Goal: Contribute content: Contribute content

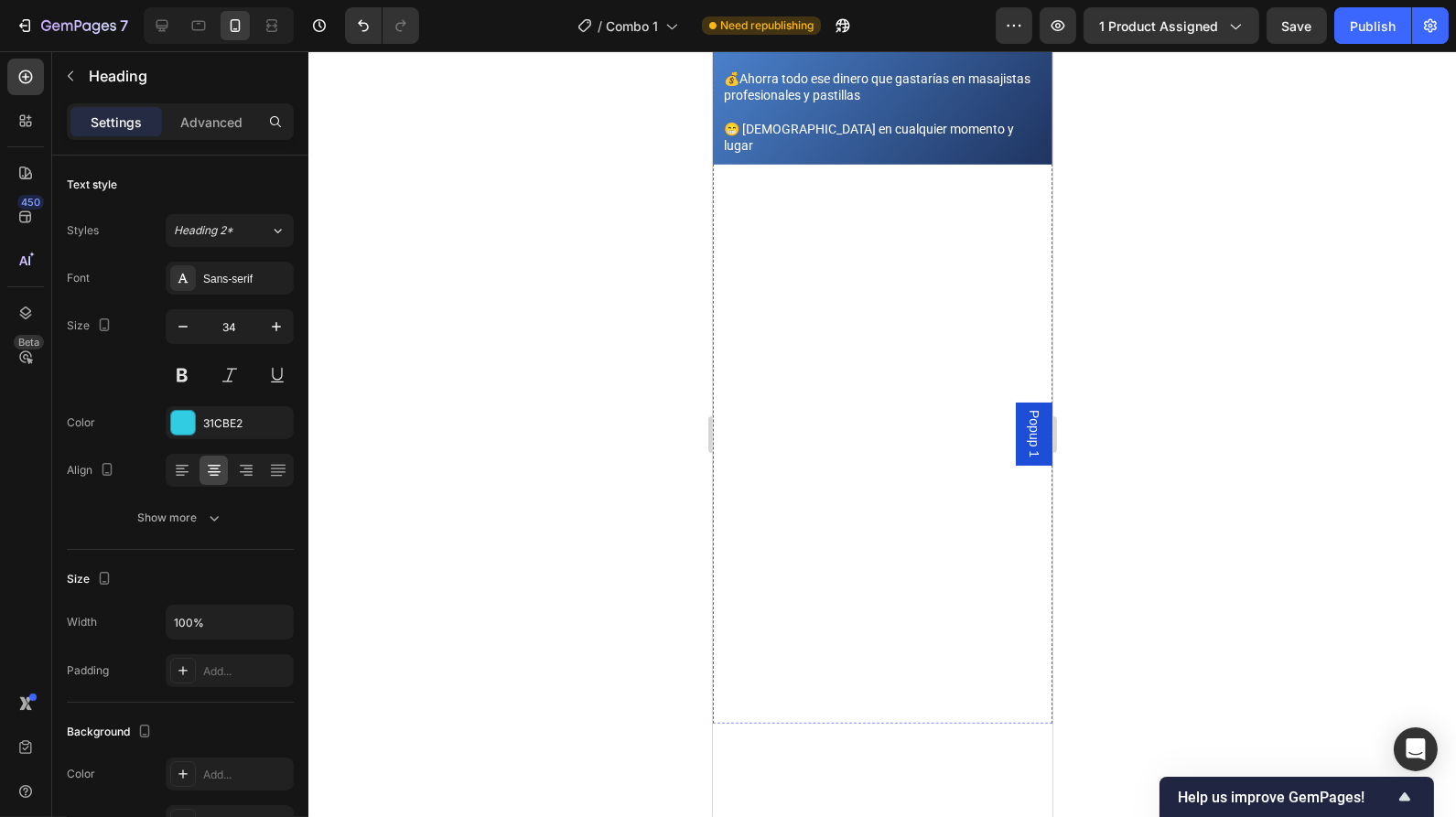
scroll to position [1378, 0]
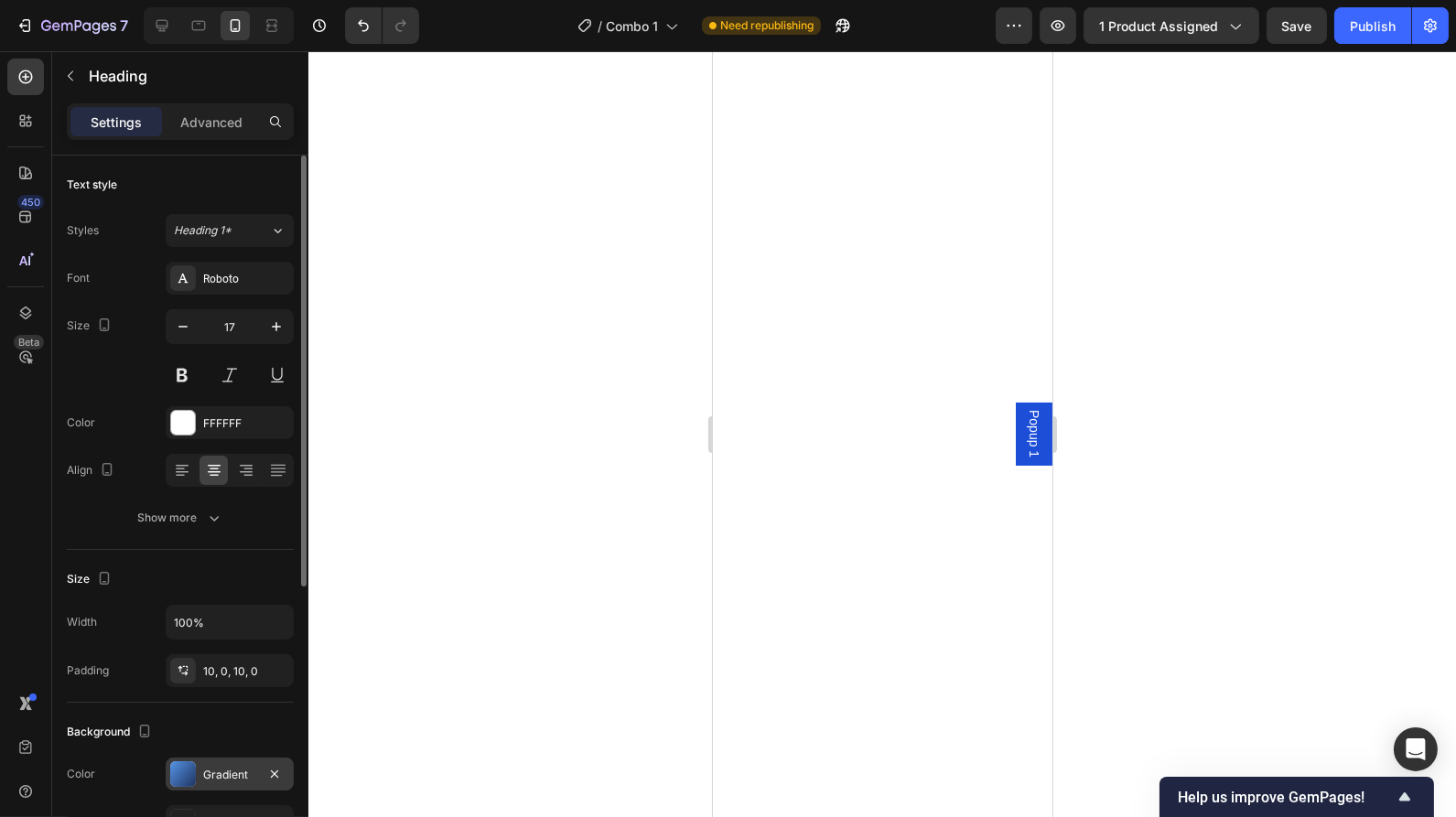
click at [180, 767] on div at bounding box center [183, 774] width 26 height 26
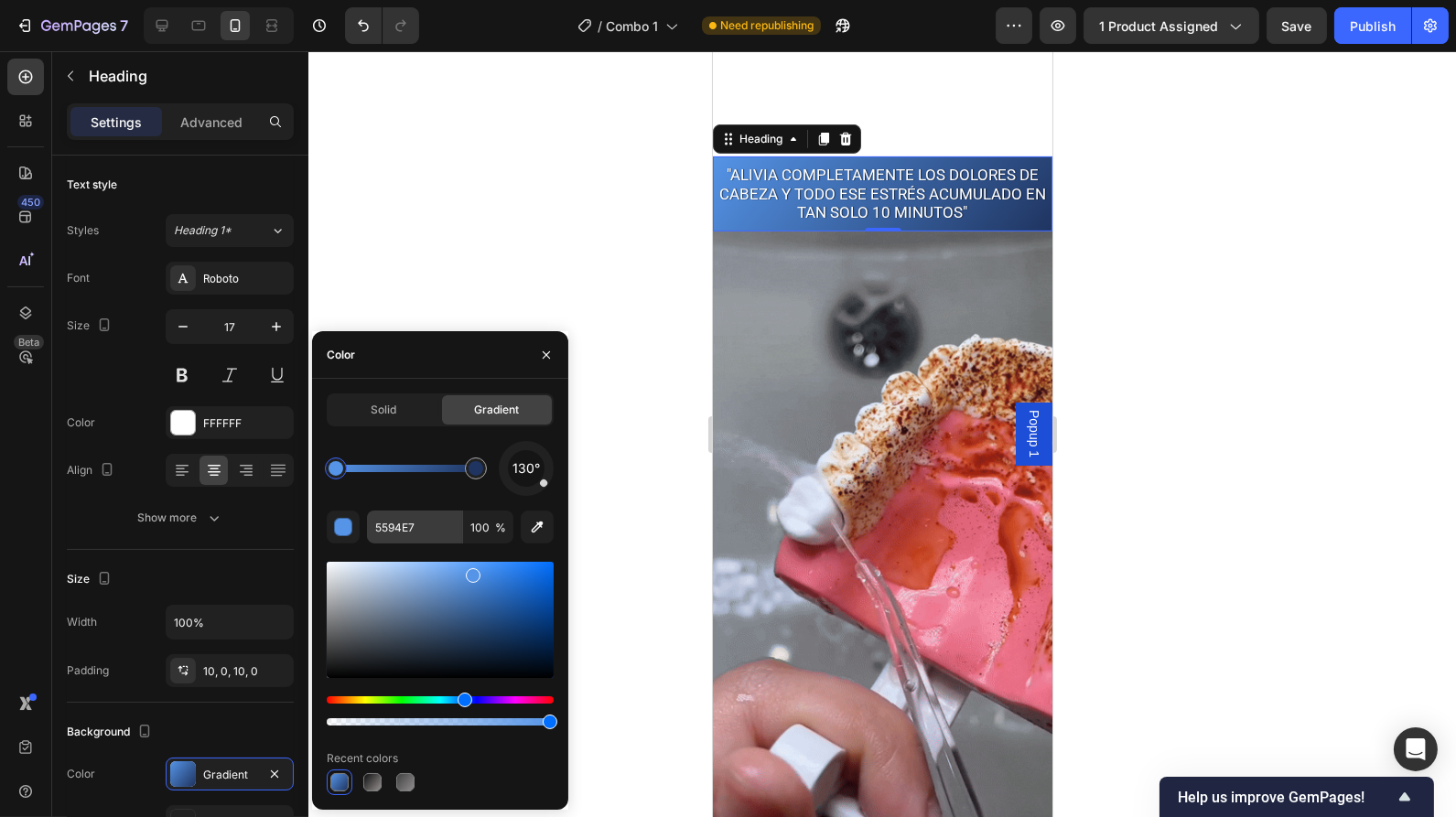
scroll to position [1670, 0]
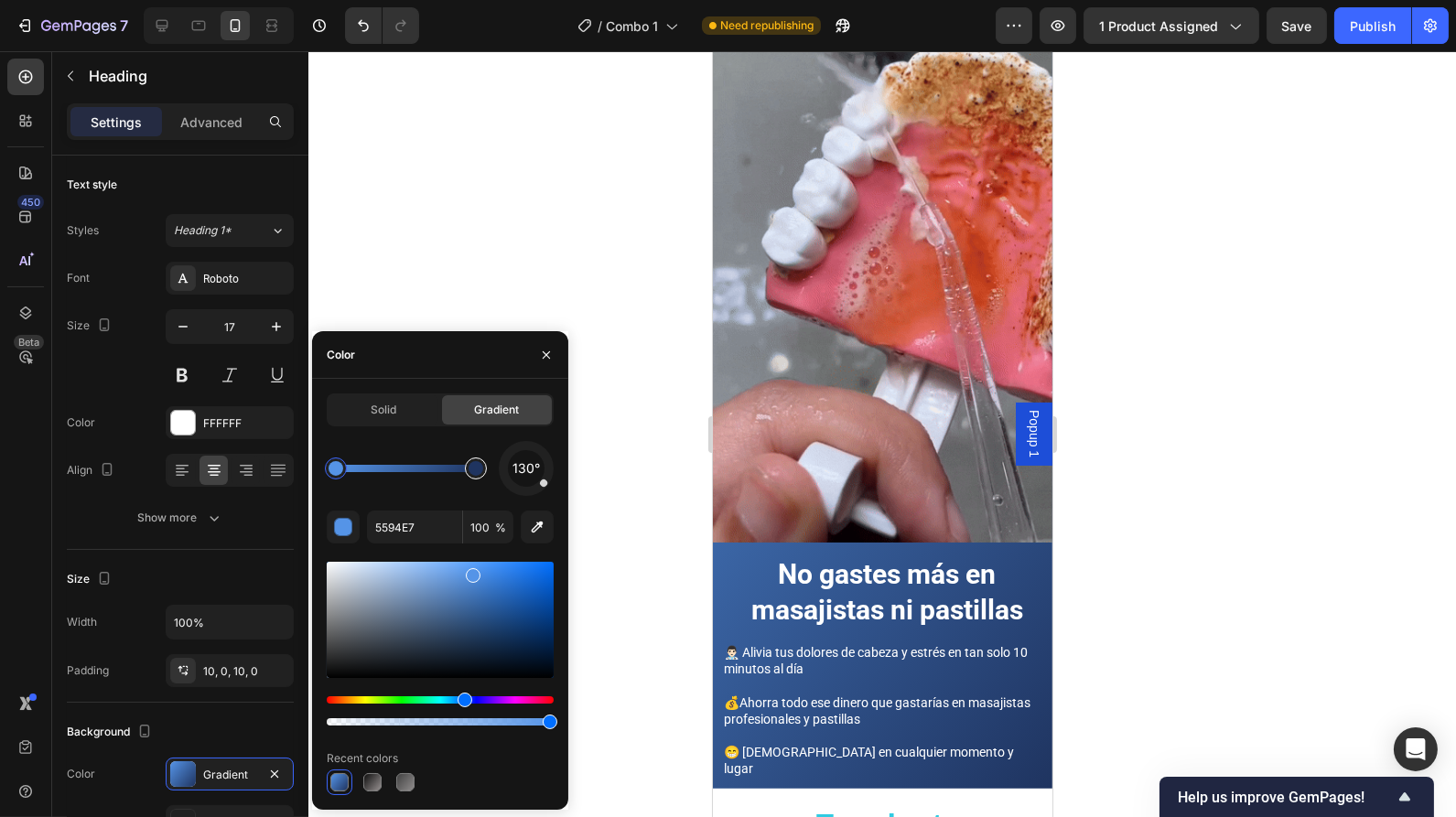
type input "1F3460"
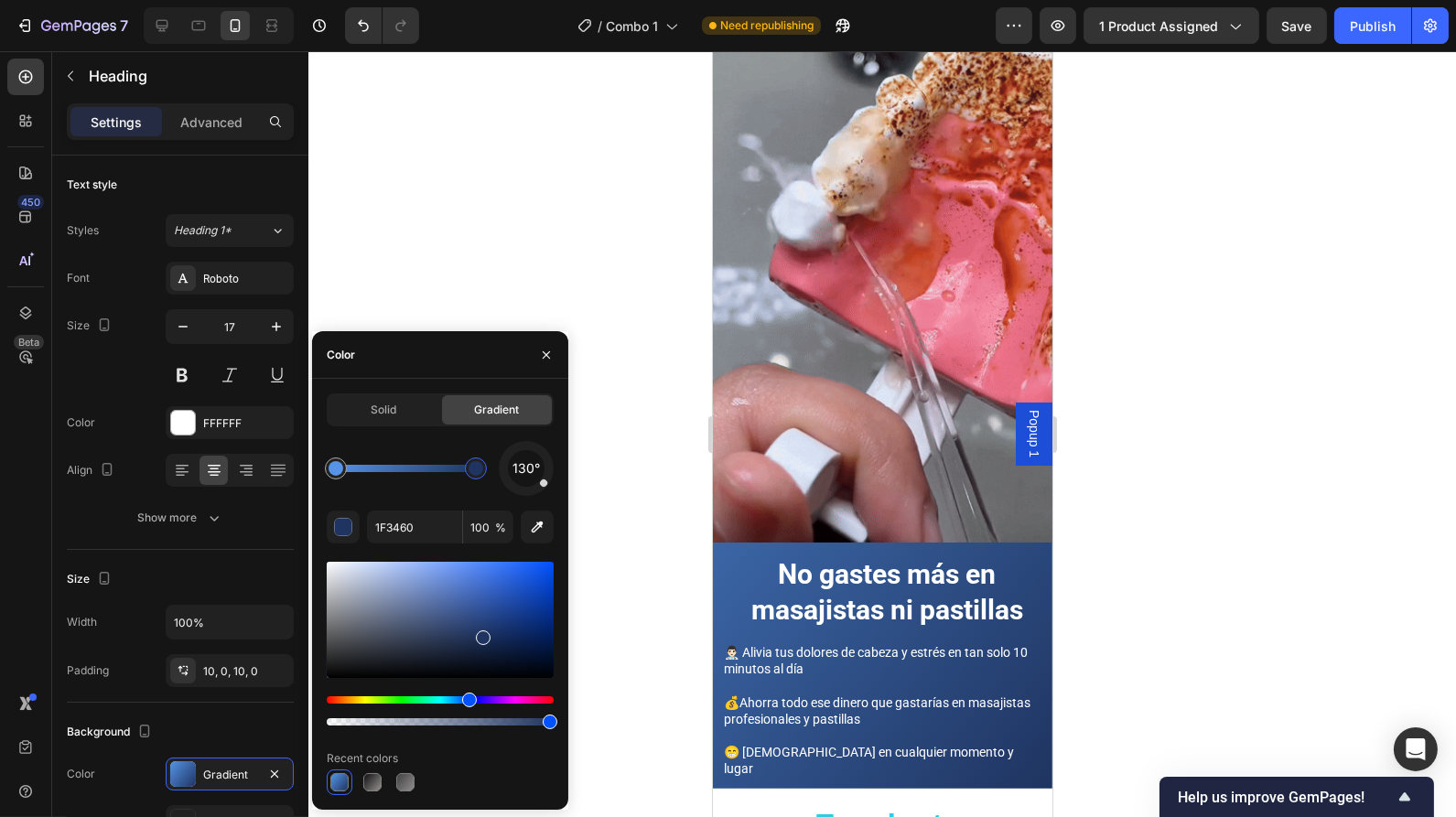
click at [480, 470] on div at bounding box center [476, 468] width 15 height 15
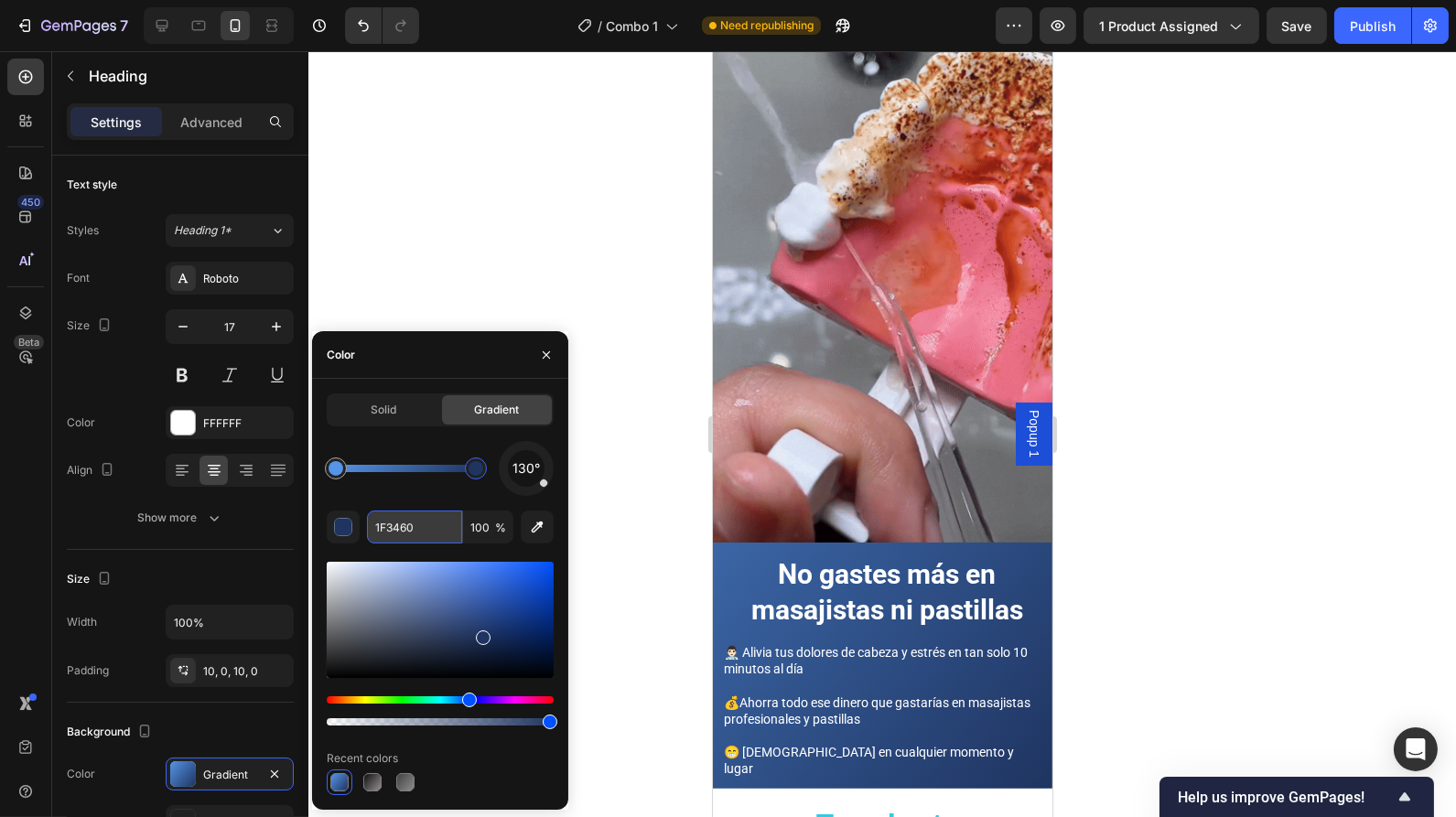
click at [403, 519] on input "1F3460" at bounding box center [415, 527] width 95 height 33
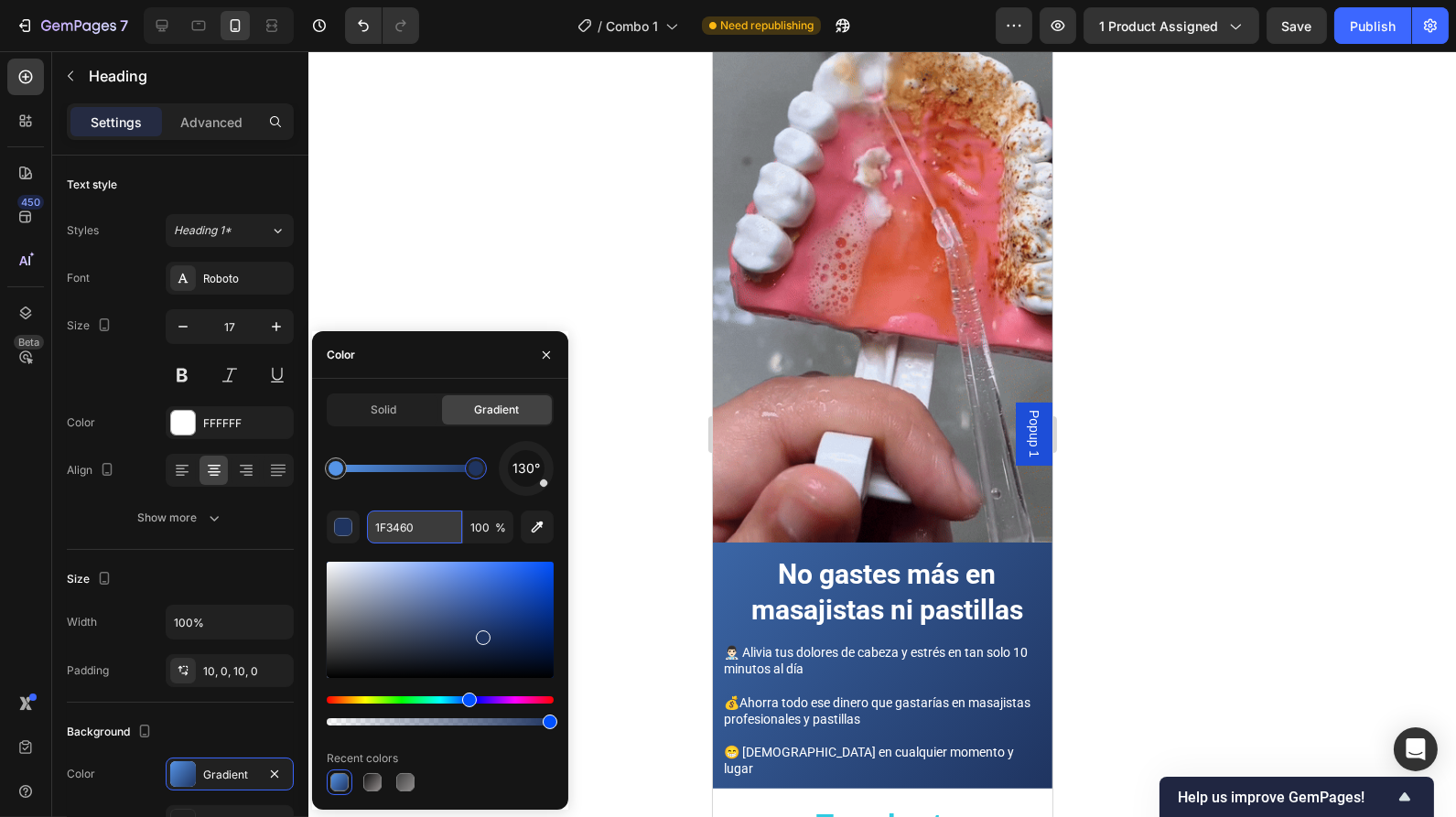
click at [403, 519] on input "1F3460" at bounding box center [415, 527] width 95 height 33
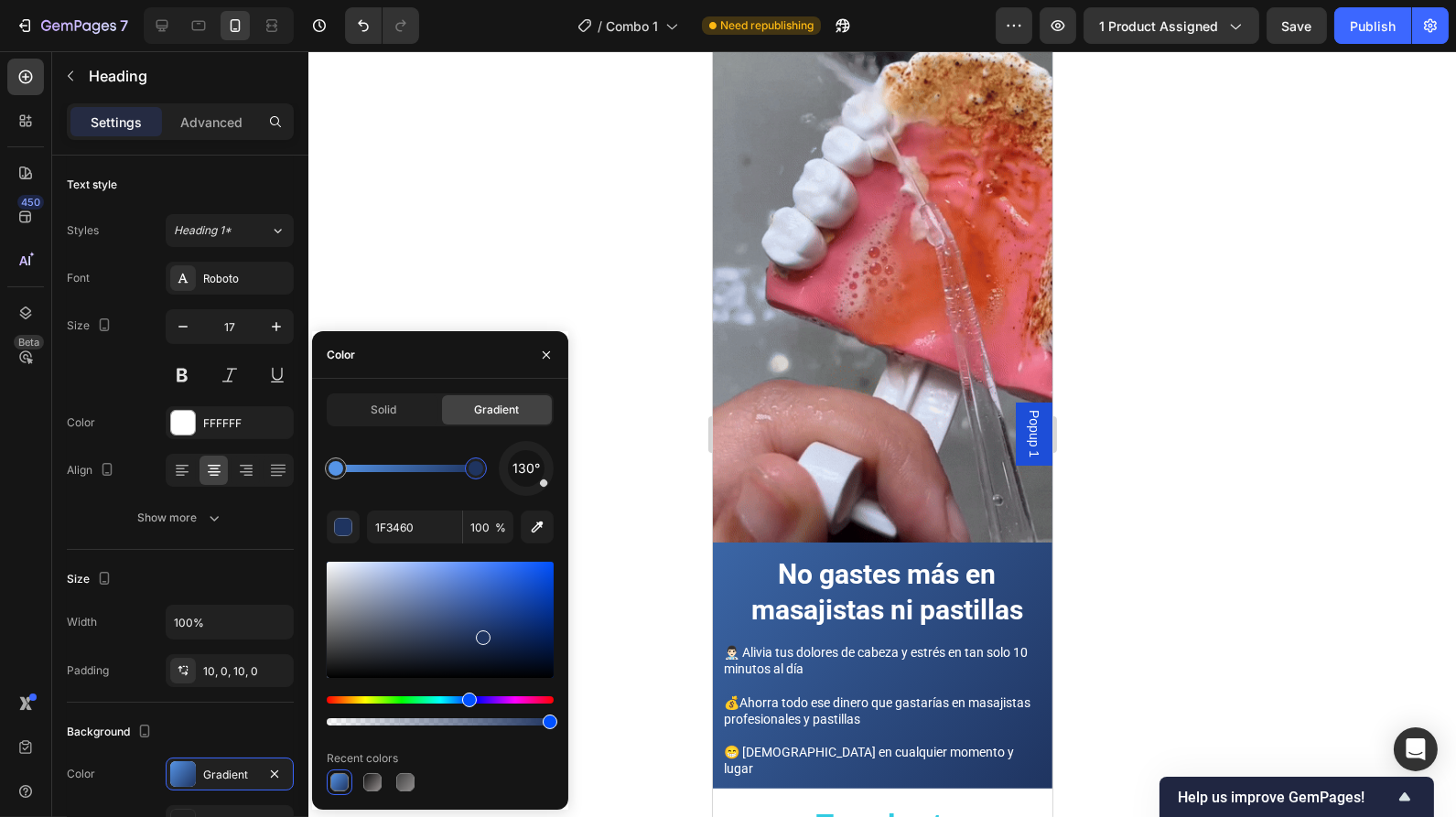
click at [1150, 265] on div at bounding box center [882, 434] width 1147 height 766
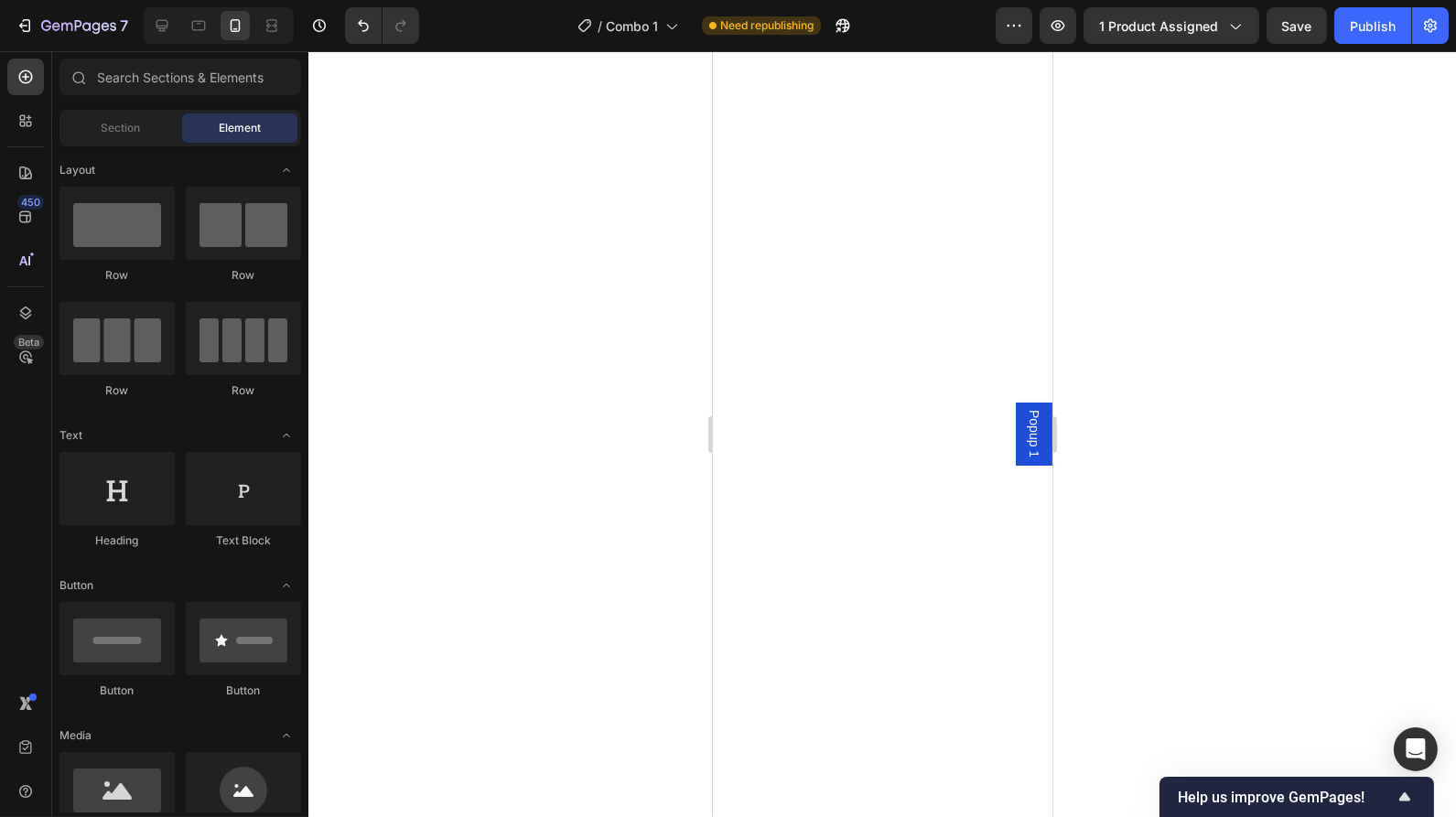
scroll to position [0, 0]
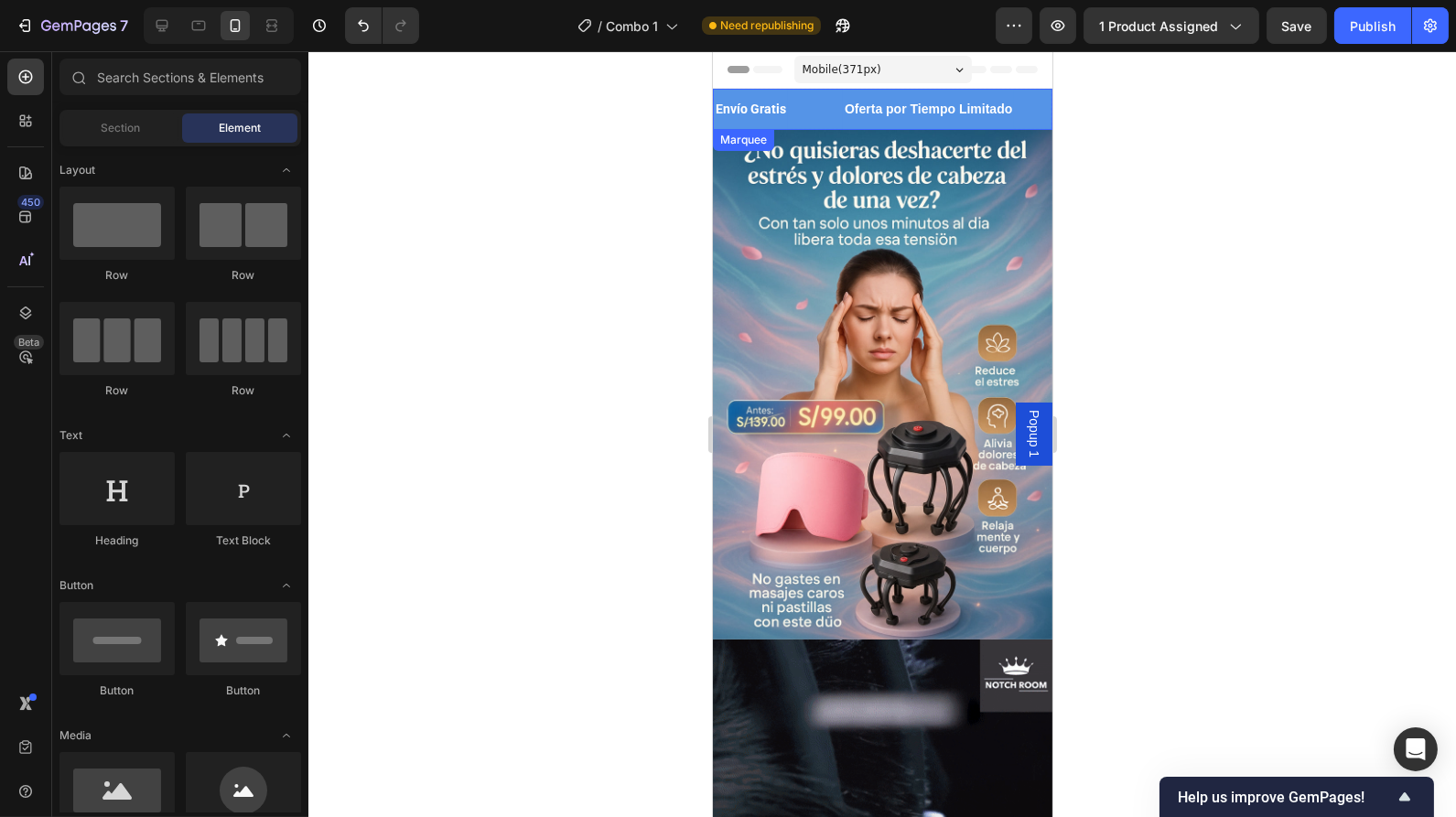
click at [803, 110] on div "Envío Gratis Text Block" at bounding box center [777, 109] width 129 height 41
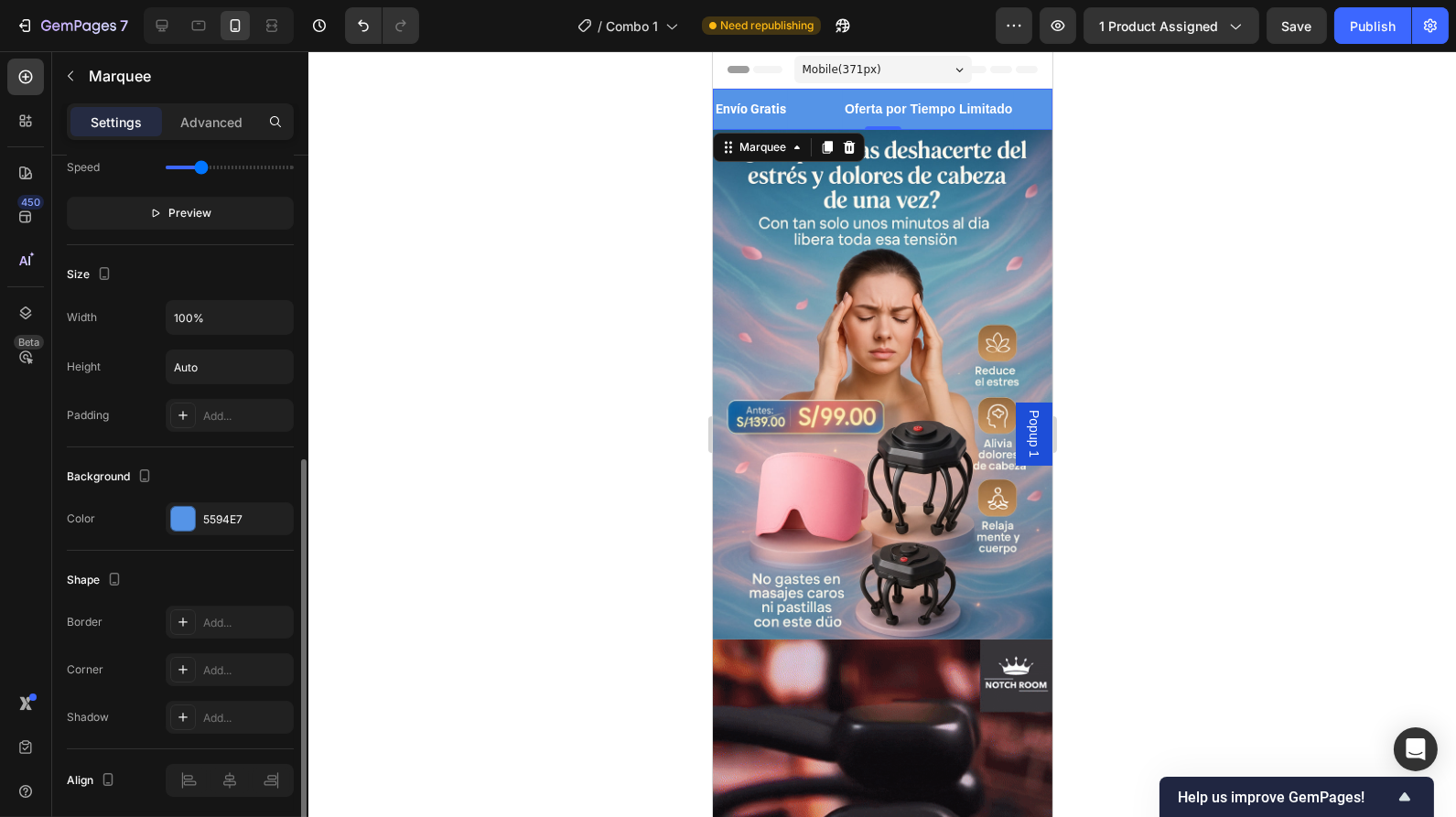
scroll to position [572, 0]
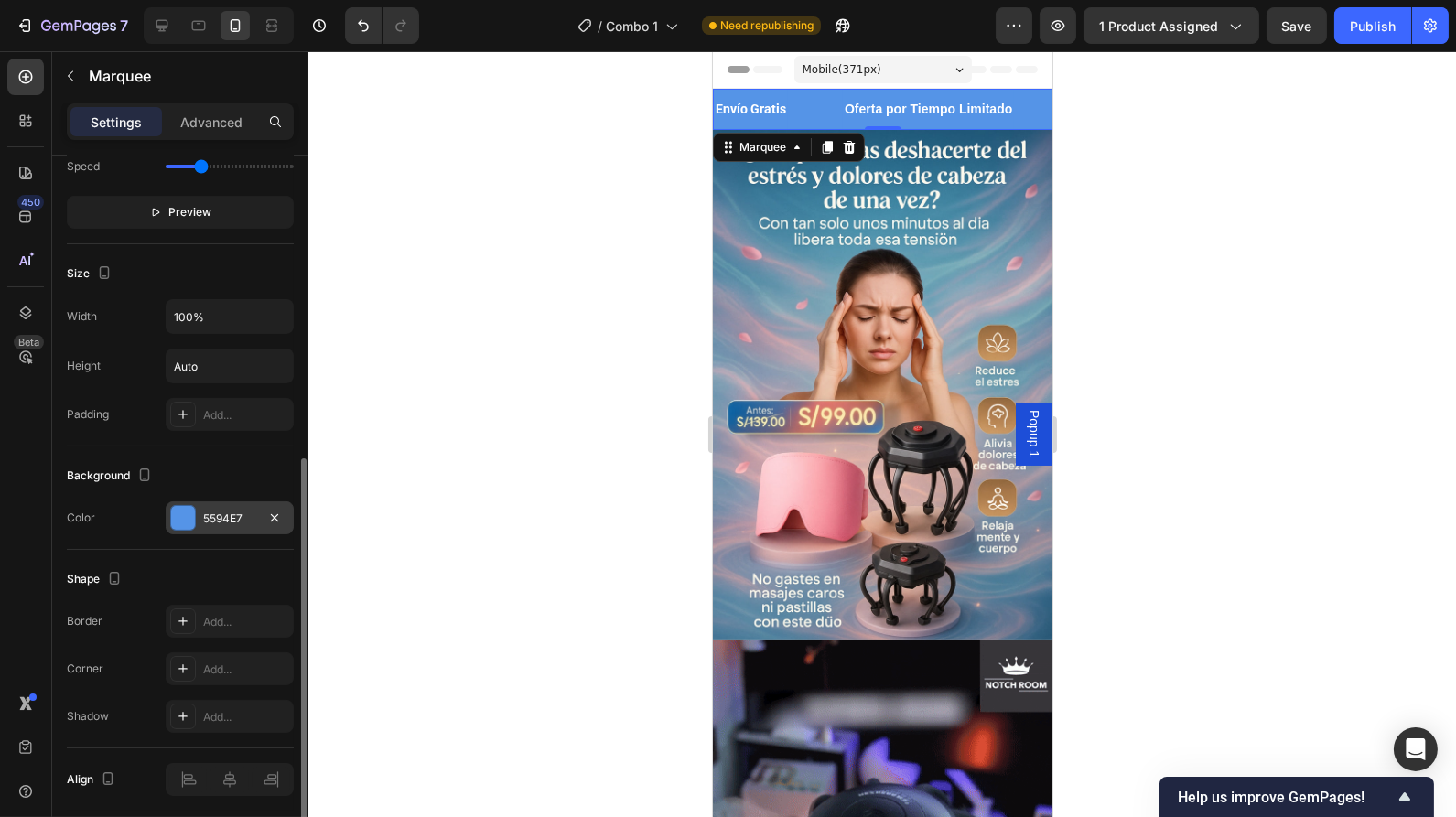
click at [191, 514] on div at bounding box center [183, 517] width 24 height 24
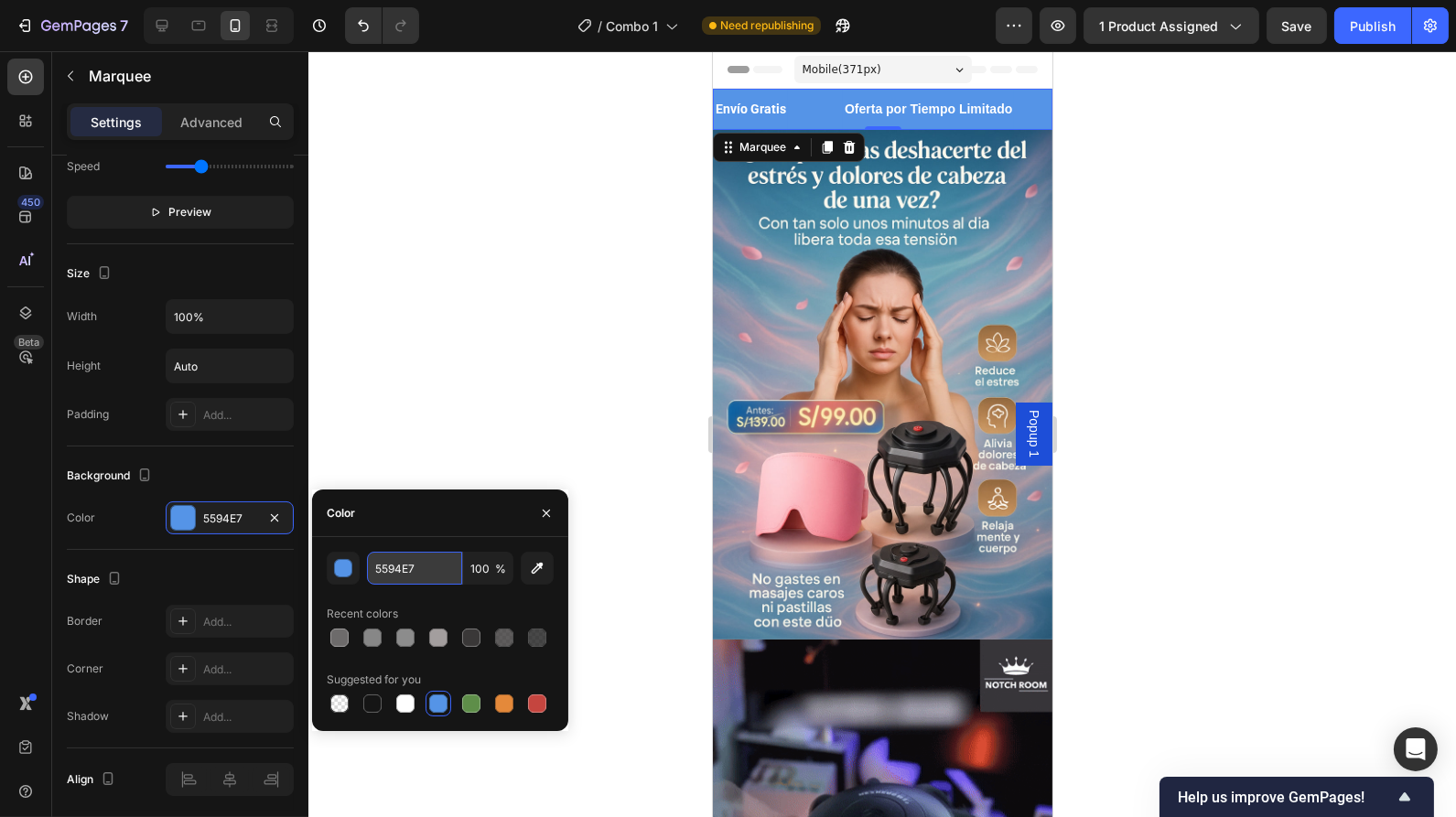
click at [397, 564] on input "5594E7" at bounding box center [415, 568] width 95 height 33
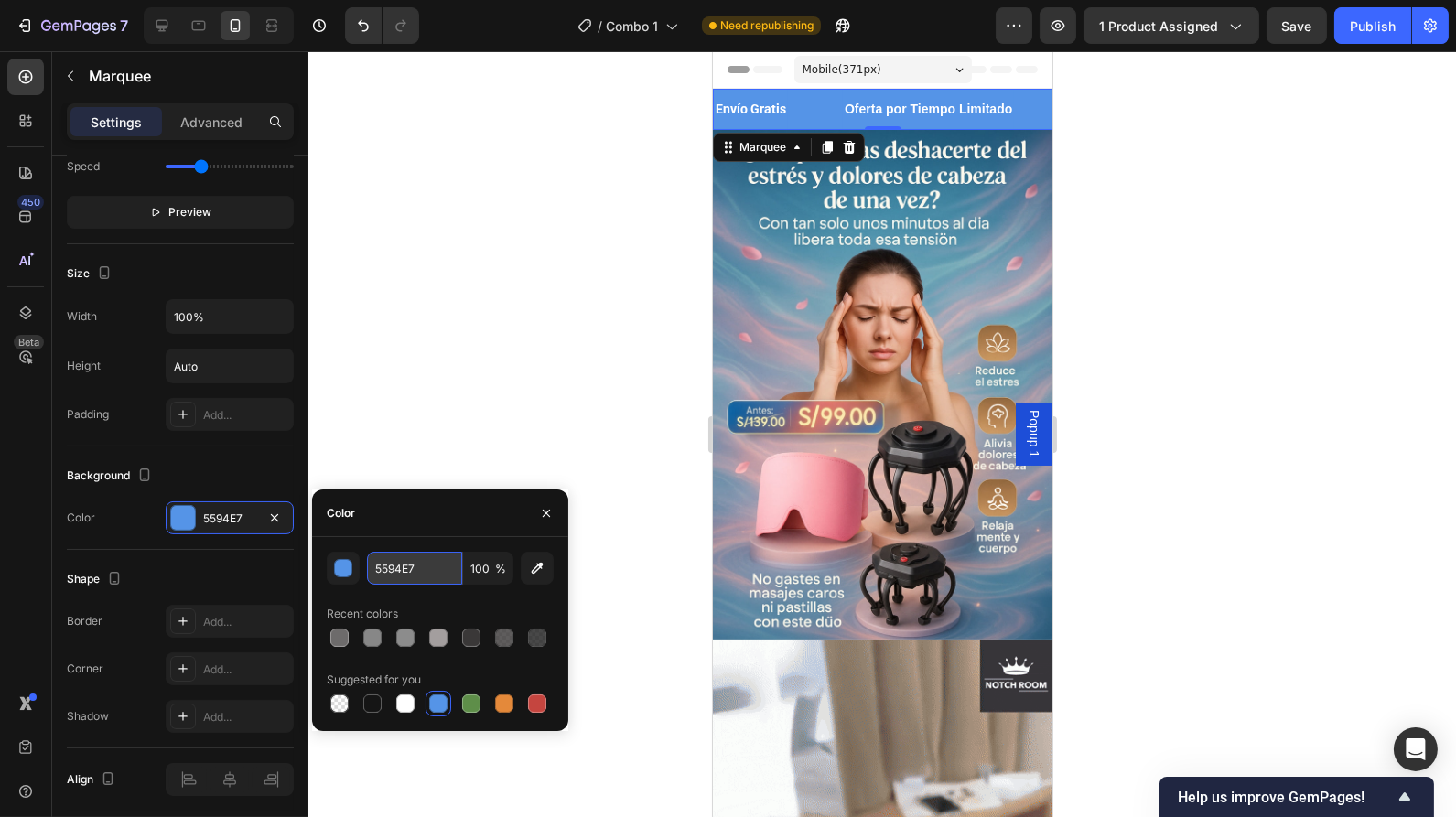
click at [397, 564] on input "5594E7" at bounding box center [415, 568] width 95 height 33
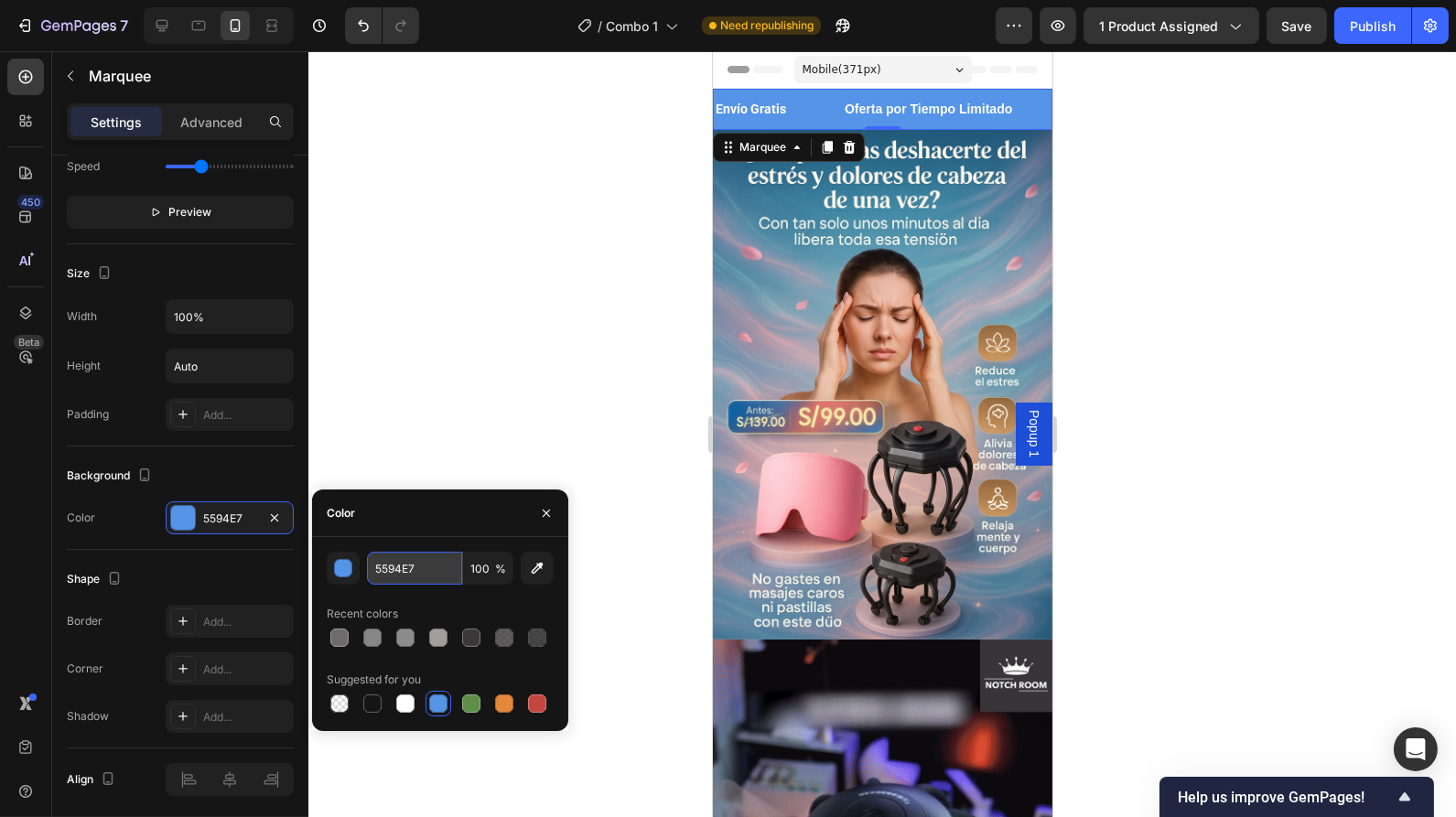
paste input "1F3460"
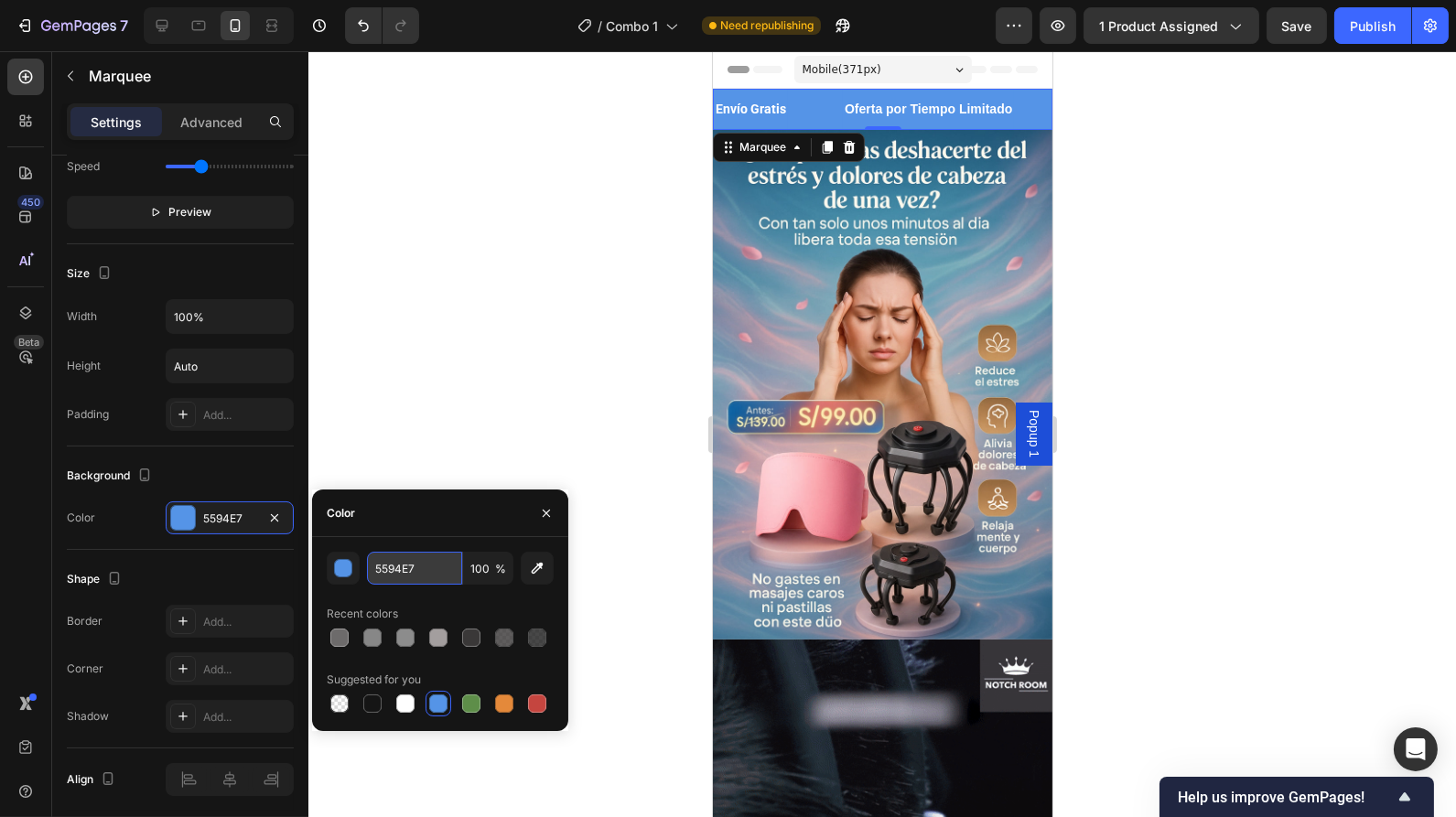
type input "1F3460"
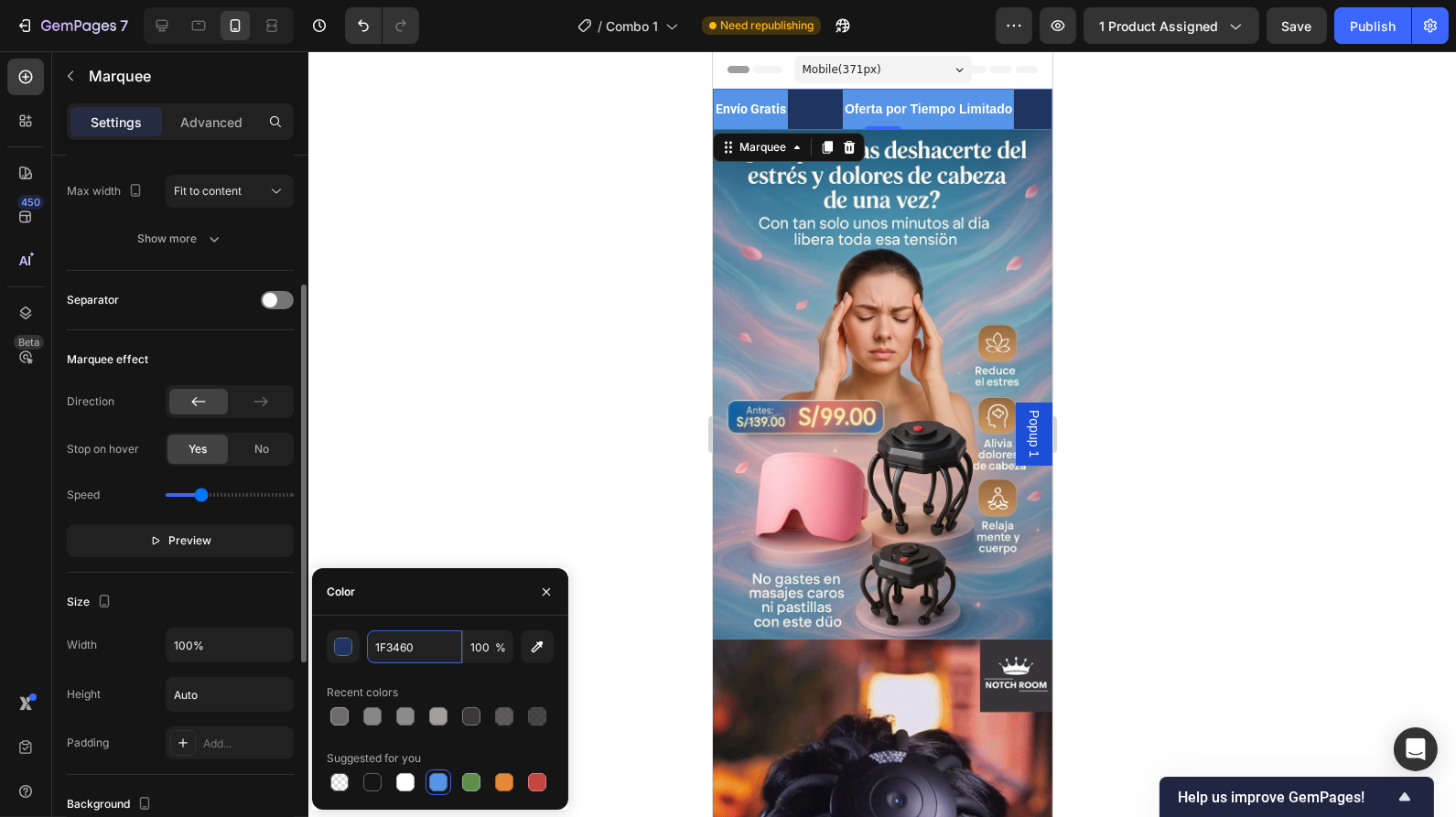
scroll to position [242, 0]
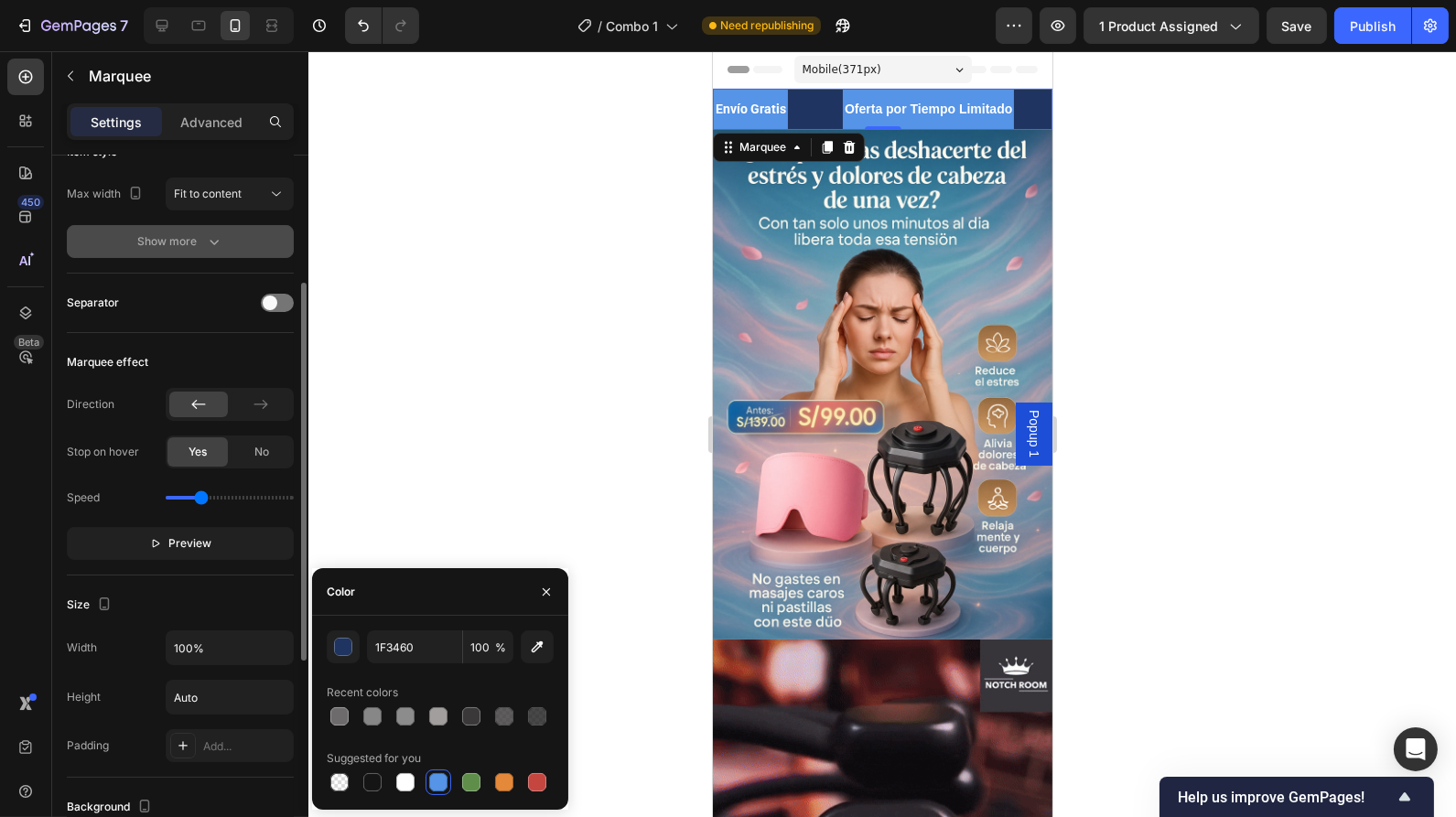
click at [202, 237] on div "Show more" at bounding box center [181, 242] width 85 height 18
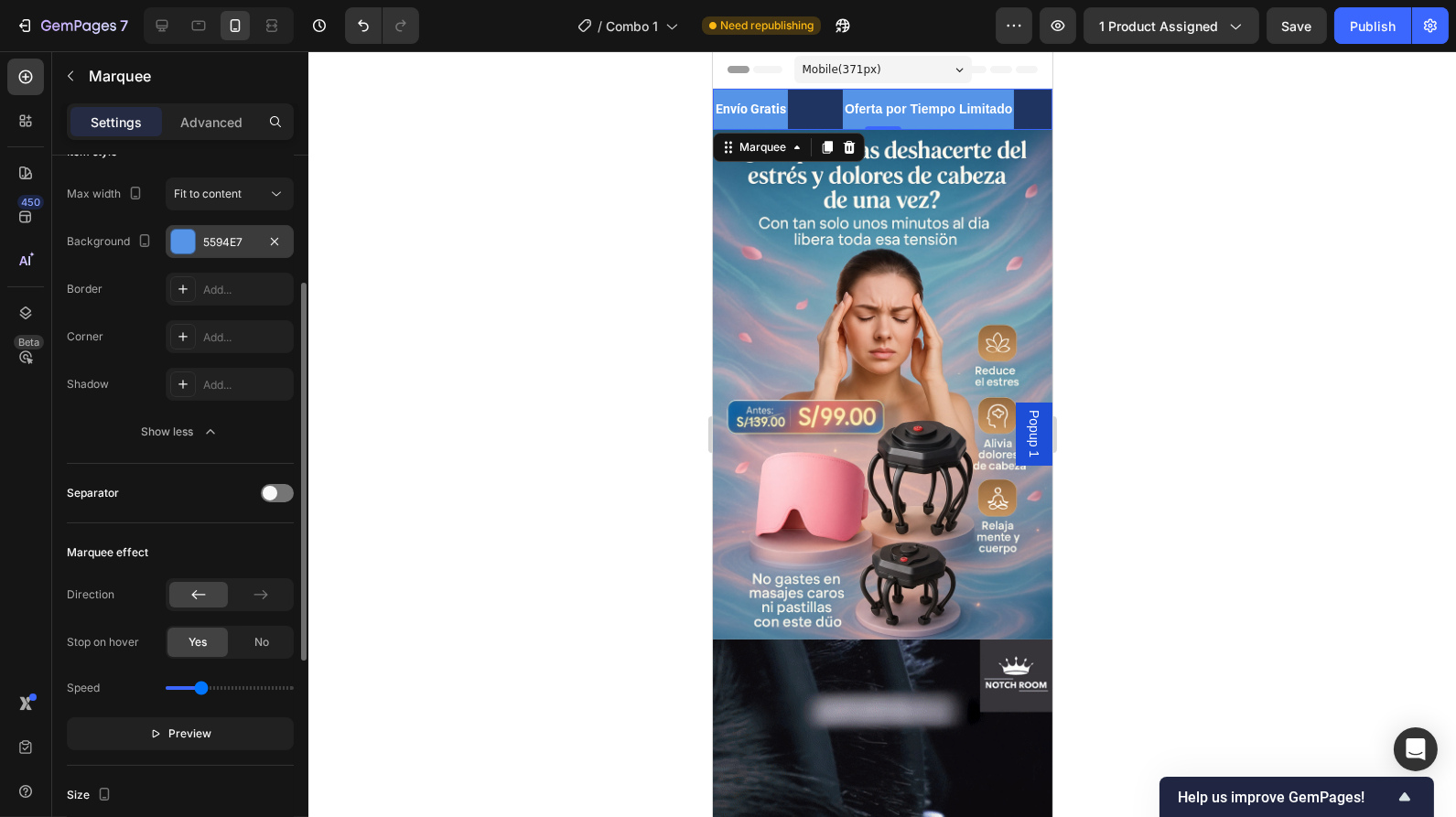
click at [192, 238] on div at bounding box center [183, 242] width 24 height 24
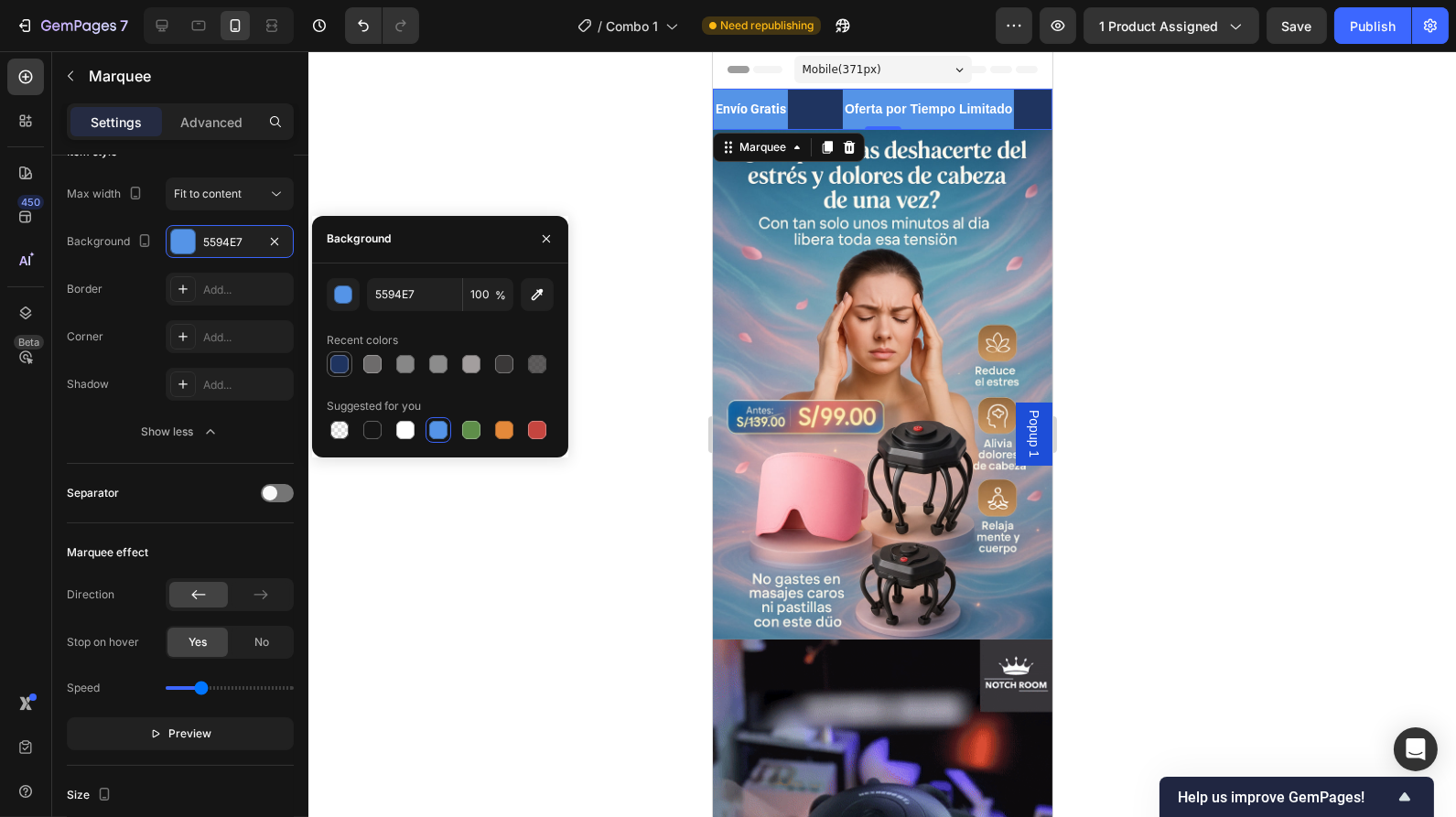
click at [345, 359] on div at bounding box center [340, 365] width 18 height 18
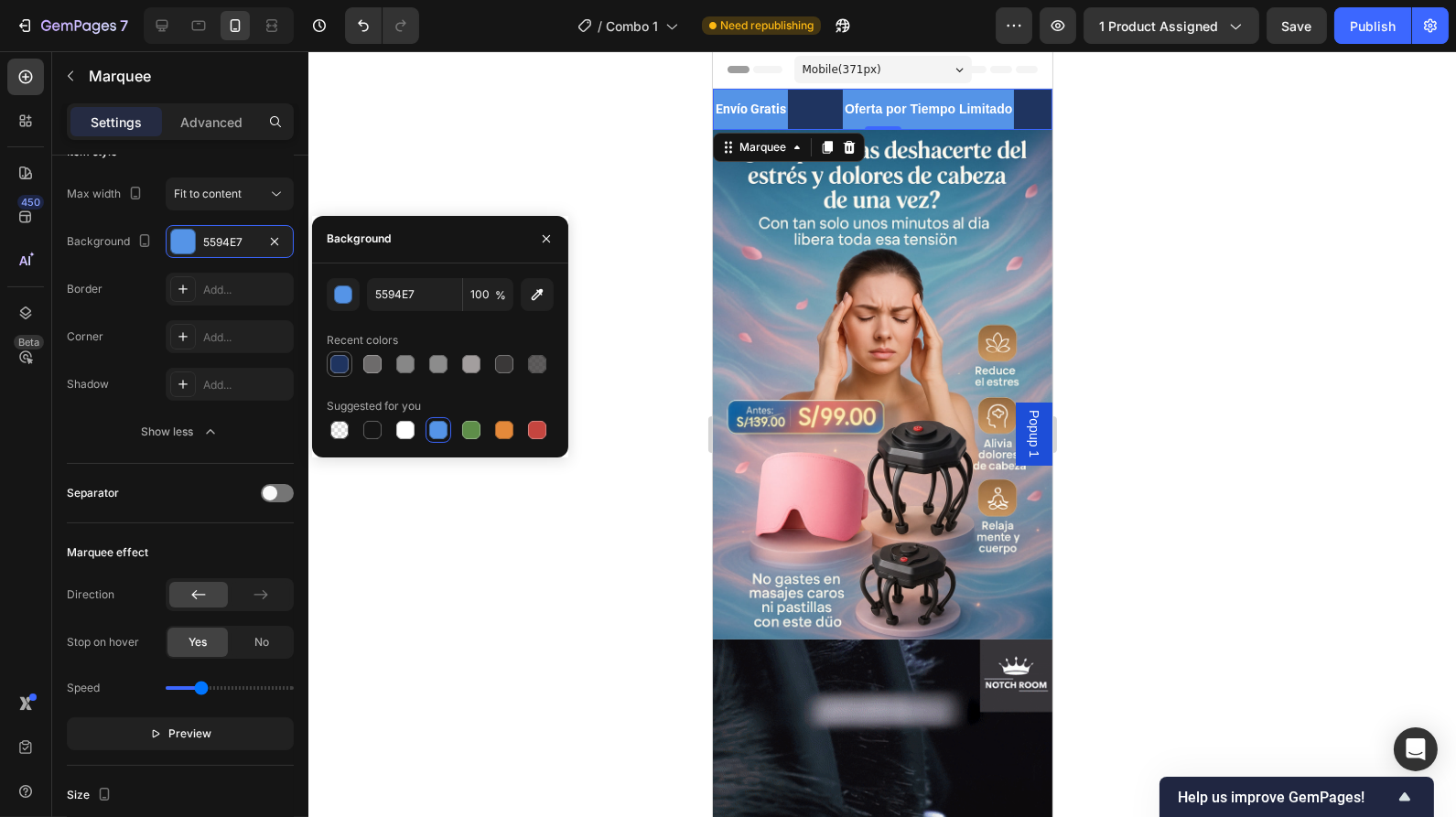
type input "1F3460"
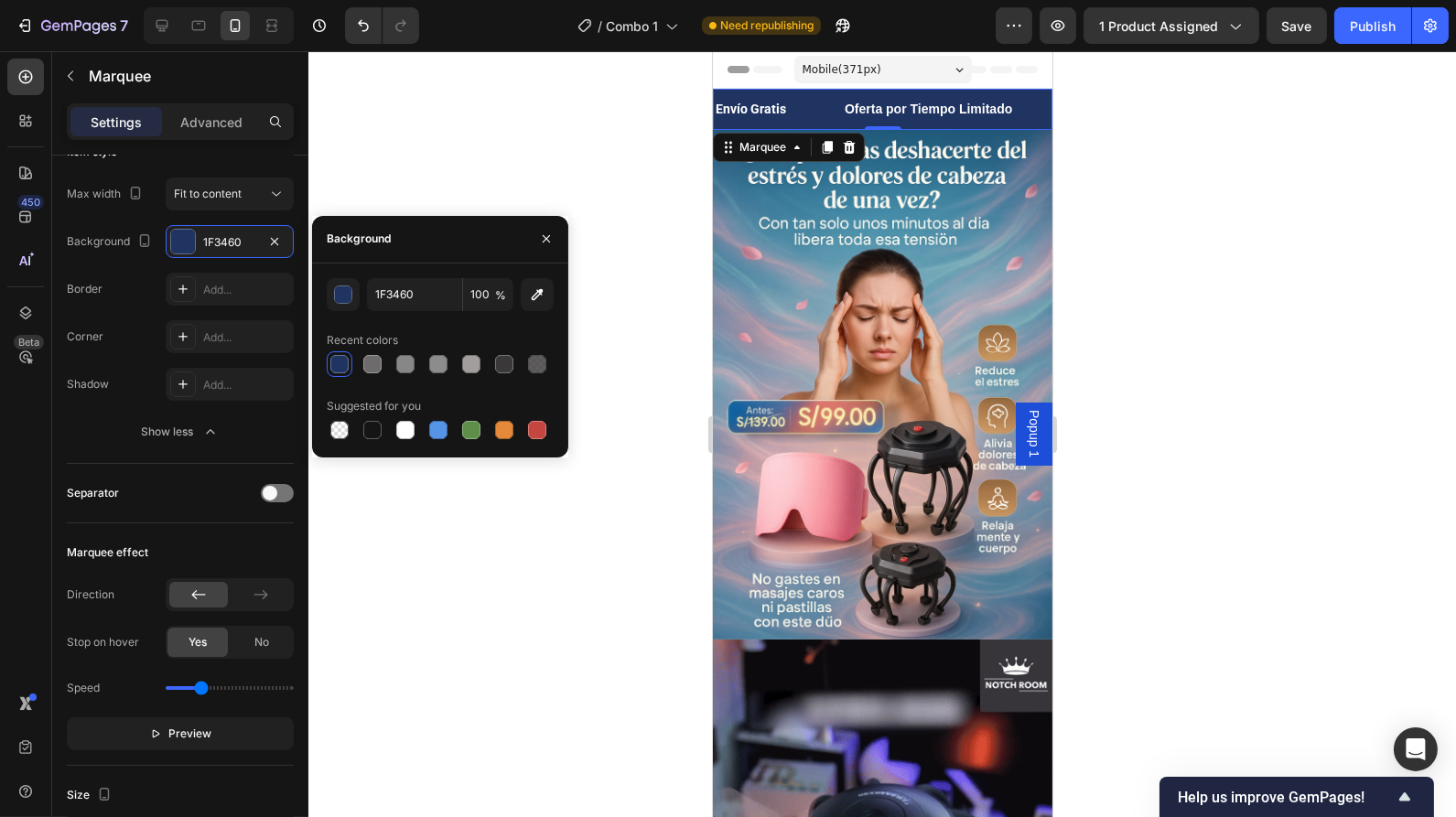
click at [1099, 227] on div at bounding box center [882, 434] width 1147 height 766
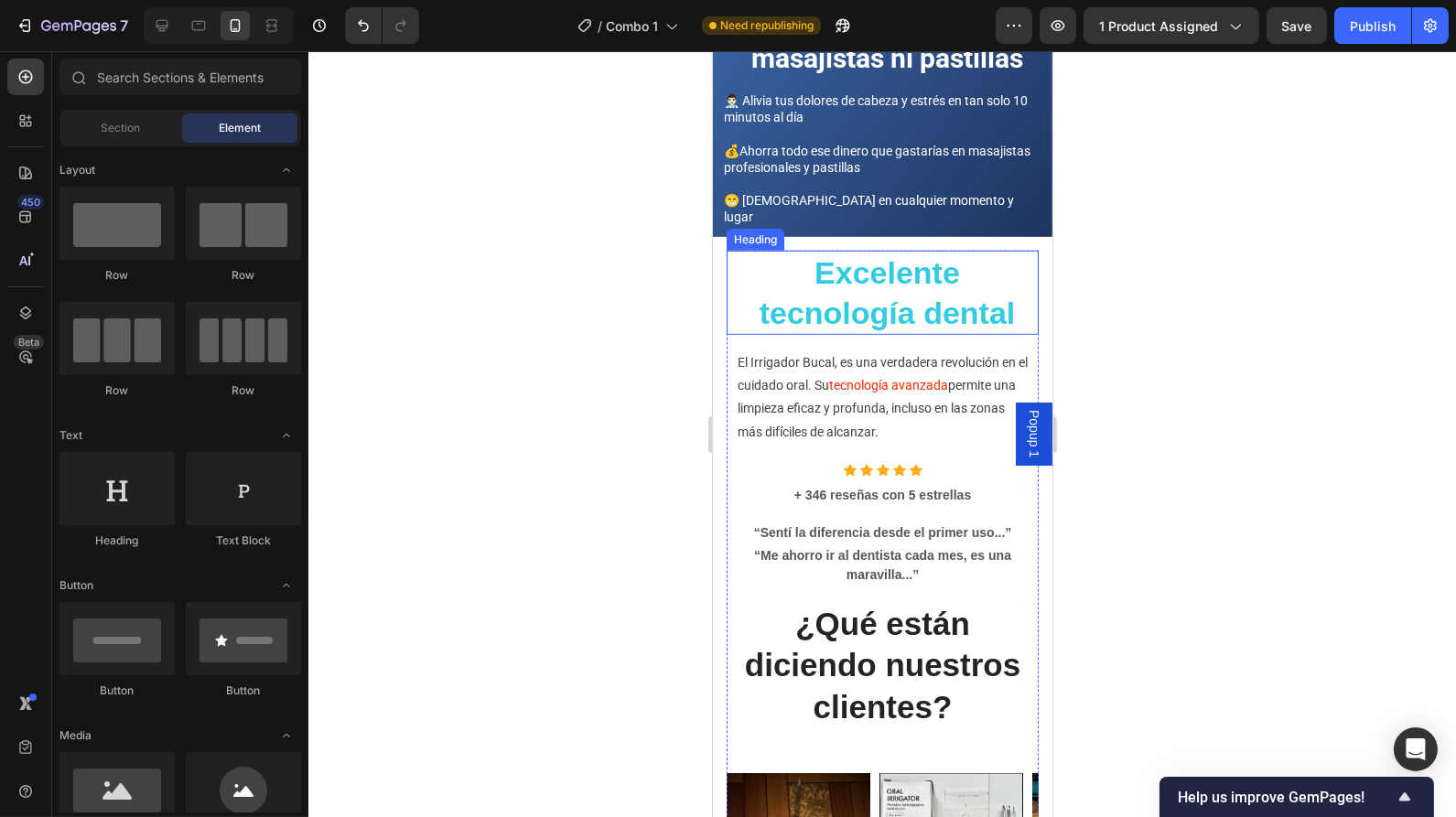
scroll to position [2223, 0]
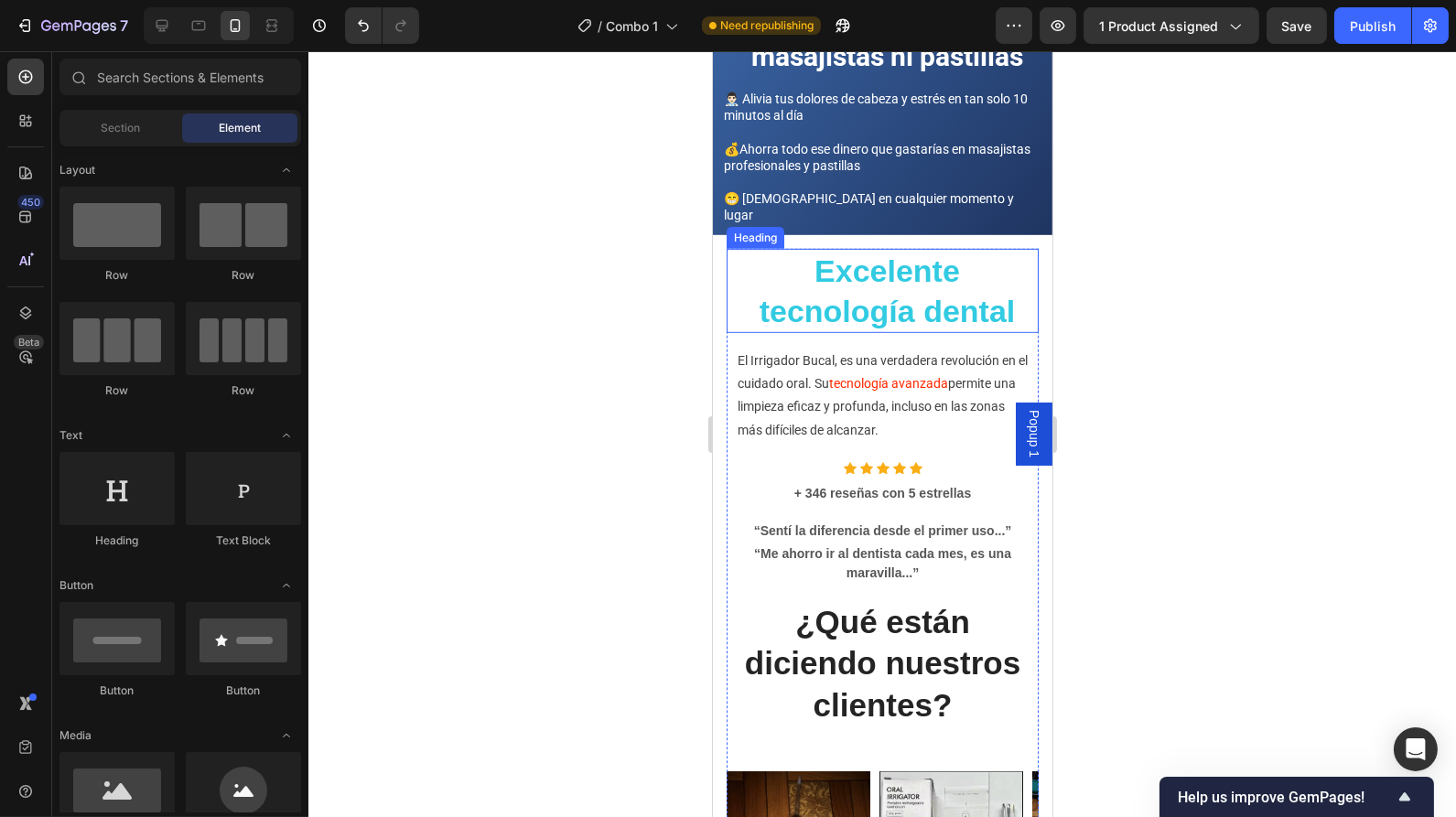
click at [968, 264] on h2 "Excelente tecnología dental" at bounding box center [886, 291] width 303 height 84
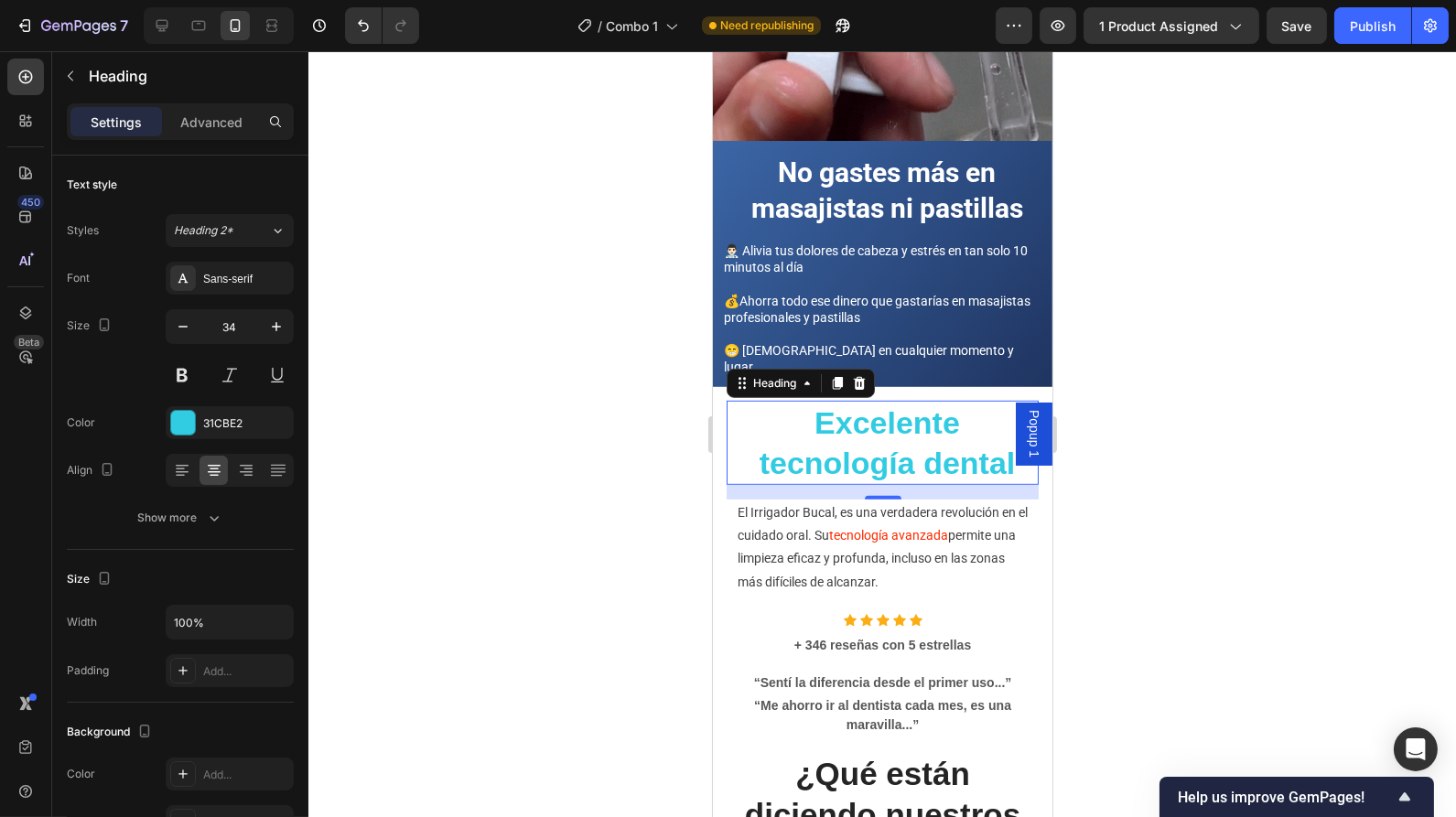
scroll to position [2076, 0]
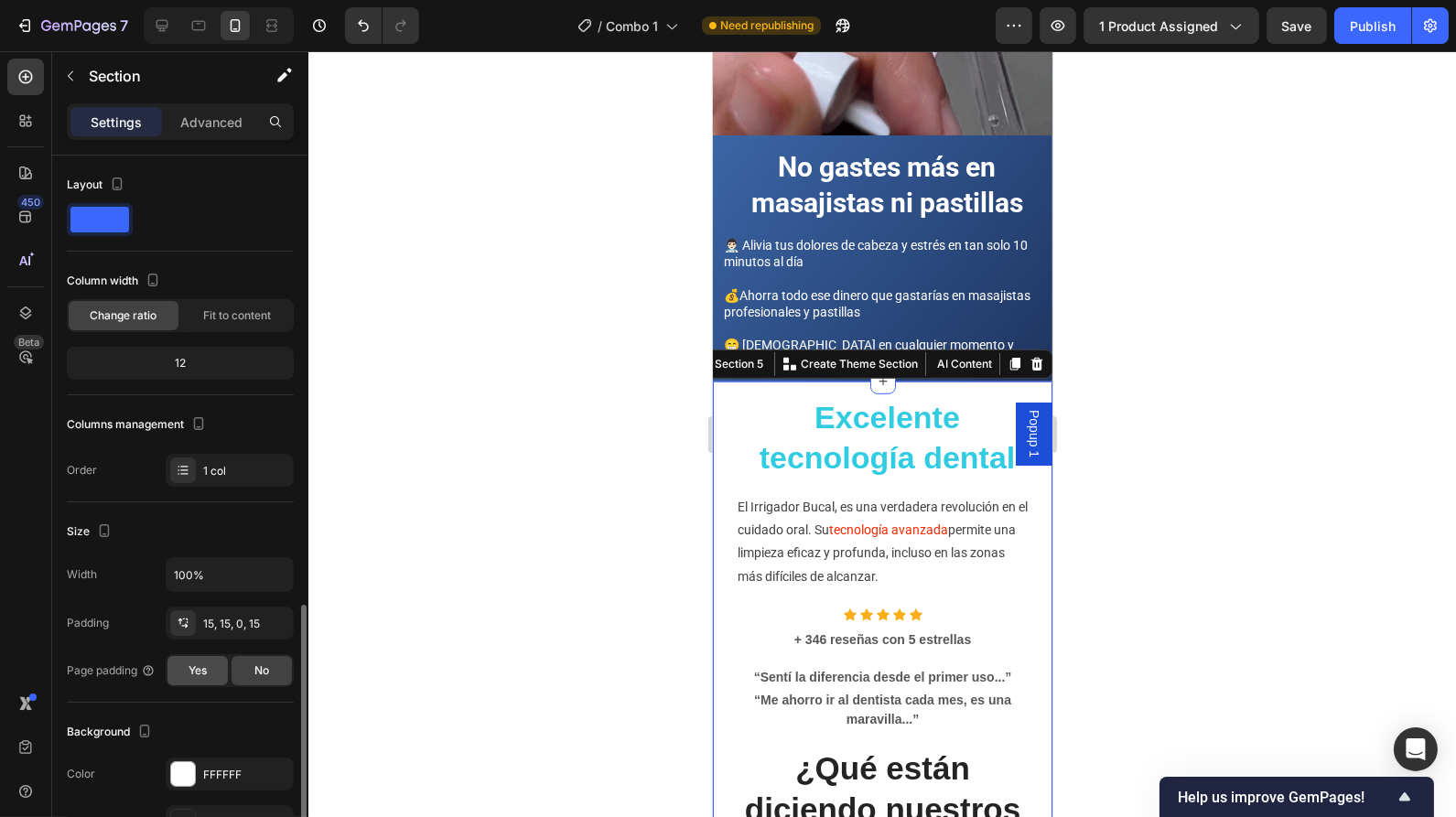
scroll to position [353, 0]
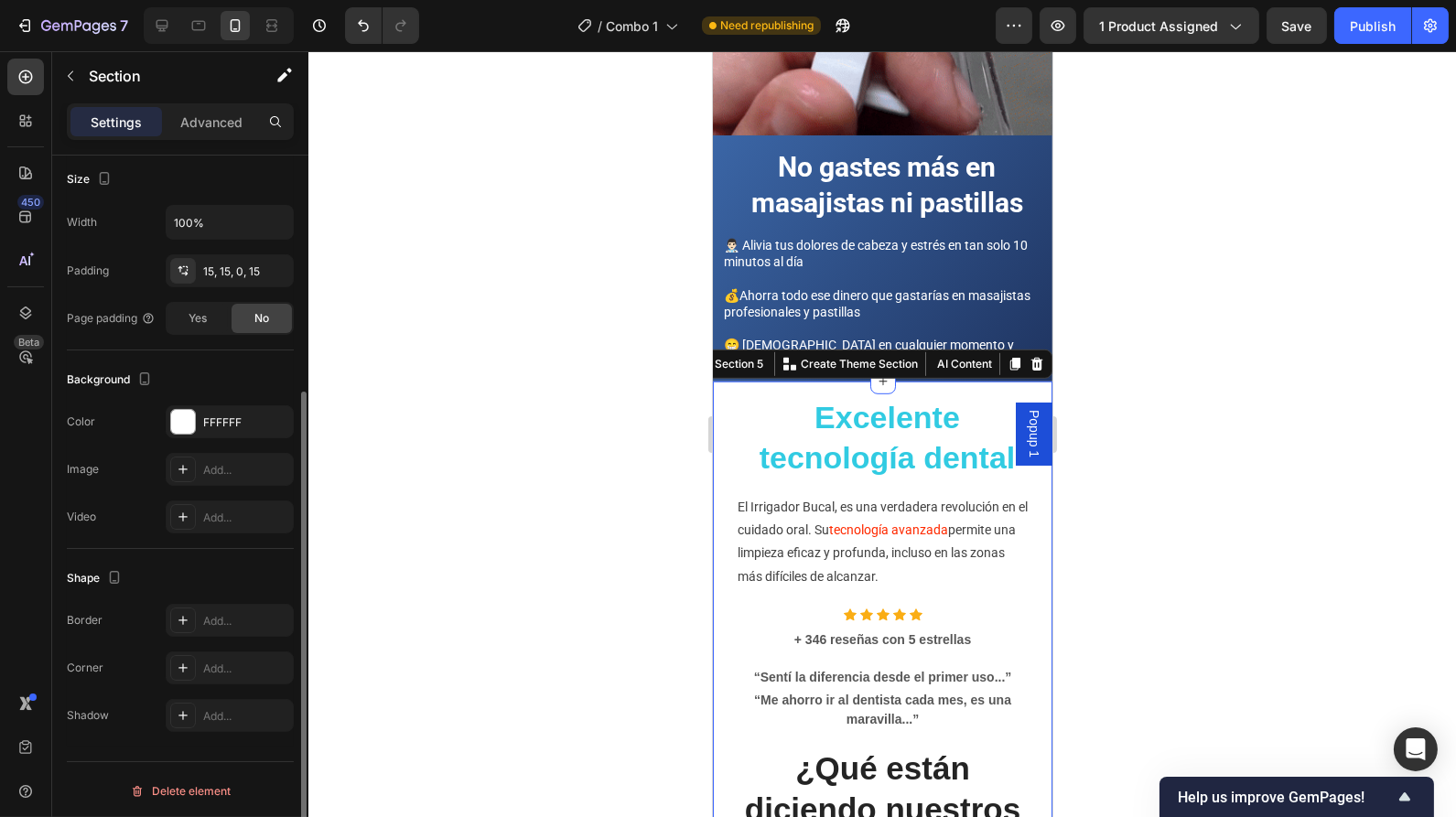
click at [175, 396] on div "Background The changes might be hidden by the video. Color FFFFFF Image Add... …" at bounding box center [181, 450] width 227 height 199
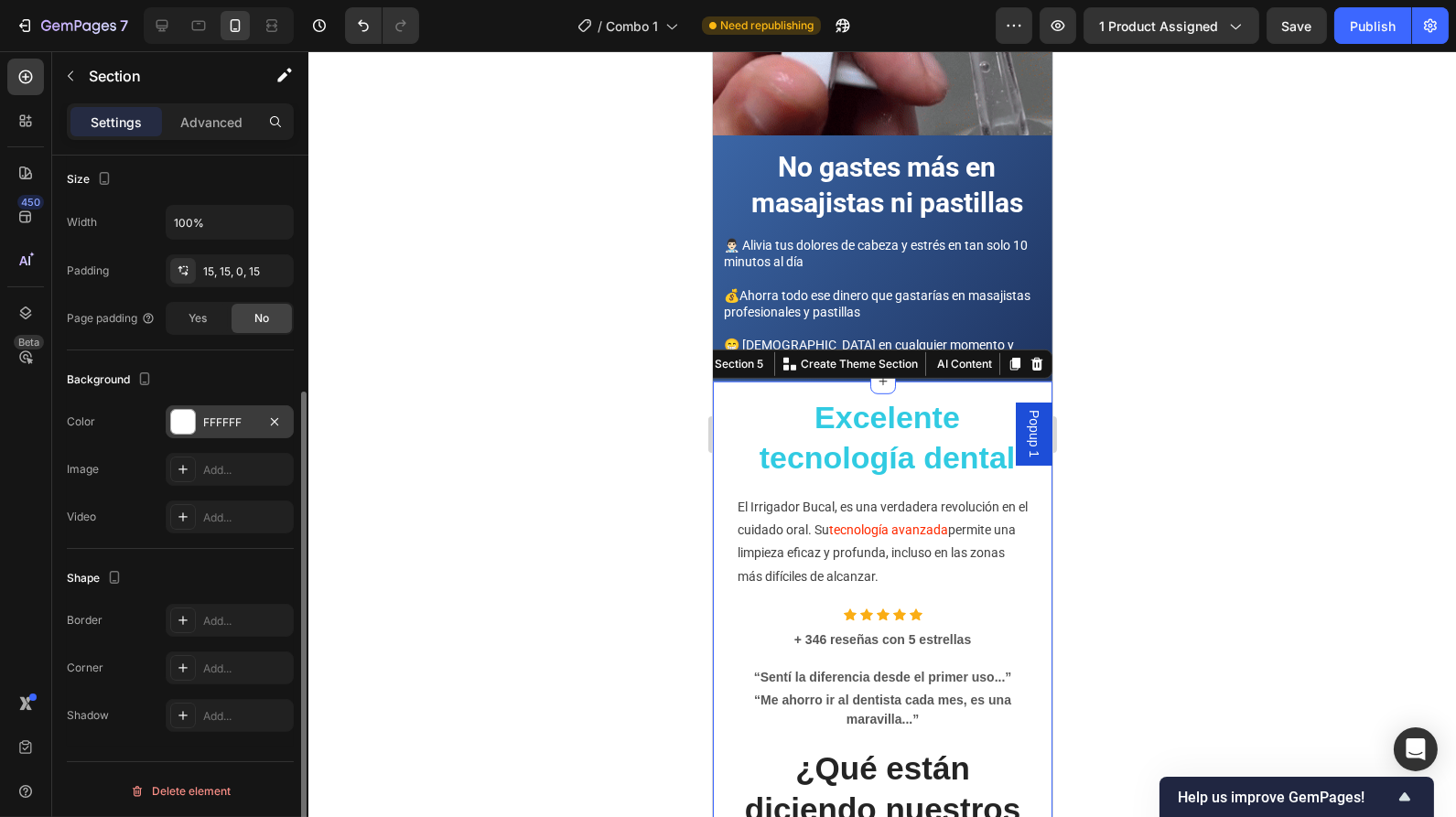
click at [180, 411] on div at bounding box center [183, 421] width 24 height 24
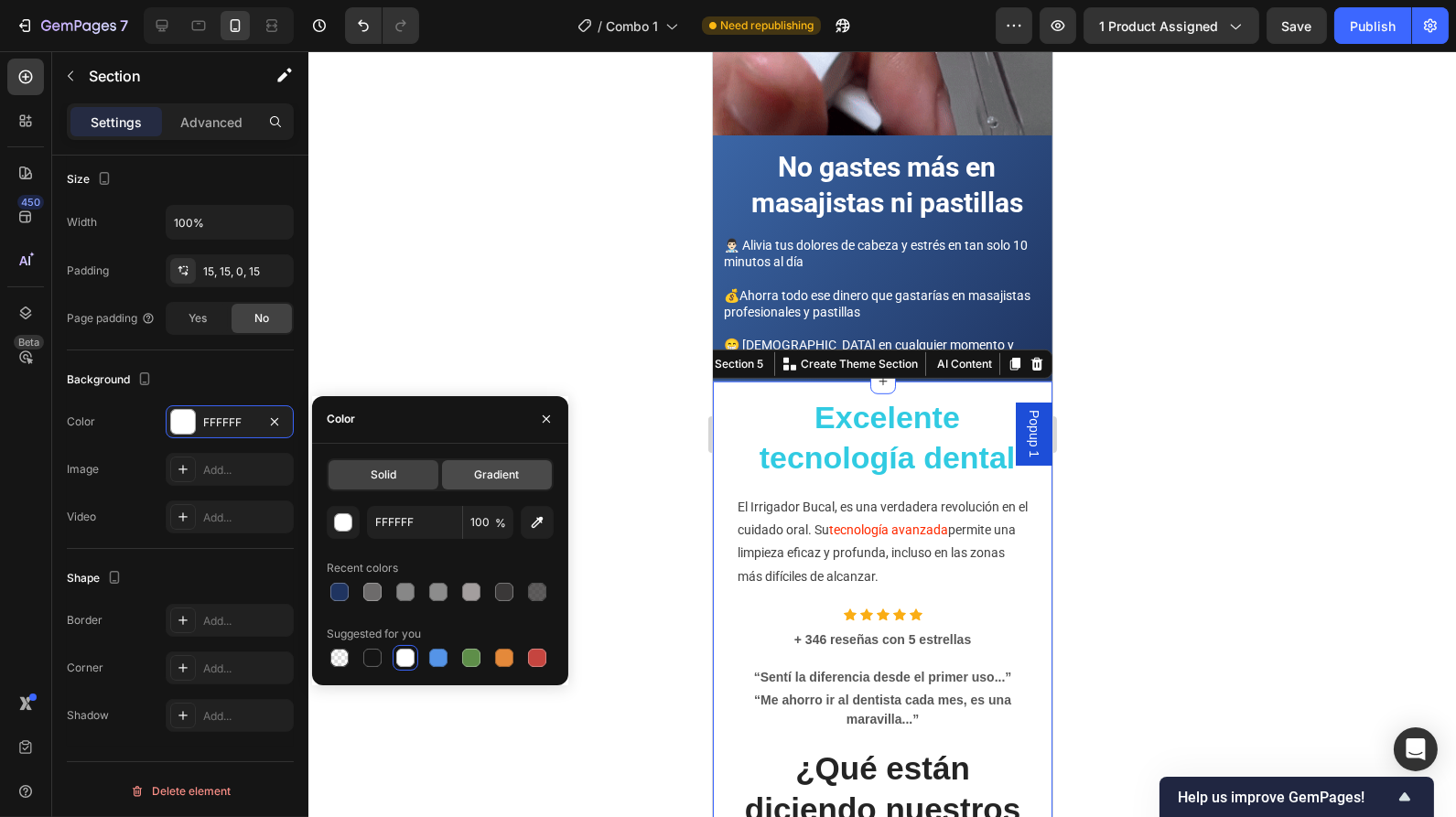
click at [484, 476] on span "Gradient" at bounding box center [496, 474] width 45 height 16
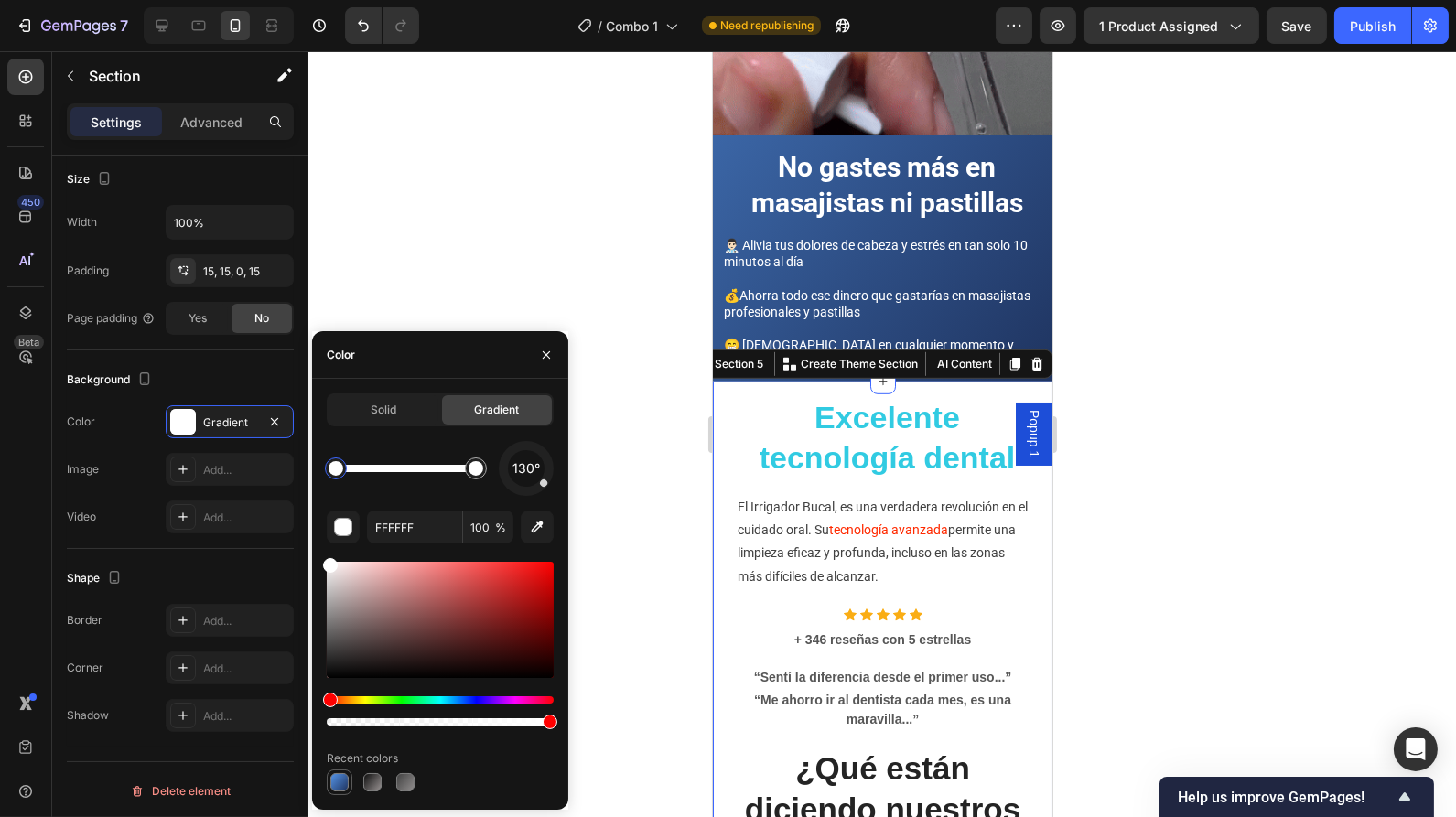
click at [347, 785] on div at bounding box center [340, 782] width 18 height 18
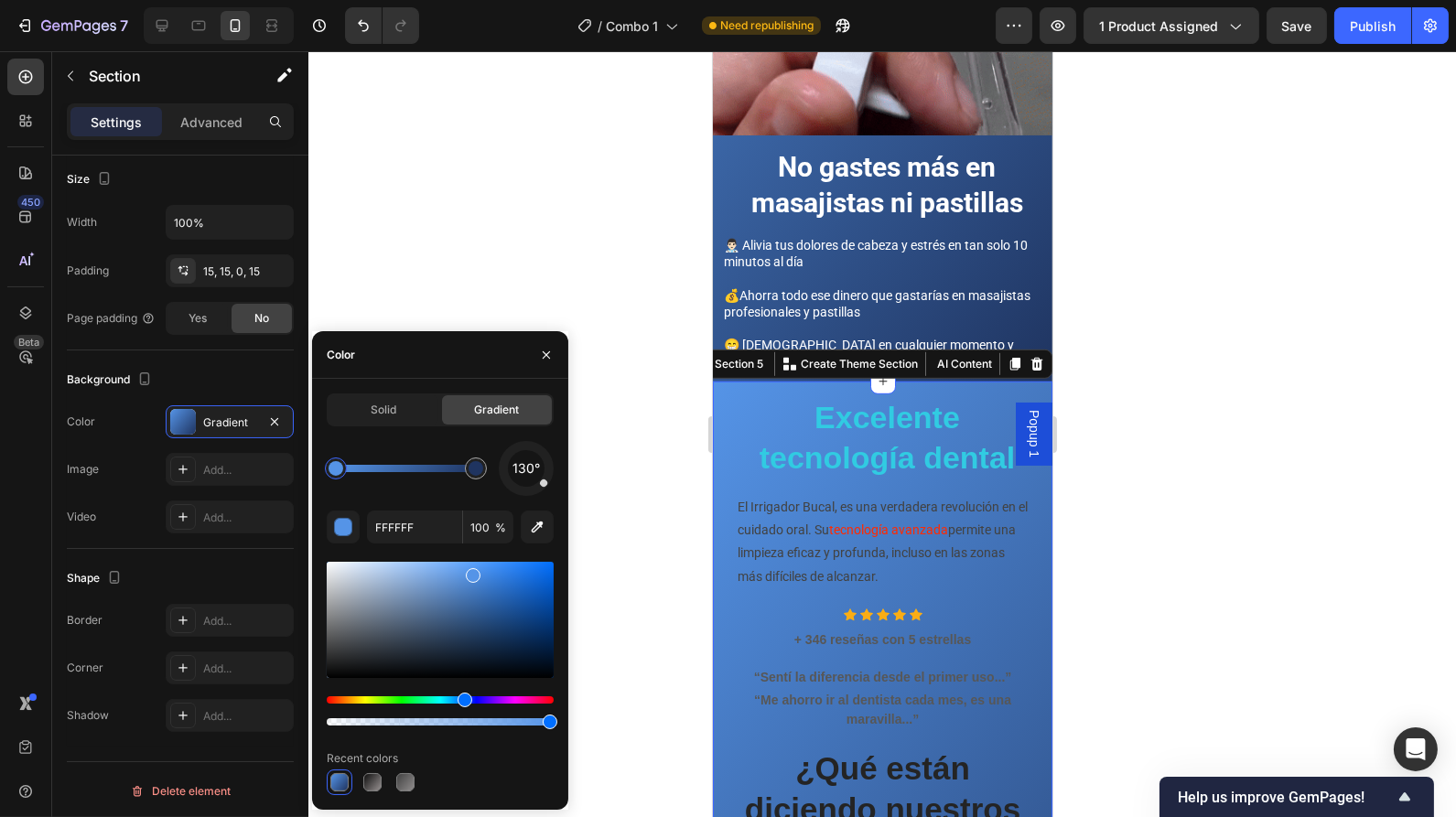
type input "5594E7"
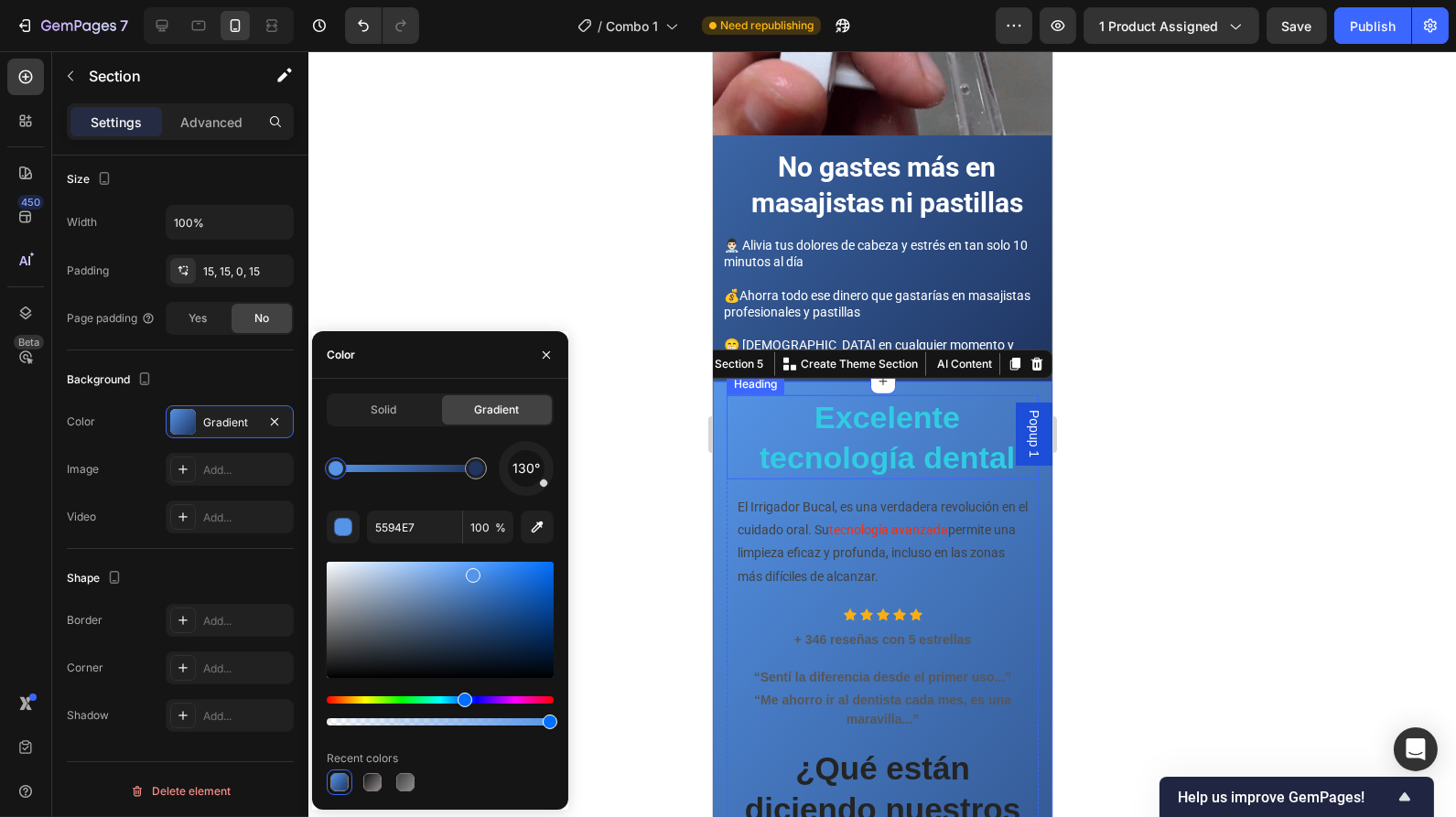
click at [892, 395] on h2 "Excelente tecnología dental" at bounding box center [886, 437] width 303 height 84
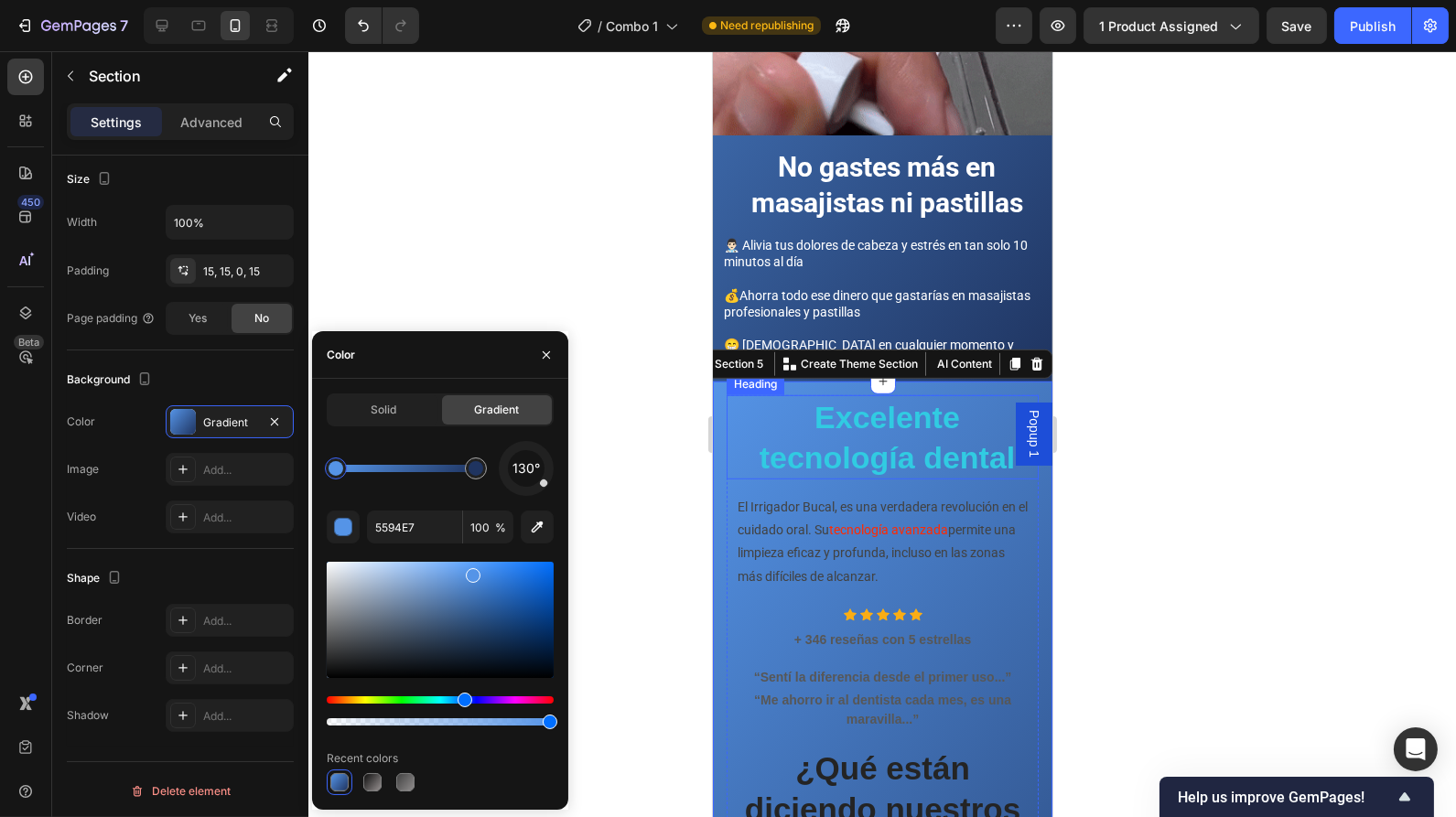
click at [892, 395] on h2 "Excelente tecnología dental" at bounding box center [886, 437] width 303 height 84
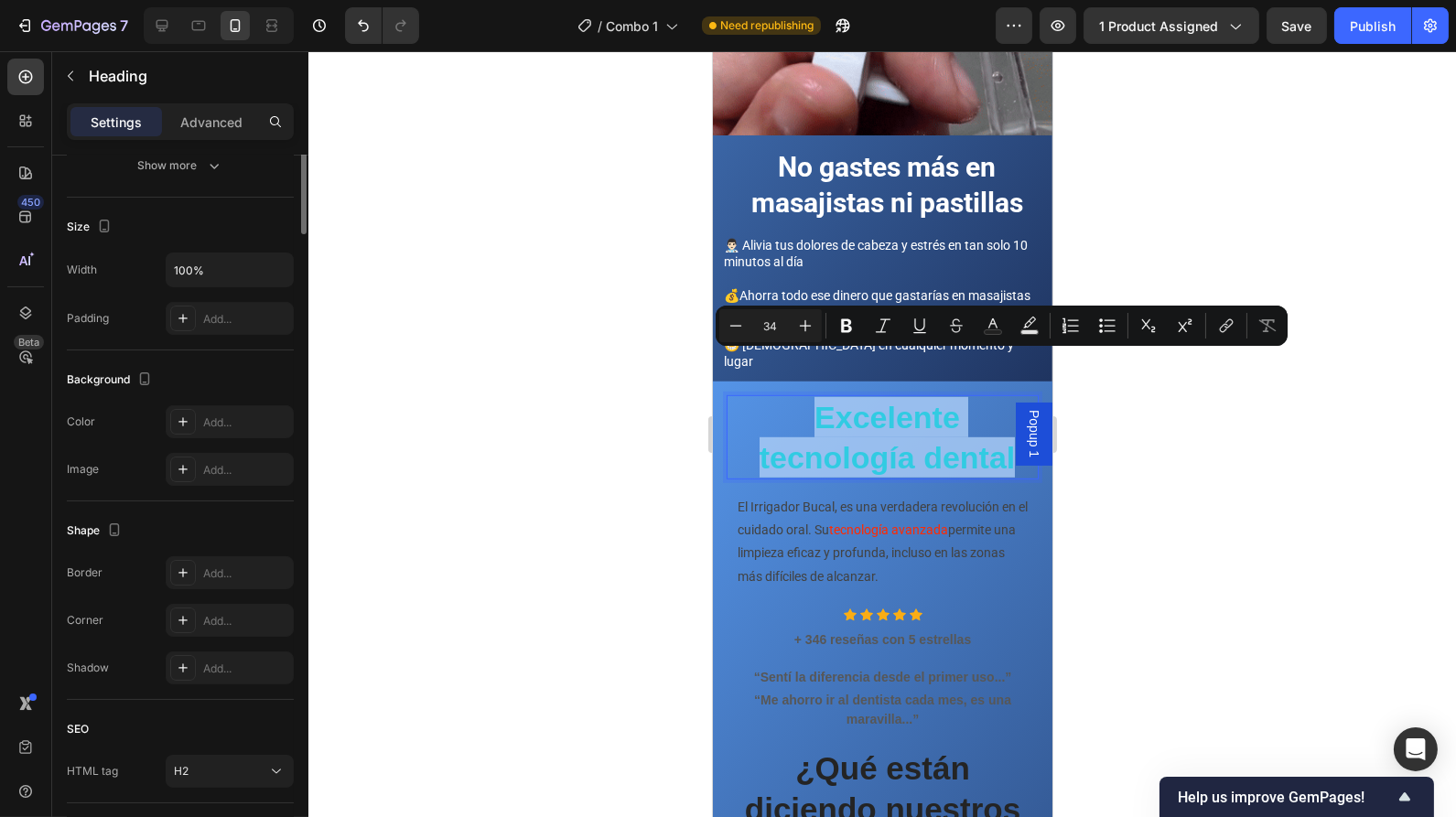
scroll to position [0, 0]
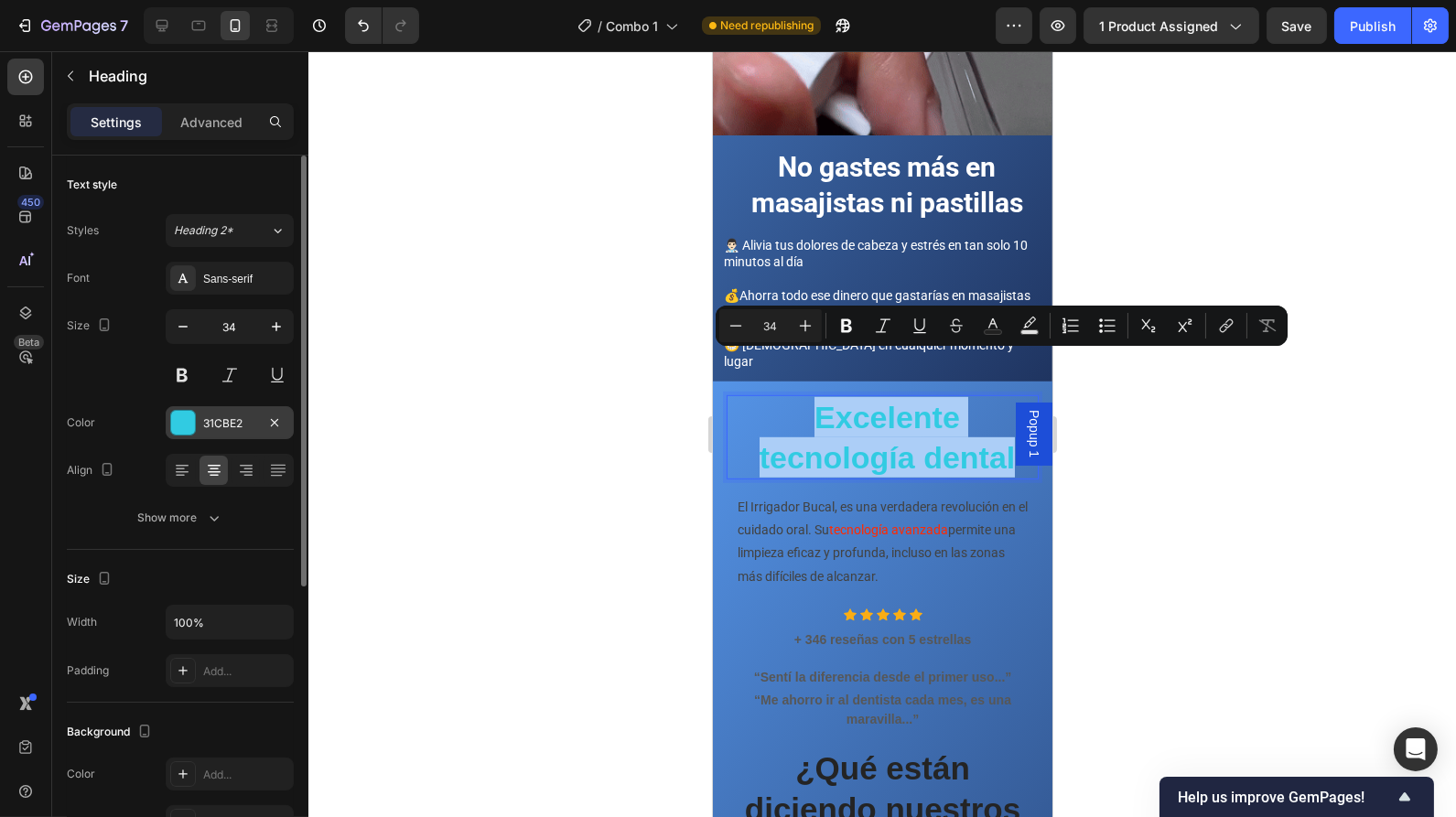
click at [187, 429] on div at bounding box center [183, 422] width 24 height 24
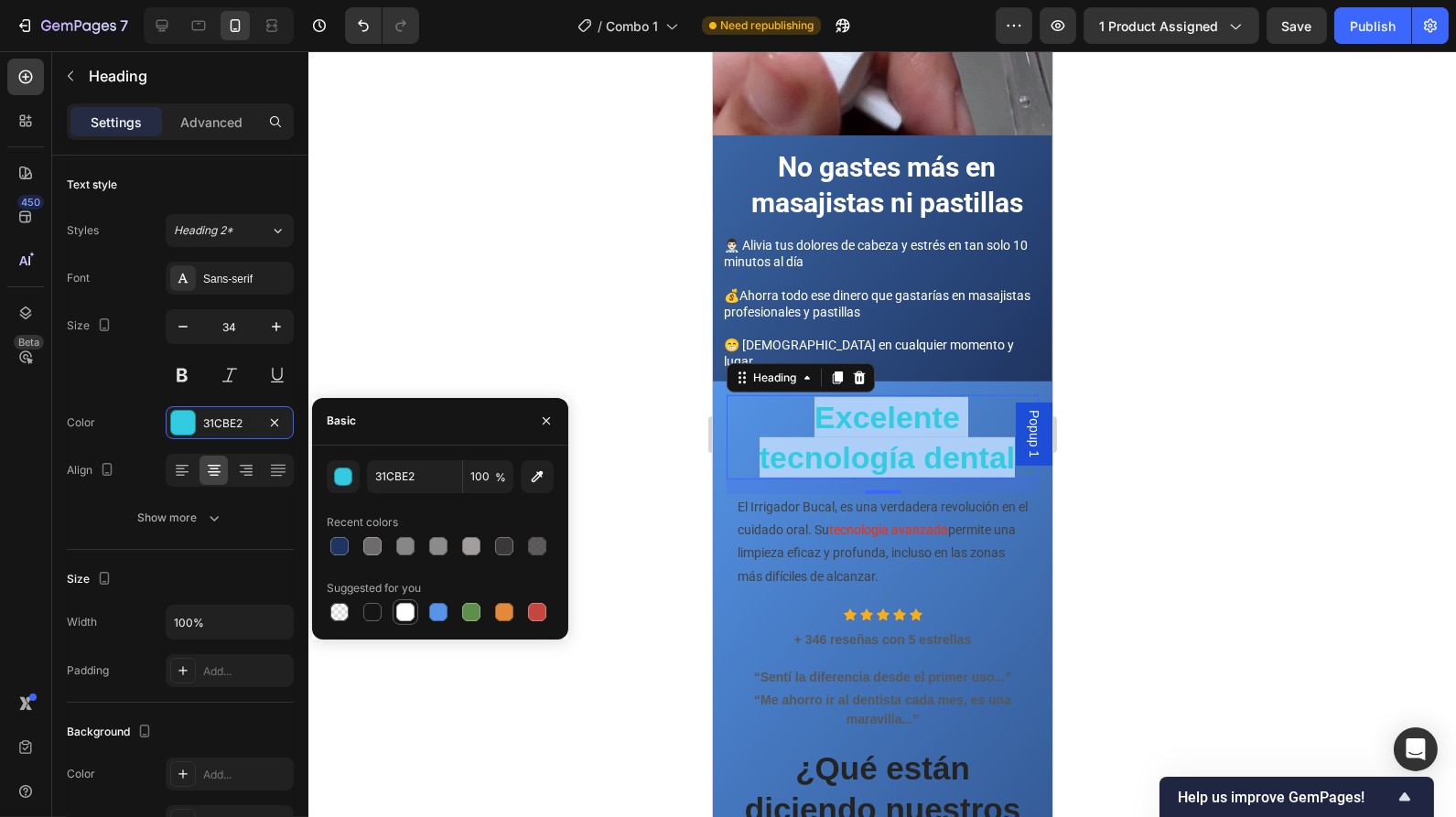
click at [404, 614] on div at bounding box center [405, 612] width 18 height 18
type input "FFFFFF"
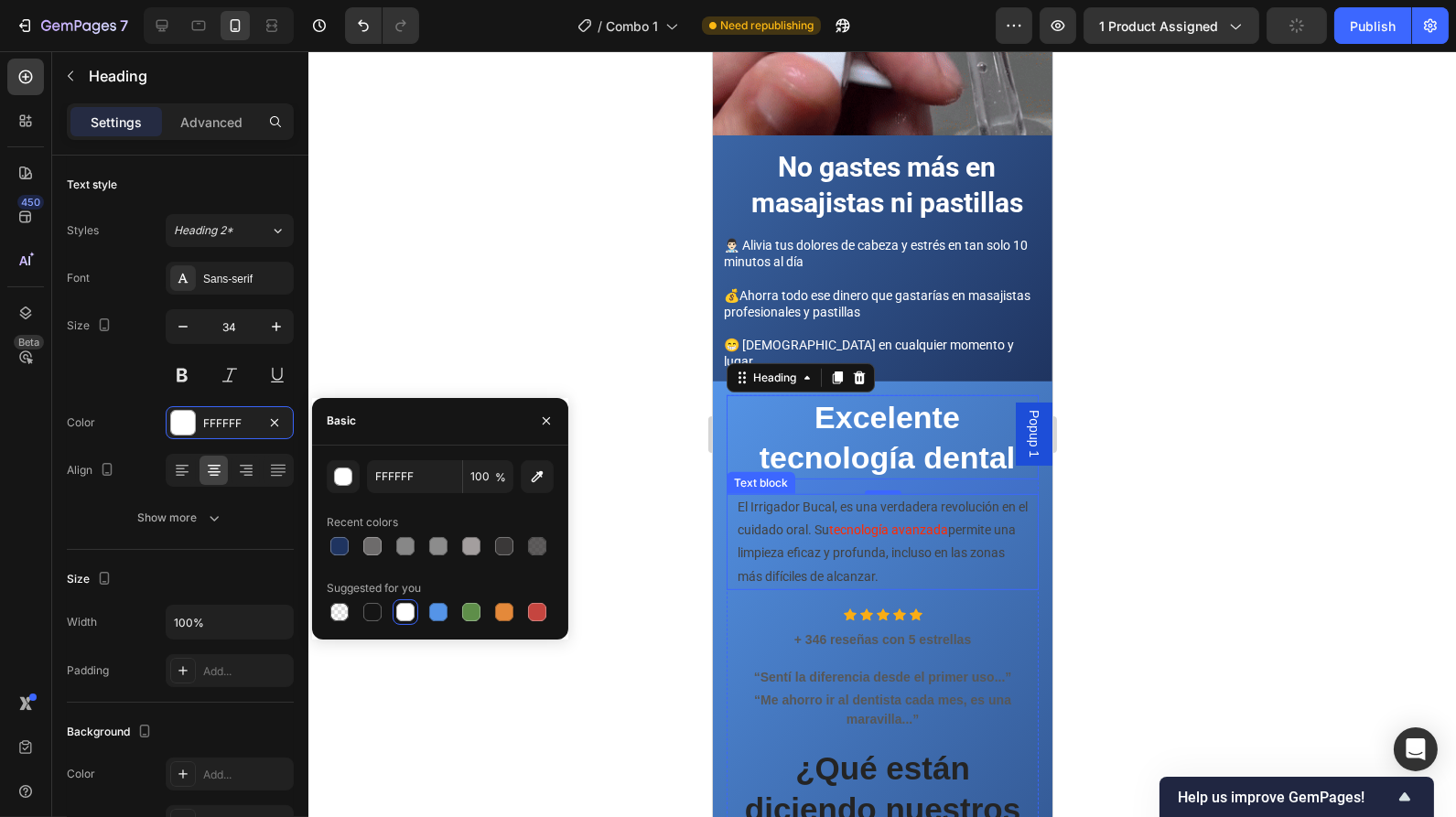
click at [814, 497] on p "El Irrigador Bucal, es una verdadera revolución en el cuidado oral. Su tecnolog…" at bounding box center [881, 541] width 290 height 93
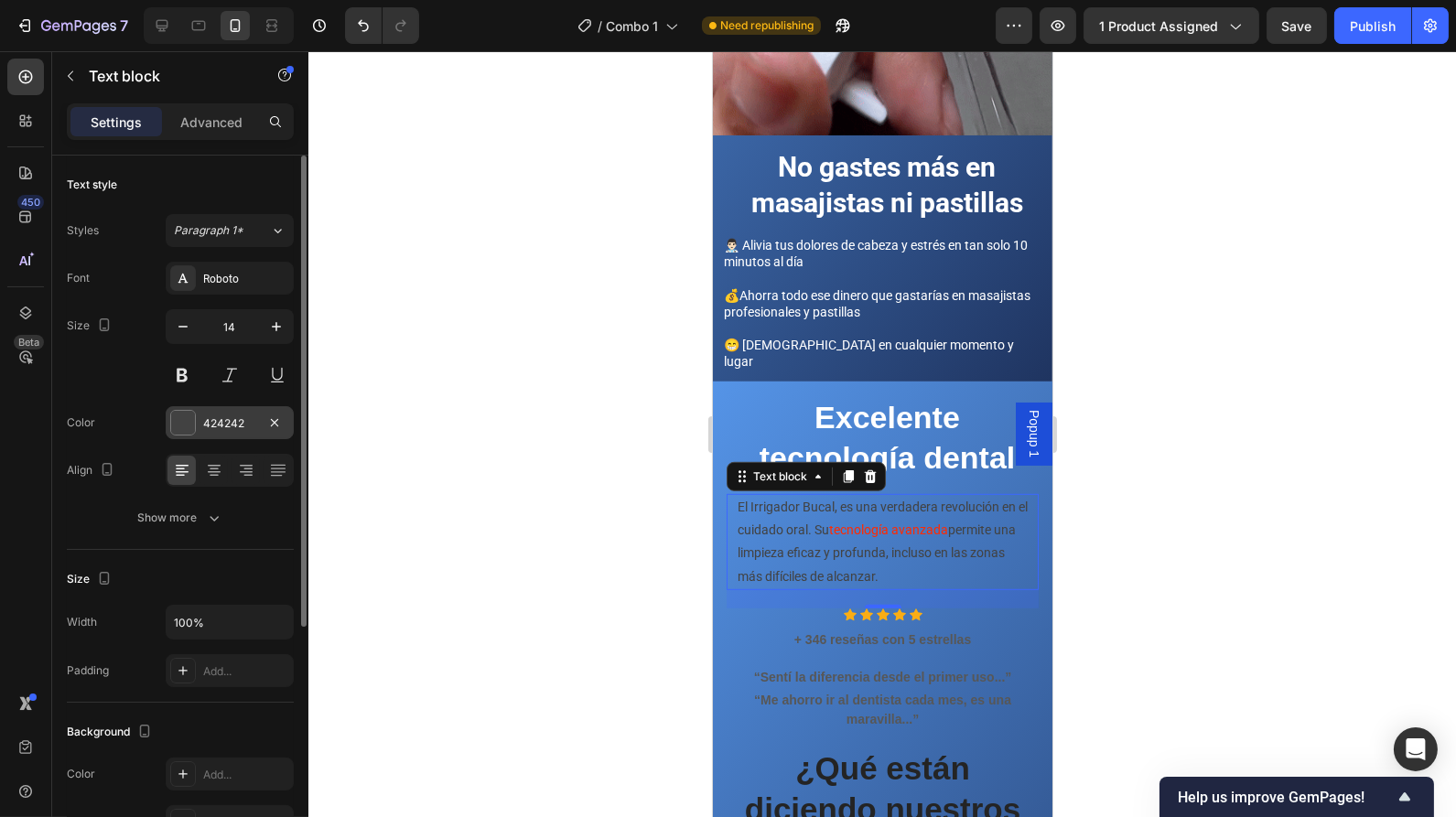
click at [184, 430] on div at bounding box center [183, 422] width 24 height 24
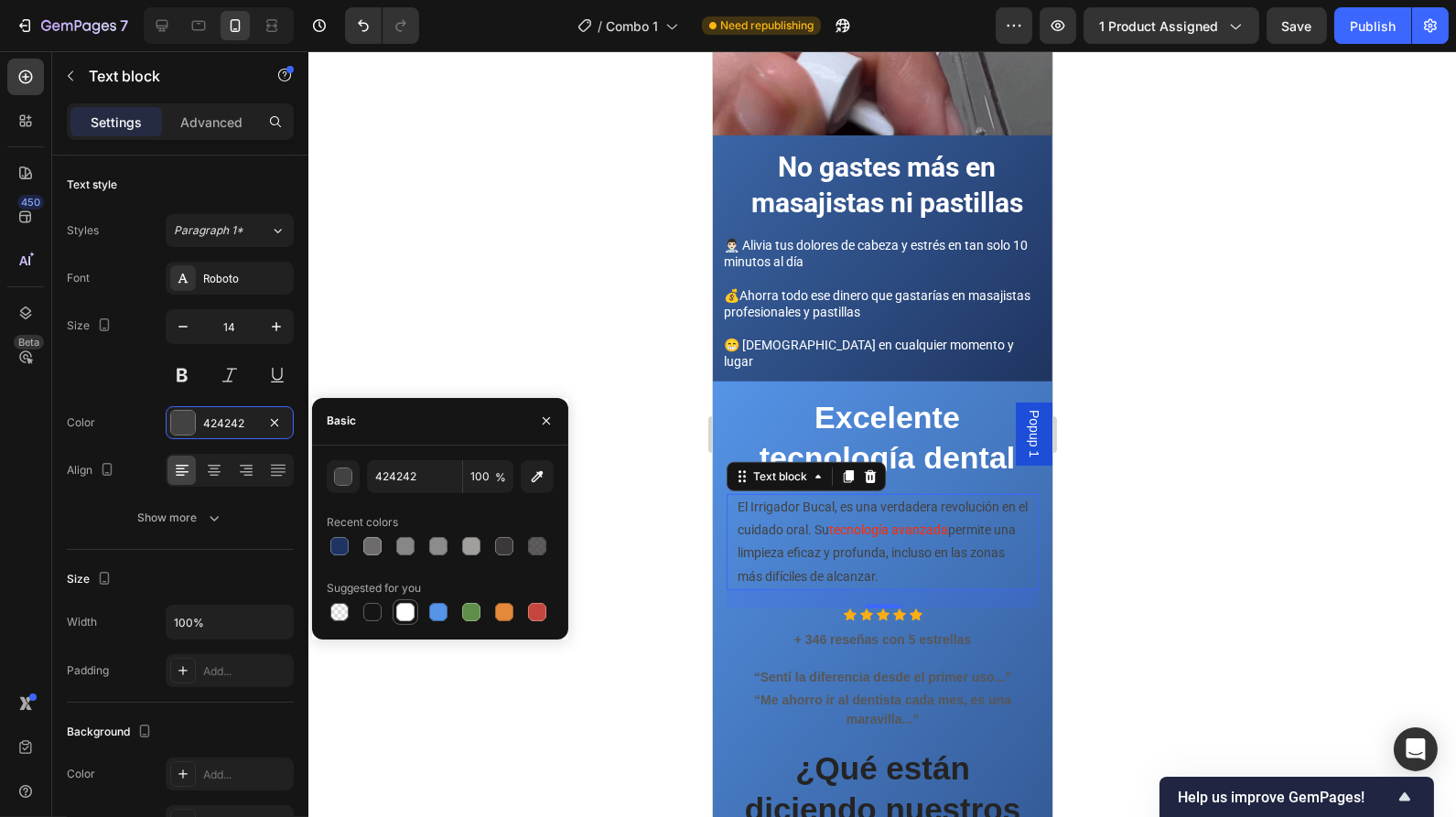
click at [400, 613] on div at bounding box center [405, 612] width 18 height 18
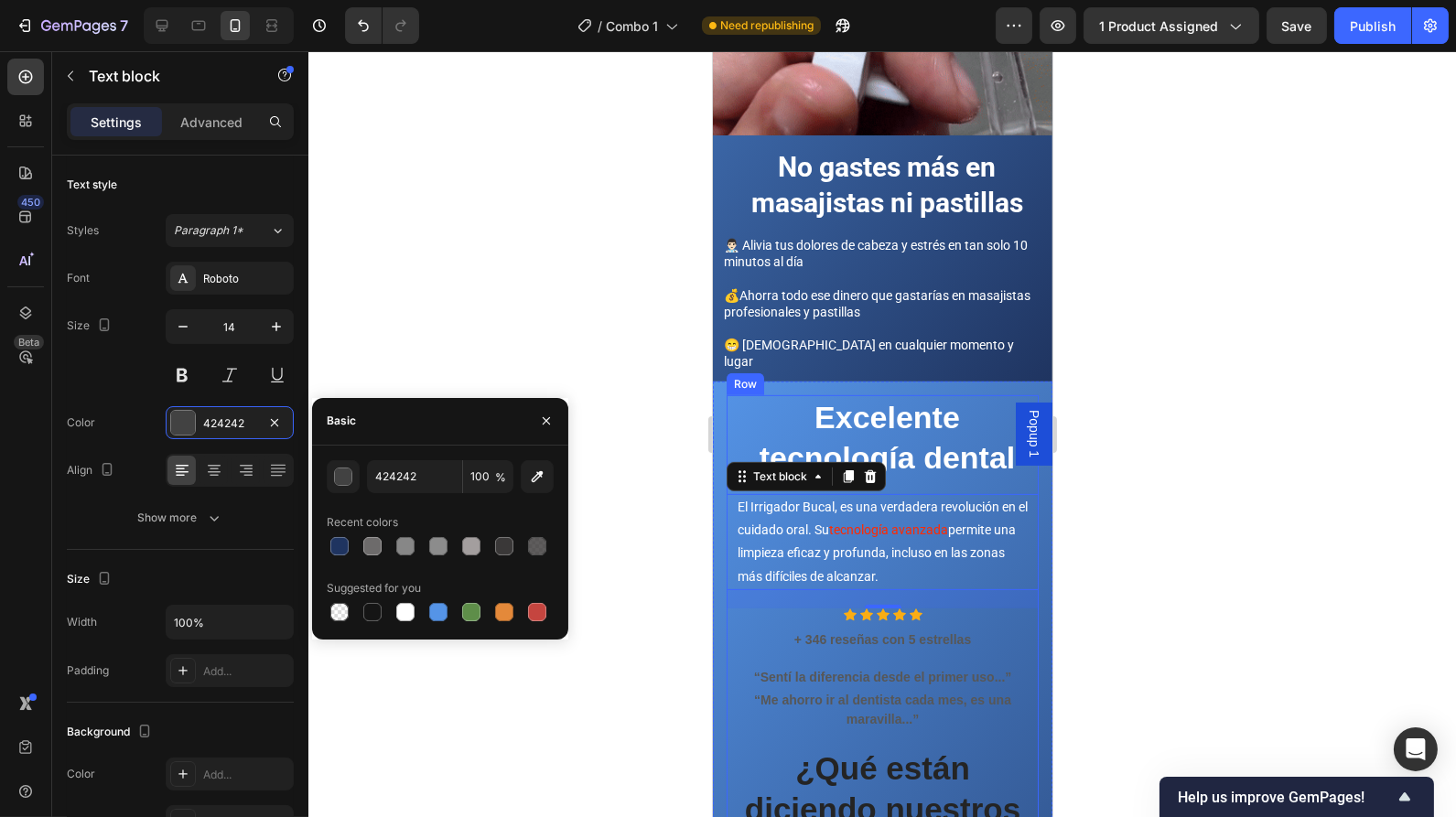
type input "FFFFFF"
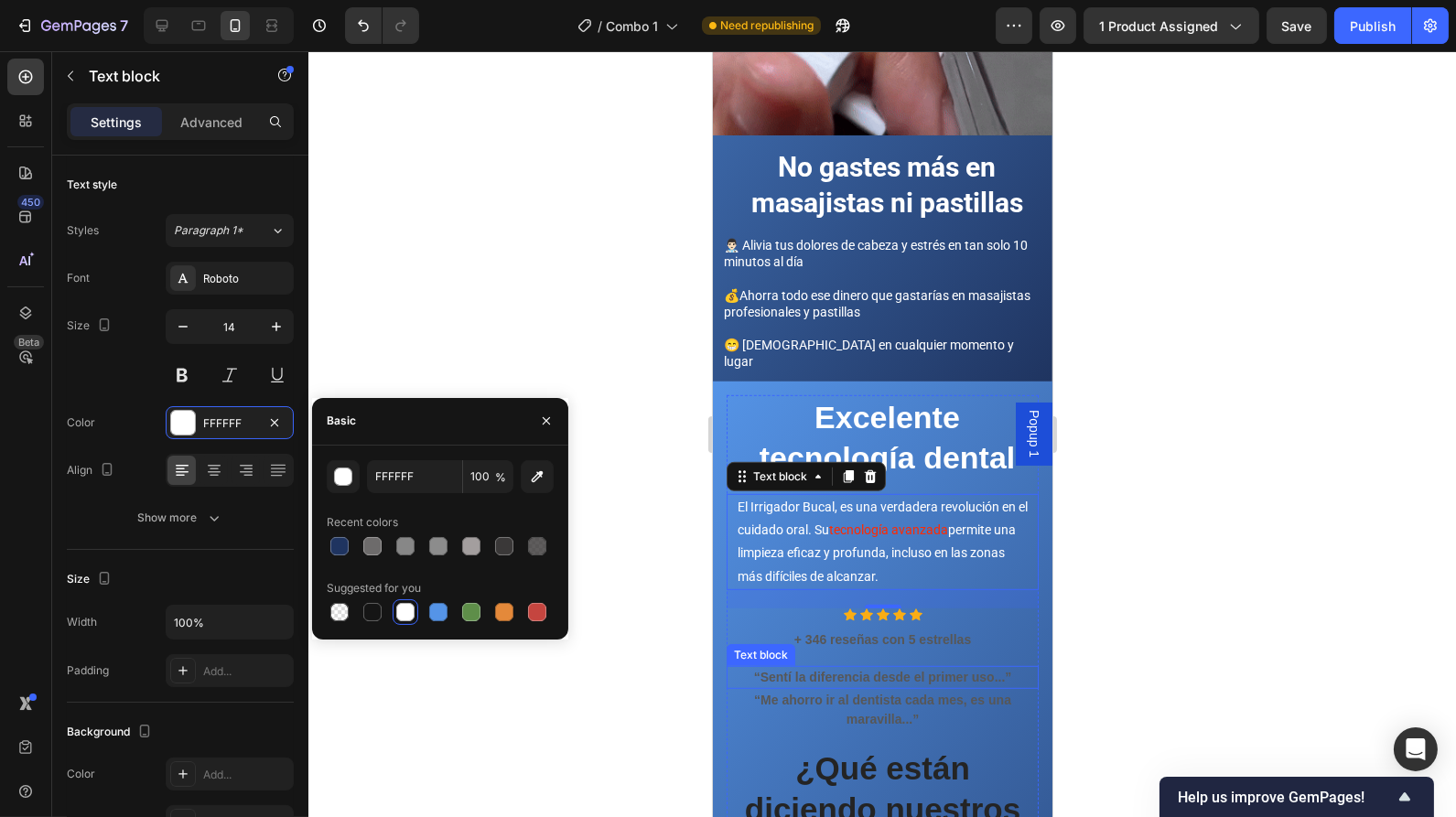
click at [880, 668] on p "“Sentí la diferencia desde el primer uso...”" at bounding box center [881, 677] width 309 height 19
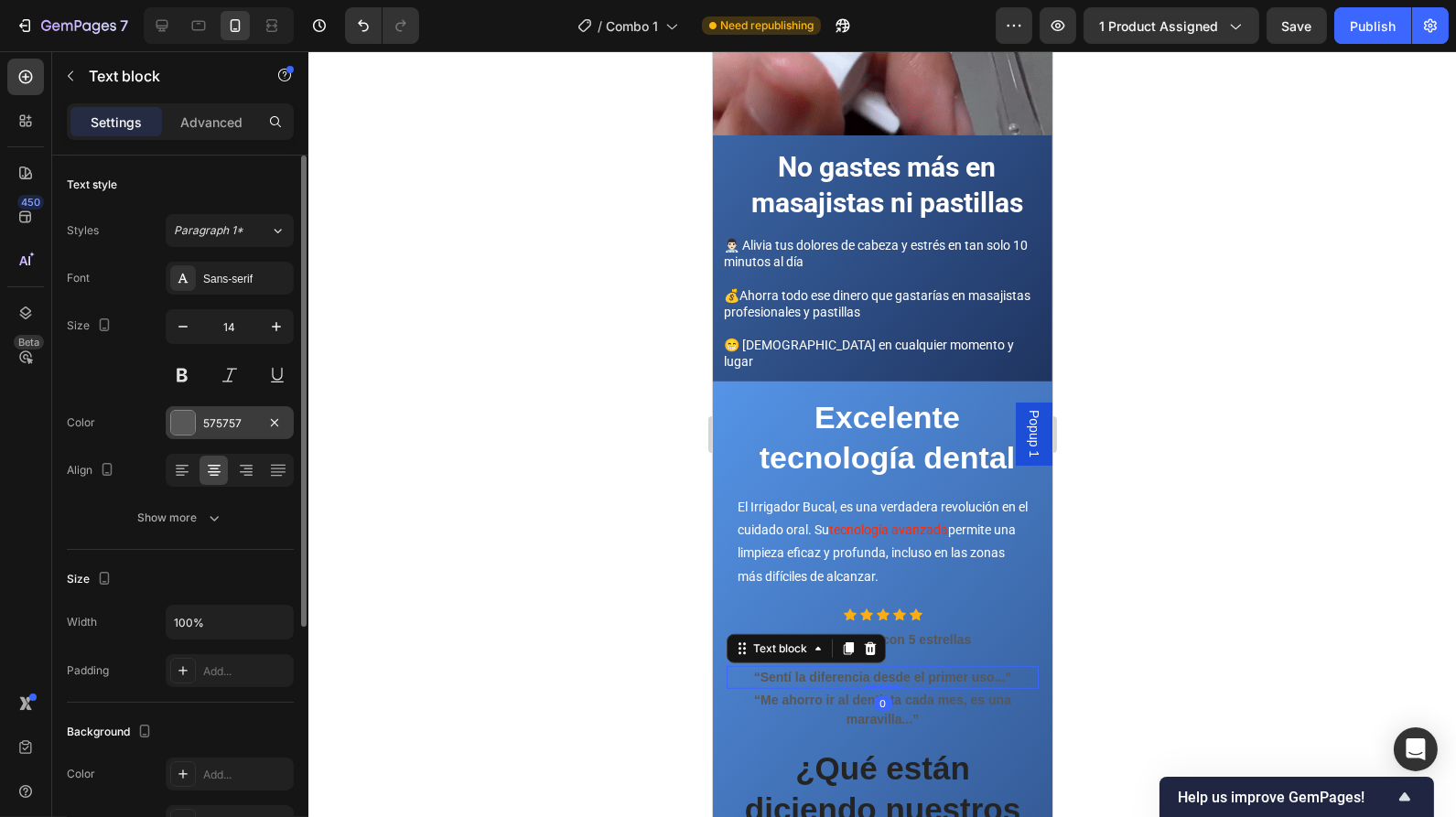
click at [193, 419] on div at bounding box center [183, 422] width 24 height 24
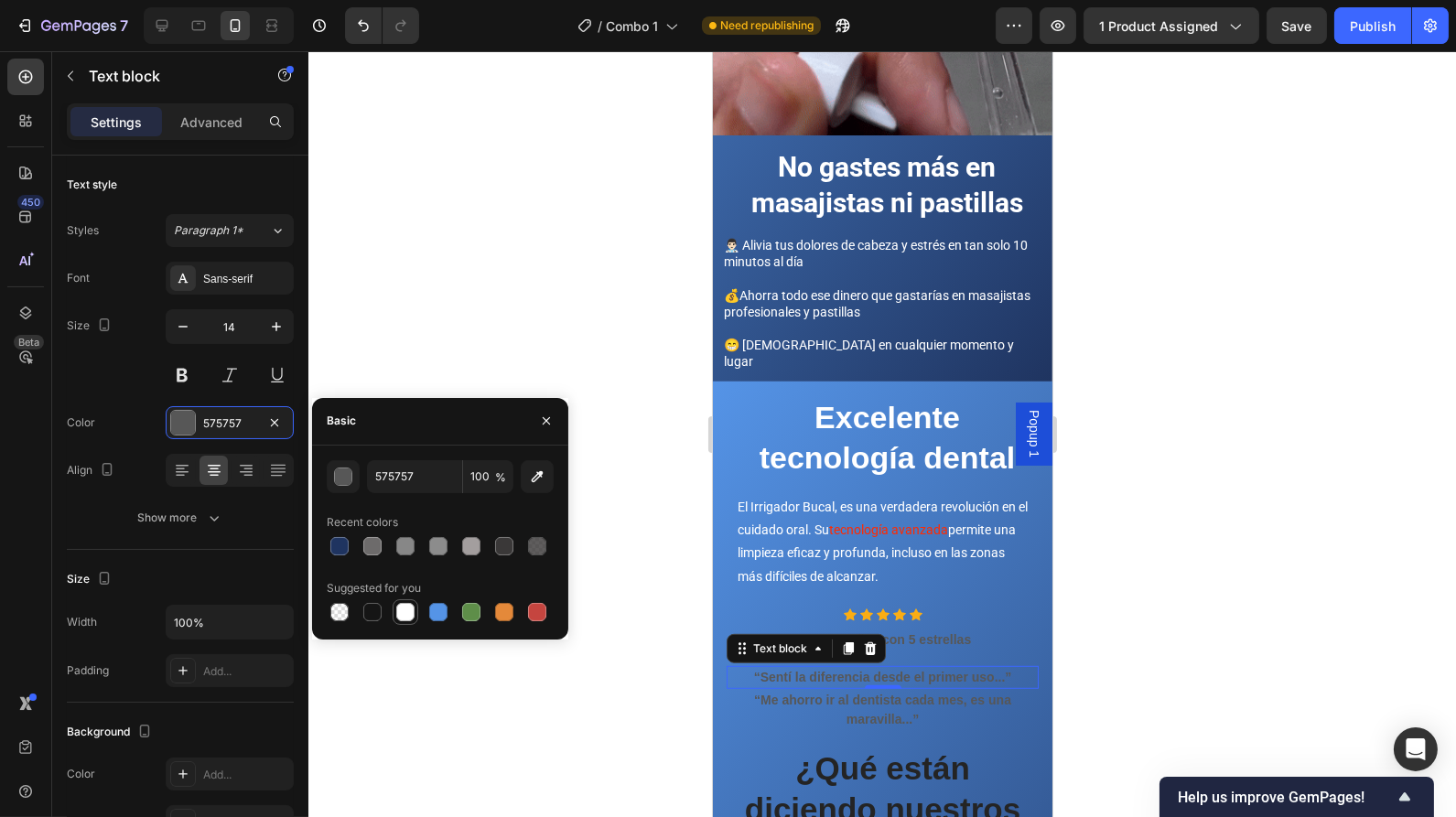
click at [410, 608] on div at bounding box center [405, 612] width 18 height 18
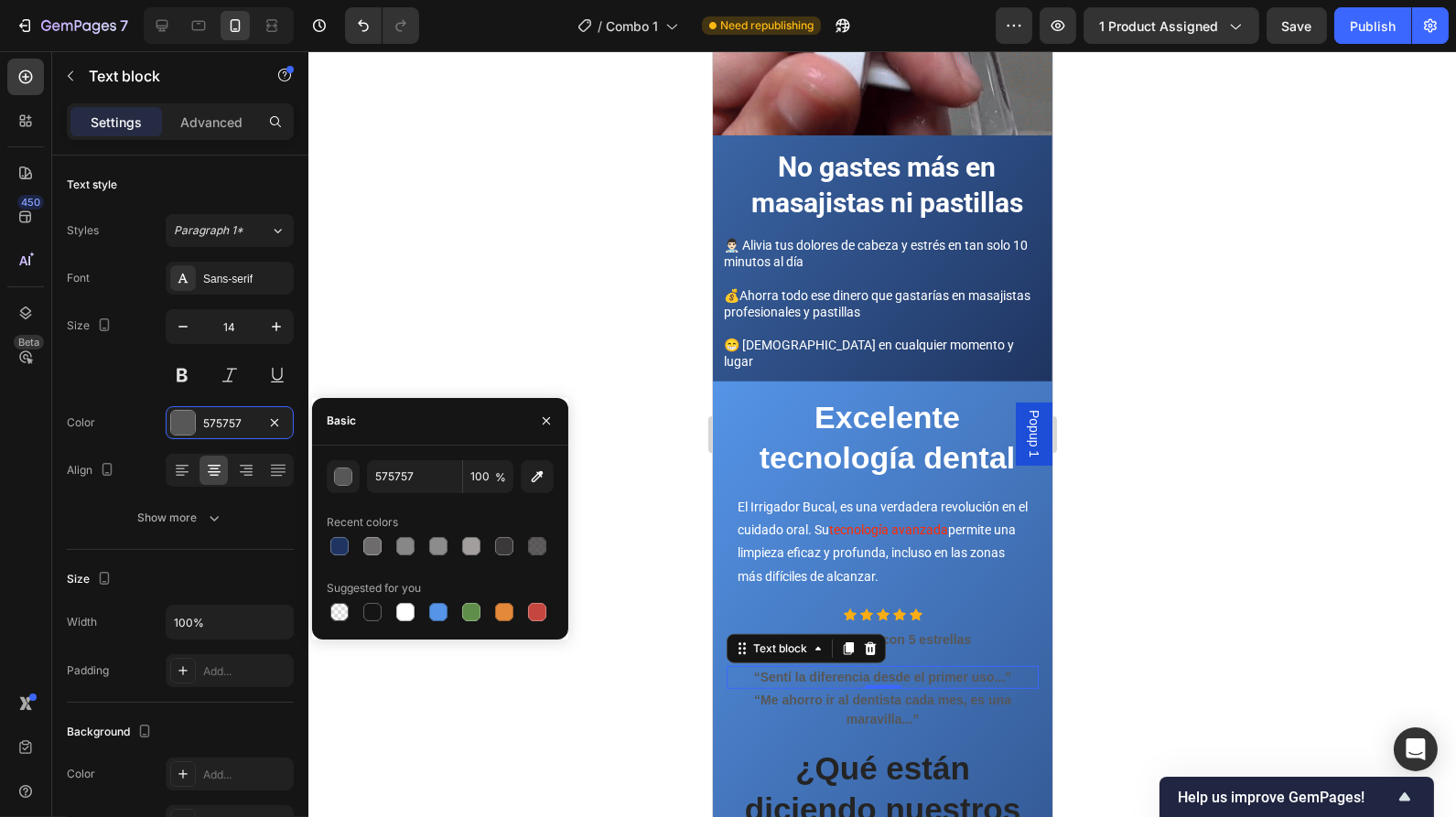
click at [843, 691] on p "“Me ahorro ir al dentista cada mes, es una maravilla...”" at bounding box center [881, 710] width 309 height 38
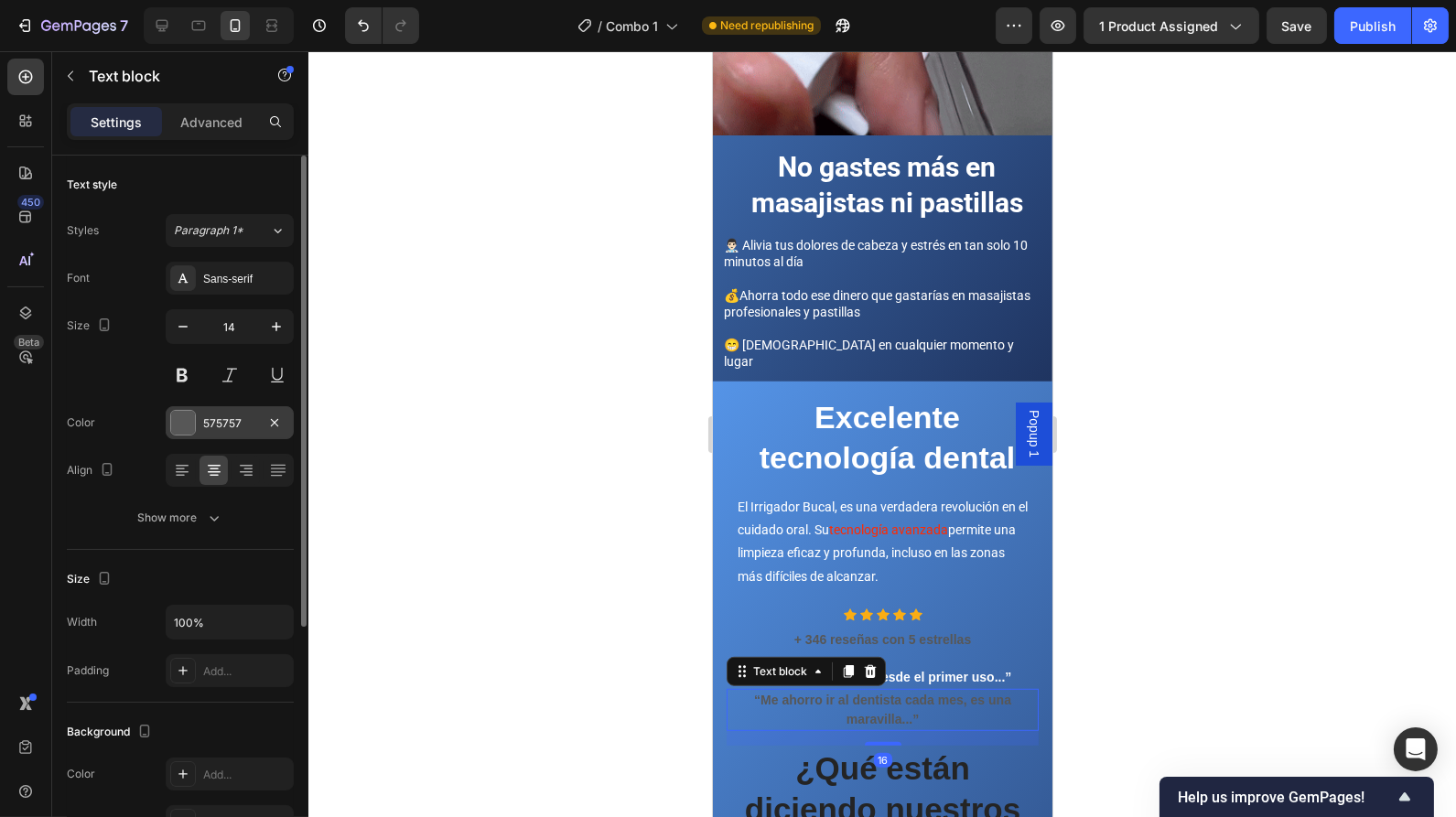
click at [196, 419] on div "575757" at bounding box center [230, 422] width 128 height 33
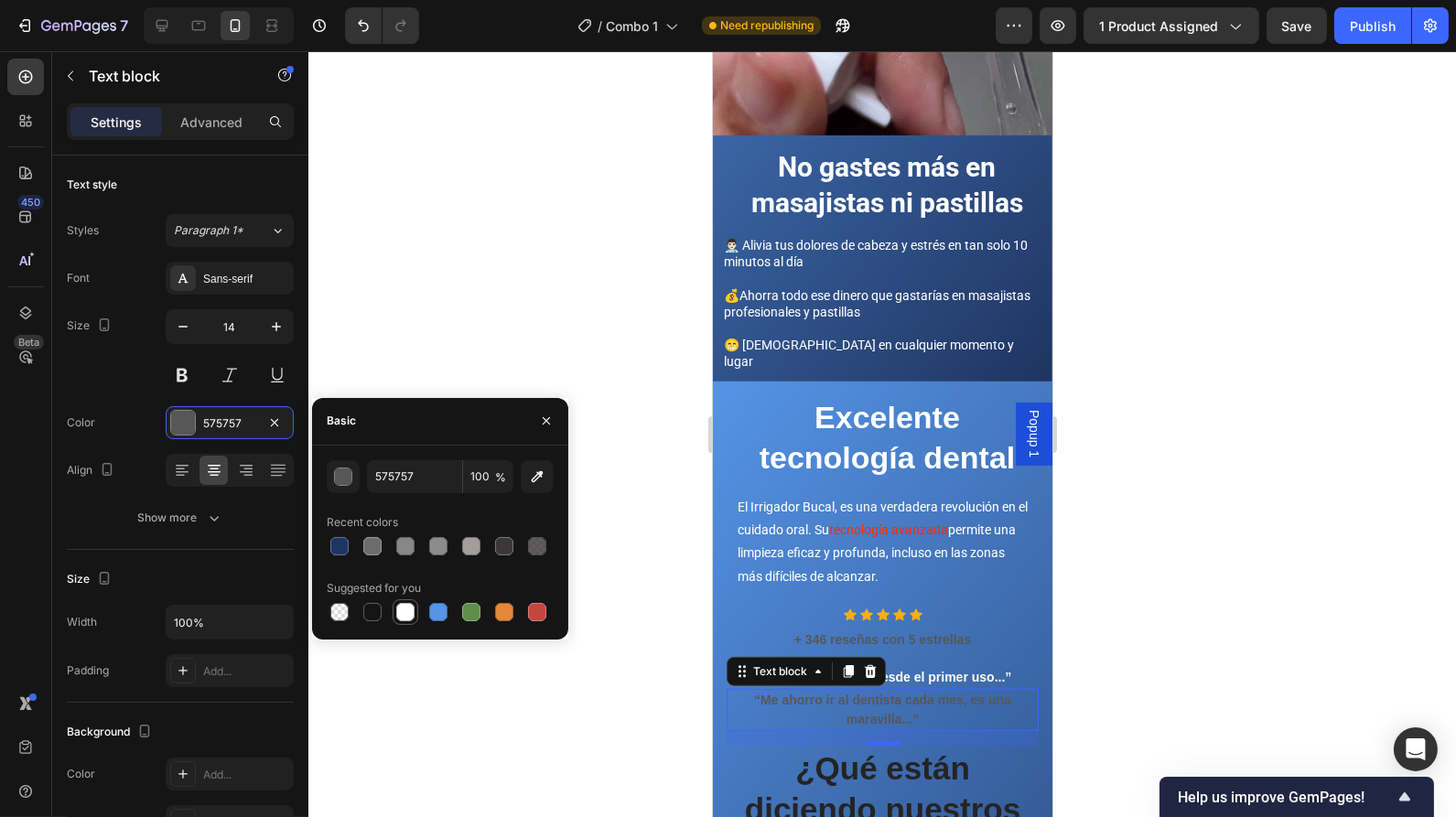
click at [402, 611] on div at bounding box center [405, 612] width 18 height 18
type input "FFFFFF"
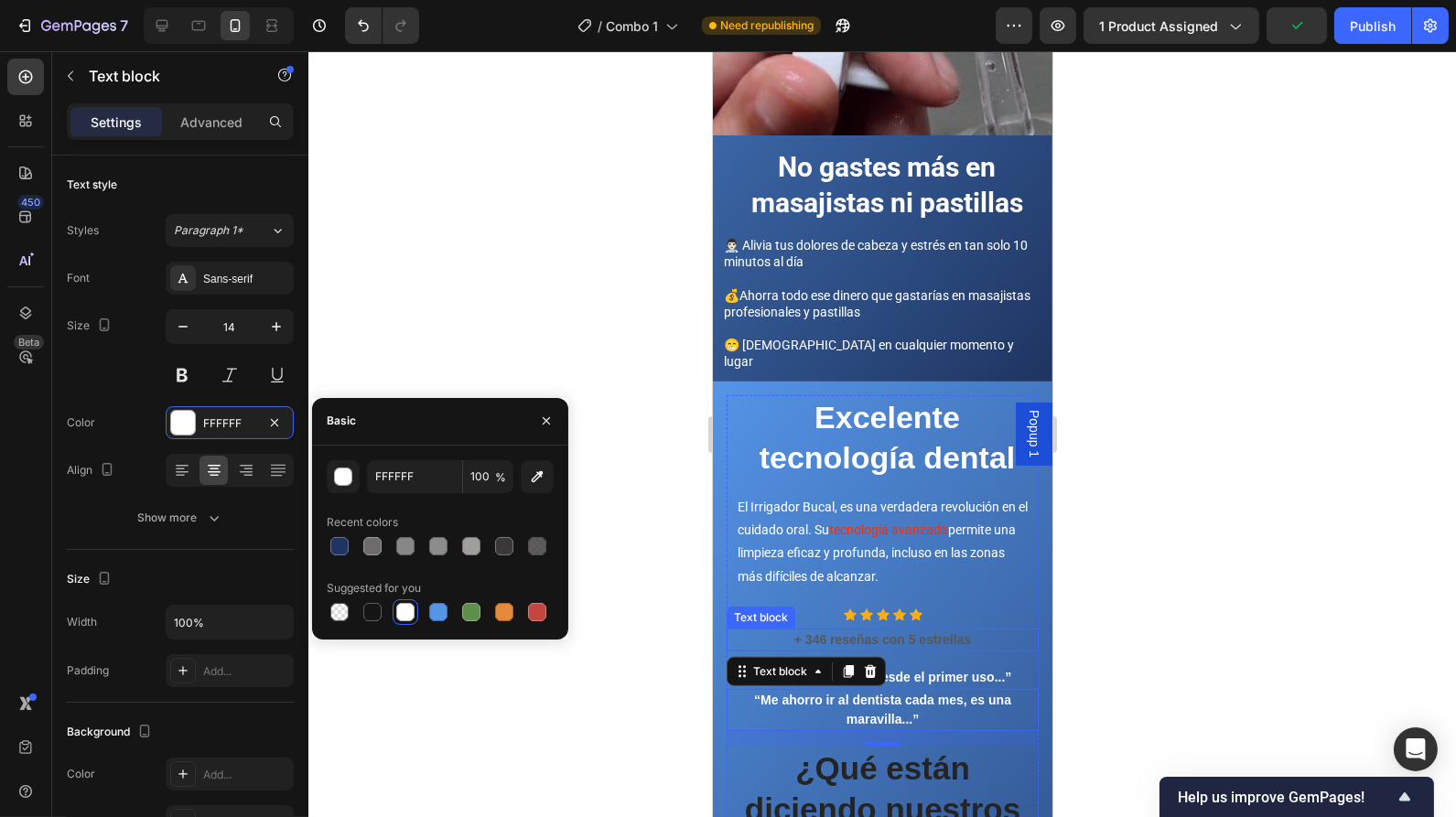
click at [855, 630] on p "+ 346 reseñas con 5 estrellas" at bounding box center [881, 639] width 309 height 19
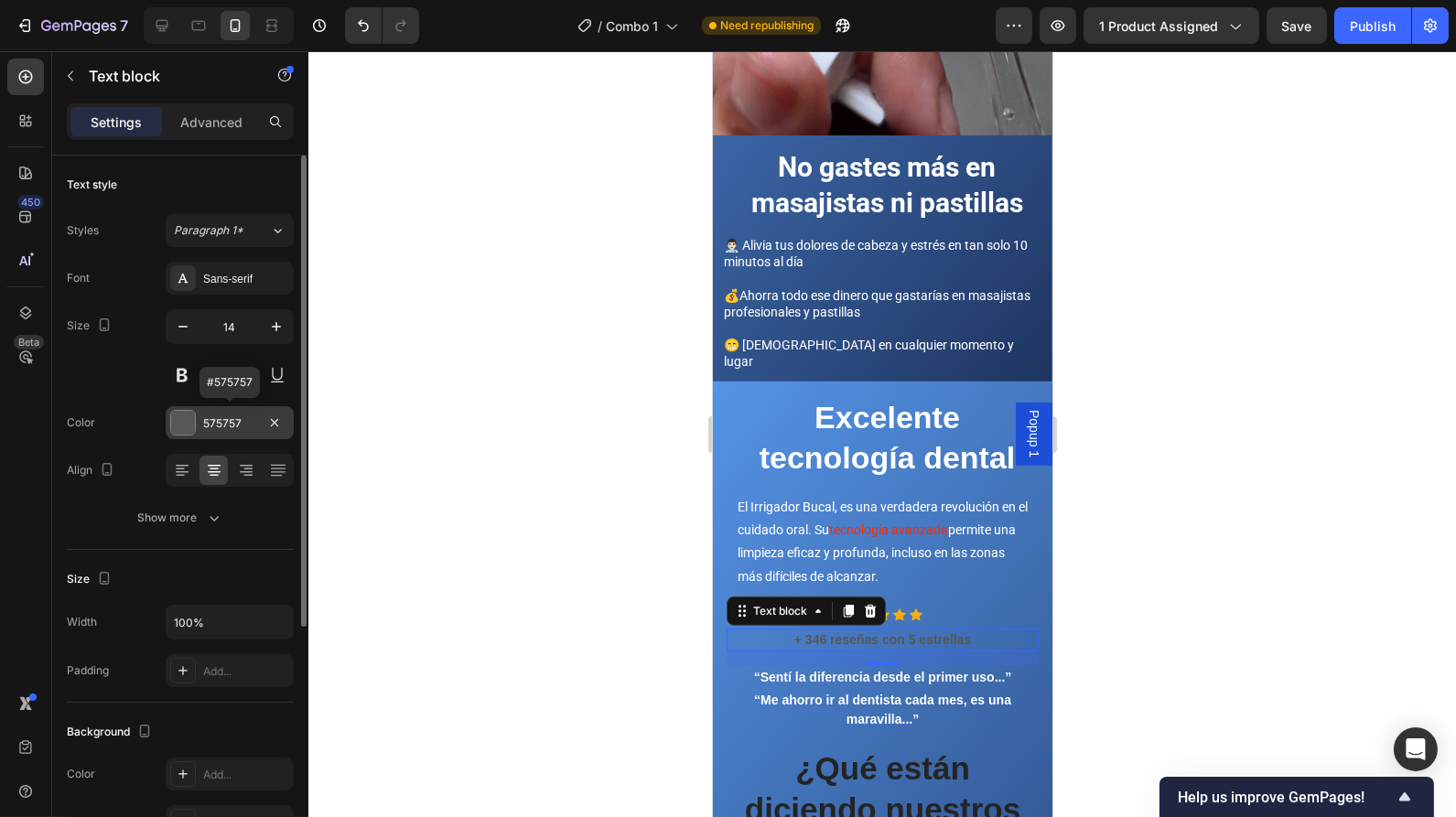
click at [185, 422] on div at bounding box center [183, 422] width 24 height 24
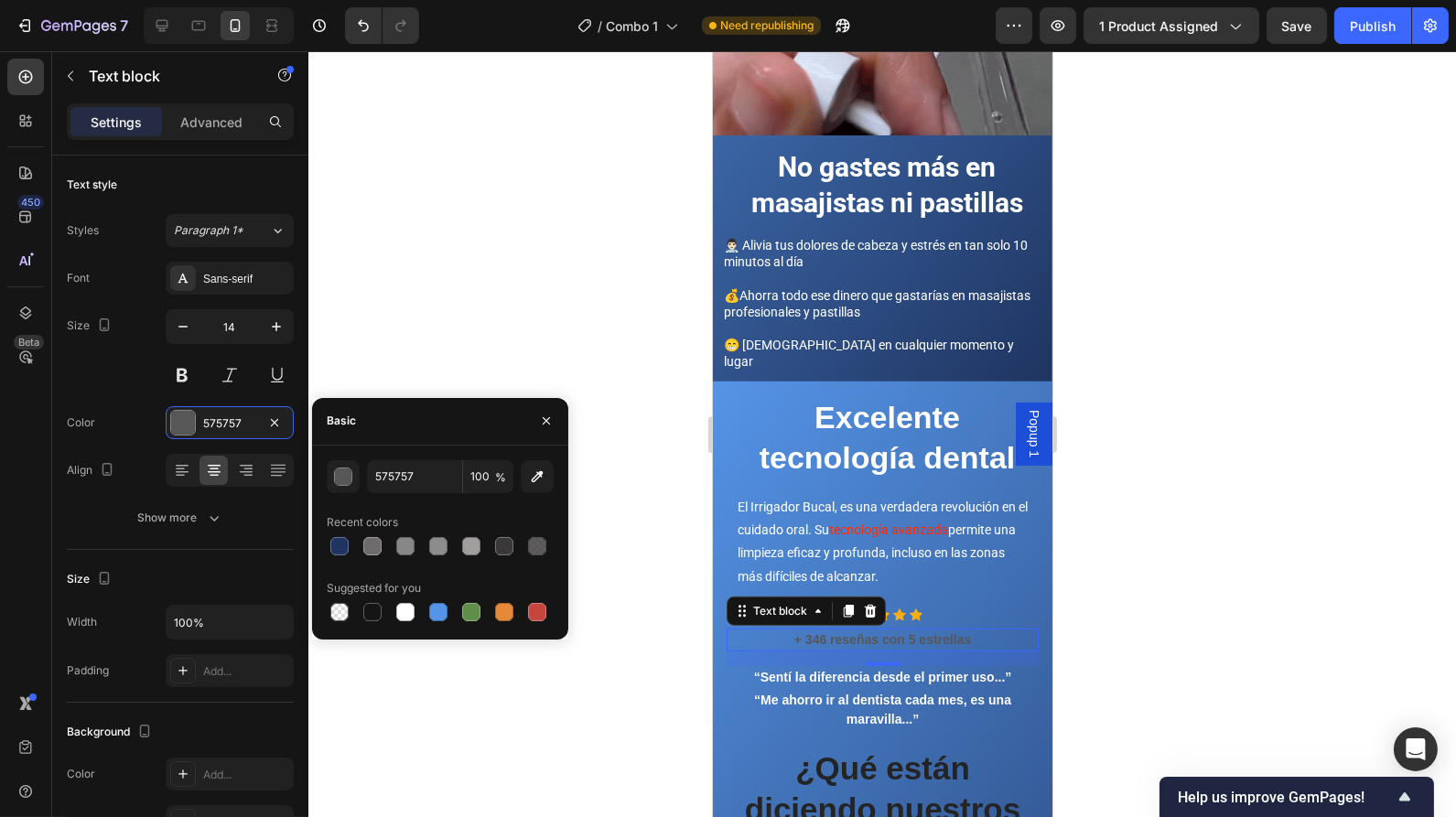
click at [402, 608] on div at bounding box center [405, 612] width 18 height 18
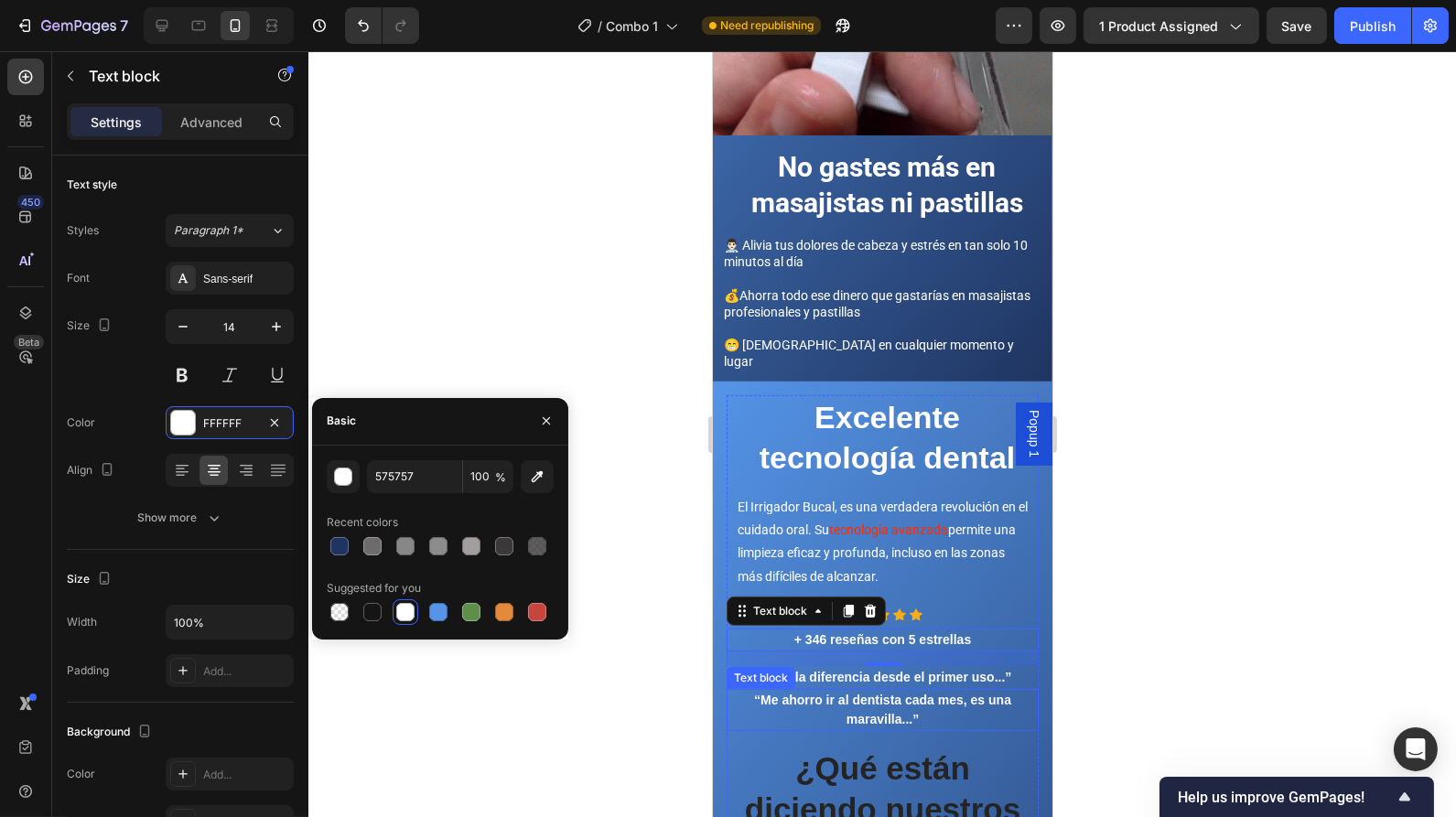
type input "FFFFFF"
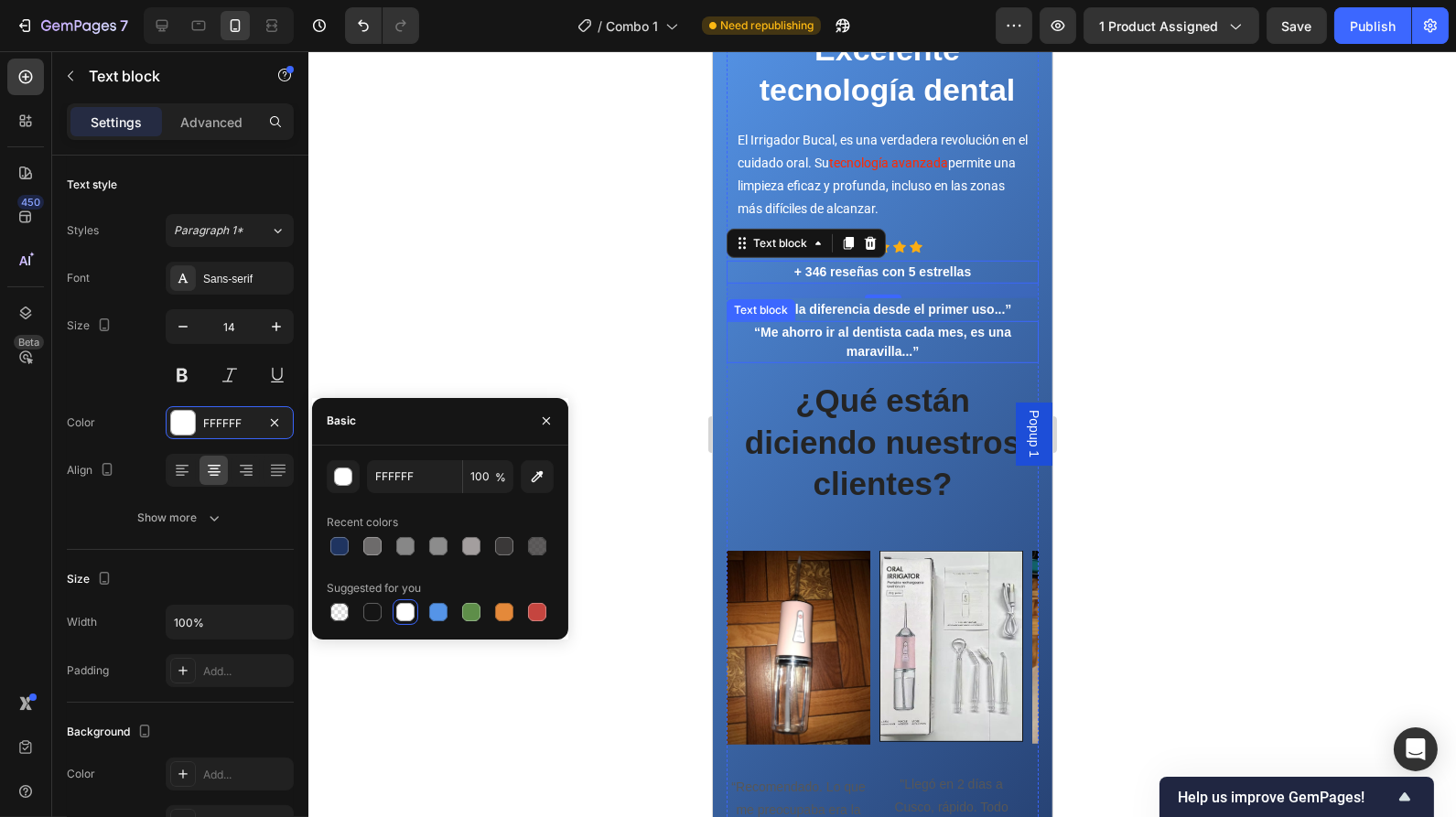
scroll to position [2226, 0]
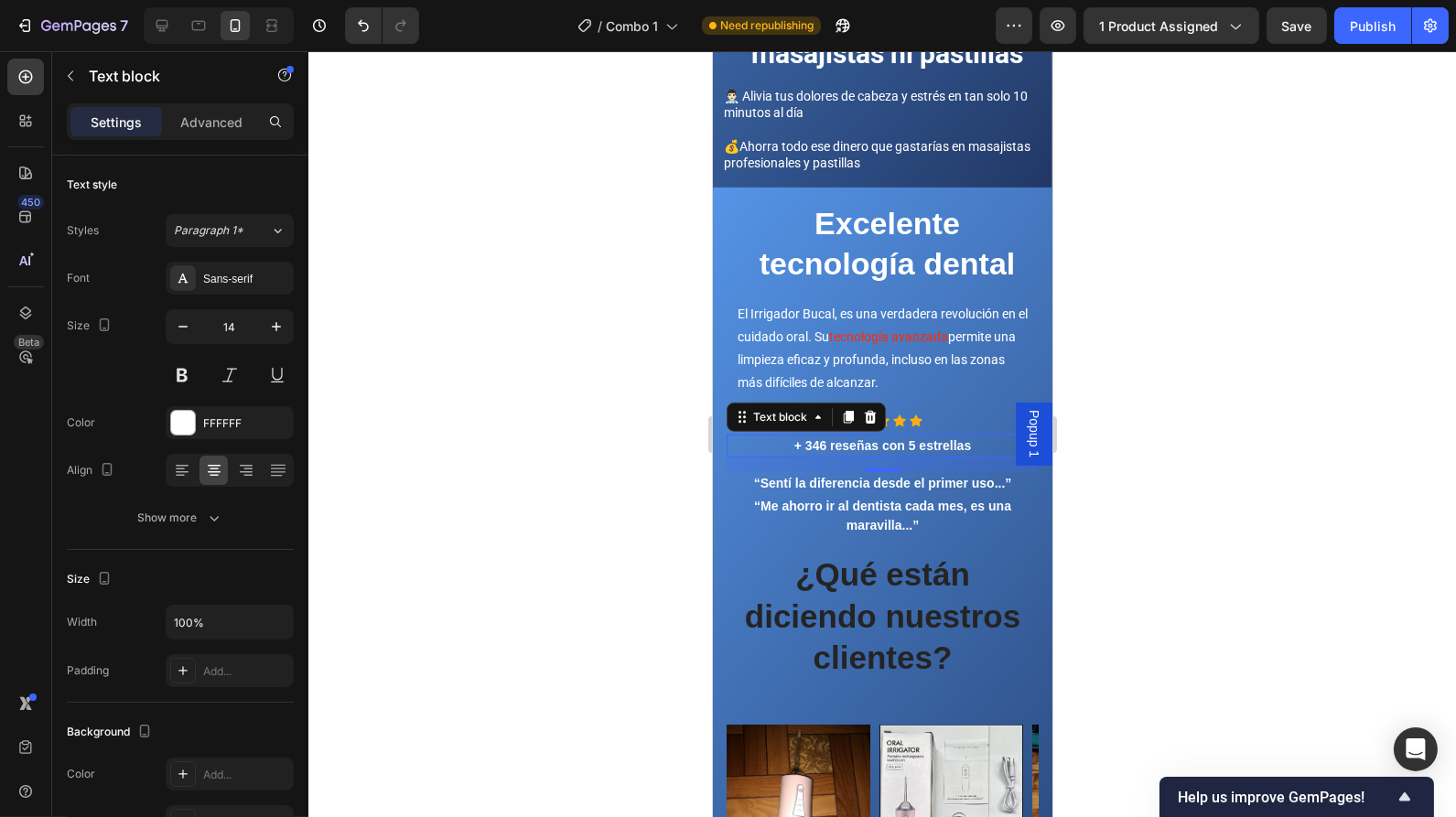
click at [1105, 321] on div at bounding box center [882, 434] width 1147 height 766
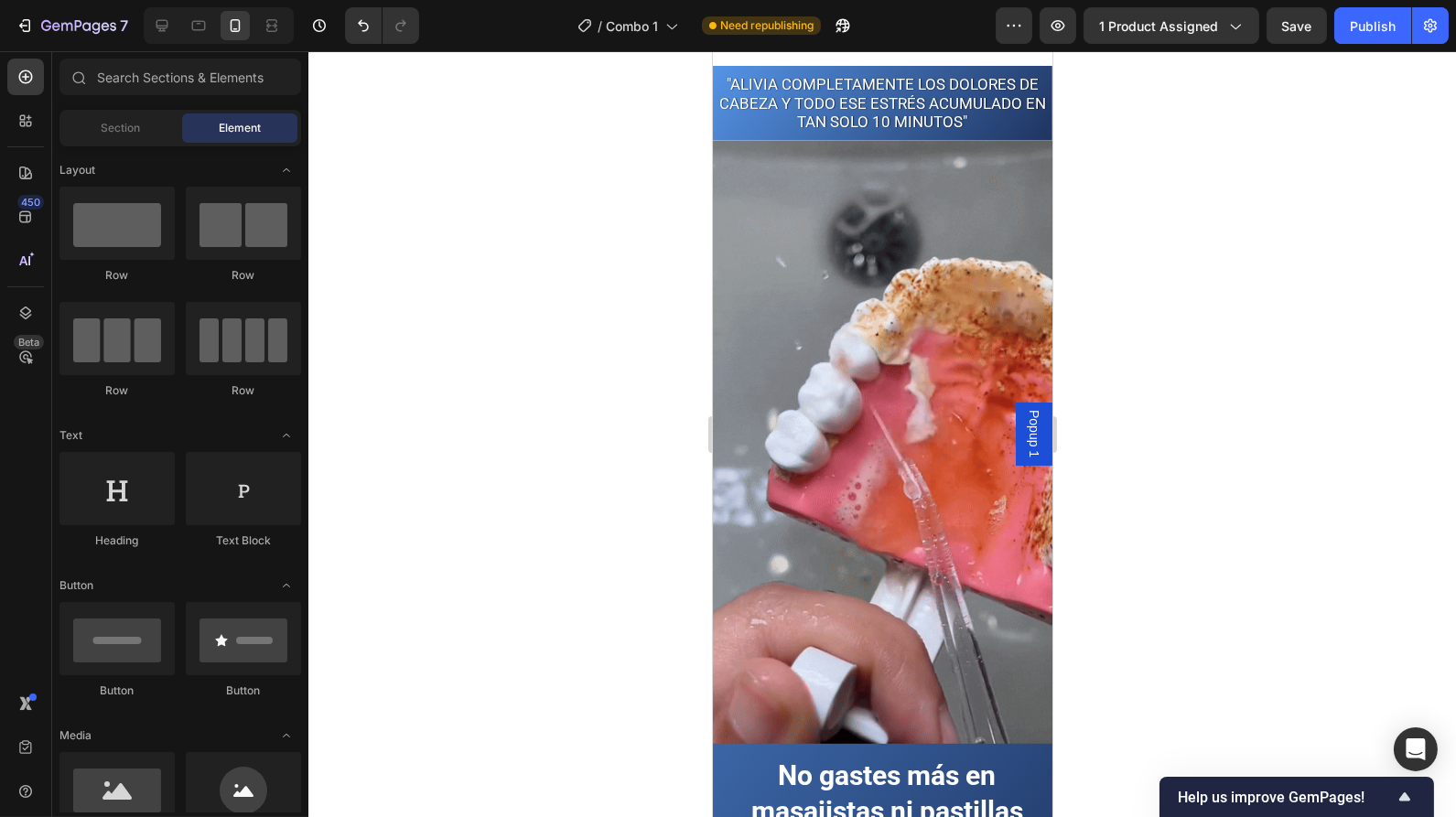
scroll to position [1499, 0]
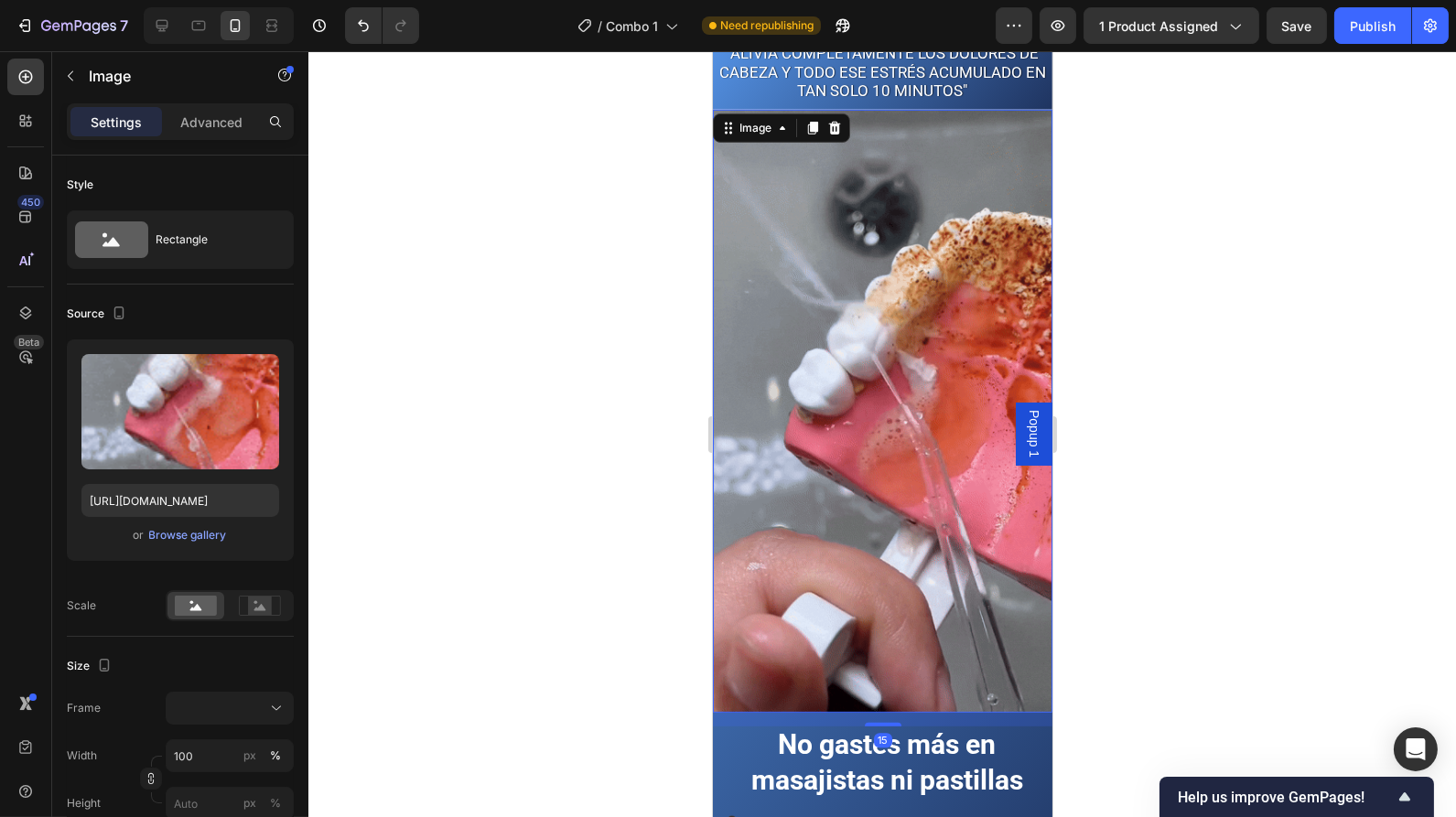
click at [827, 370] on img at bounding box center [881, 411] width 340 height 603
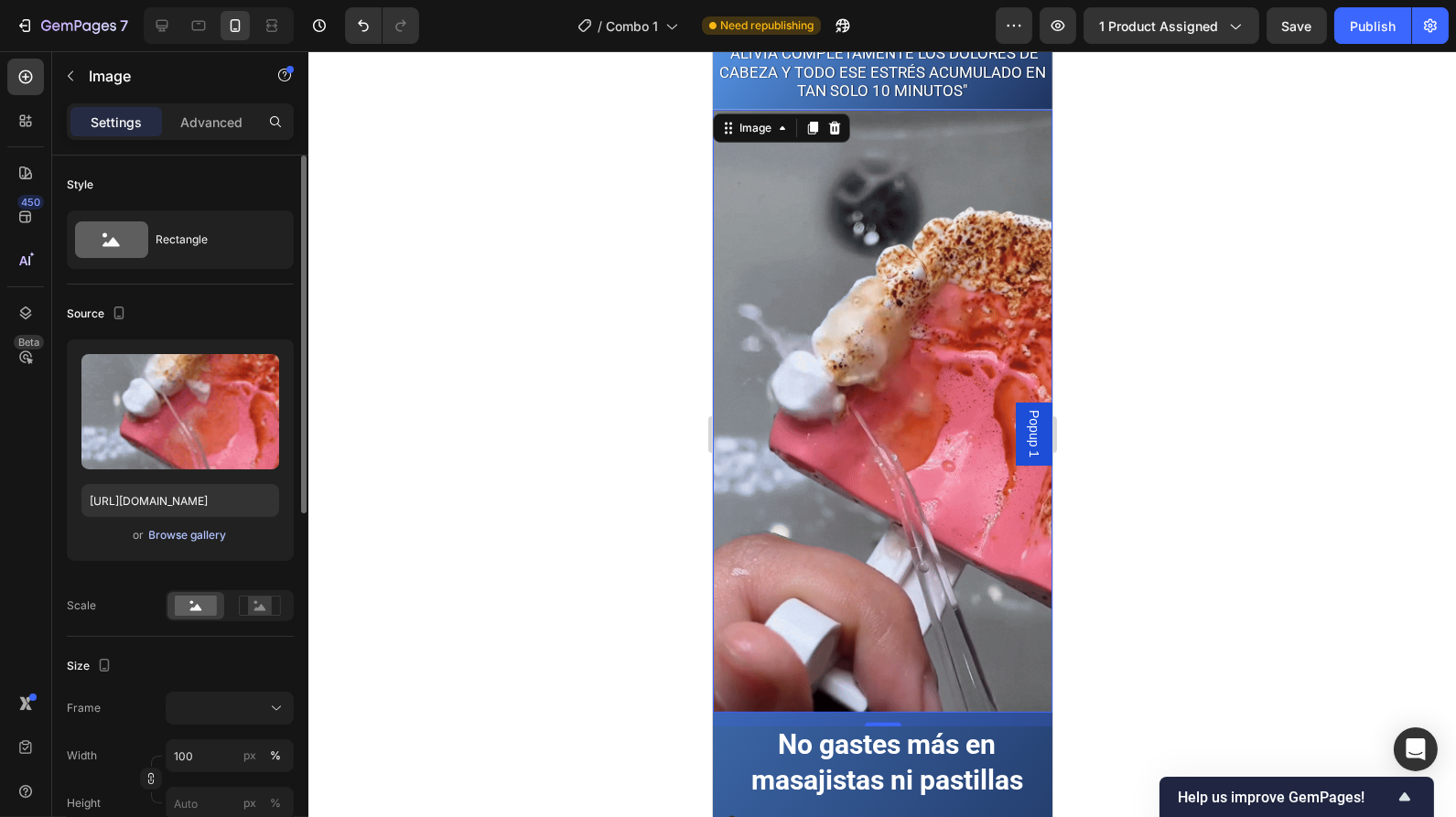
click at [195, 528] on div "Browse gallery" at bounding box center [188, 535] width 78 height 16
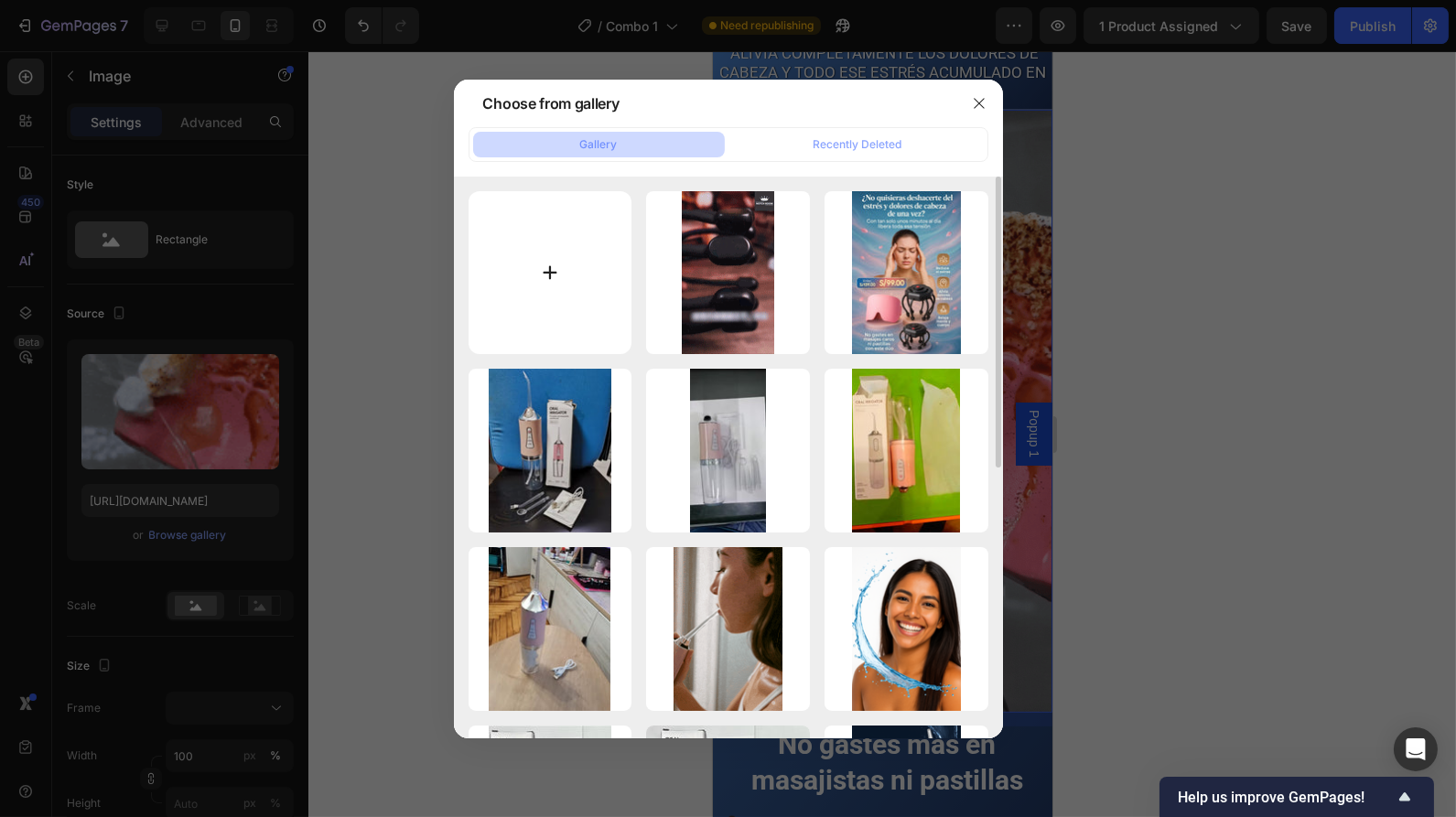
click at [544, 278] on input "file" at bounding box center [550, 273] width 164 height 164
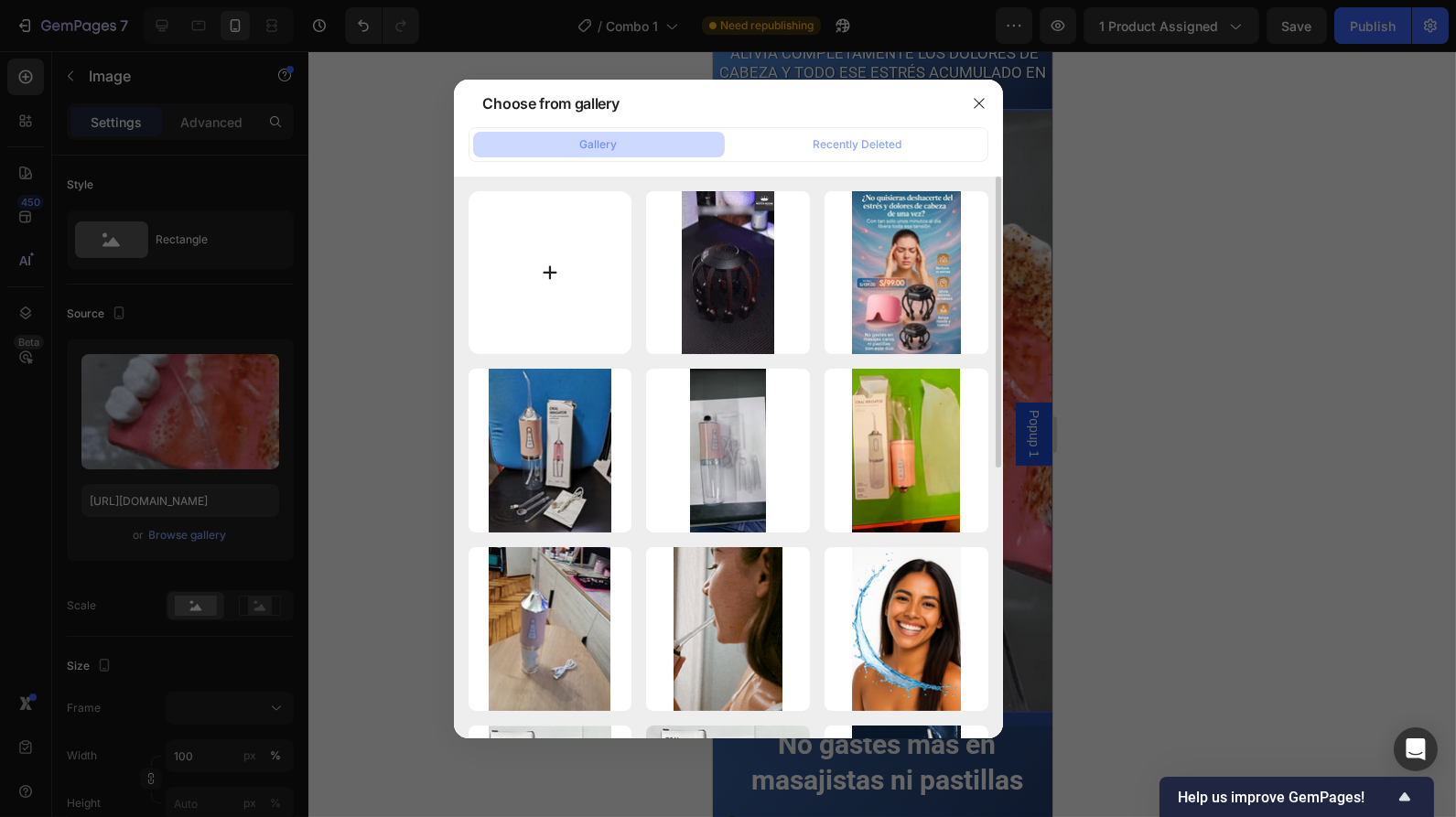
type input "C:\fakepath\Masajeador portada 2.png"
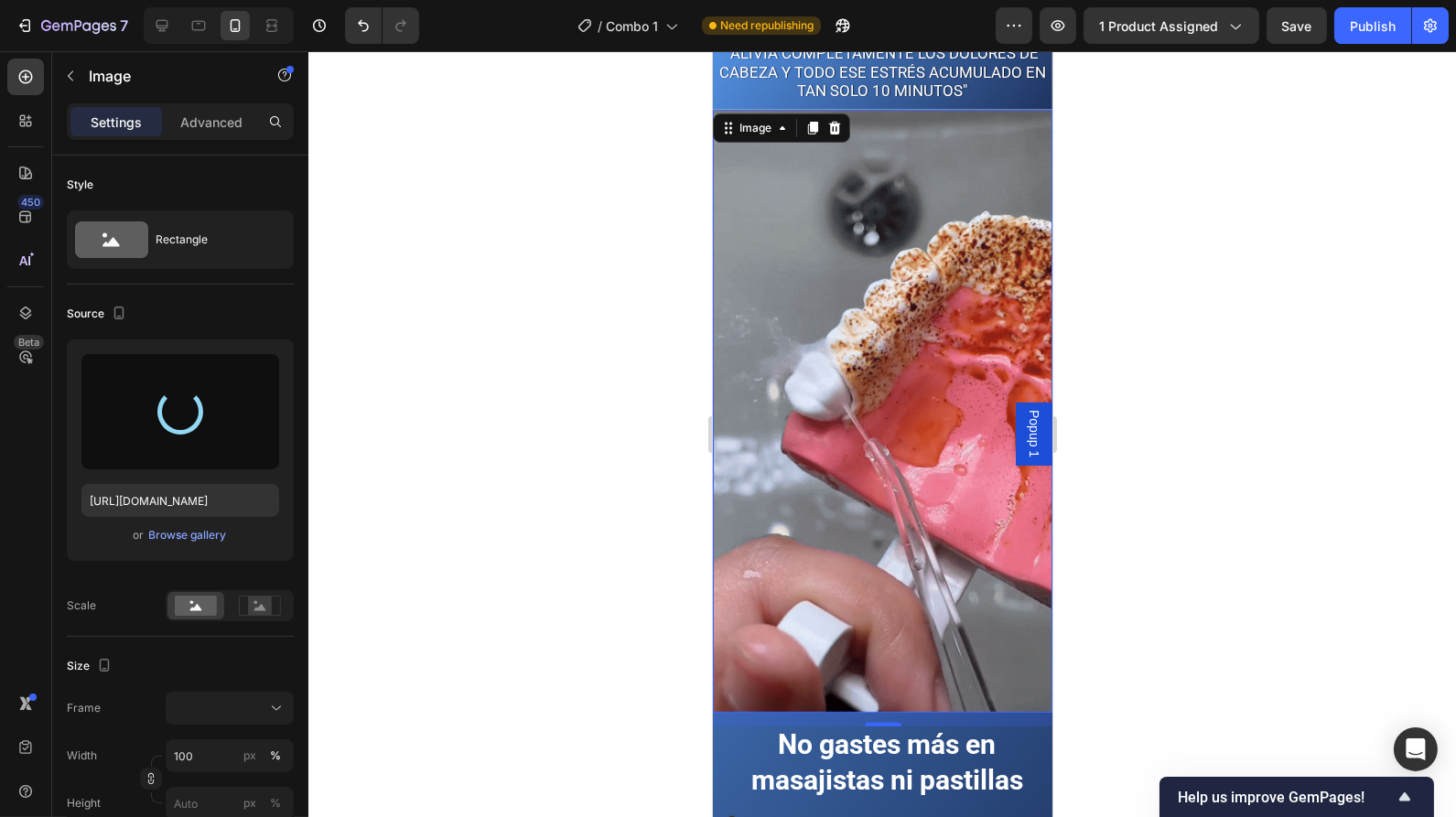
type input "[URL][DOMAIN_NAME]"
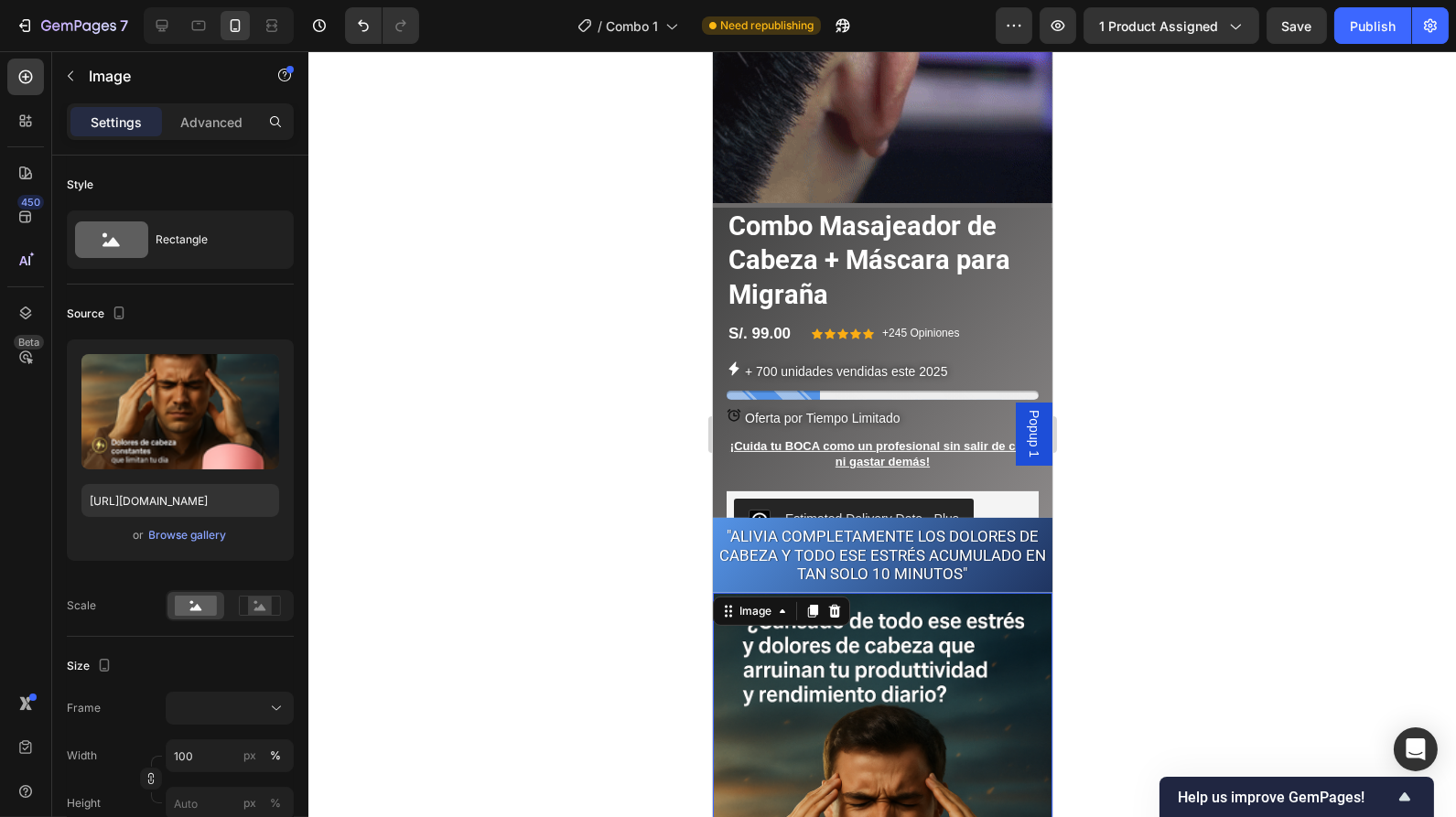
scroll to position [931, 0]
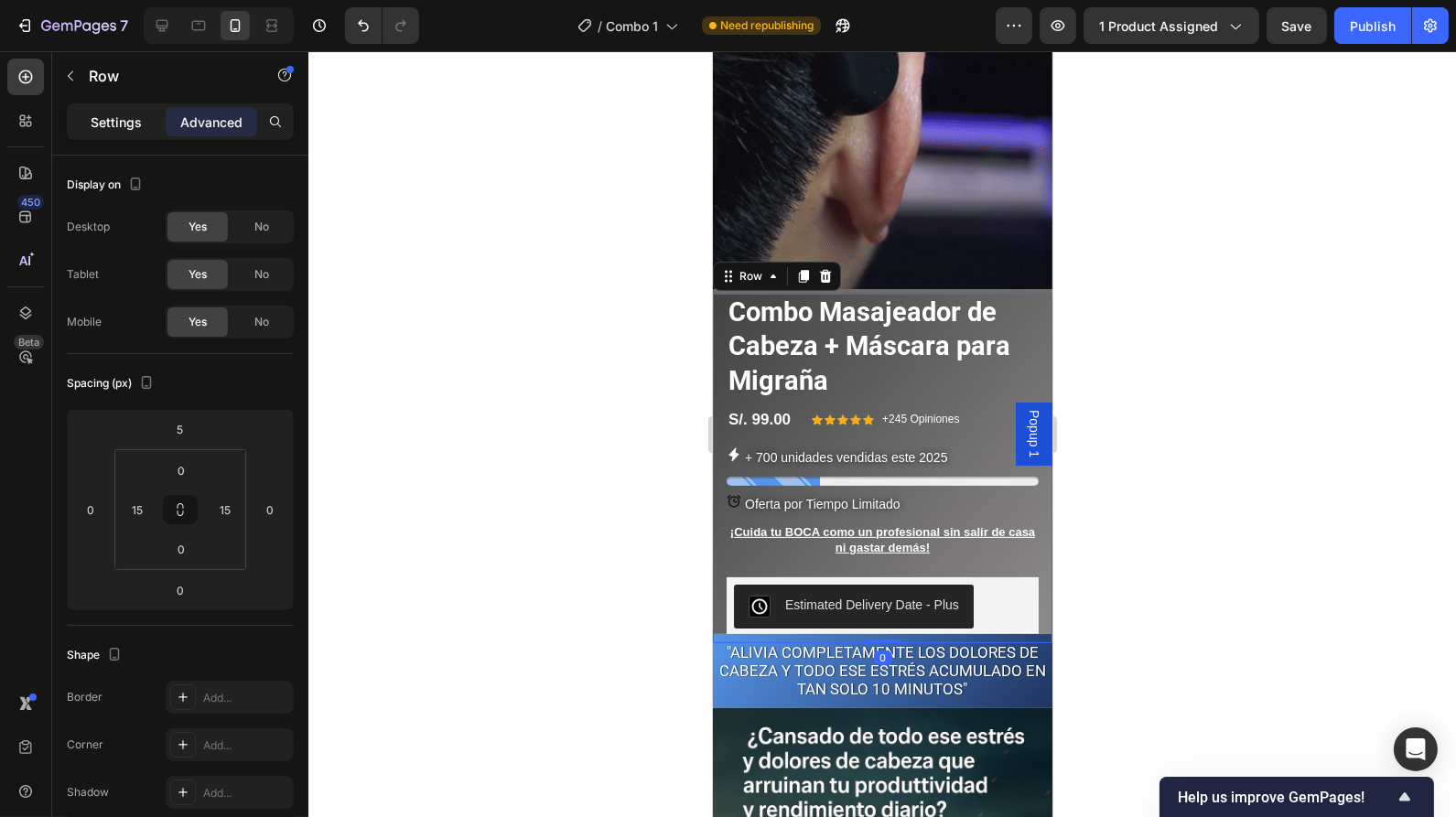
click at [123, 124] on p "Settings" at bounding box center [116, 122] width 51 height 19
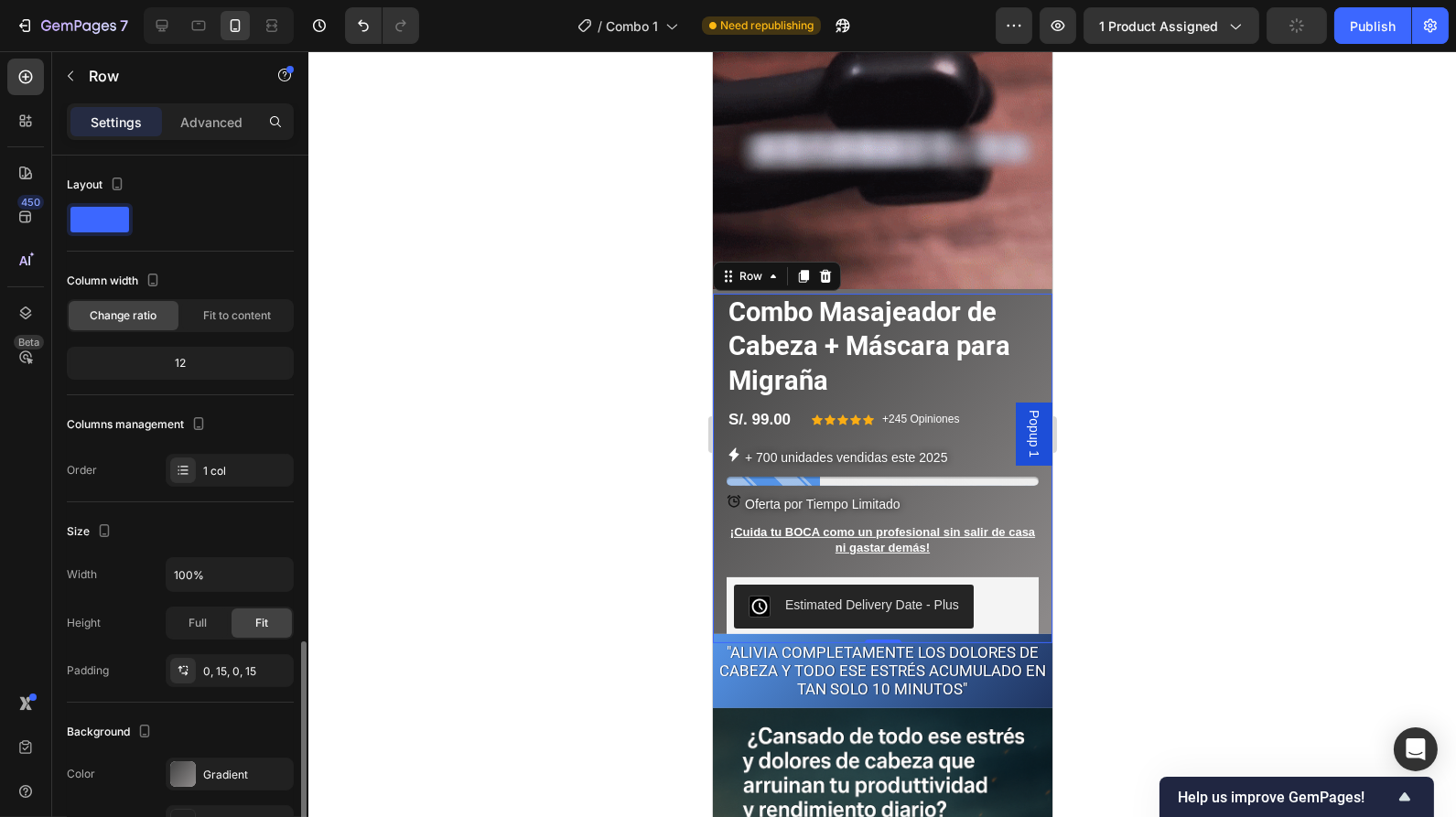
scroll to position [353, 0]
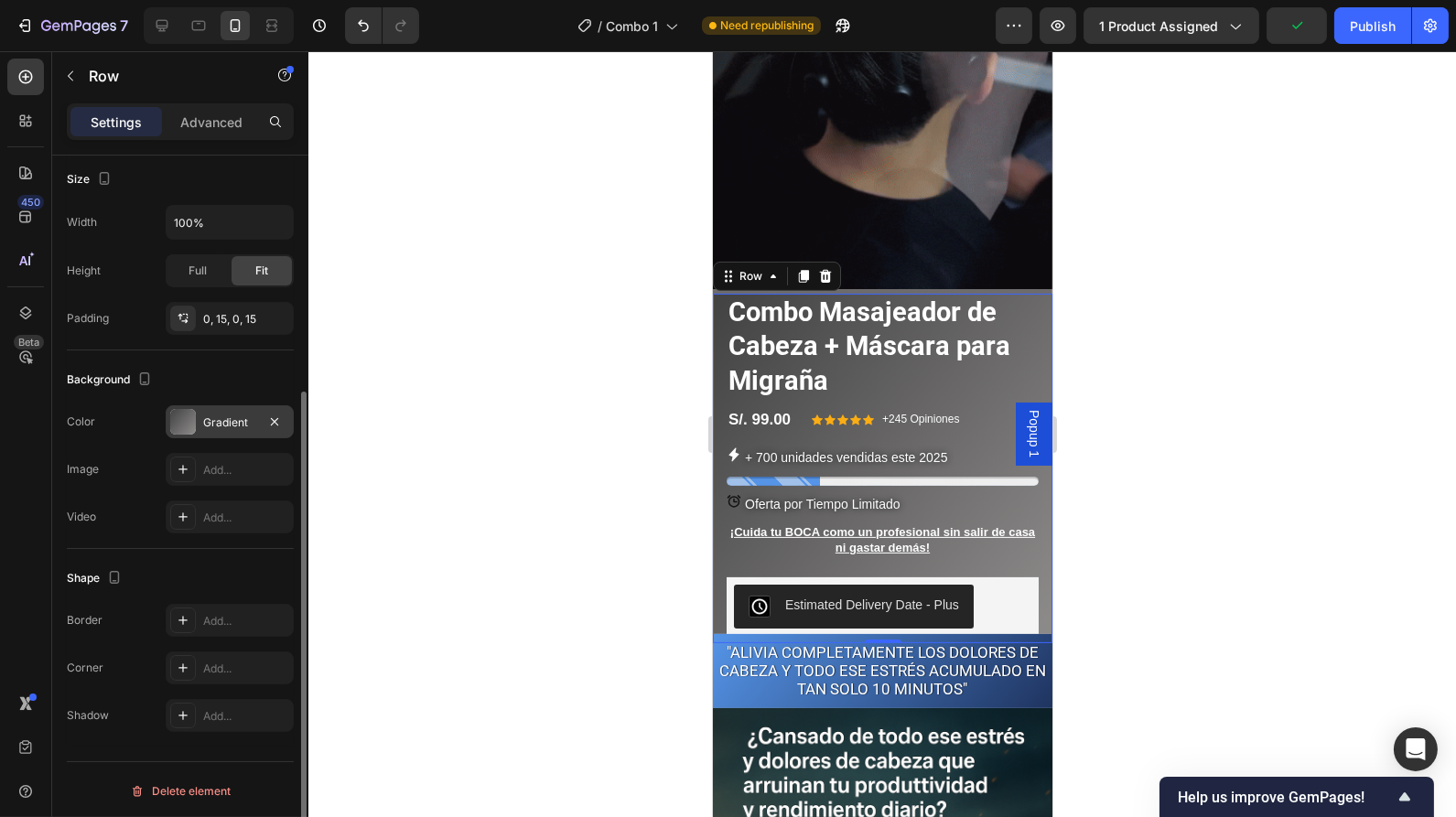
click at [184, 426] on div at bounding box center [183, 421] width 26 height 26
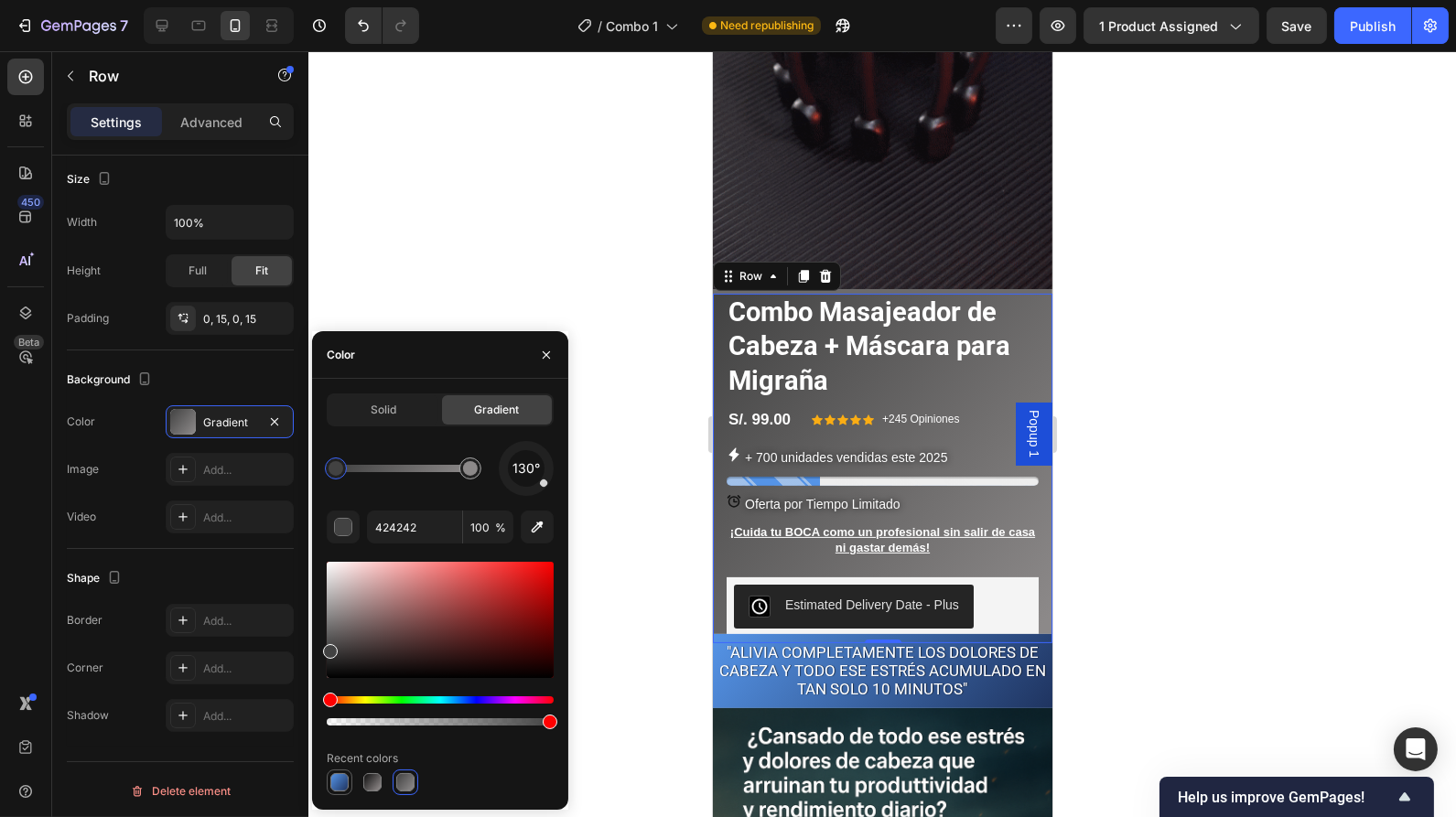
click at [340, 779] on div at bounding box center [340, 782] width 18 height 18
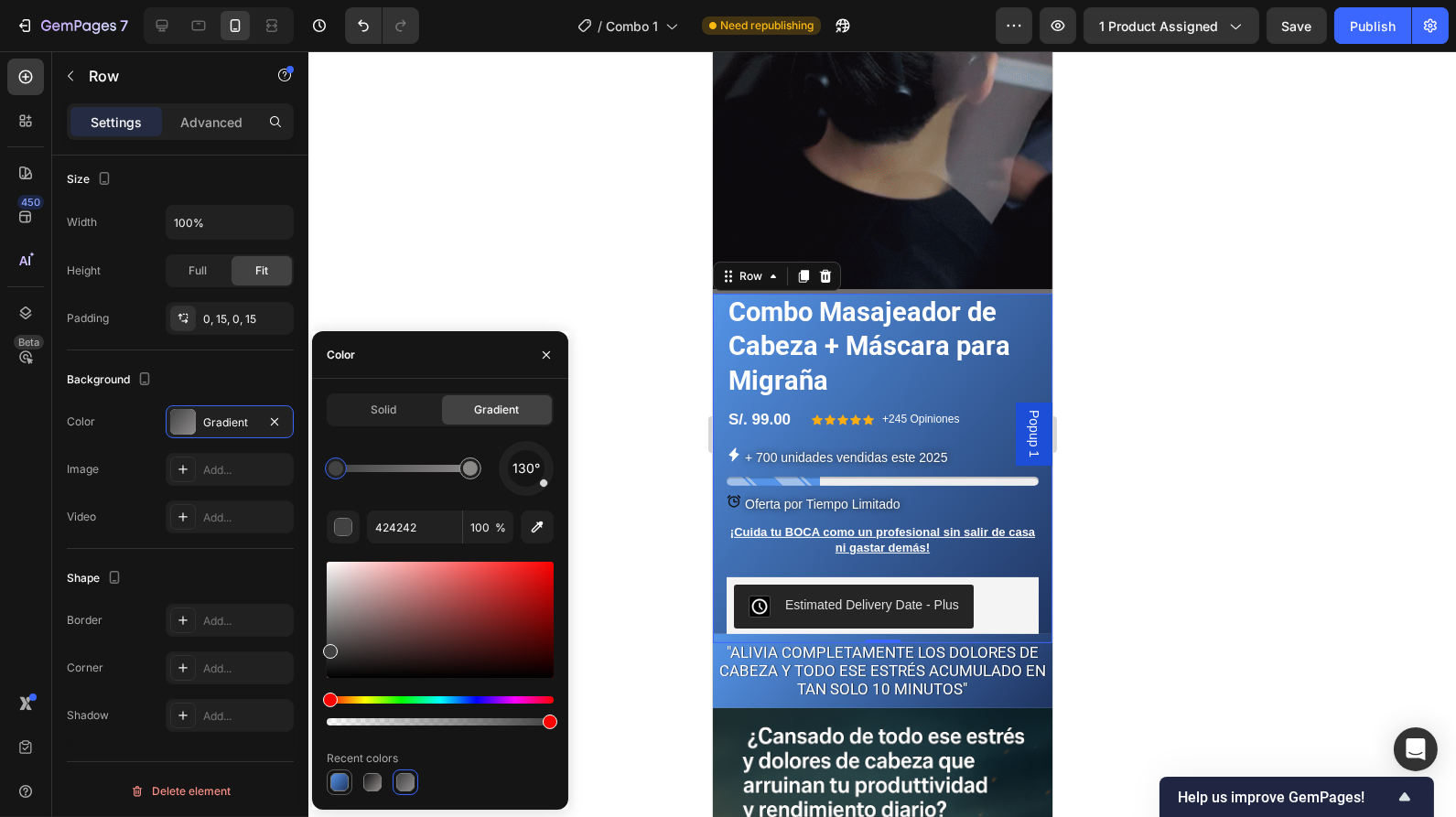
type input "5594E7"
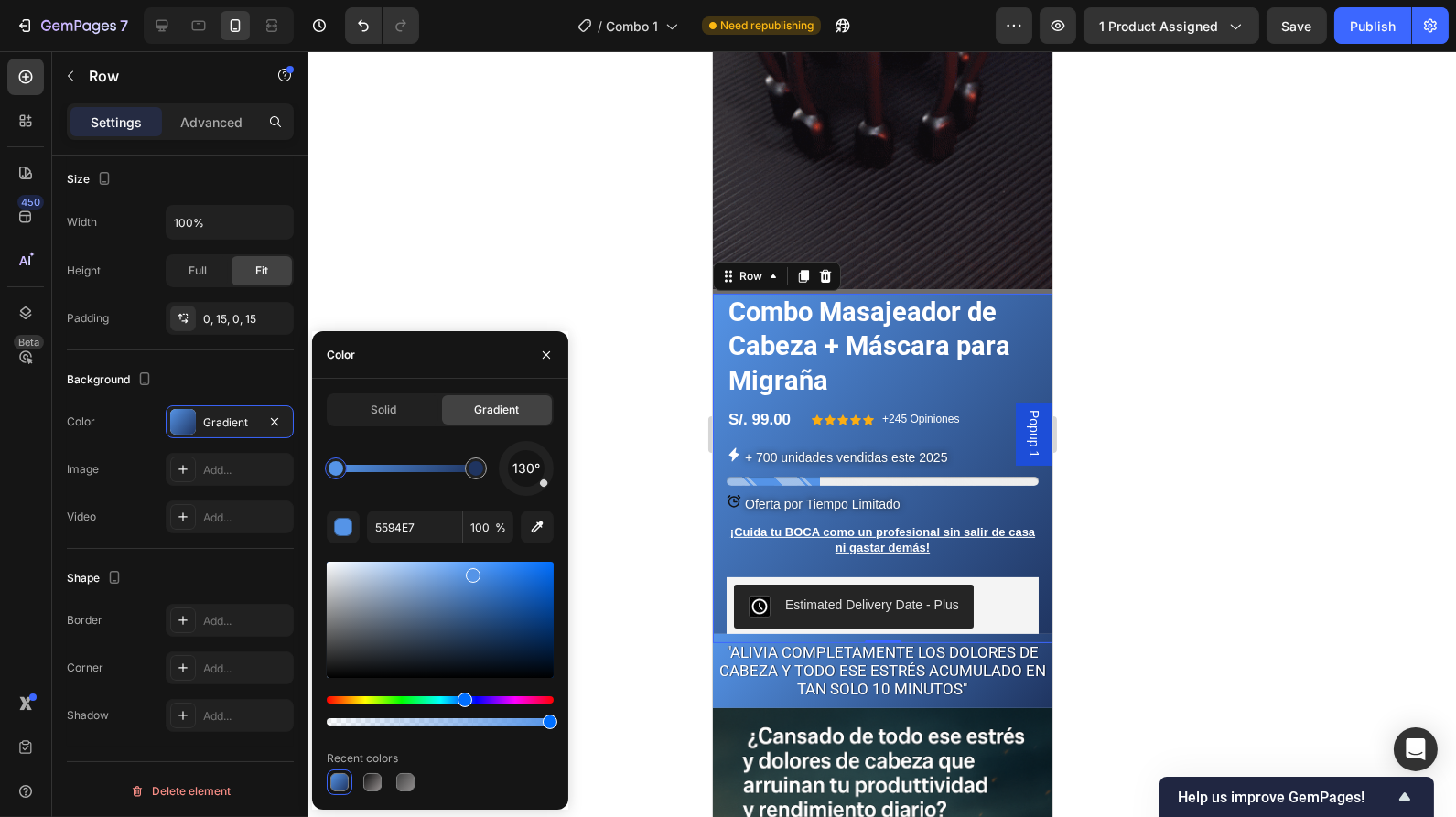
click at [1133, 569] on div at bounding box center [882, 434] width 1147 height 766
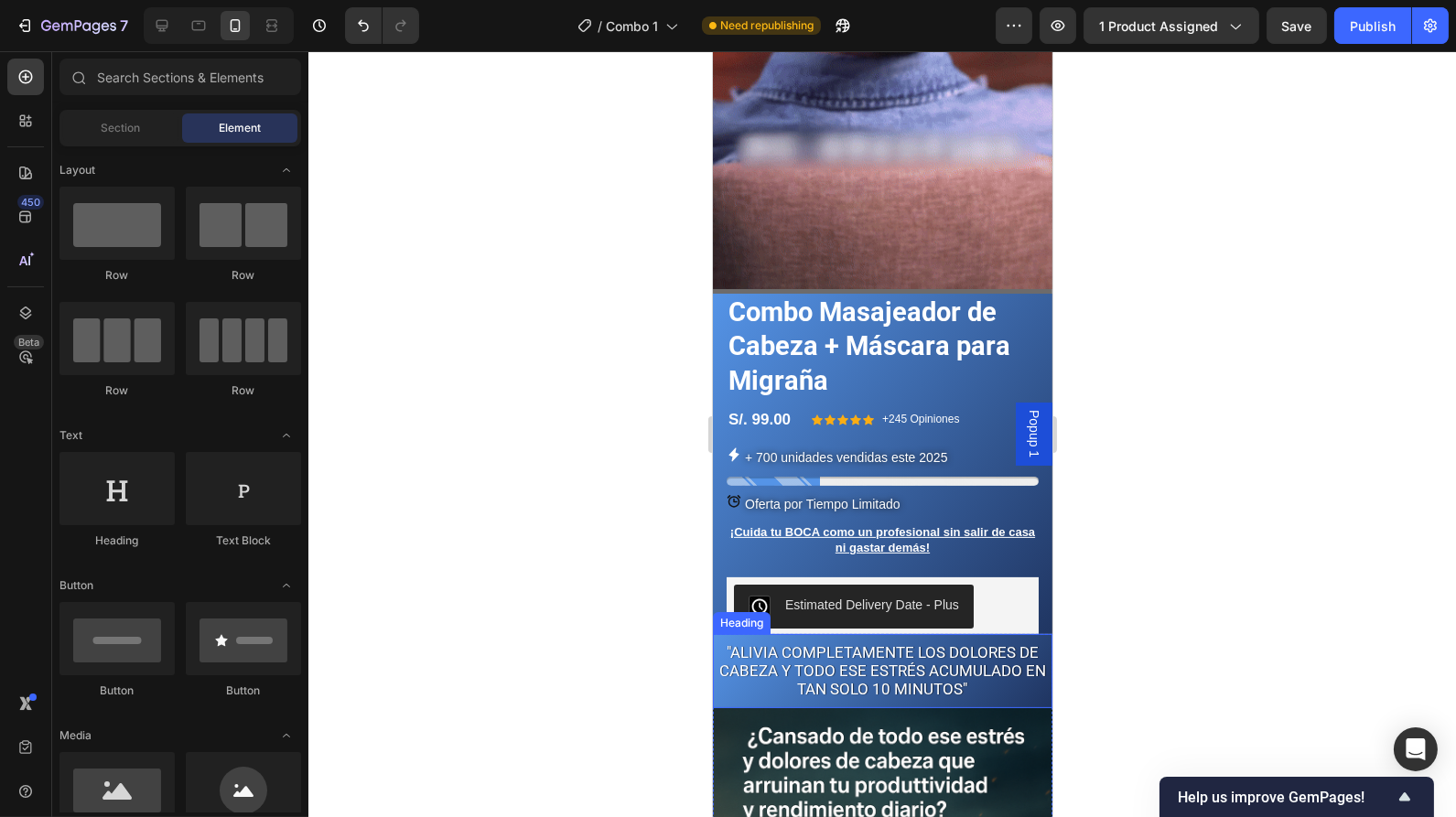
click at [1003, 671] on h2 ""Alivia completamente los dolores de cabeza y todo ese estrés acumulado en tan …" at bounding box center [881, 670] width 340 height 74
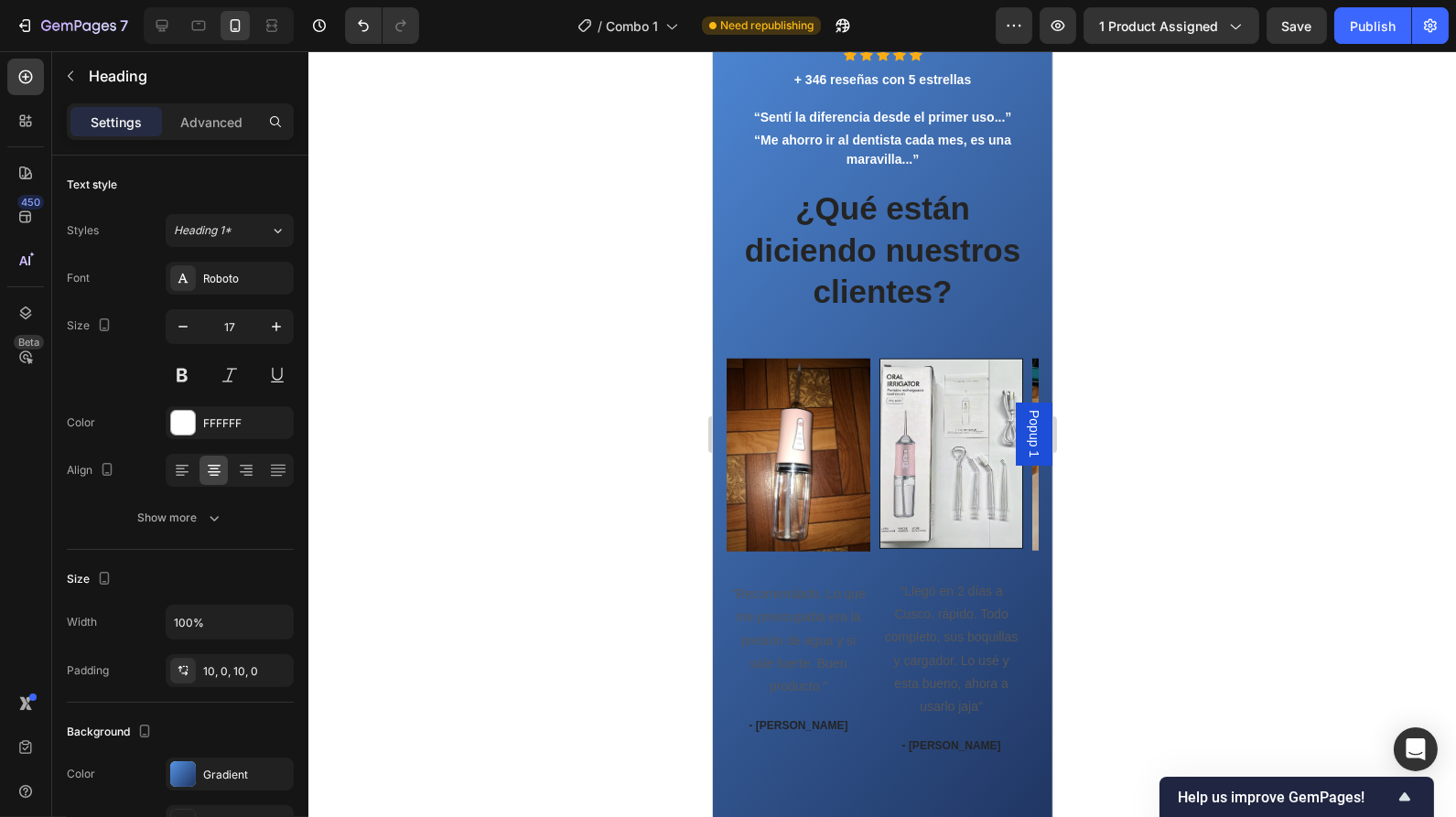
scroll to position [2499, 0]
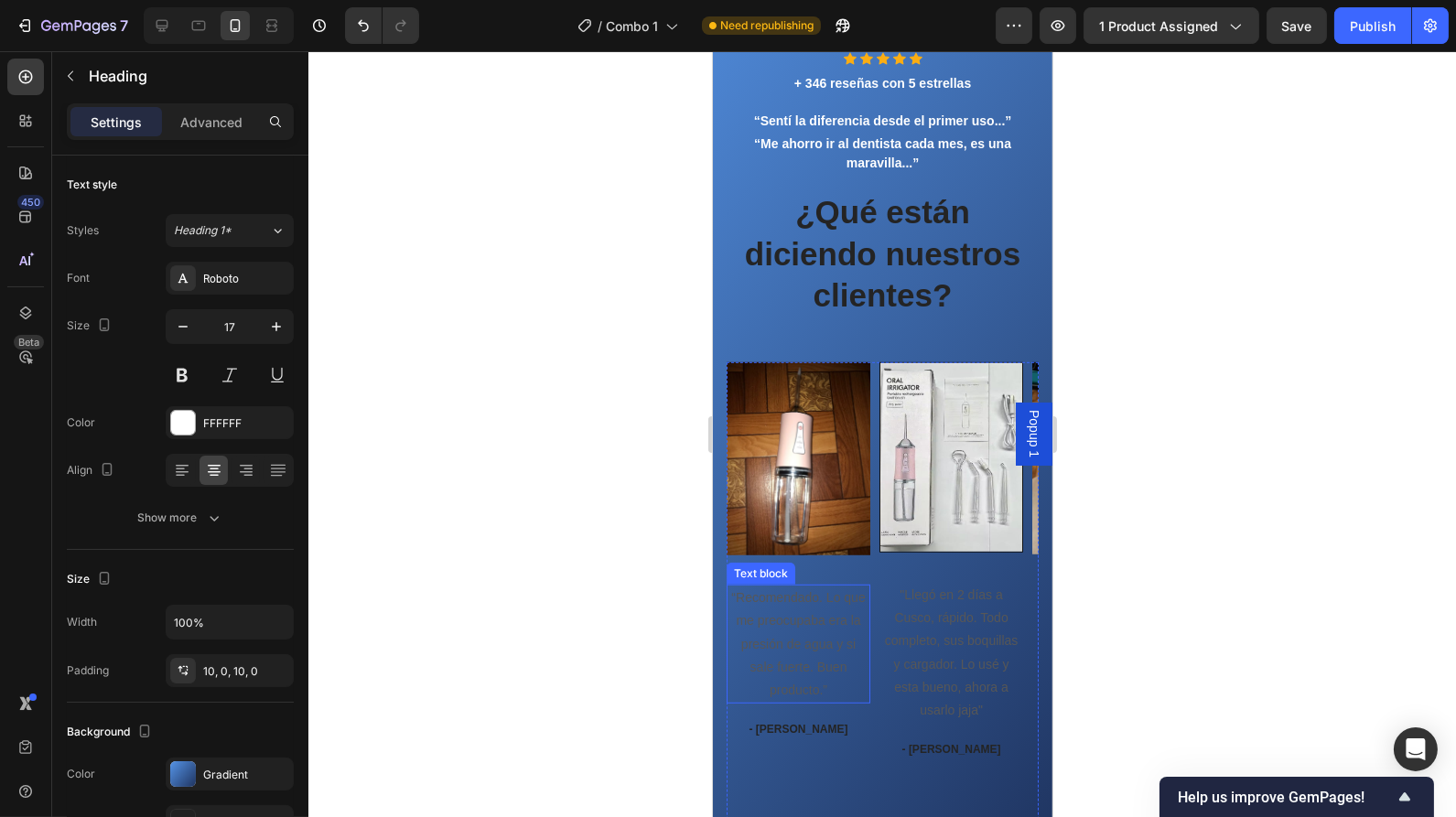
click at [805, 633] on p "“Recomendado. Lo que me preocupaba era la presión de agua y si sale fuerte. Bue…" at bounding box center [797, 644] width 140 height 115
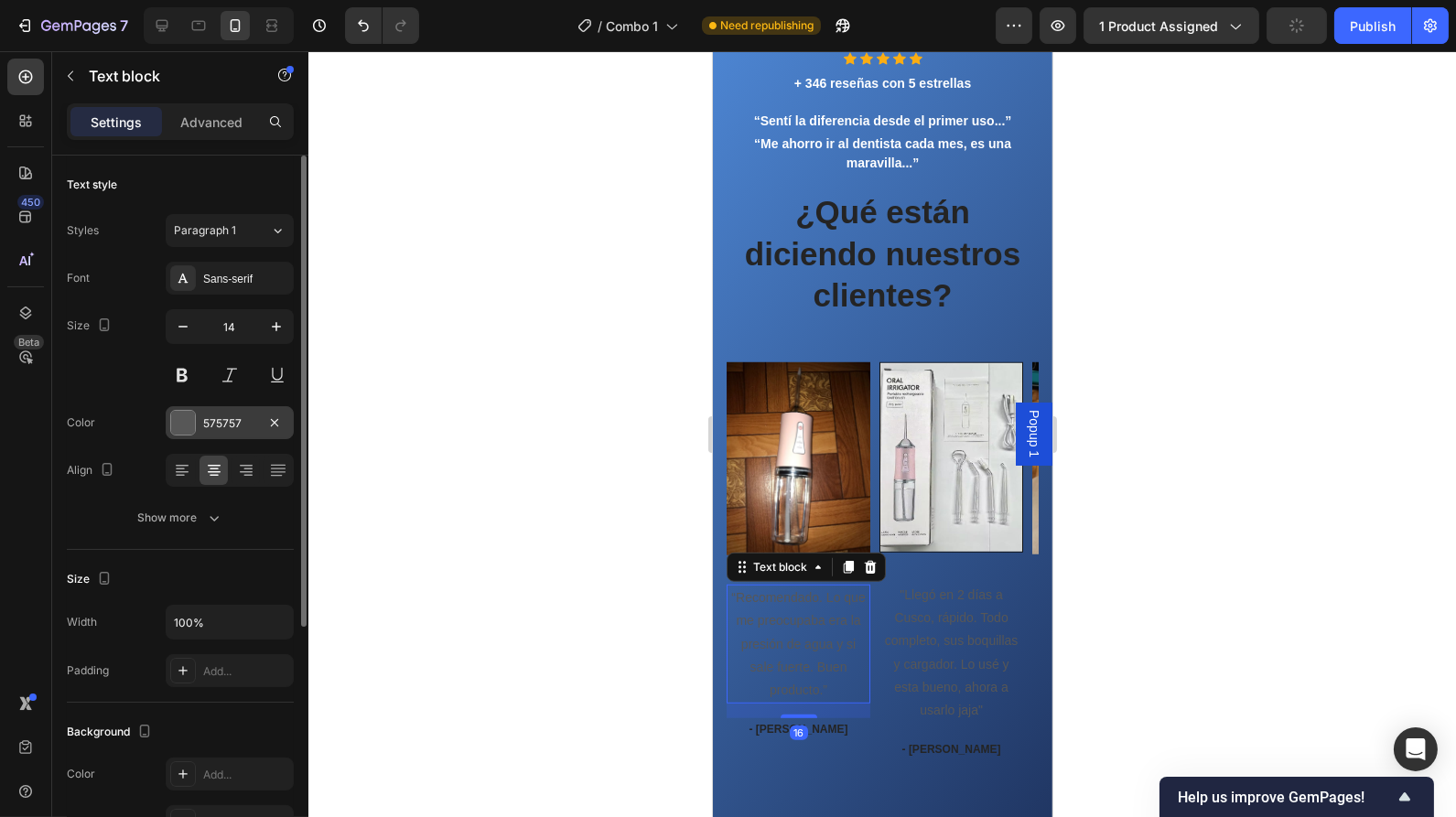
click at [192, 420] on div at bounding box center [183, 422] width 24 height 24
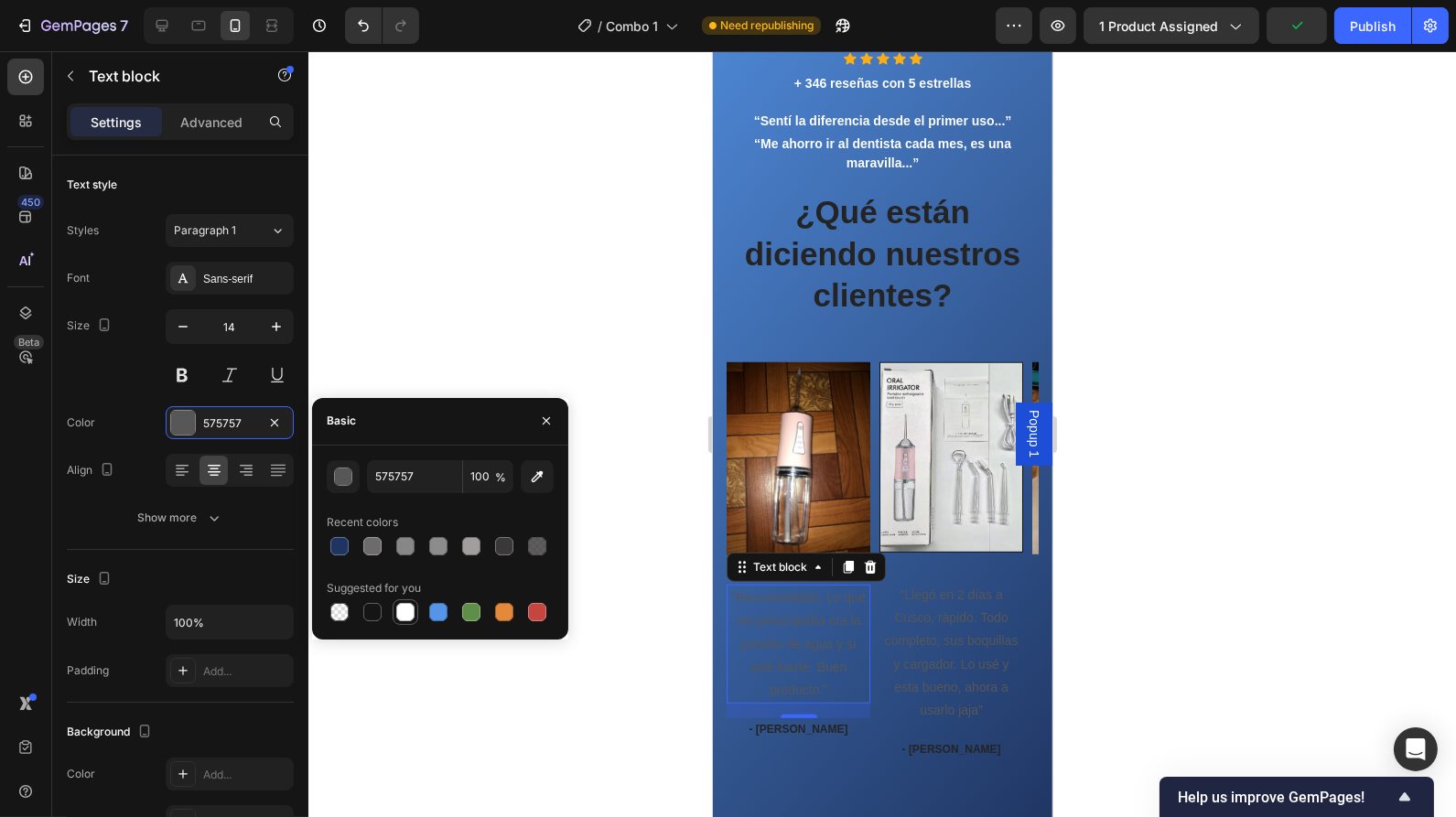
click at [404, 610] on div at bounding box center [405, 612] width 18 height 18
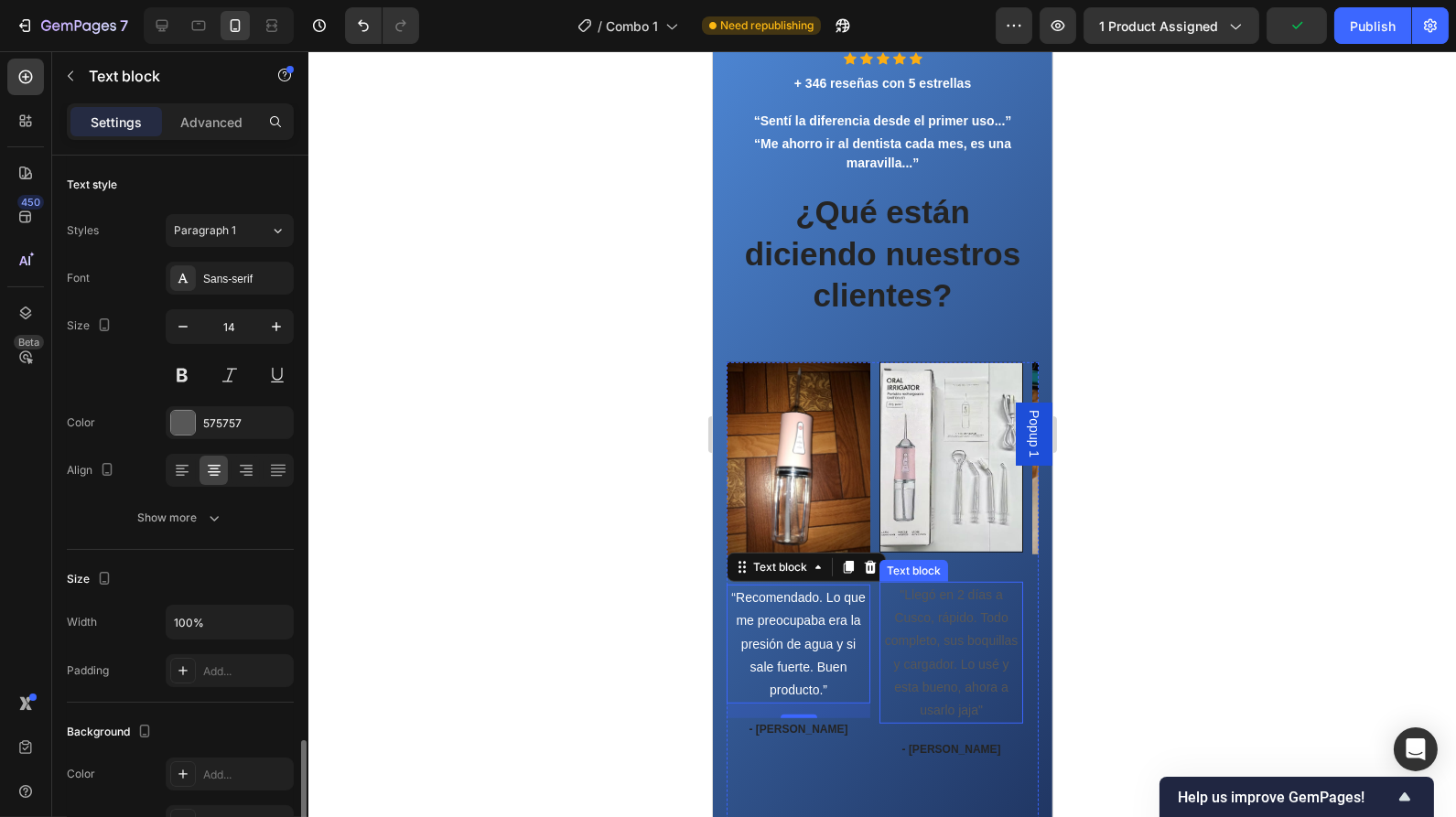
click at [930, 650] on p ""Llegó en 2 días a Cusco, rápido. Todo completo, sus boquillas y cargador. Lo u…" at bounding box center [950, 652] width 140 height 138
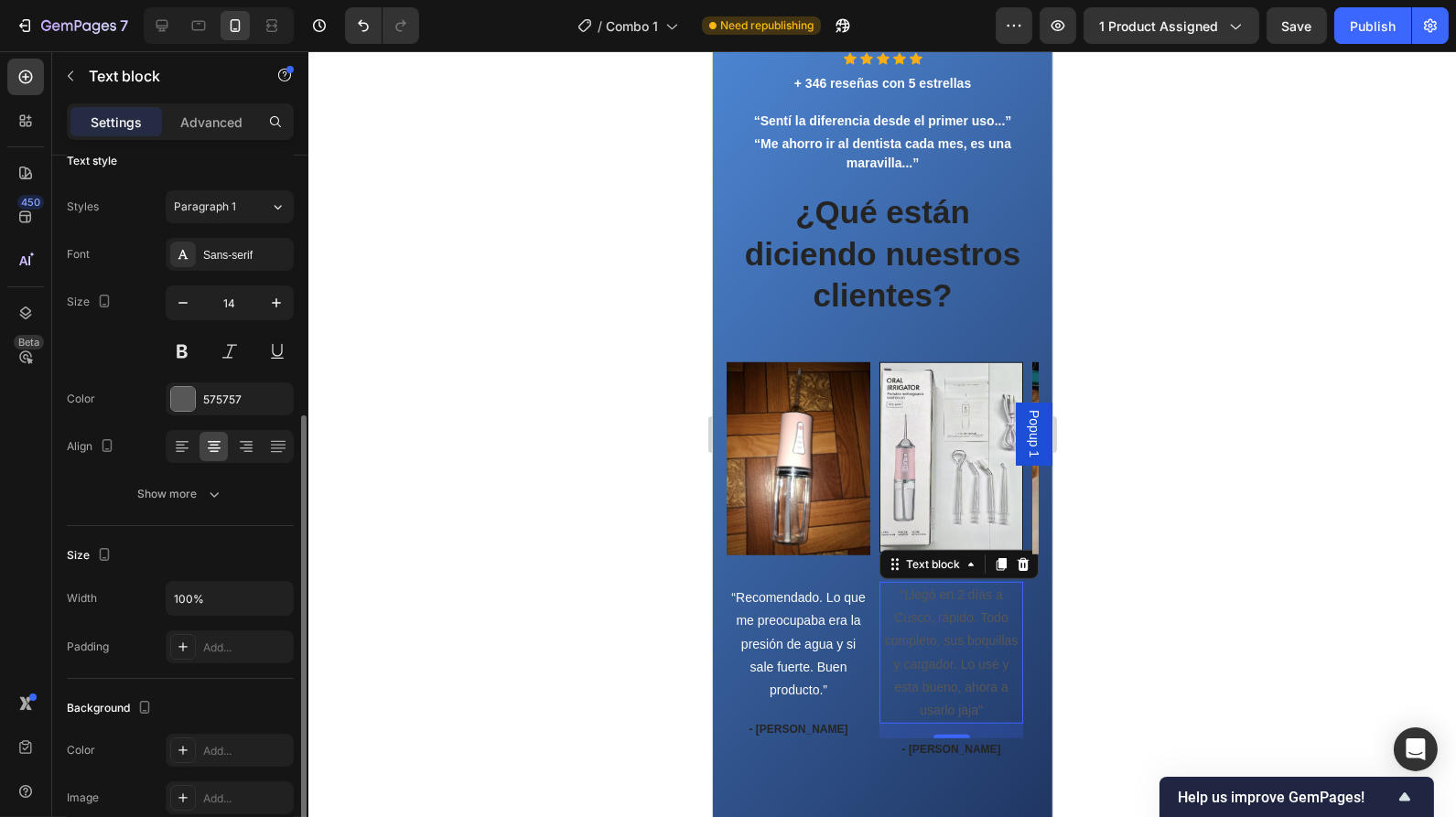
scroll to position [0, 0]
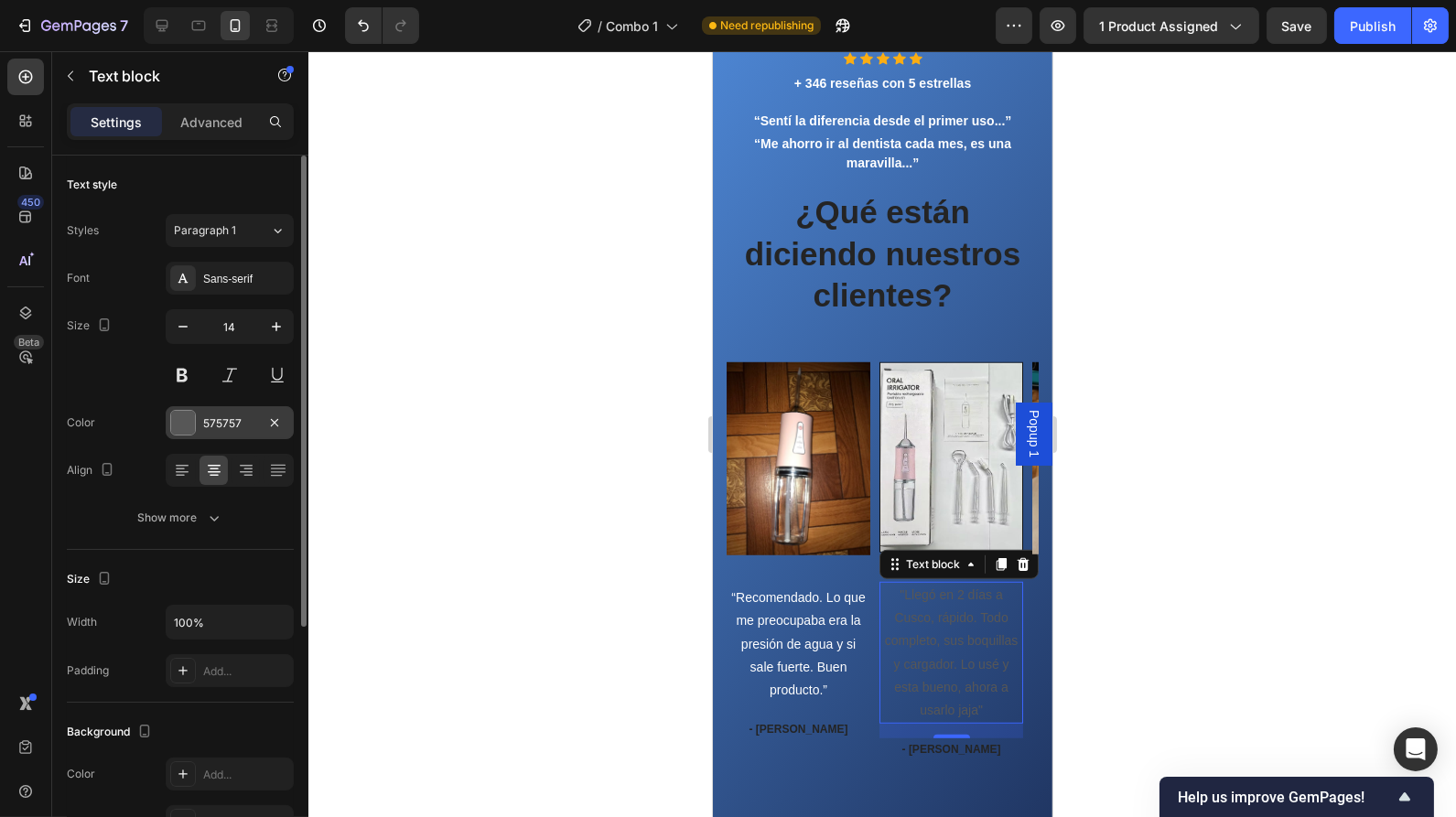
click at [191, 414] on div at bounding box center [183, 422] width 24 height 24
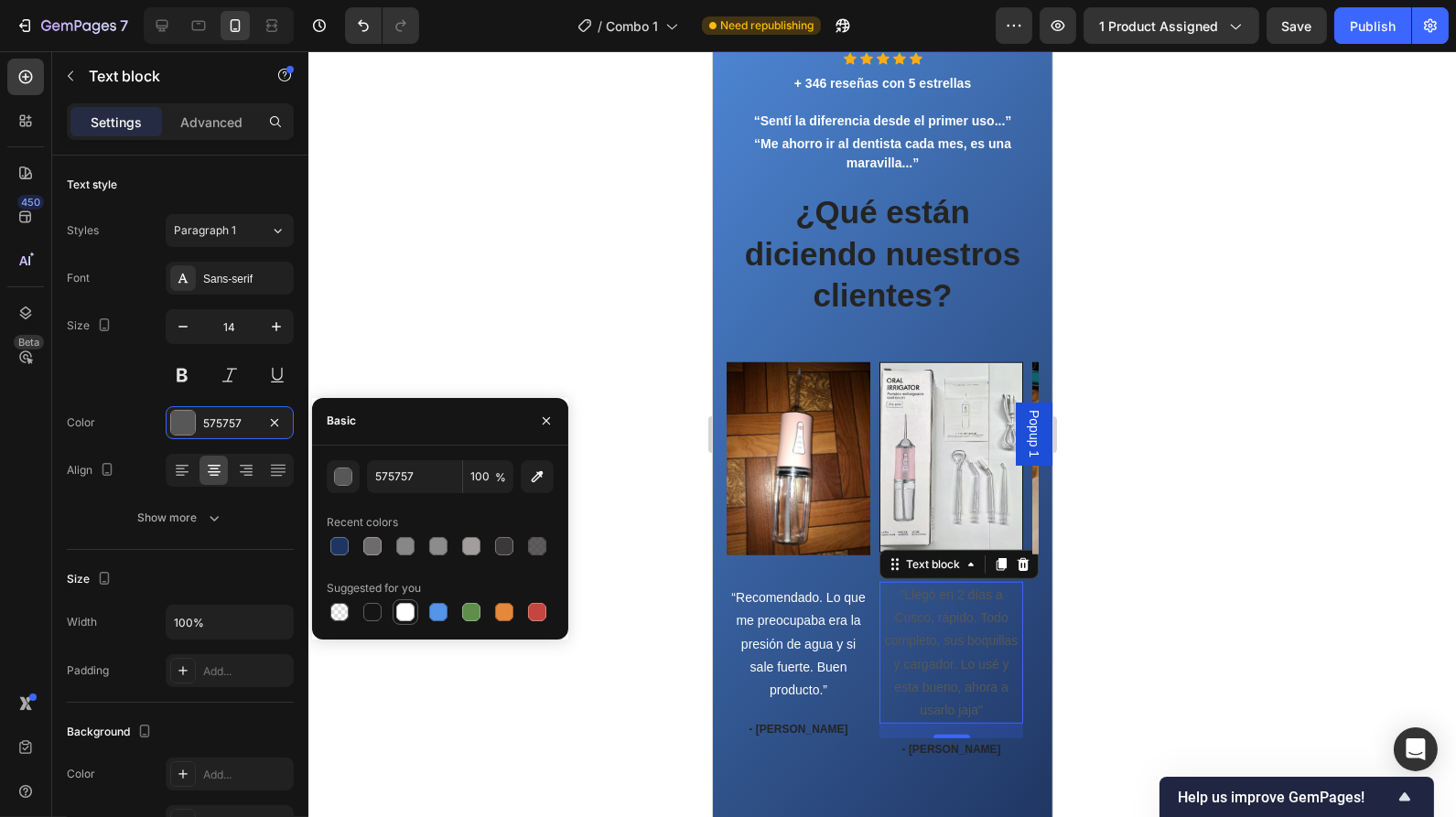
click at [407, 605] on div at bounding box center [405, 612] width 18 height 18
type input "FFFFFF"
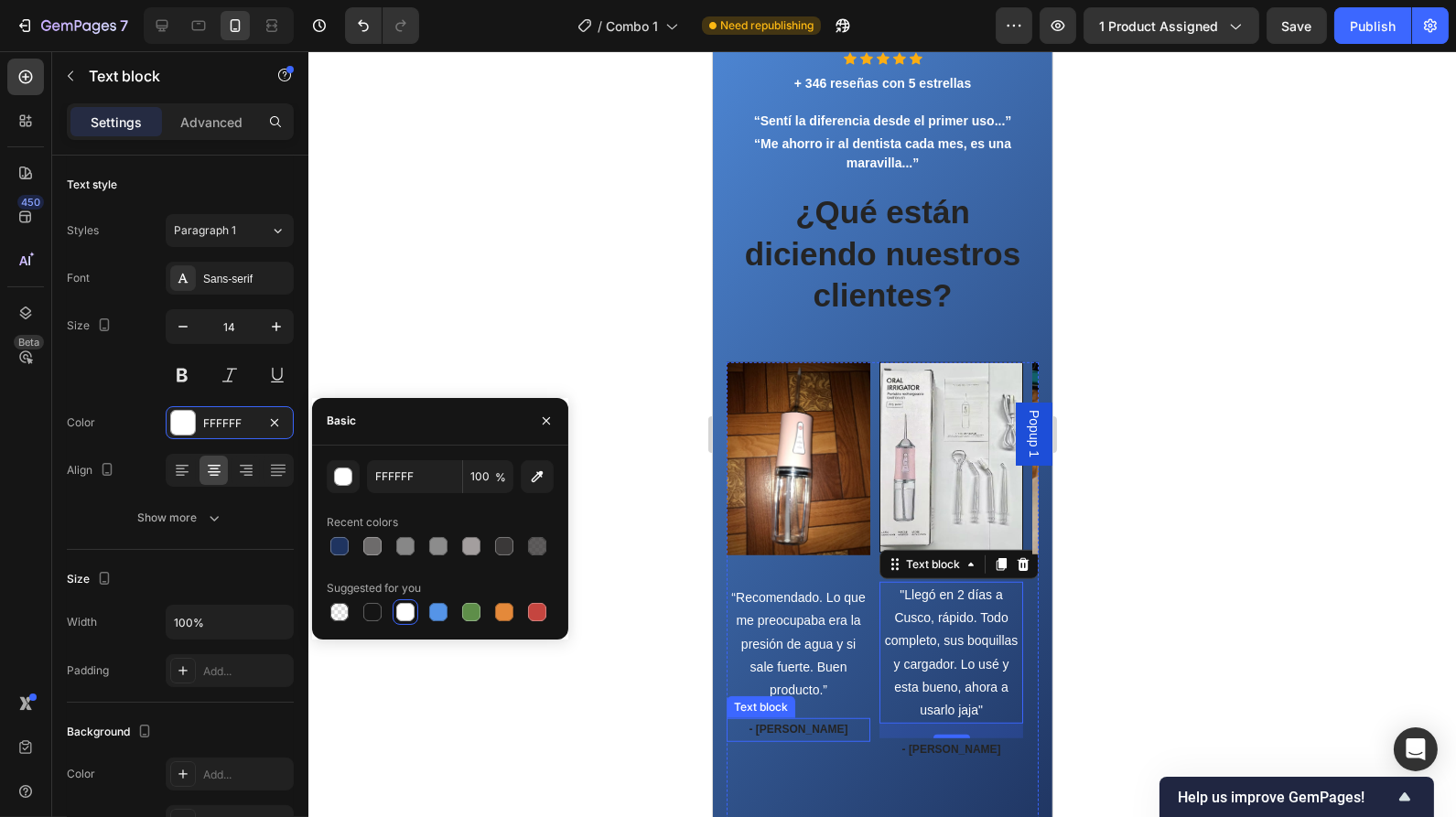
scroll to position [2778, 0]
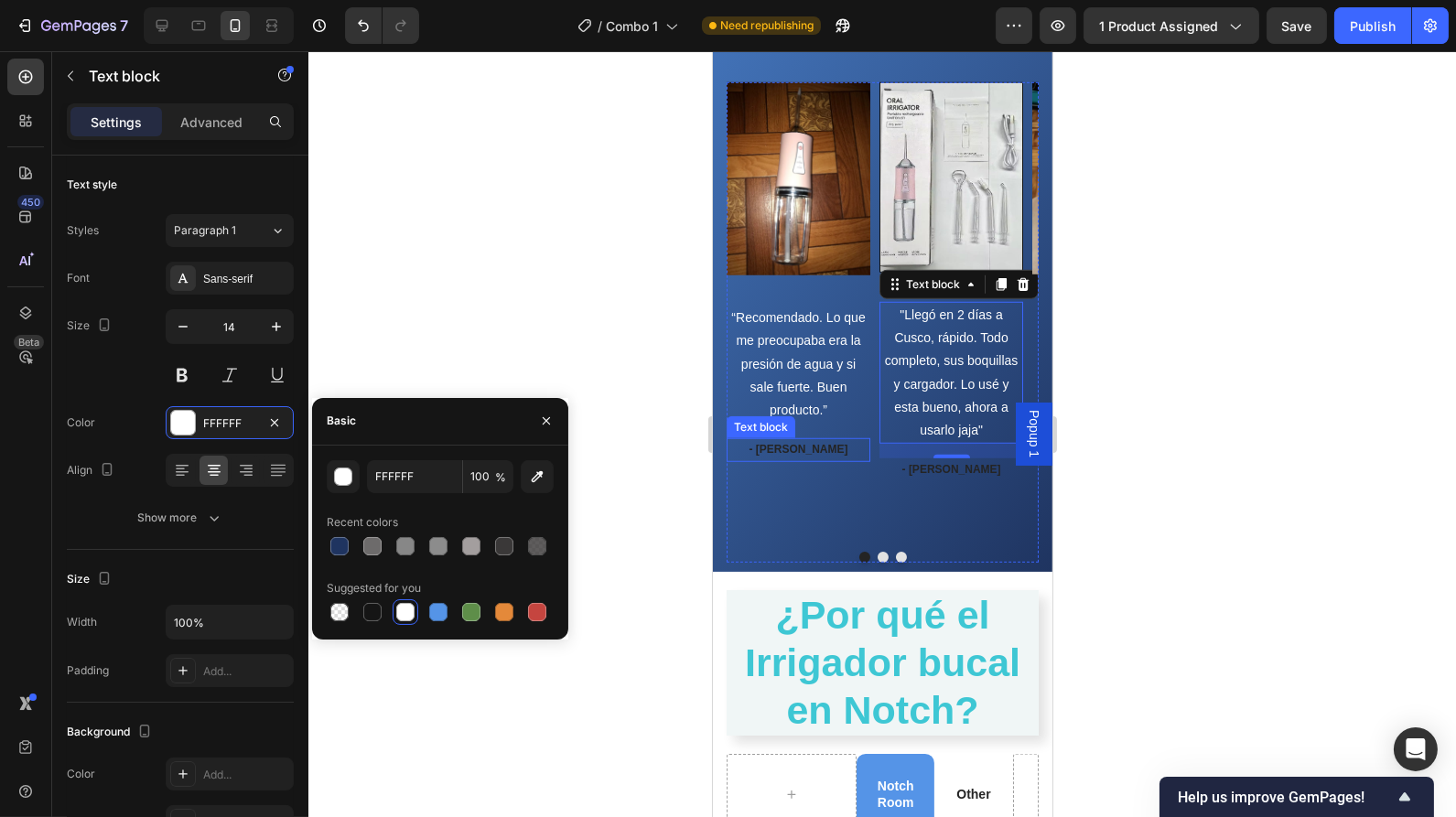
click at [802, 449] on strong "- [PERSON_NAME]" at bounding box center [798, 449] width 99 height 13
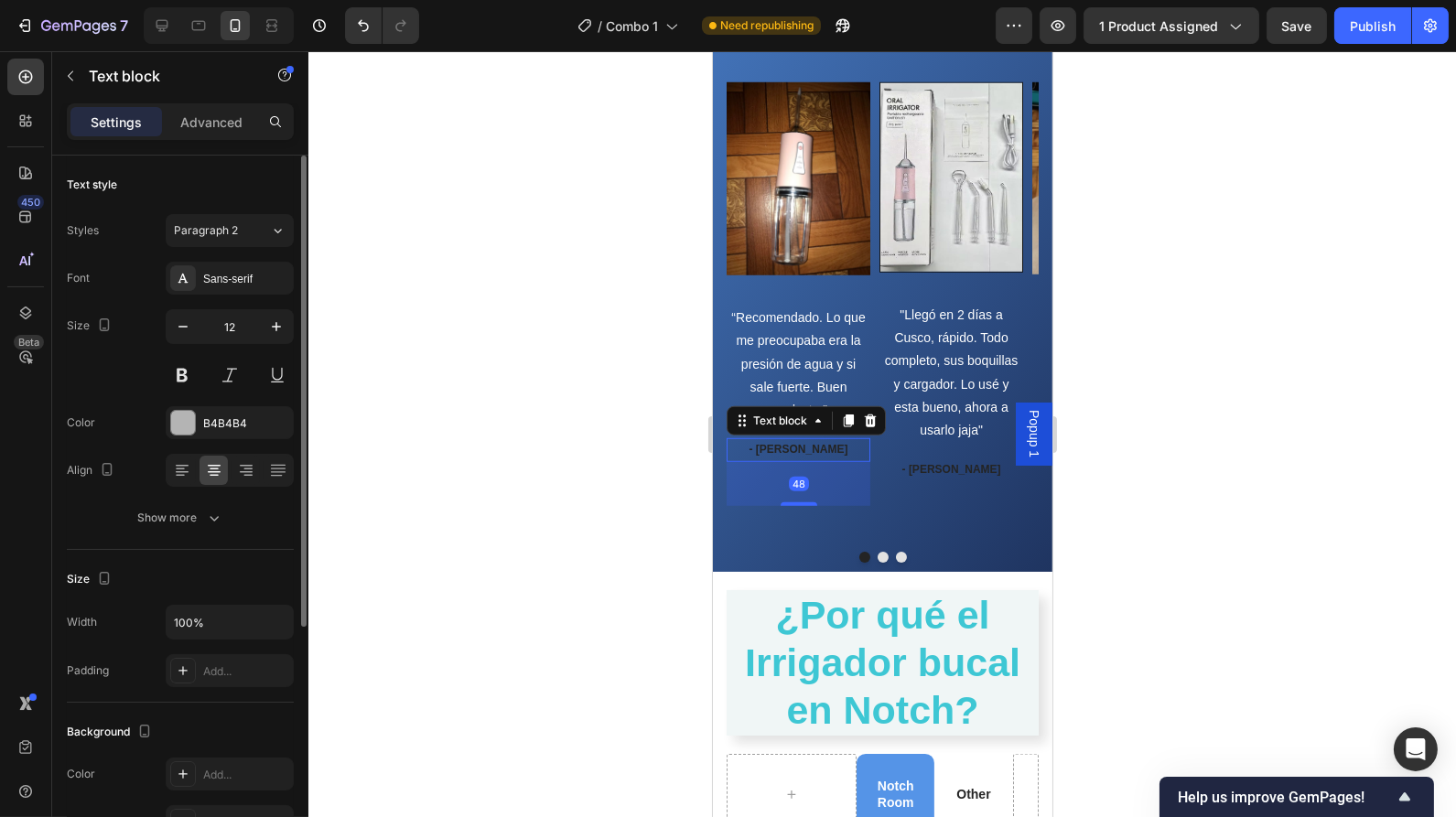
click at [189, 412] on div at bounding box center [183, 422] width 24 height 24
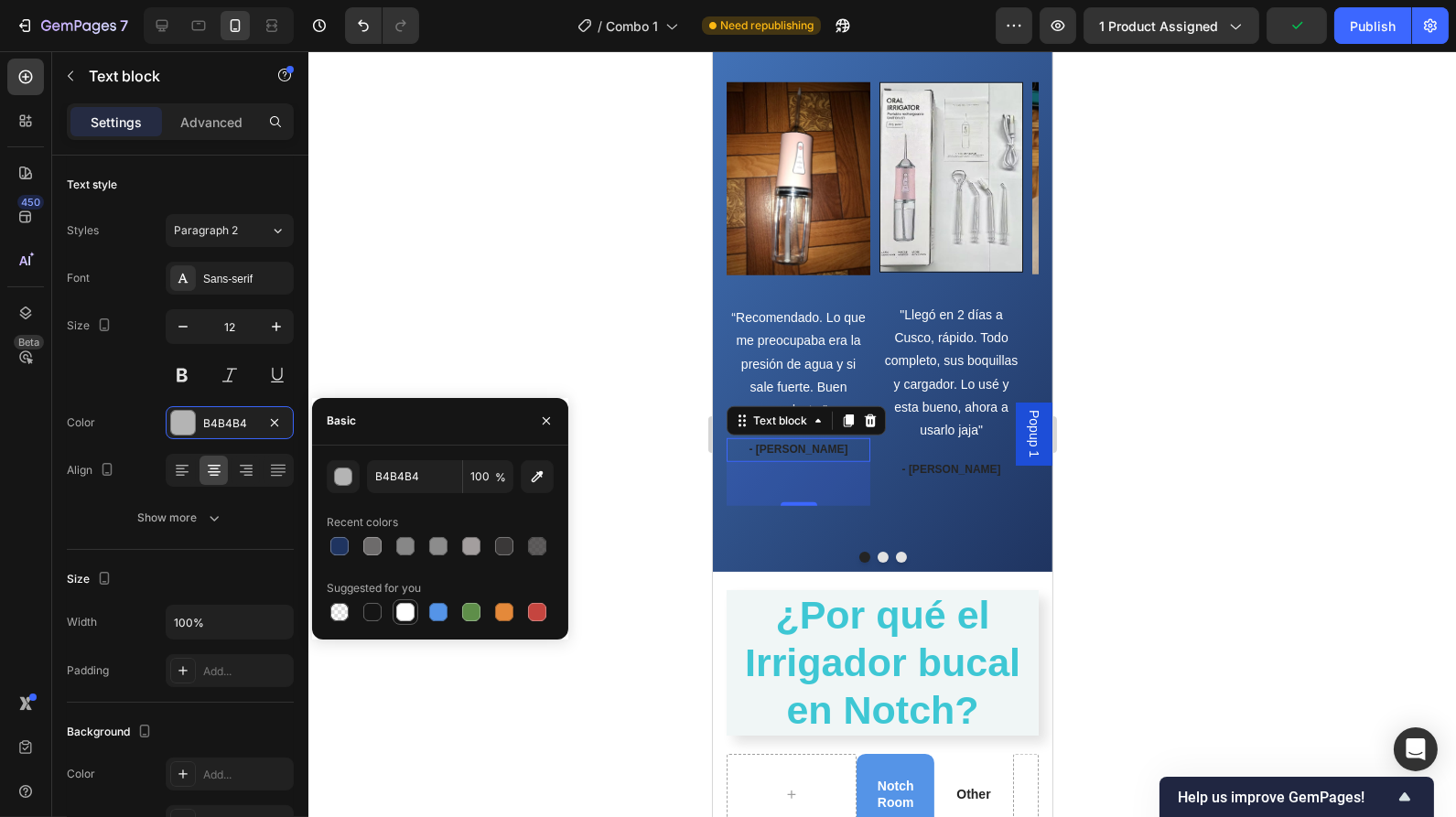
click at [408, 610] on div at bounding box center [405, 612] width 18 height 18
type input "FFFFFF"
click at [794, 446] on strong "- [PERSON_NAME]" at bounding box center [798, 449] width 99 height 13
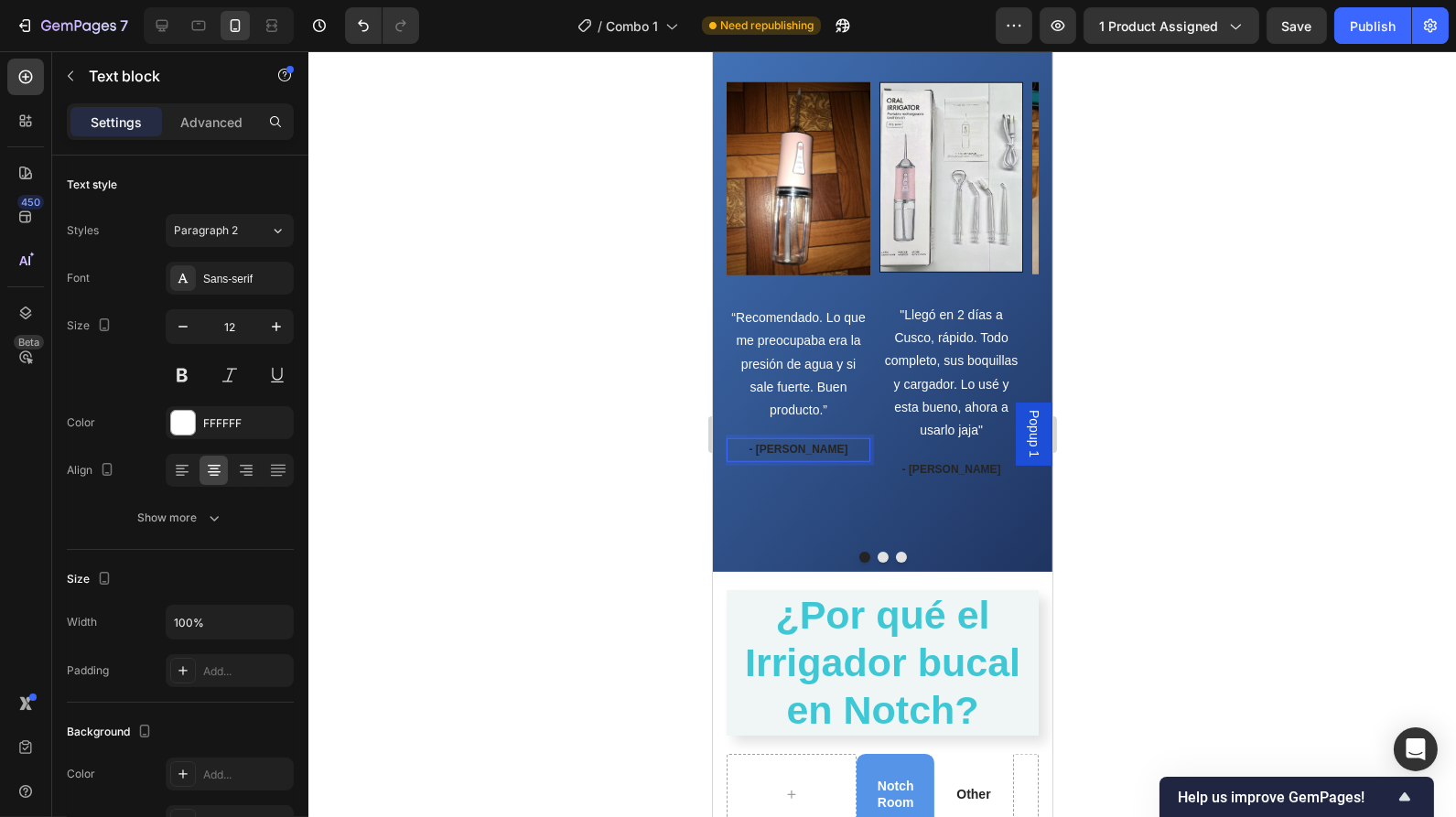
click at [777, 448] on strong "- [PERSON_NAME]" at bounding box center [798, 449] width 99 height 13
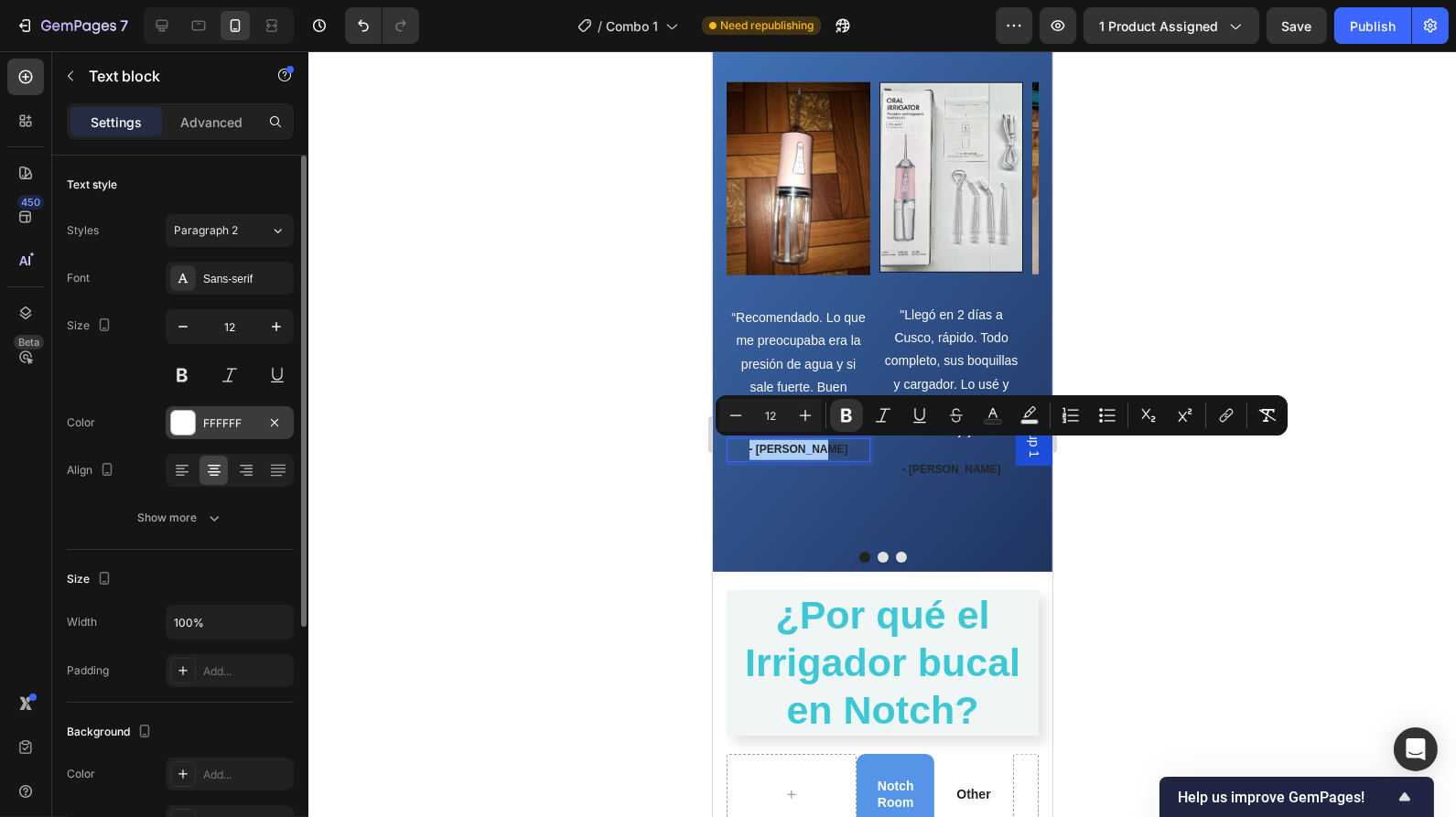
click at [179, 418] on div at bounding box center [183, 422] width 24 height 24
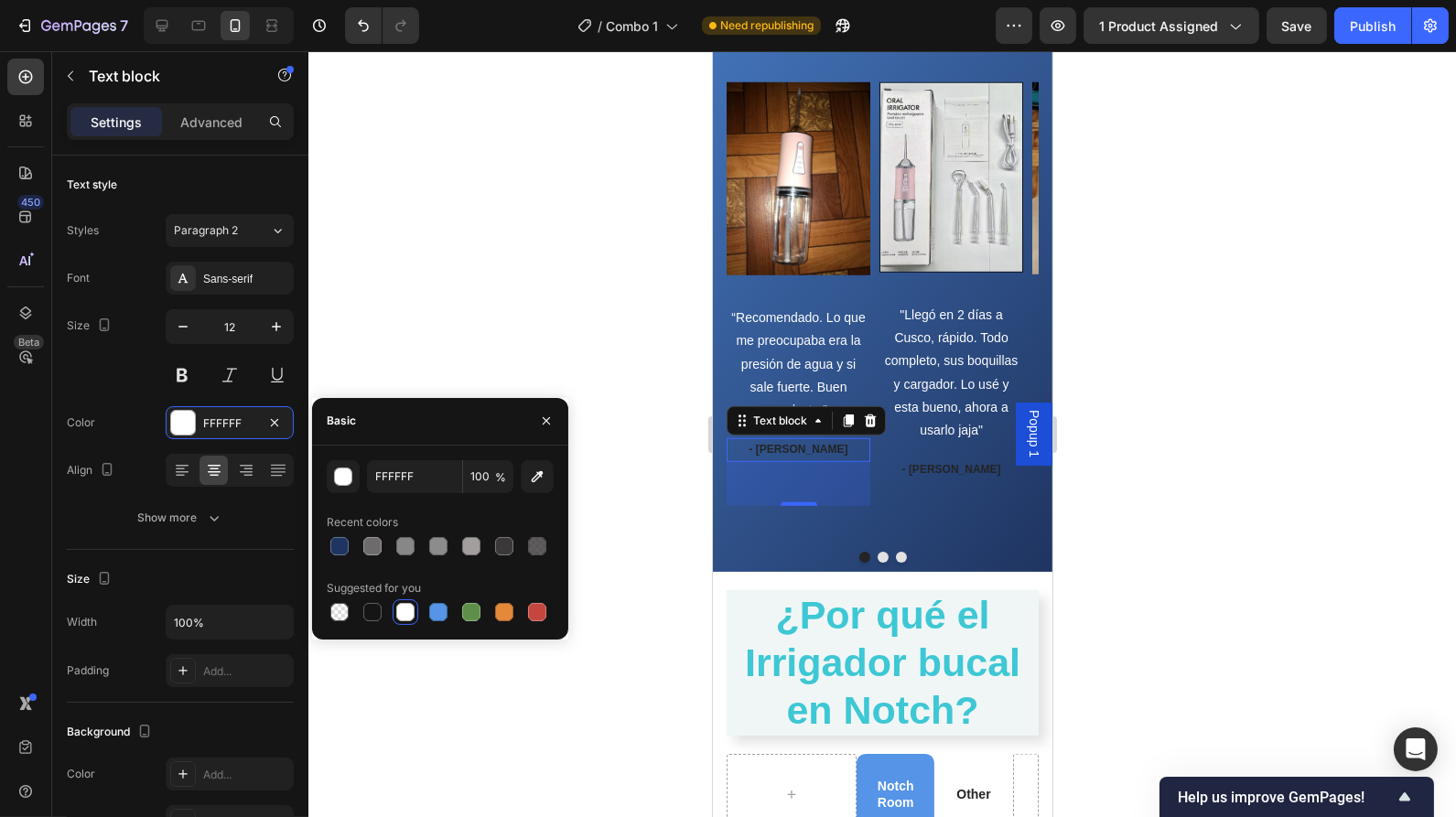
click at [410, 616] on div at bounding box center [405, 612] width 18 height 18
click at [632, 483] on div at bounding box center [882, 434] width 1147 height 766
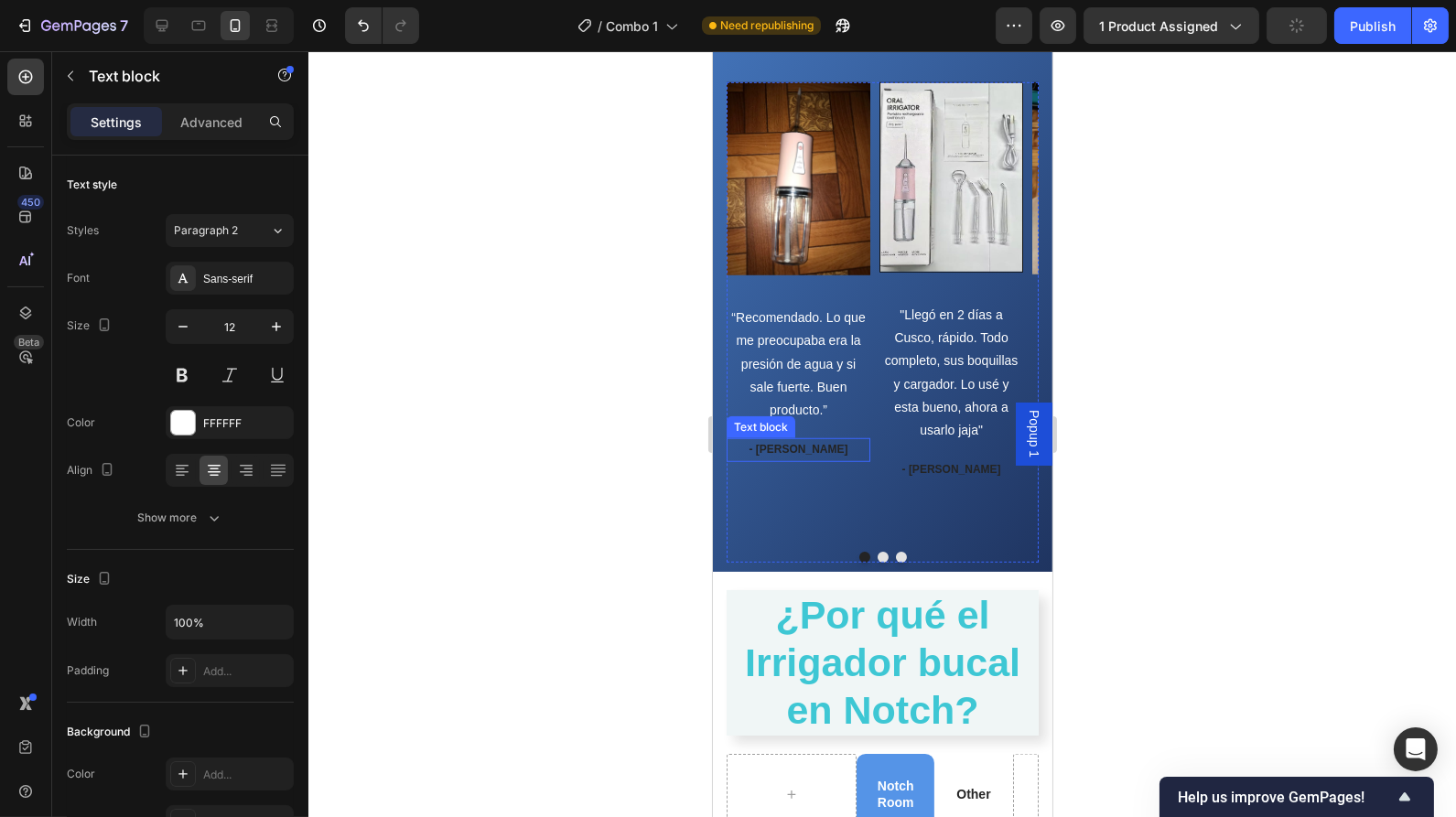
click at [805, 447] on strong "- [PERSON_NAME]" at bounding box center [798, 449] width 99 height 13
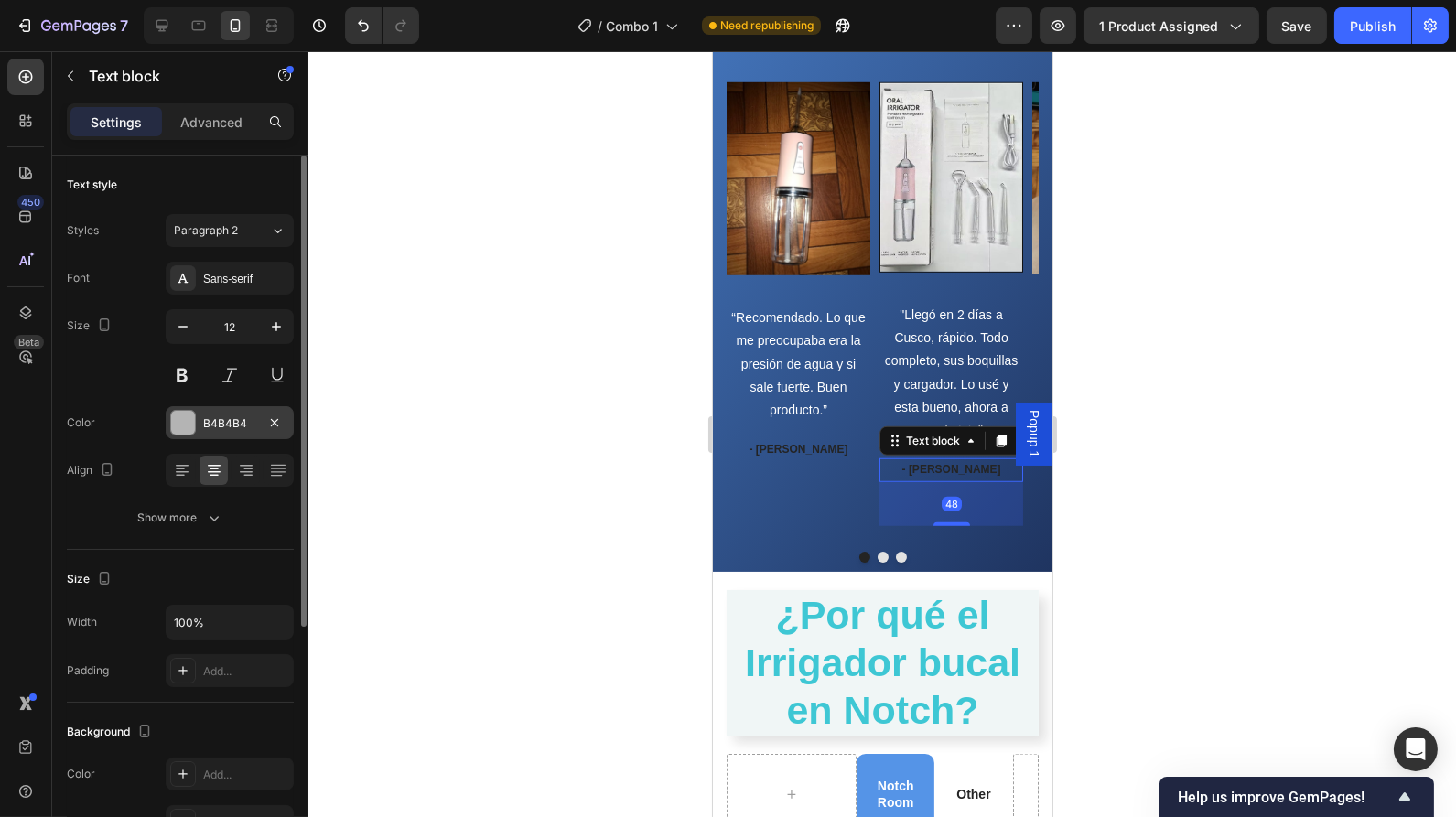
click at [190, 417] on div at bounding box center [183, 422] width 24 height 24
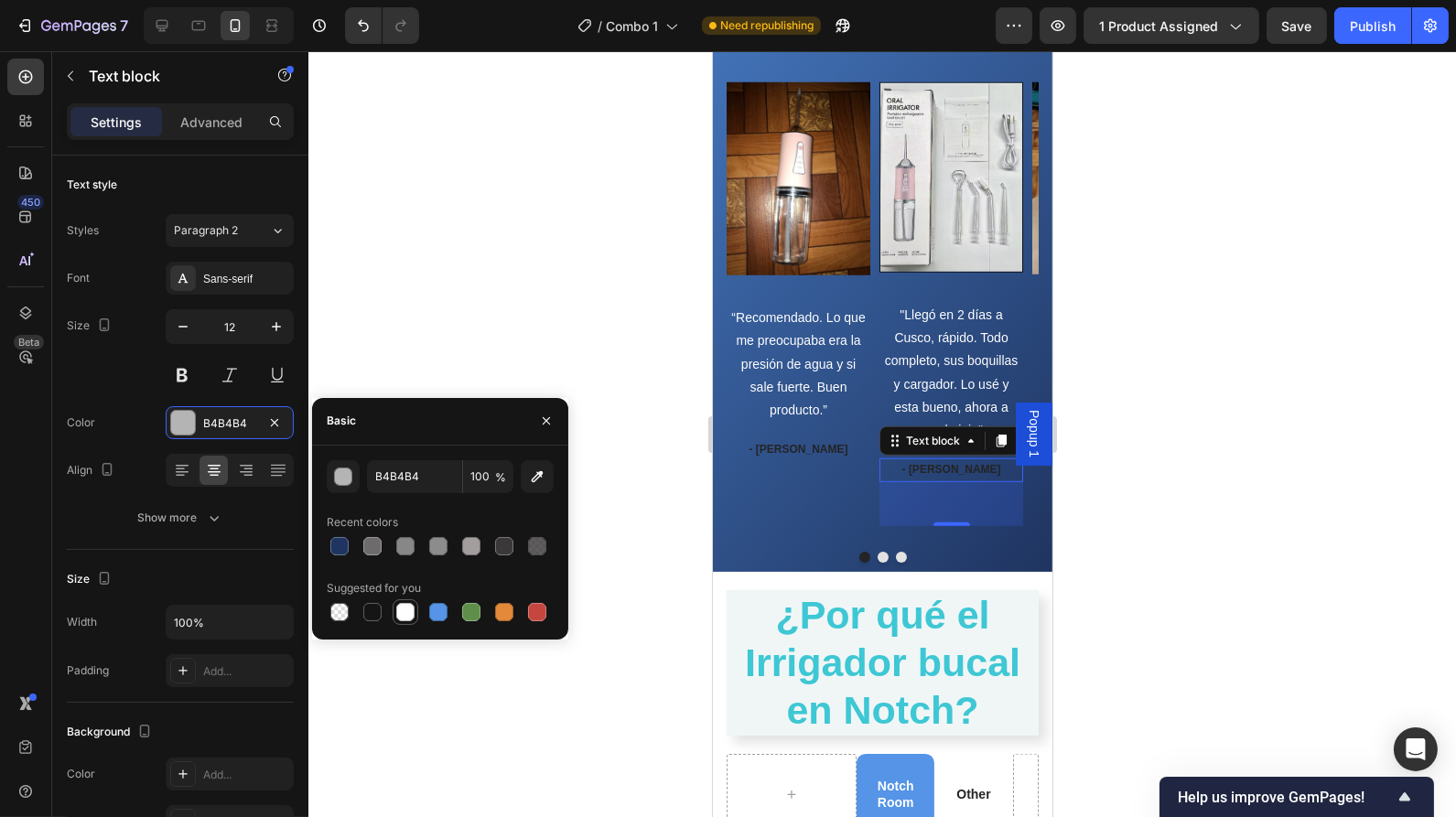
click at [411, 608] on div at bounding box center [405, 612] width 18 height 18
type input "FFFFFF"
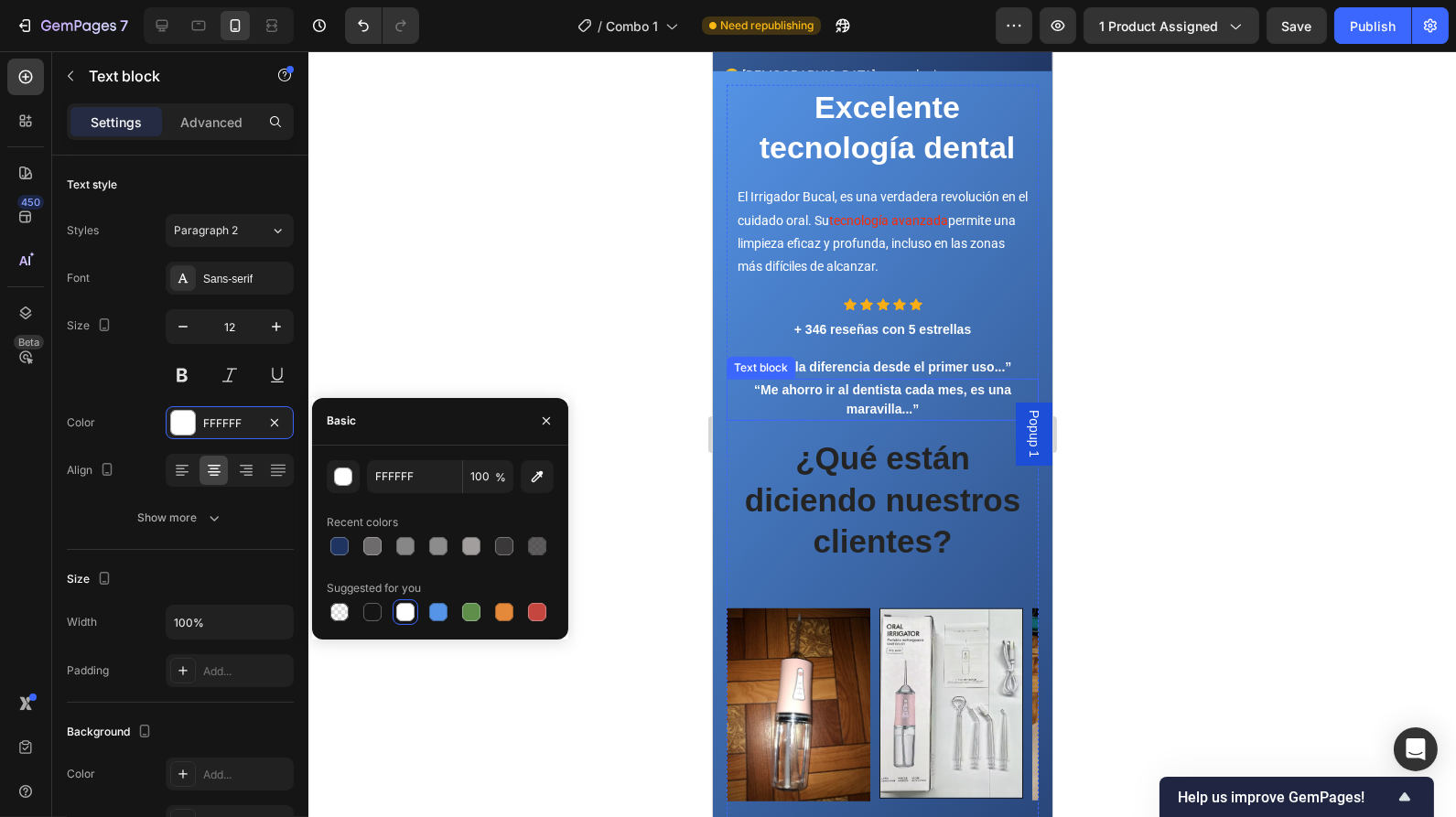
scroll to position [2251, 0]
click at [874, 483] on h2 "¿Qué están diciendo nuestros clientes?" at bounding box center [881, 500] width 312 height 129
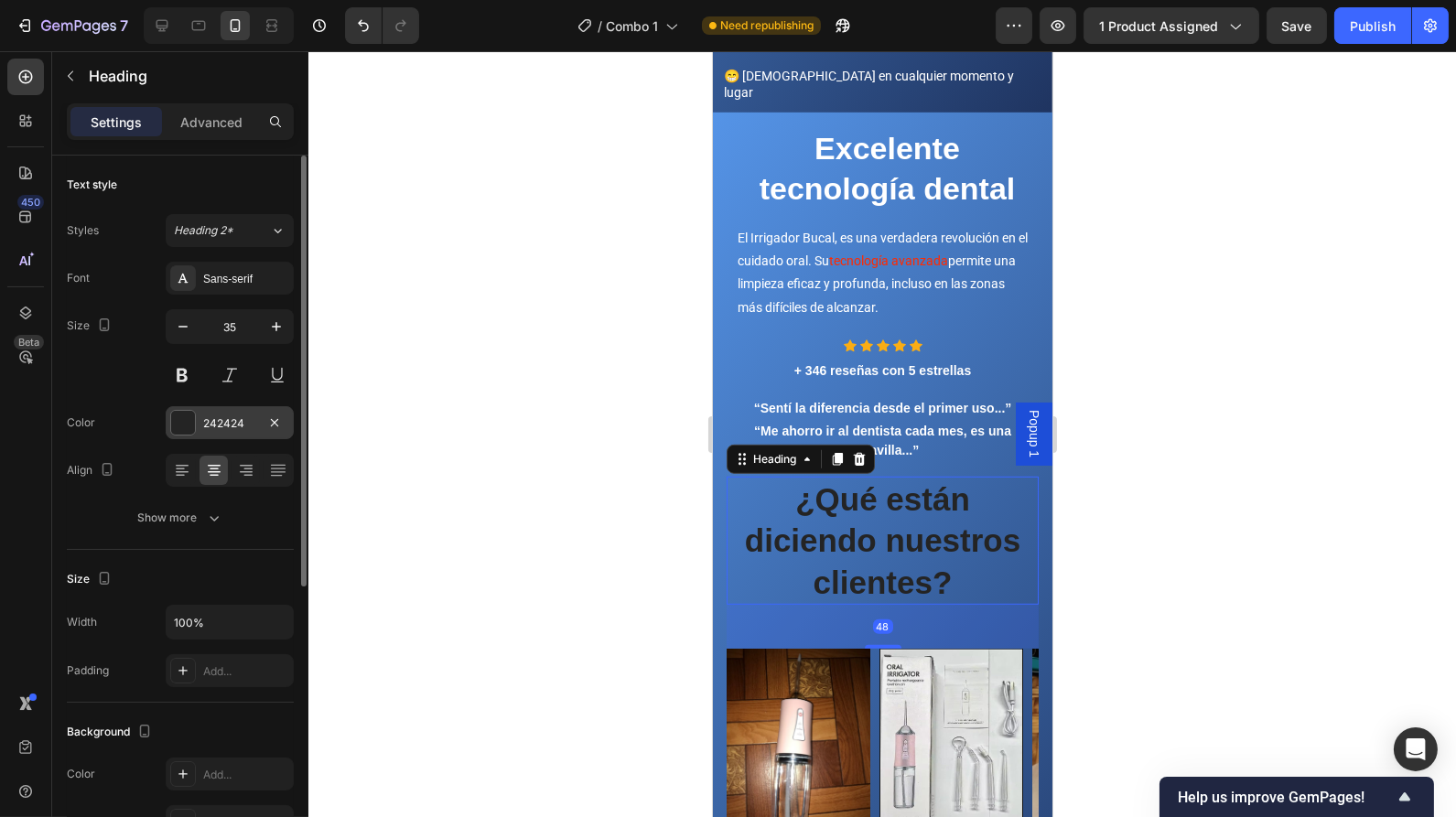
click at [191, 419] on div at bounding box center [183, 422] width 24 height 24
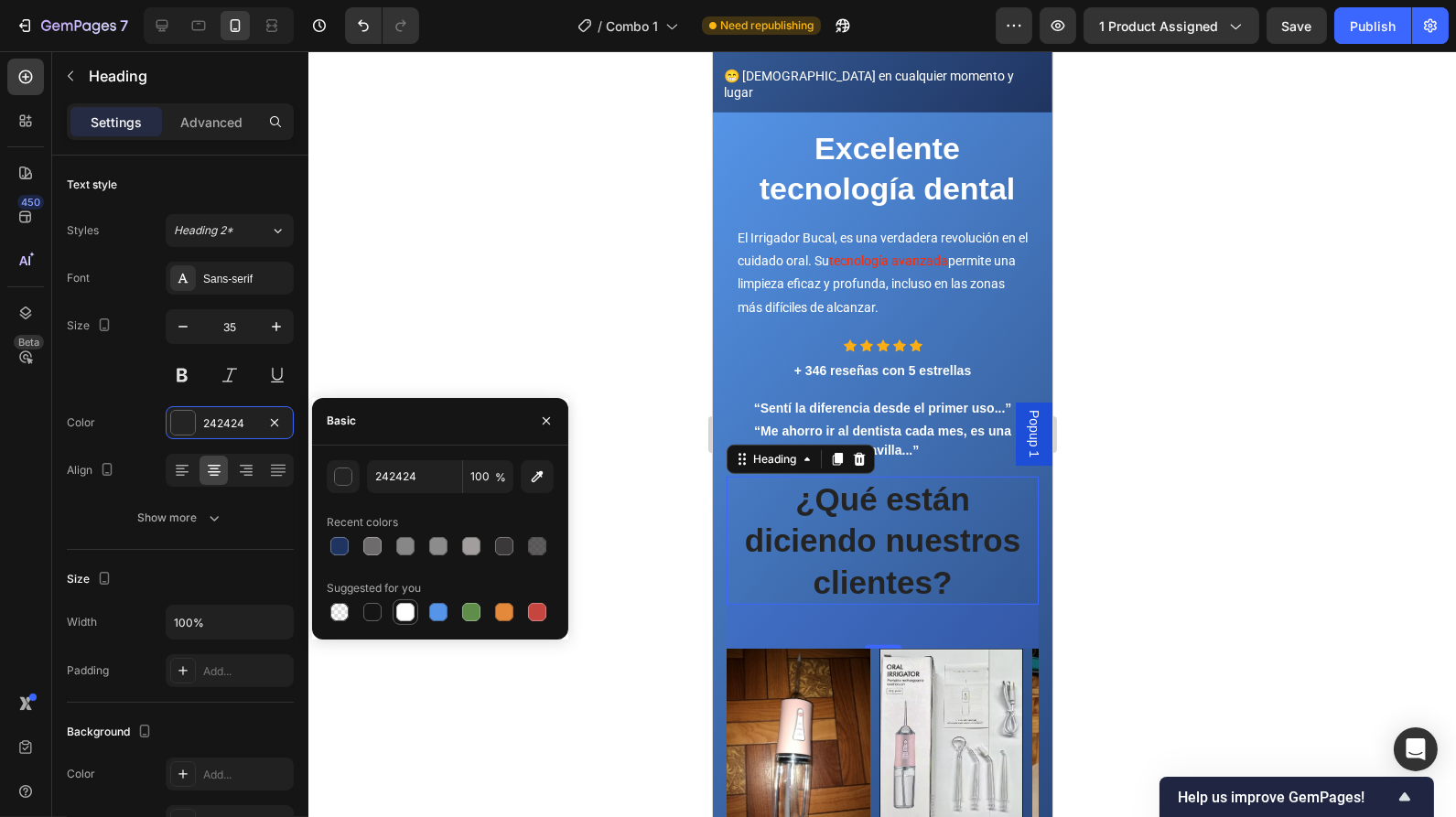
click at [402, 620] on div at bounding box center [405, 612] width 18 height 18
type input "FFFFFF"
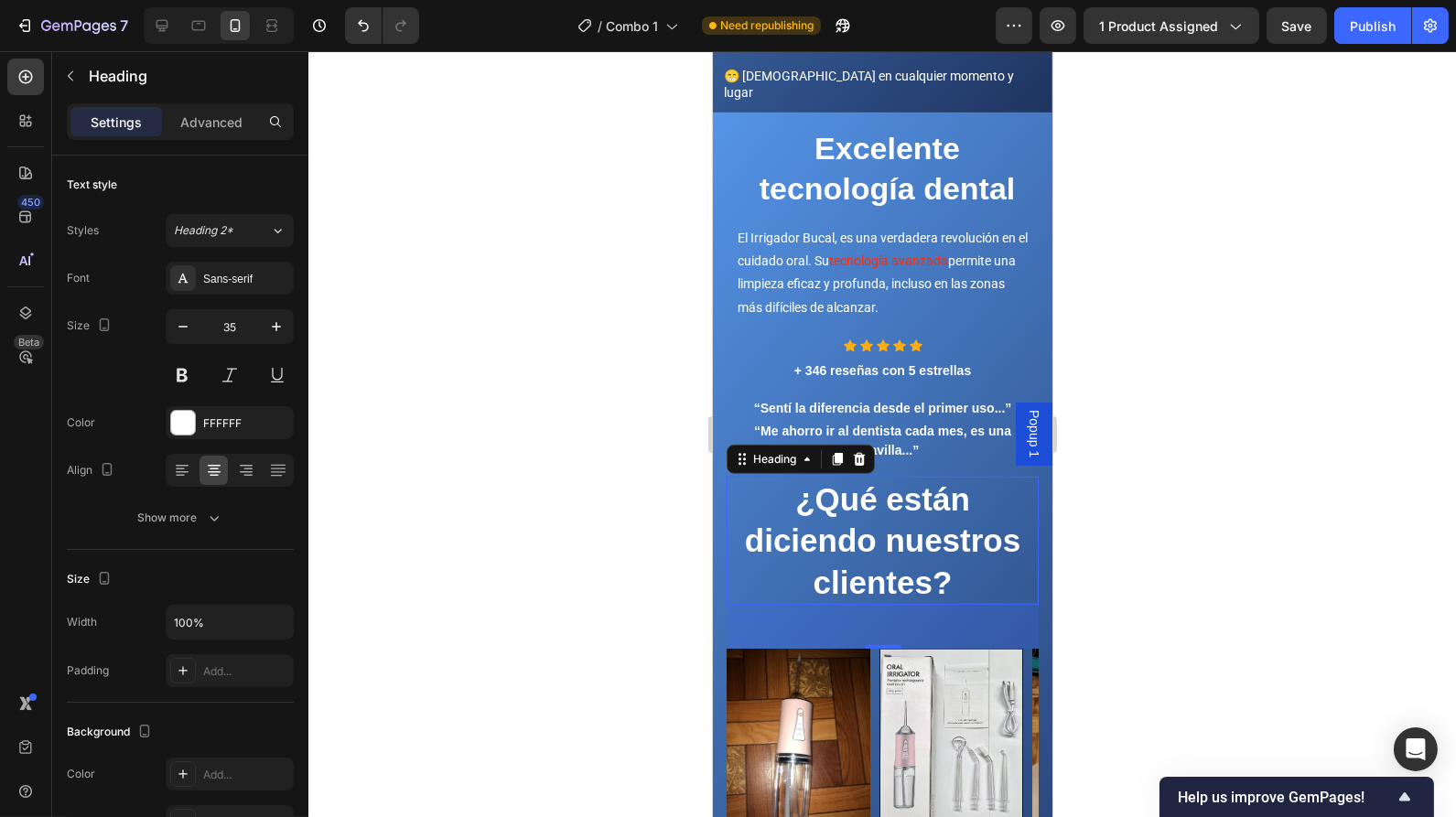
click at [581, 264] on div at bounding box center [882, 434] width 1147 height 766
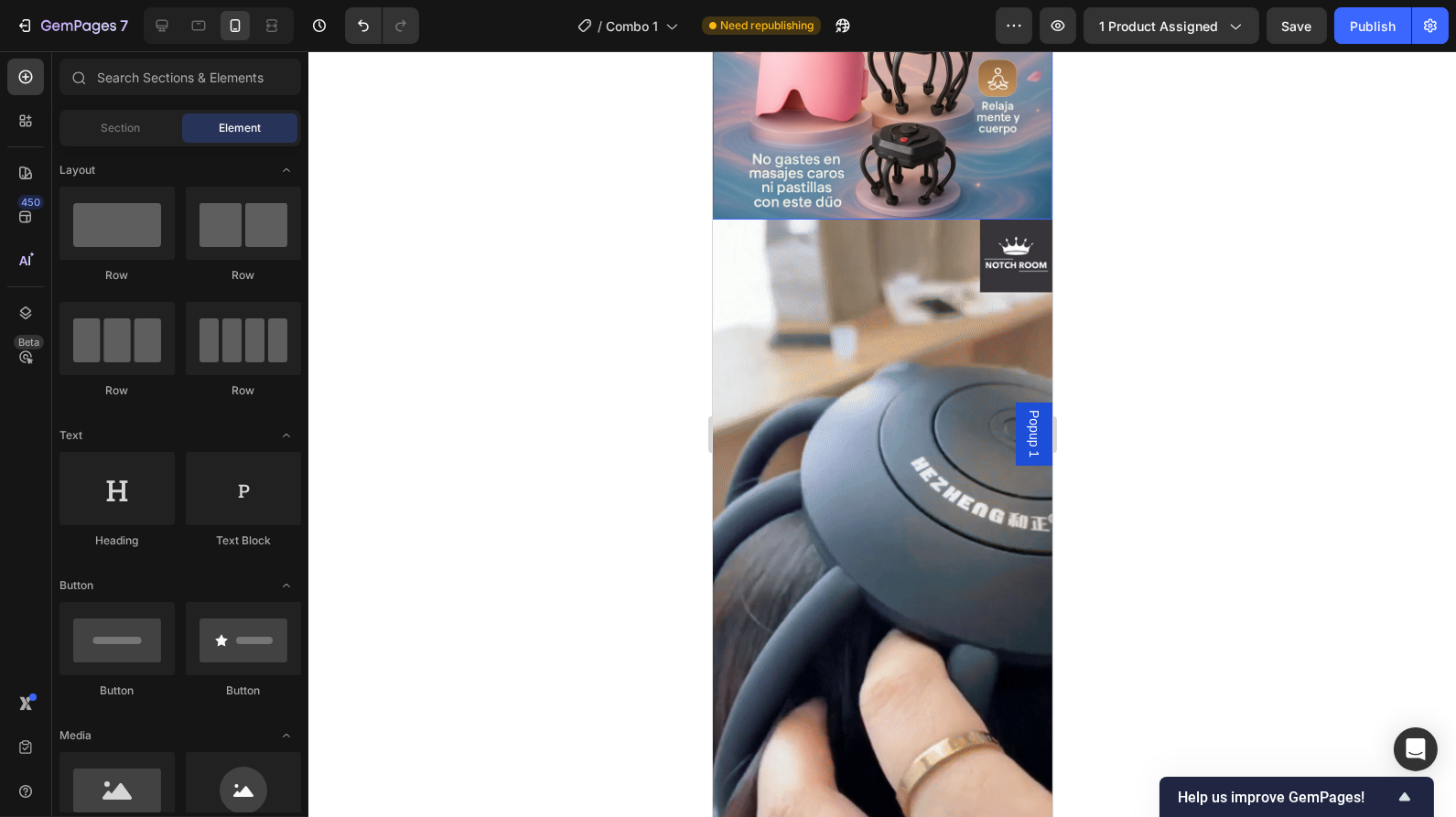
scroll to position [0, 0]
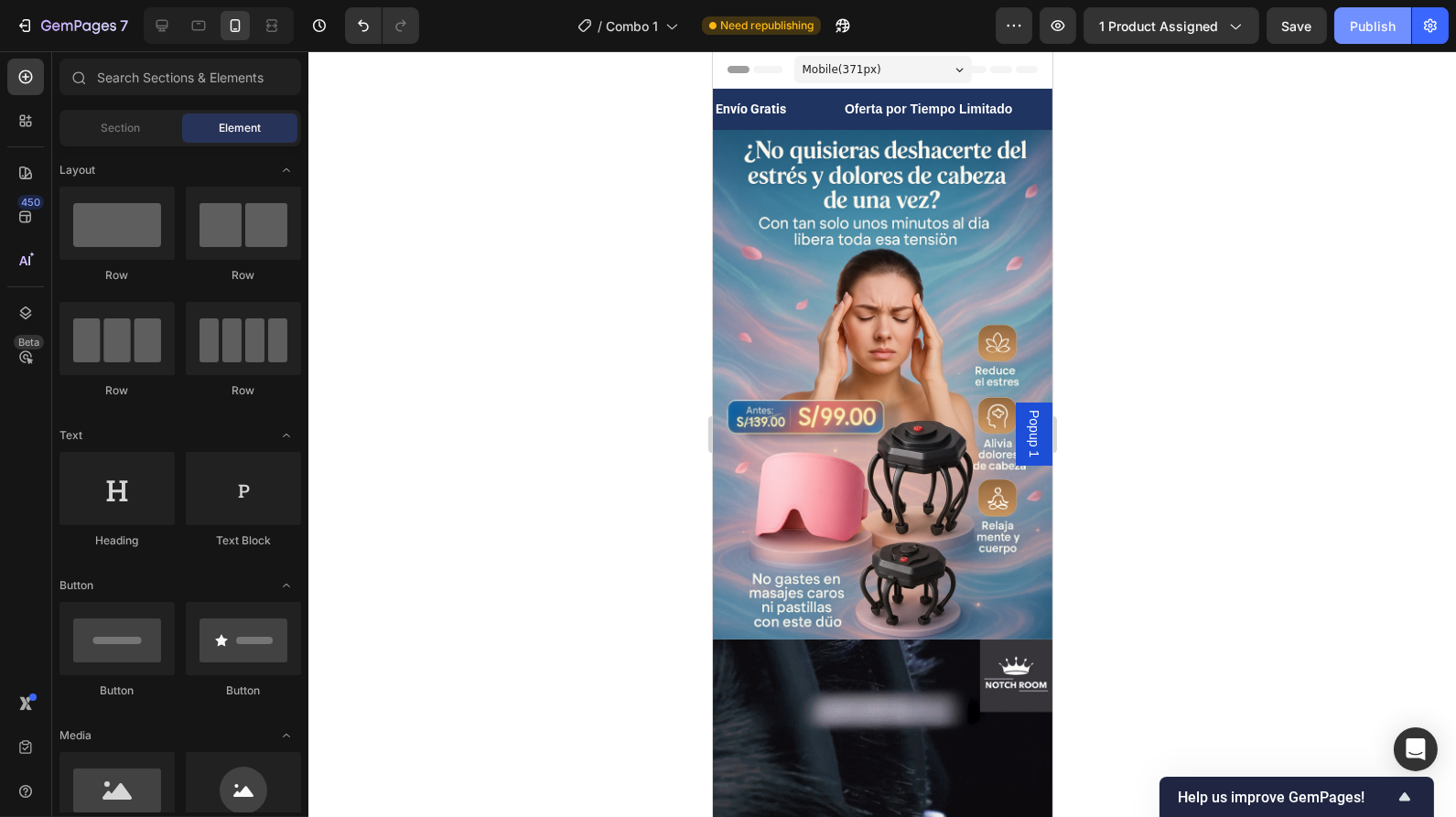
click at [1362, 31] on div "Publish" at bounding box center [1373, 26] width 46 height 19
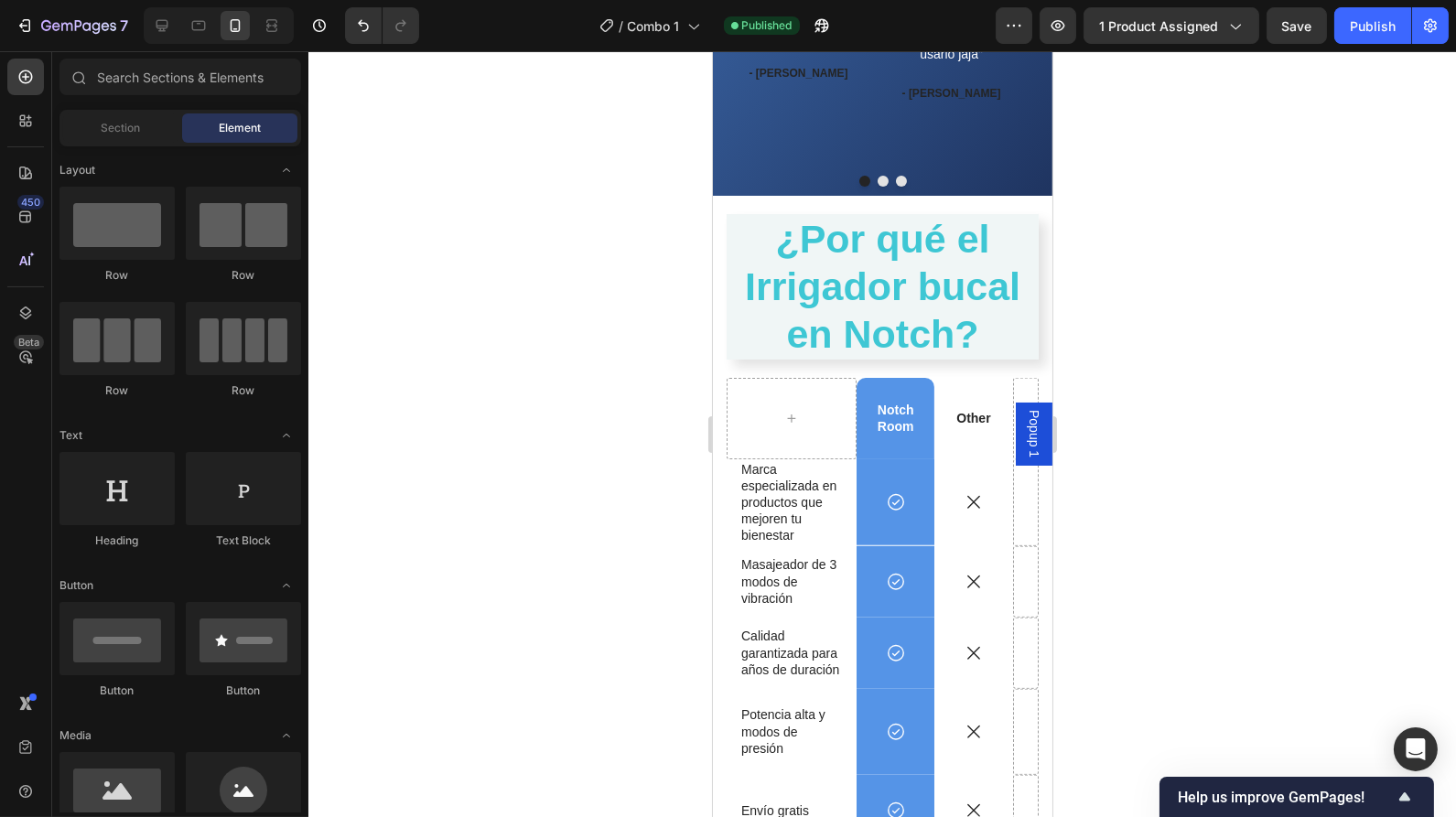
scroll to position [3207, 0]
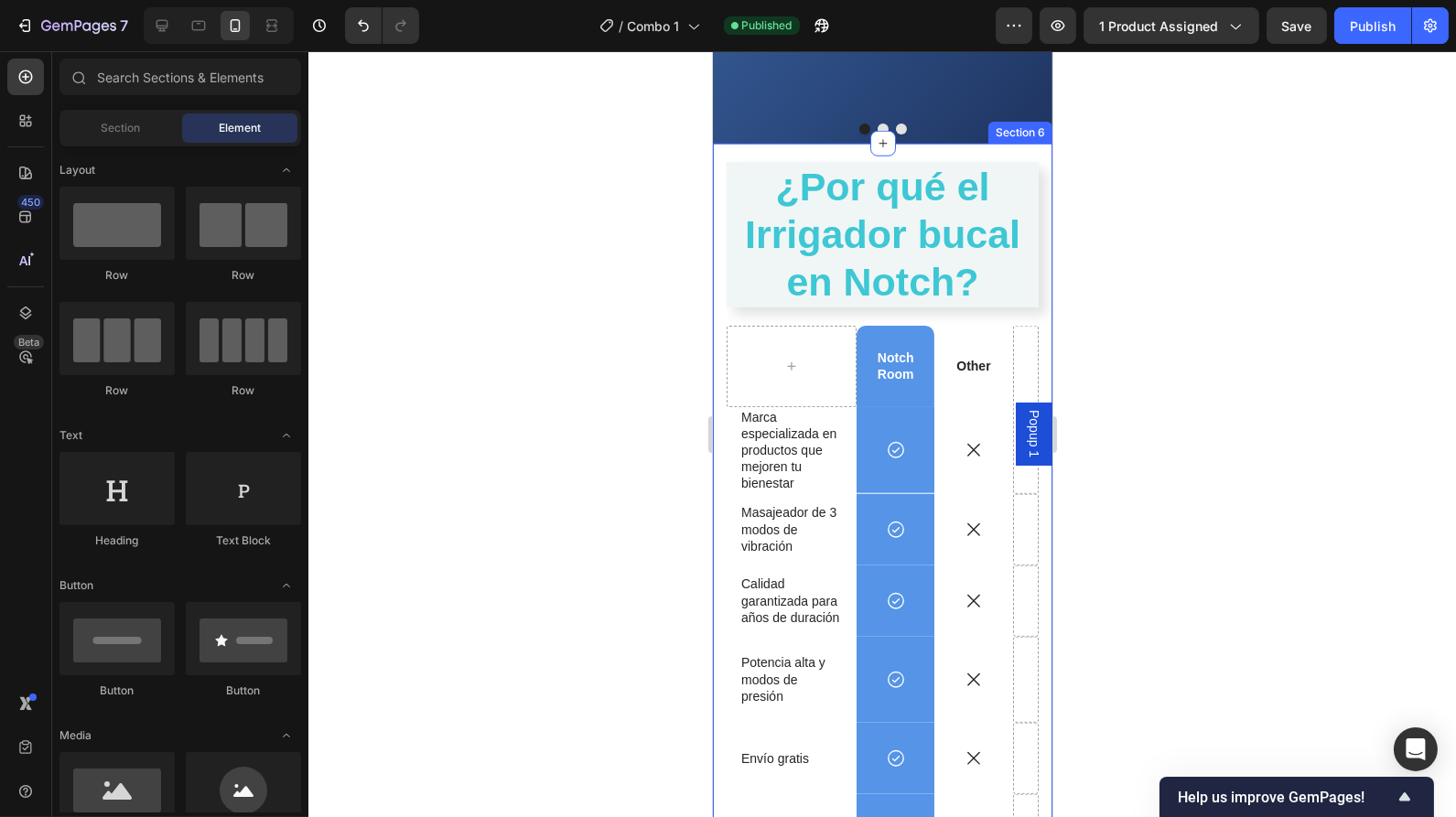
click at [1027, 202] on div "¿Por qué el Irrigador bucal en Notch? Heading Notch Room Text Block Other Text …" at bounding box center [881, 538] width 340 height 788
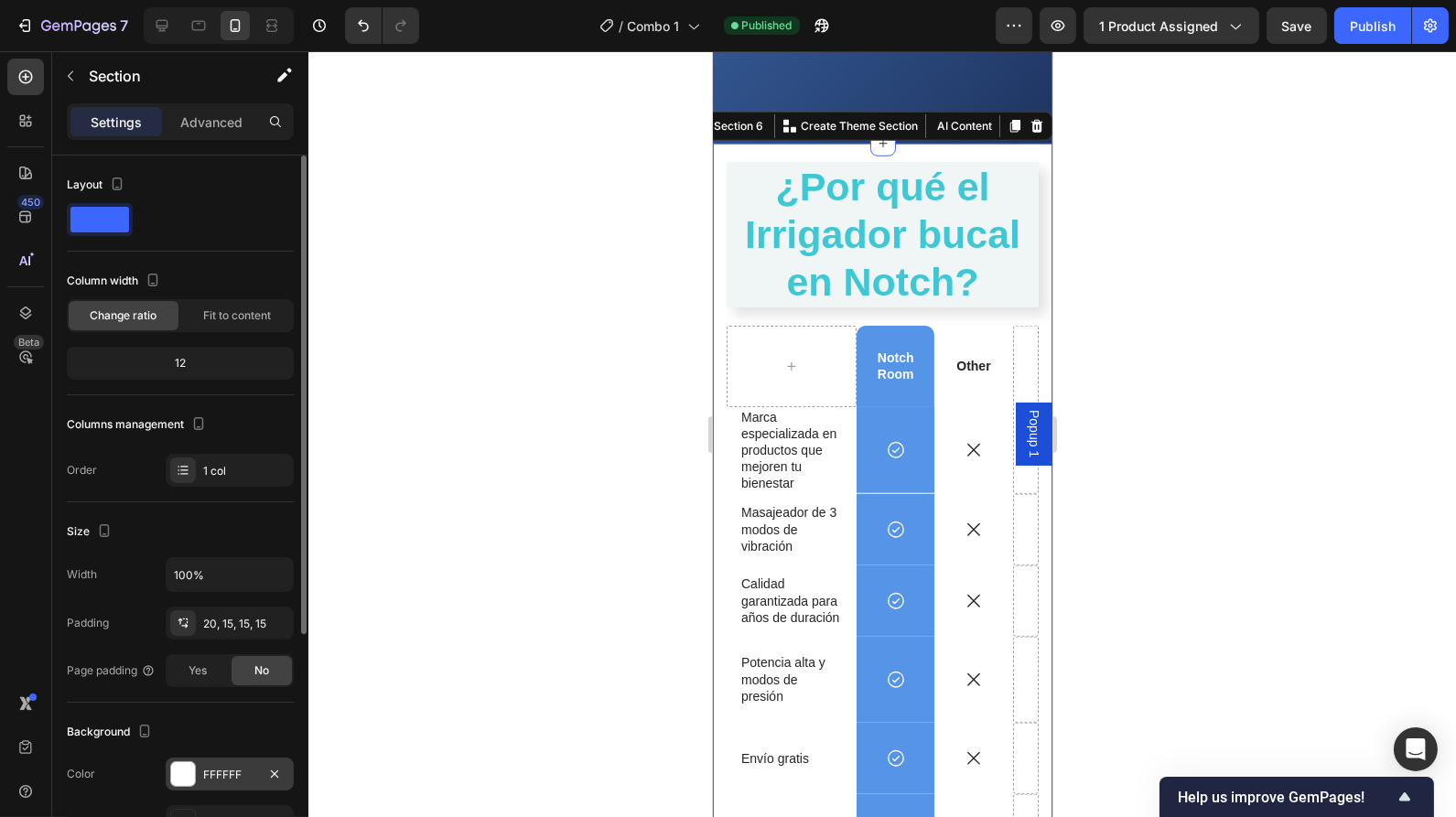
click at [175, 773] on div at bounding box center [183, 774] width 24 height 24
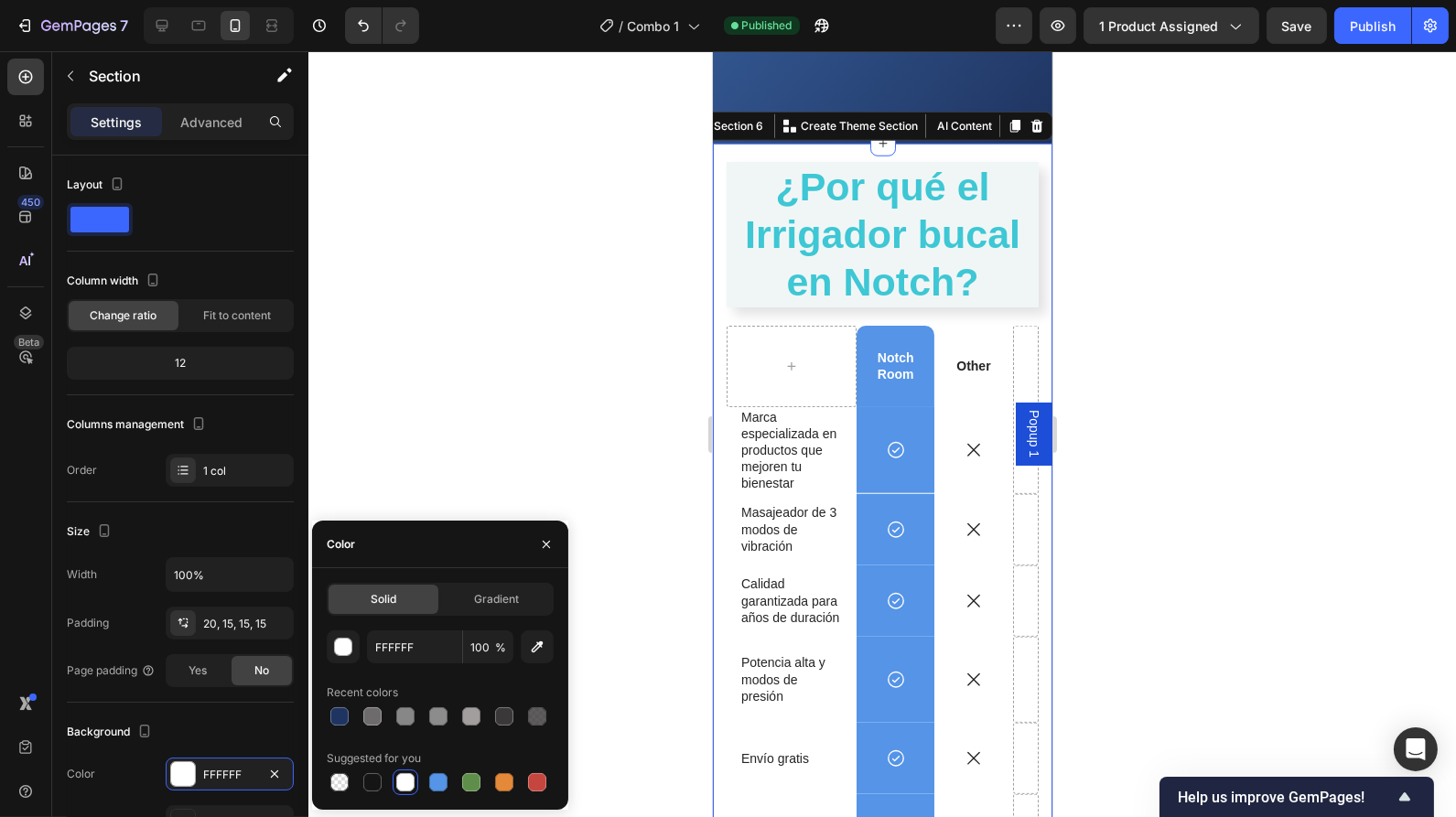
click at [465, 592] on div "Gradient" at bounding box center [497, 599] width 110 height 29
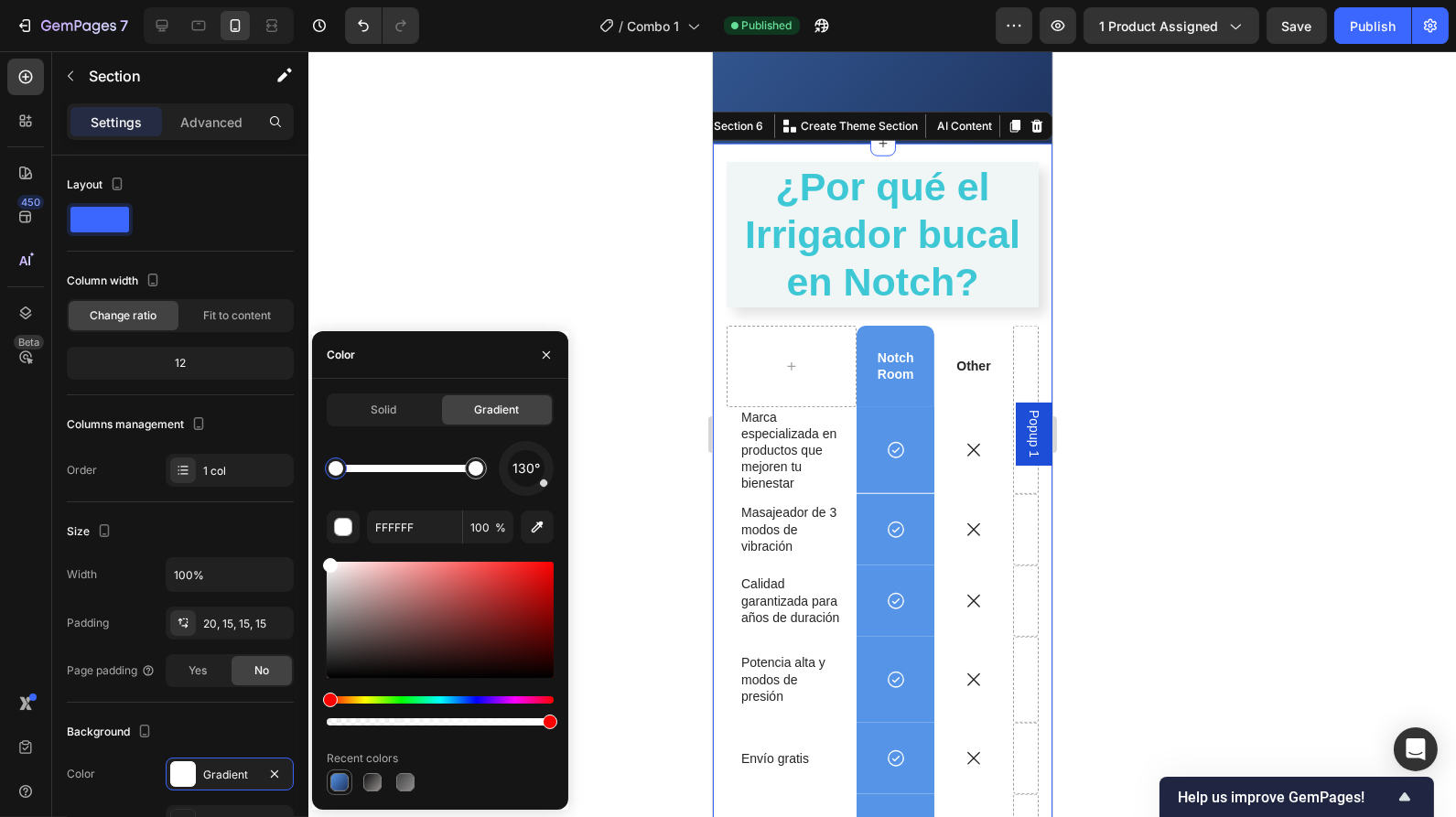
click at [338, 779] on div at bounding box center [340, 782] width 18 height 18
type input "5594E7"
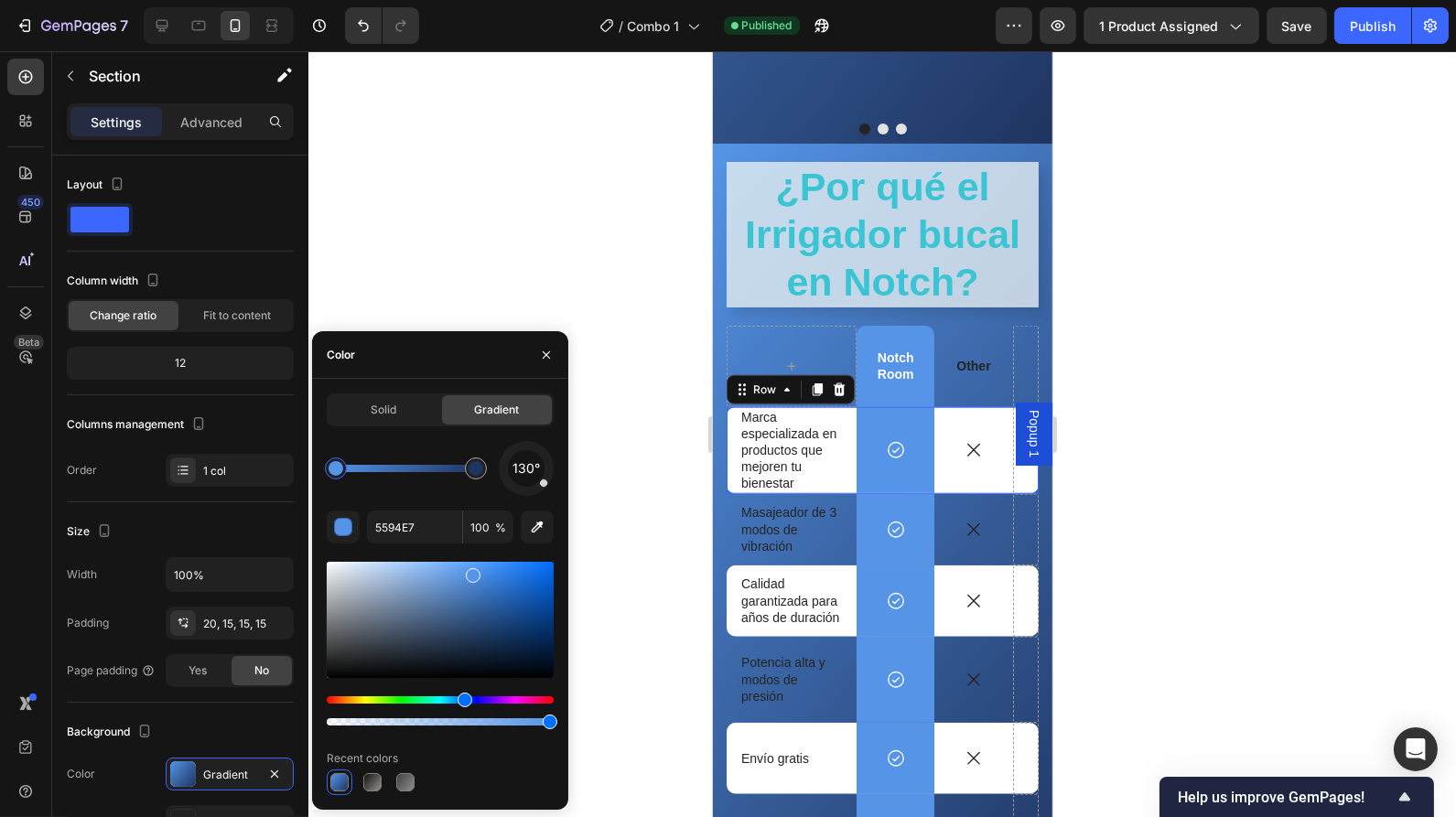
click at [961, 476] on div "Icon" at bounding box center [972, 450] width 78 height 87
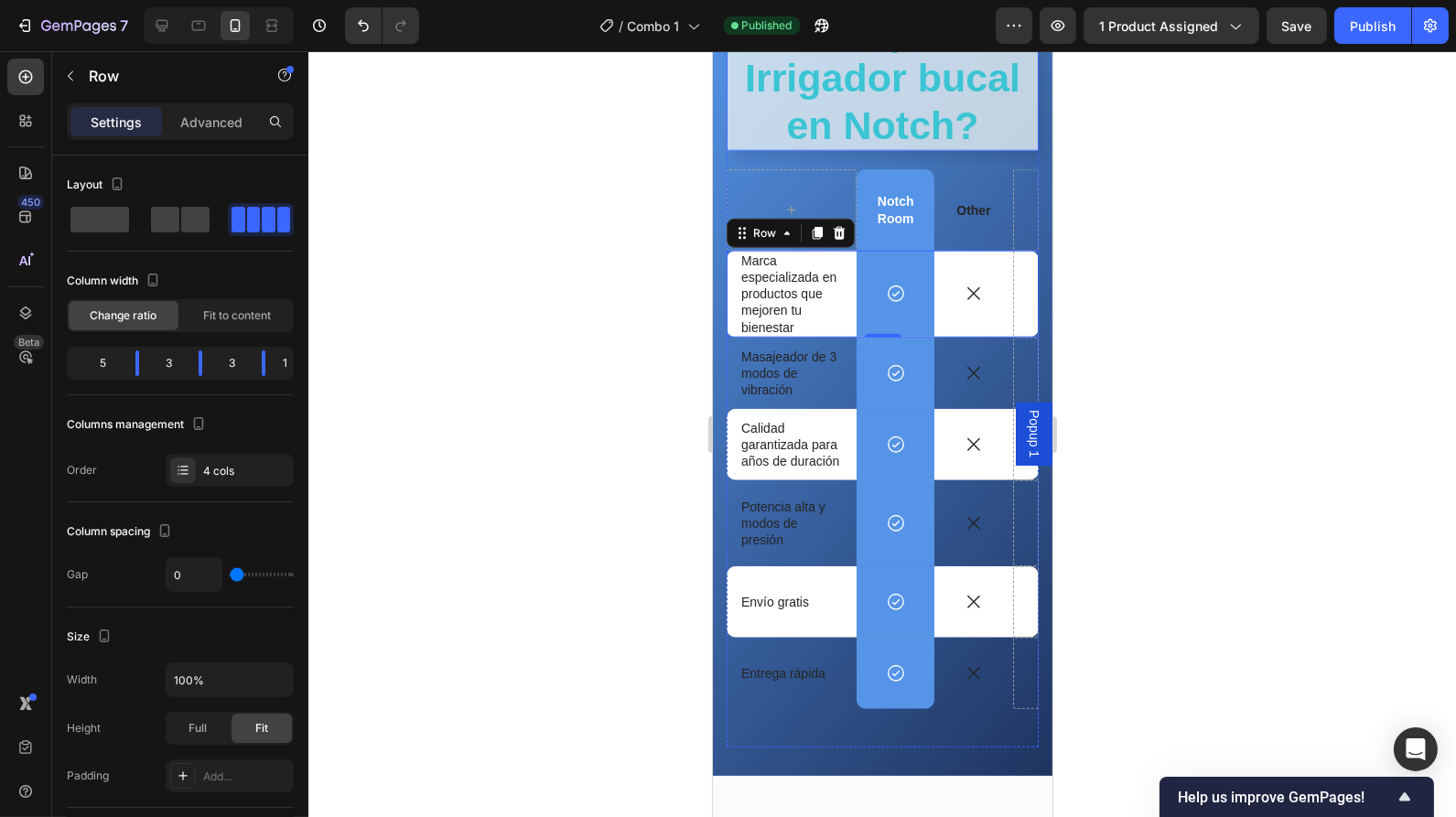
scroll to position [3140, 0]
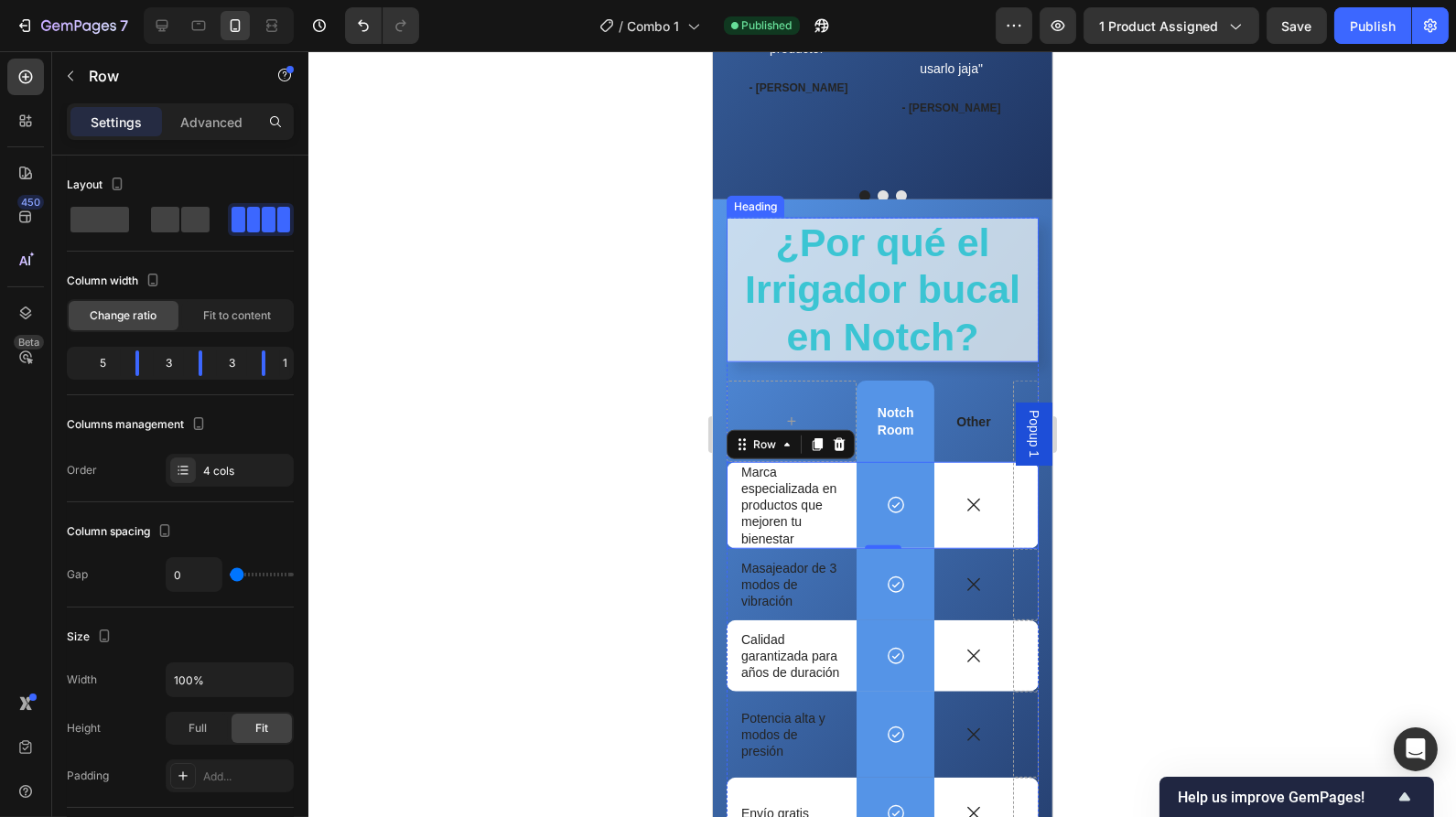
click at [732, 229] on h2 "¿Por qué el Irrigador bucal en Notch?" at bounding box center [881, 290] width 312 height 146
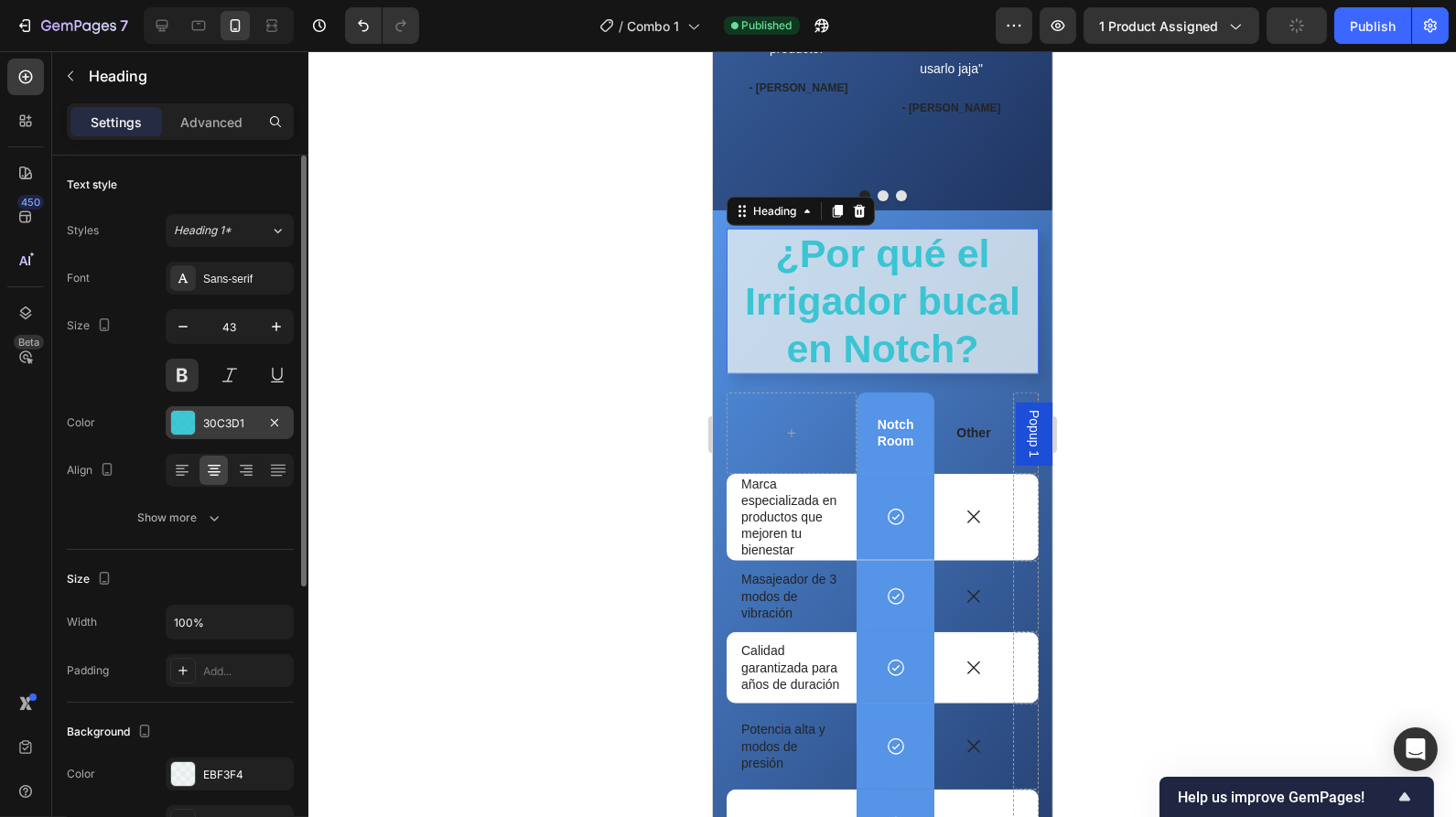
click at [175, 428] on div at bounding box center [183, 422] width 24 height 24
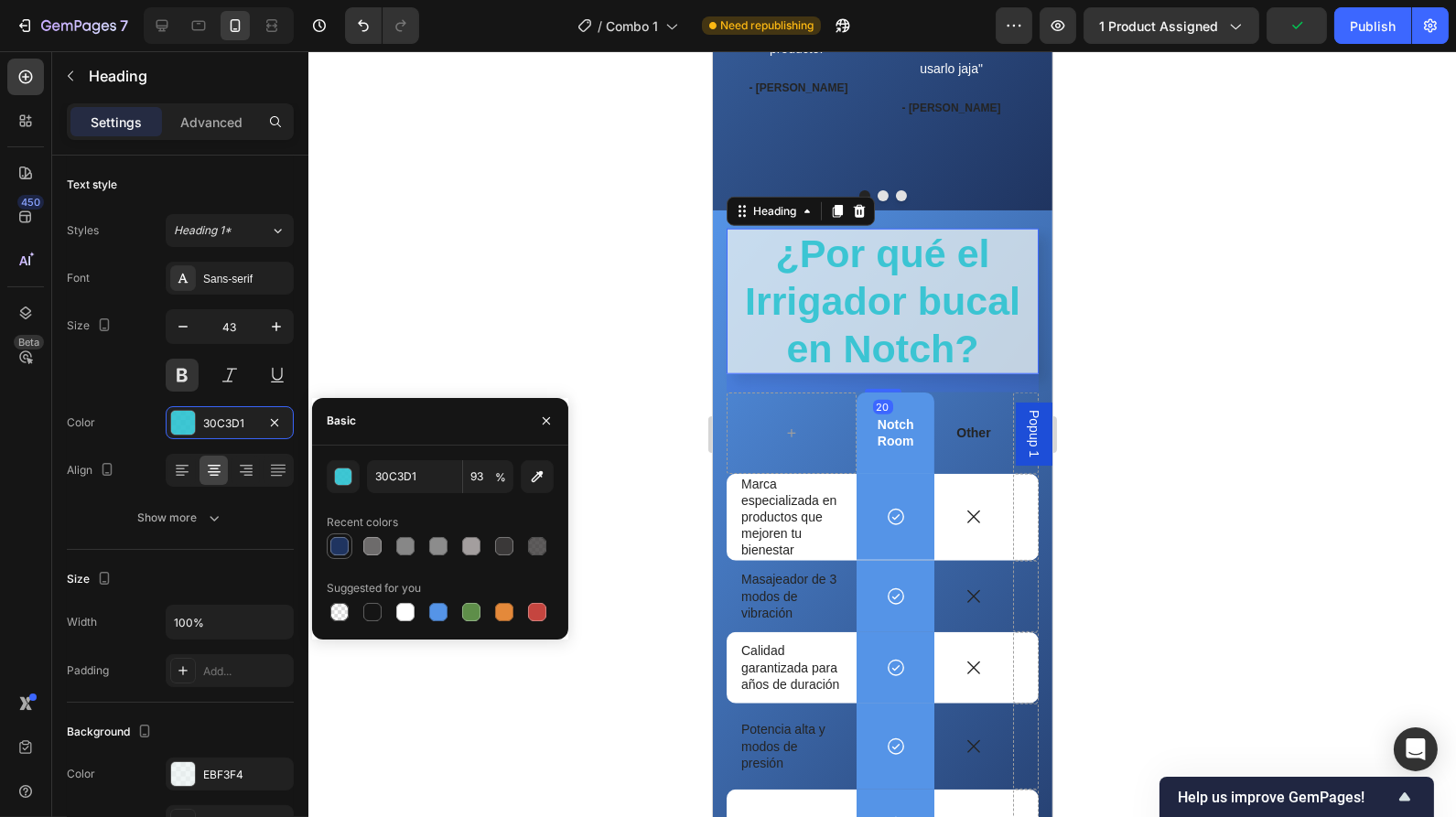
click at [345, 544] on div at bounding box center [340, 546] width 18 height 18
type input "1F3460"
type input "100"
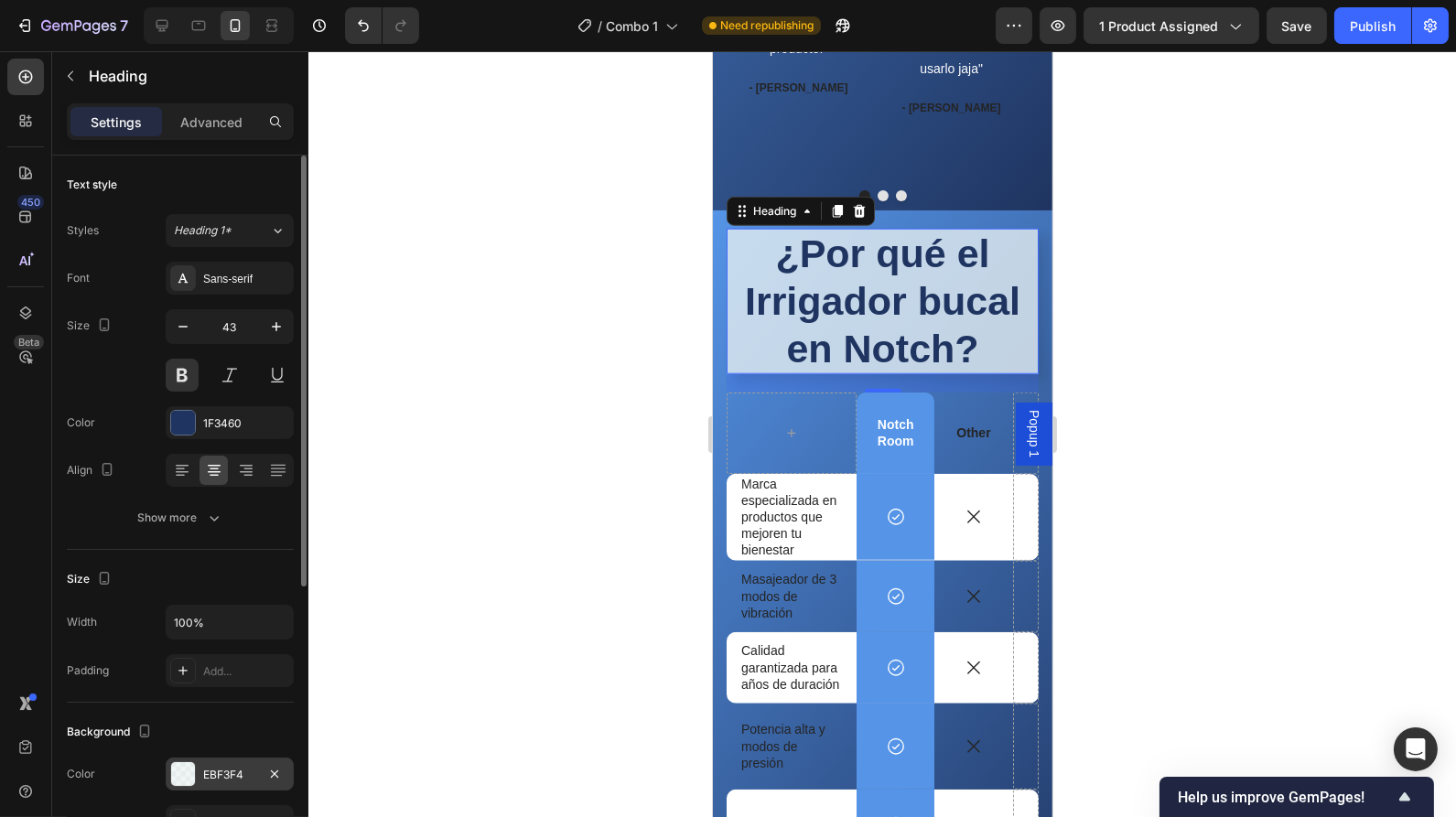
click at [185, 767] on div at bounding box center [183, 774] width 24 height 24
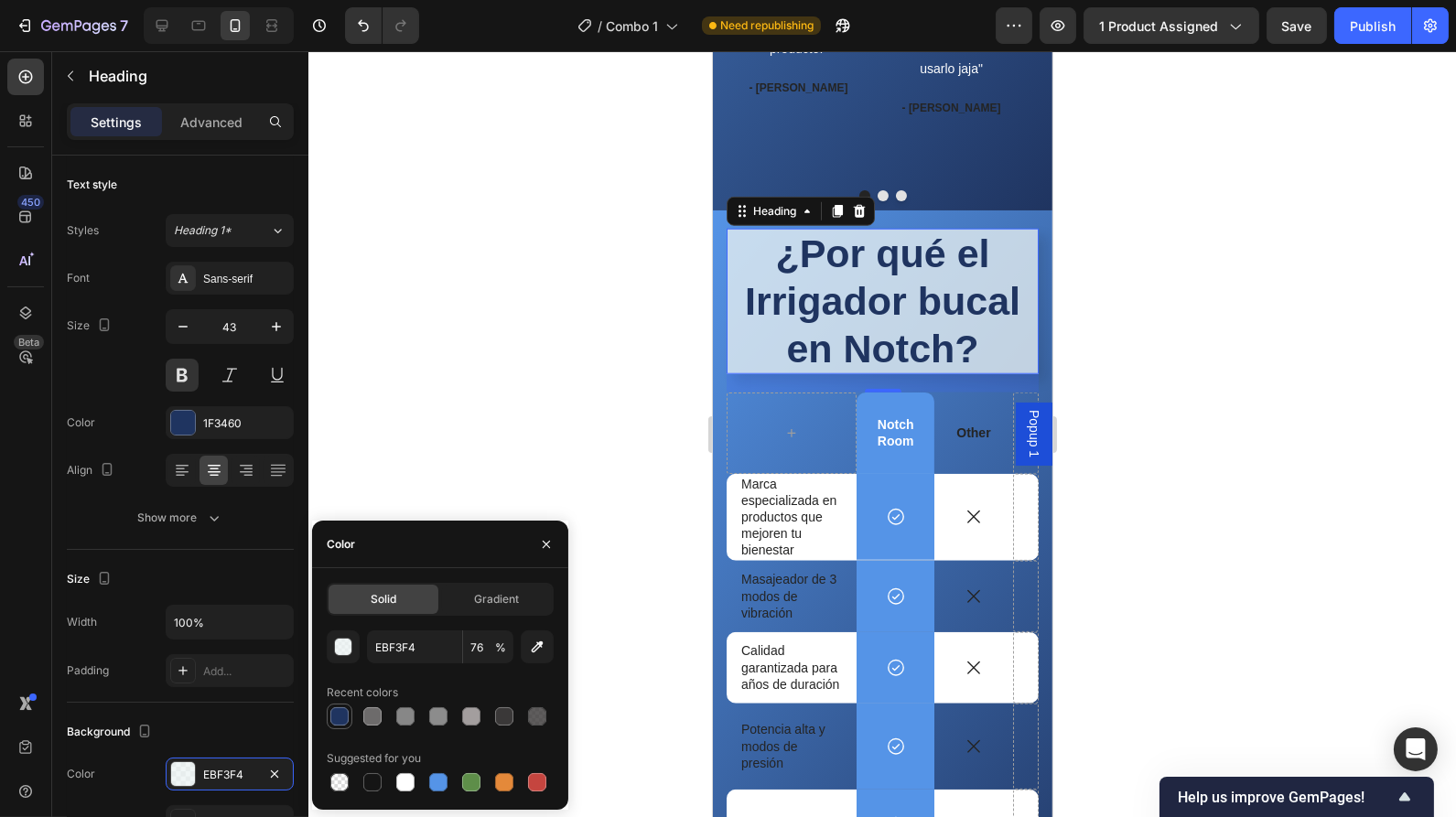
click at [345, 718] on div at bounding box center [340, 716] width 18 height 18
type input "1F3460"
type input "100"
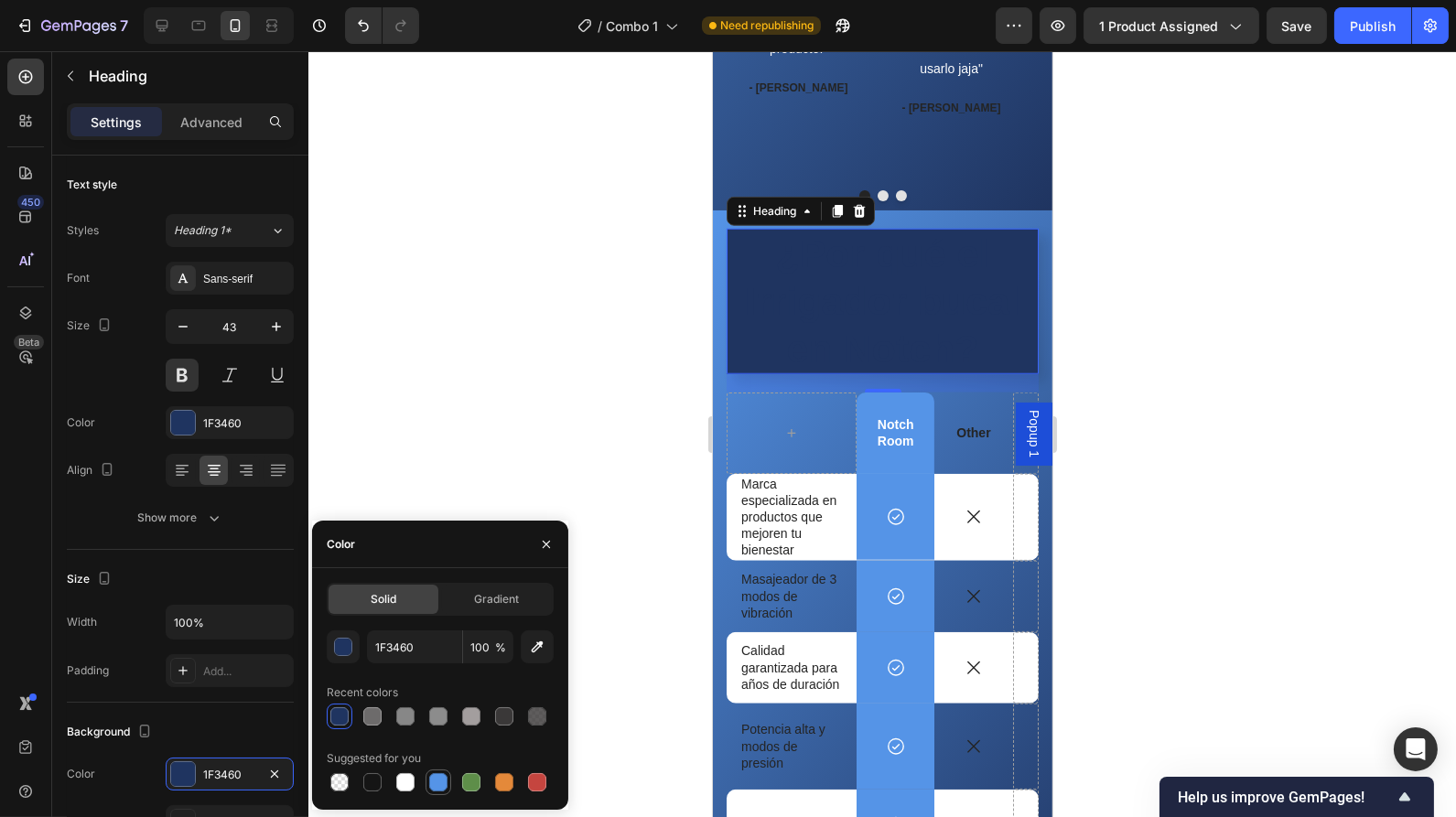
click at [442, 787] on div at bounding box center [438, 782] width 18 height 18
type input "5594E7"
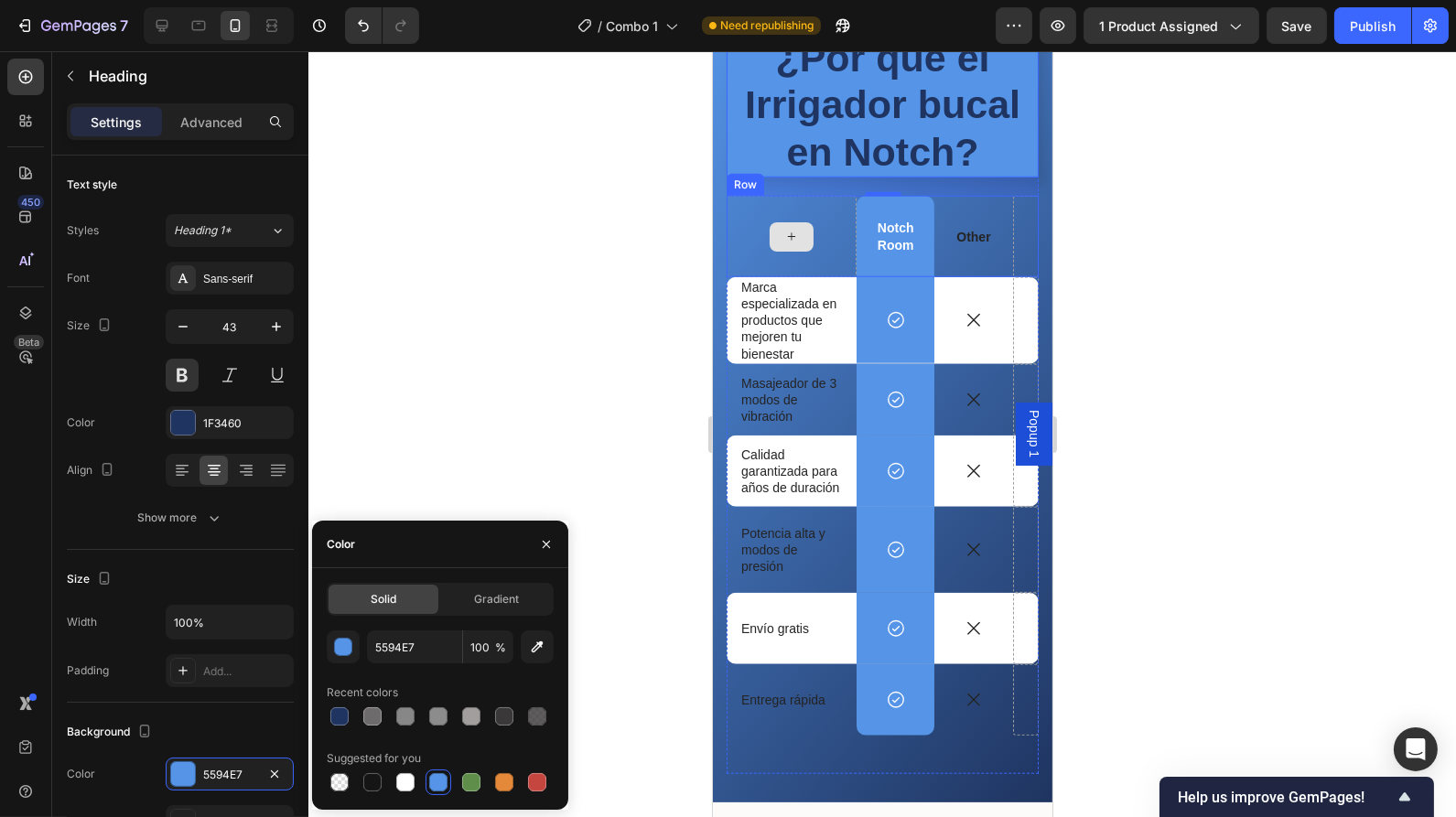
scroll to position [3337, 0]
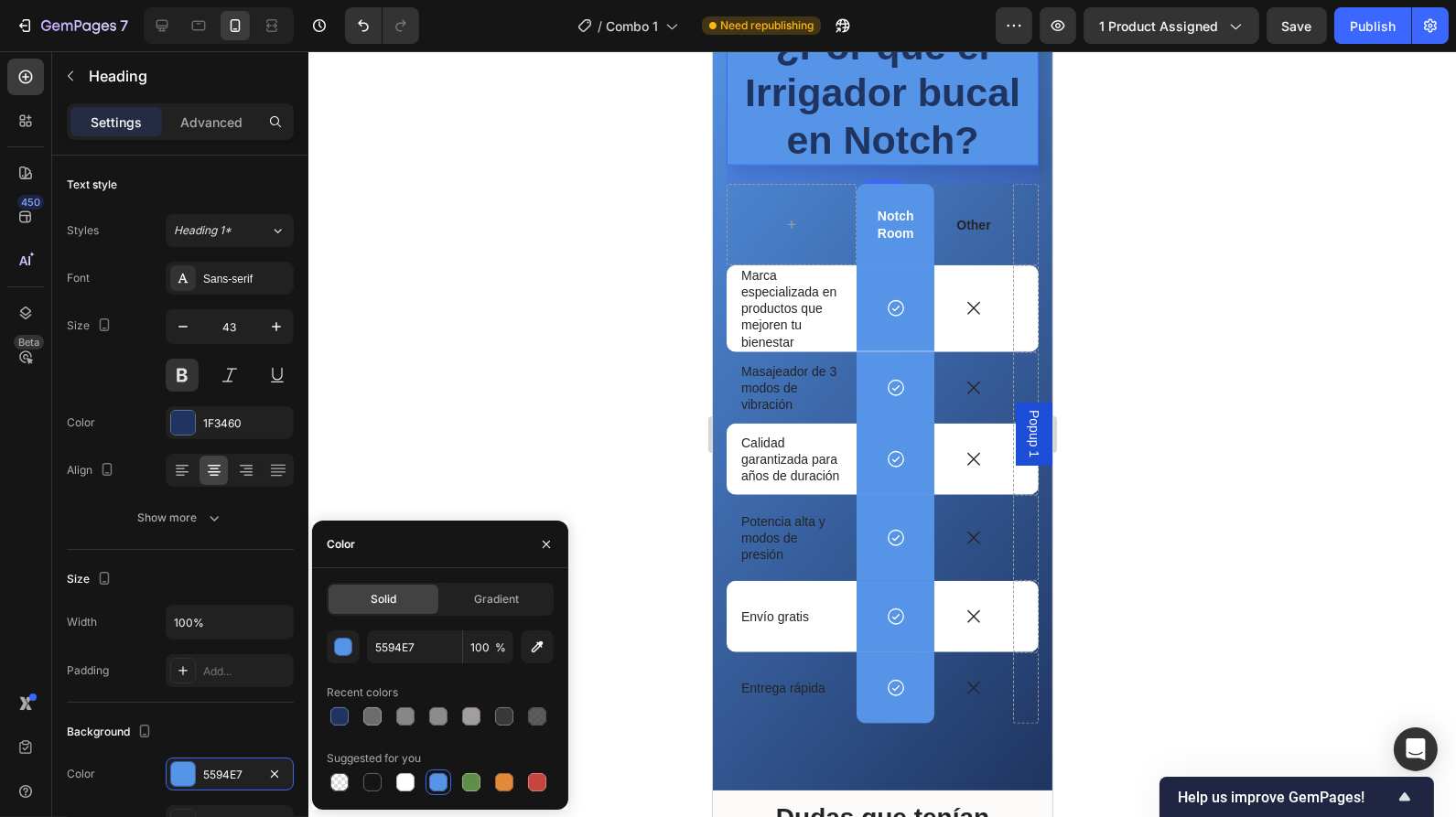
click at [677, 368] on div at bounding box center [882, 434] width 1147 height 766
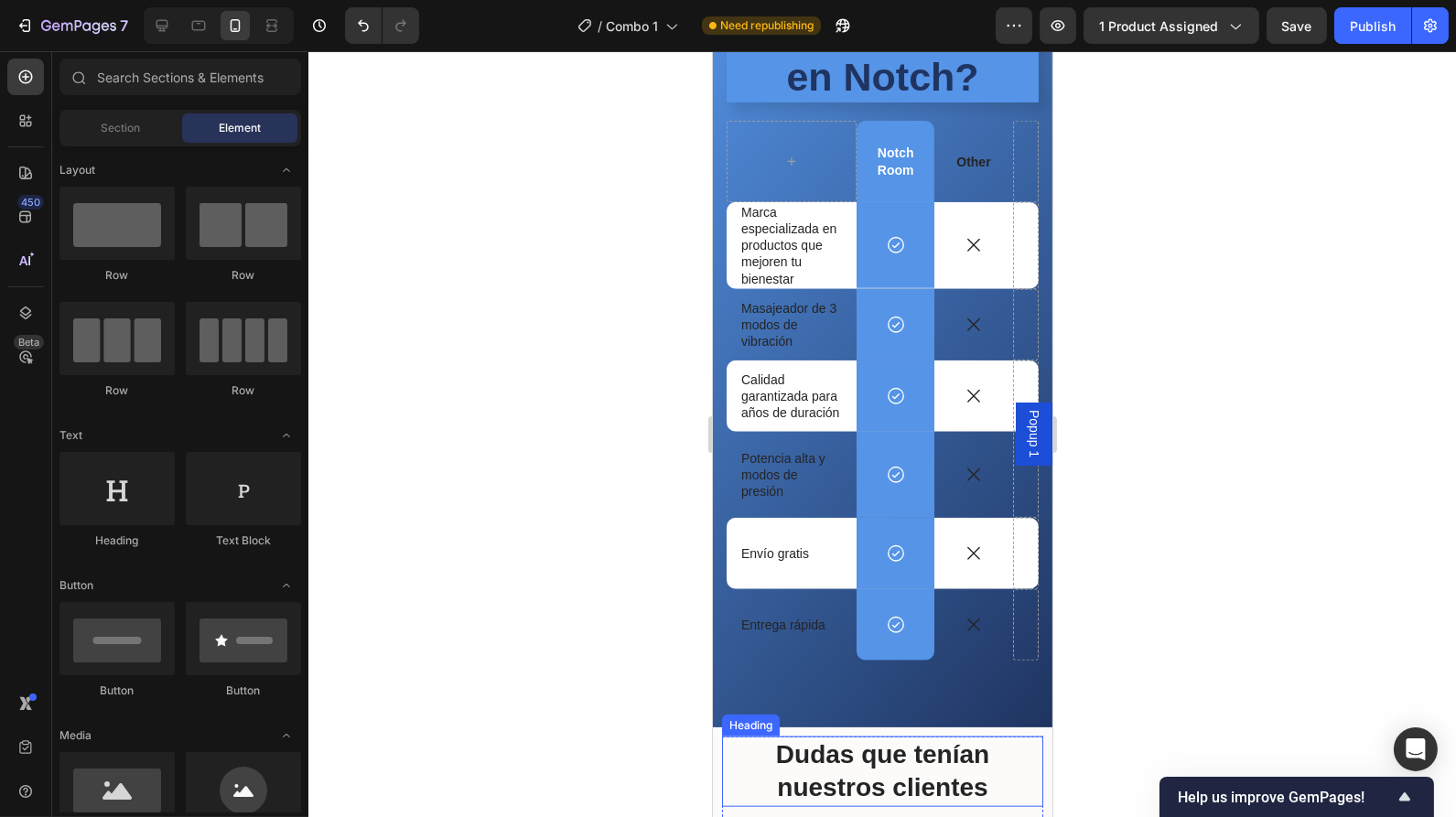
scroll to position [3404, 0]
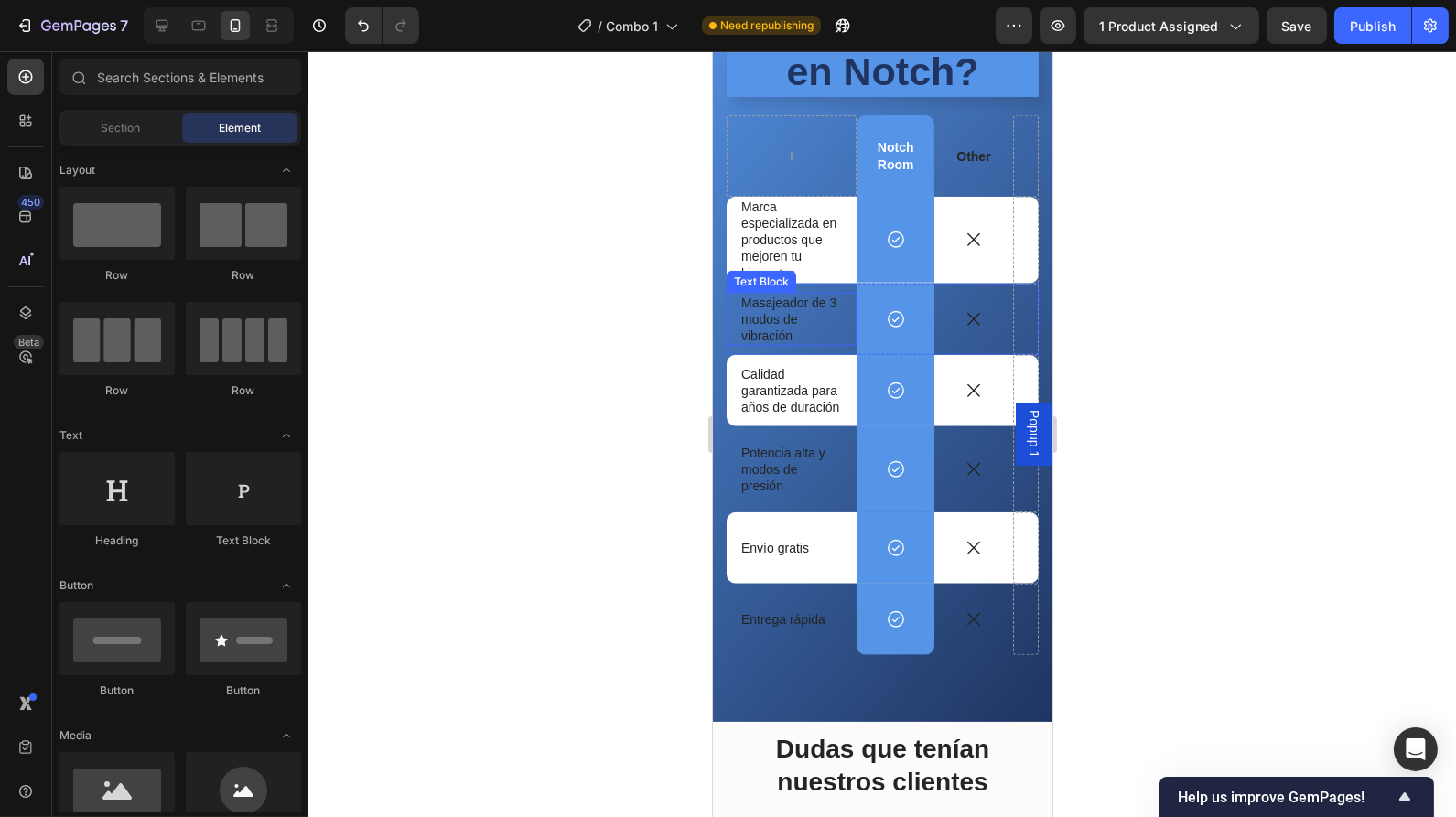
click at [777, 327] on p "Masajeador de 3 modos de vibración" at bounding box center [791, 320] width 101 height 50
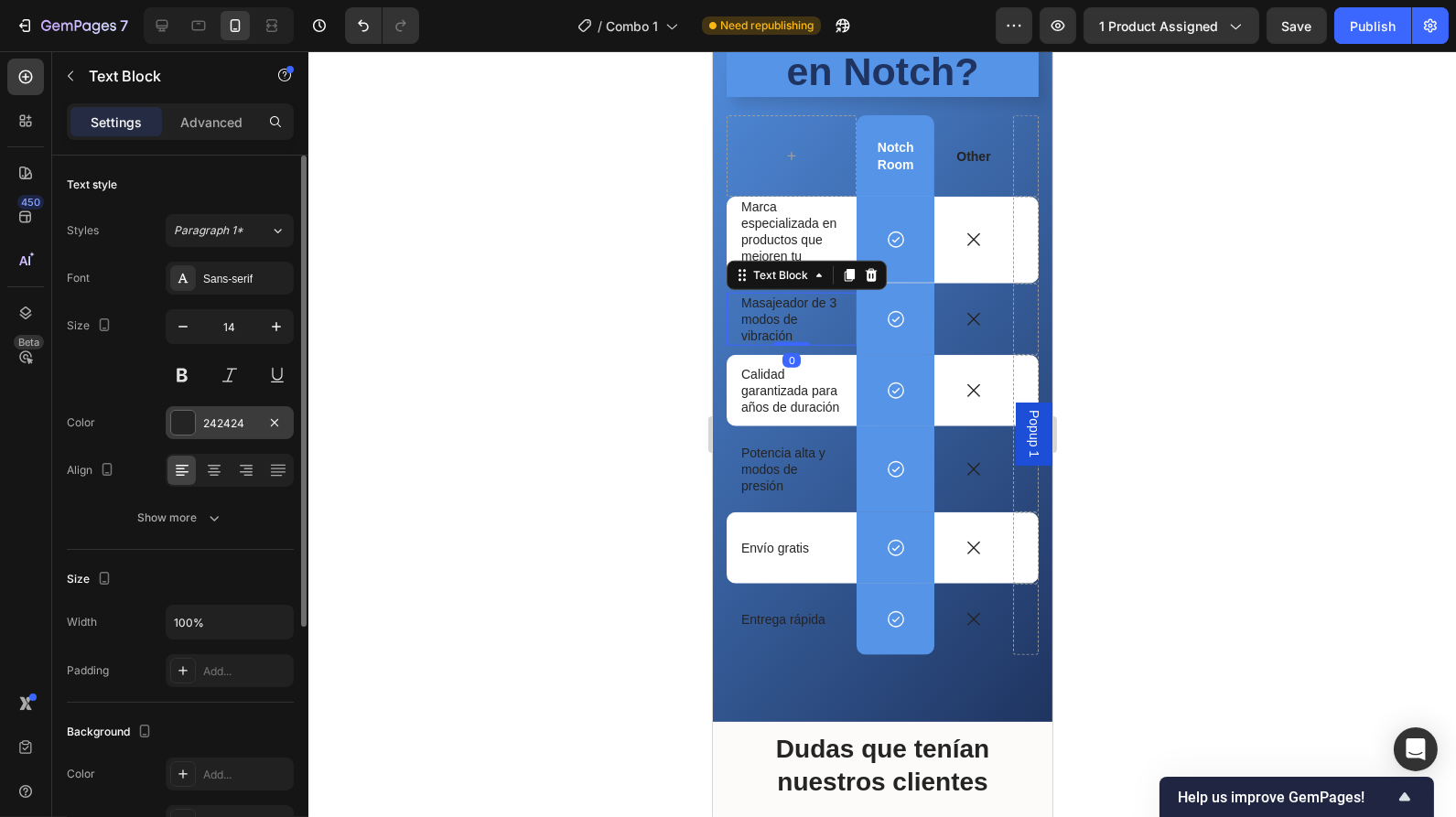
click at [172, 407] on div "242424" at bounding box center [230, 422] width 128 height 33
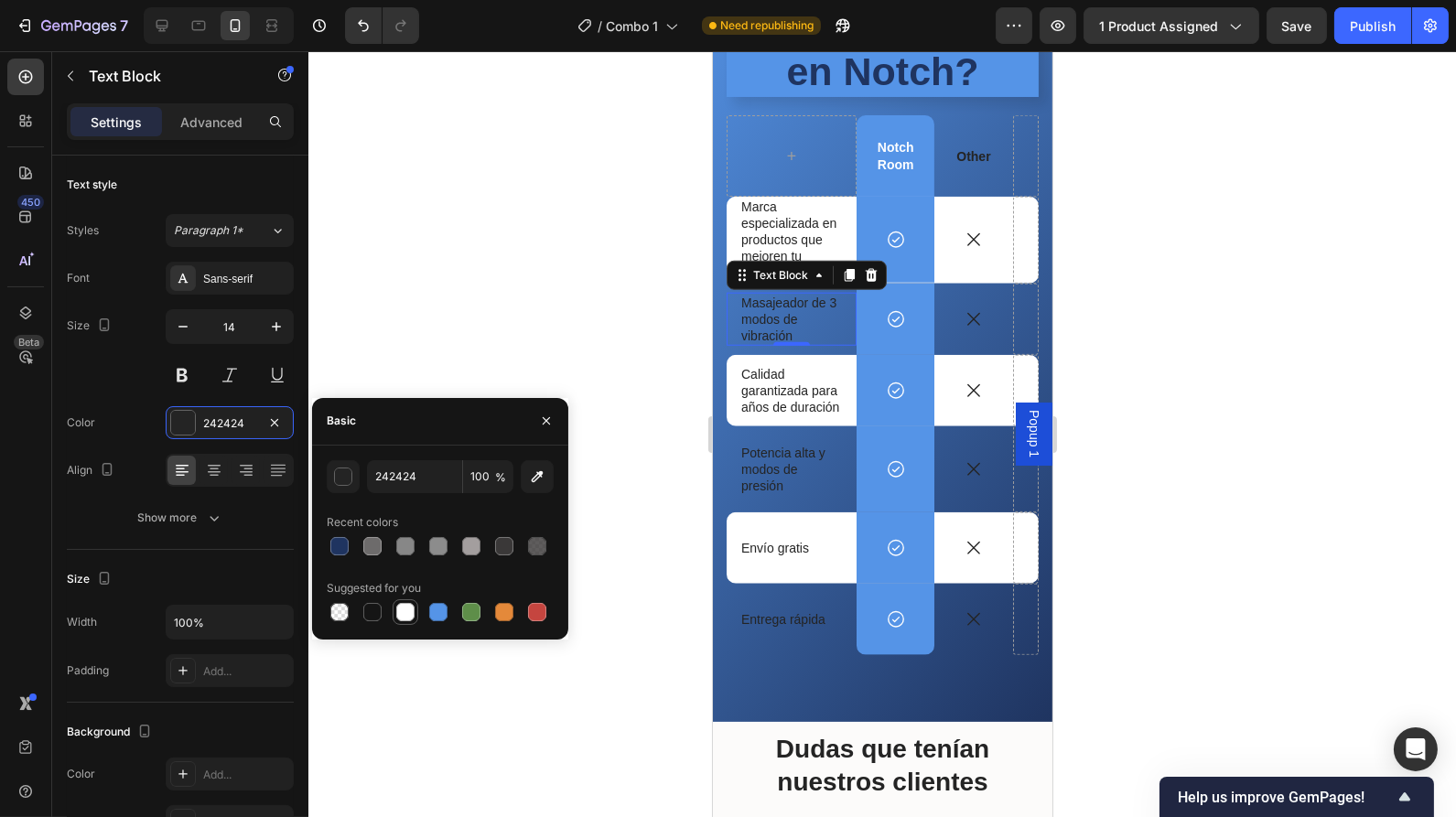
click at [402, 611] on div at bounding box center [405, 612] width 18 height 18
type input "FFFFFF"
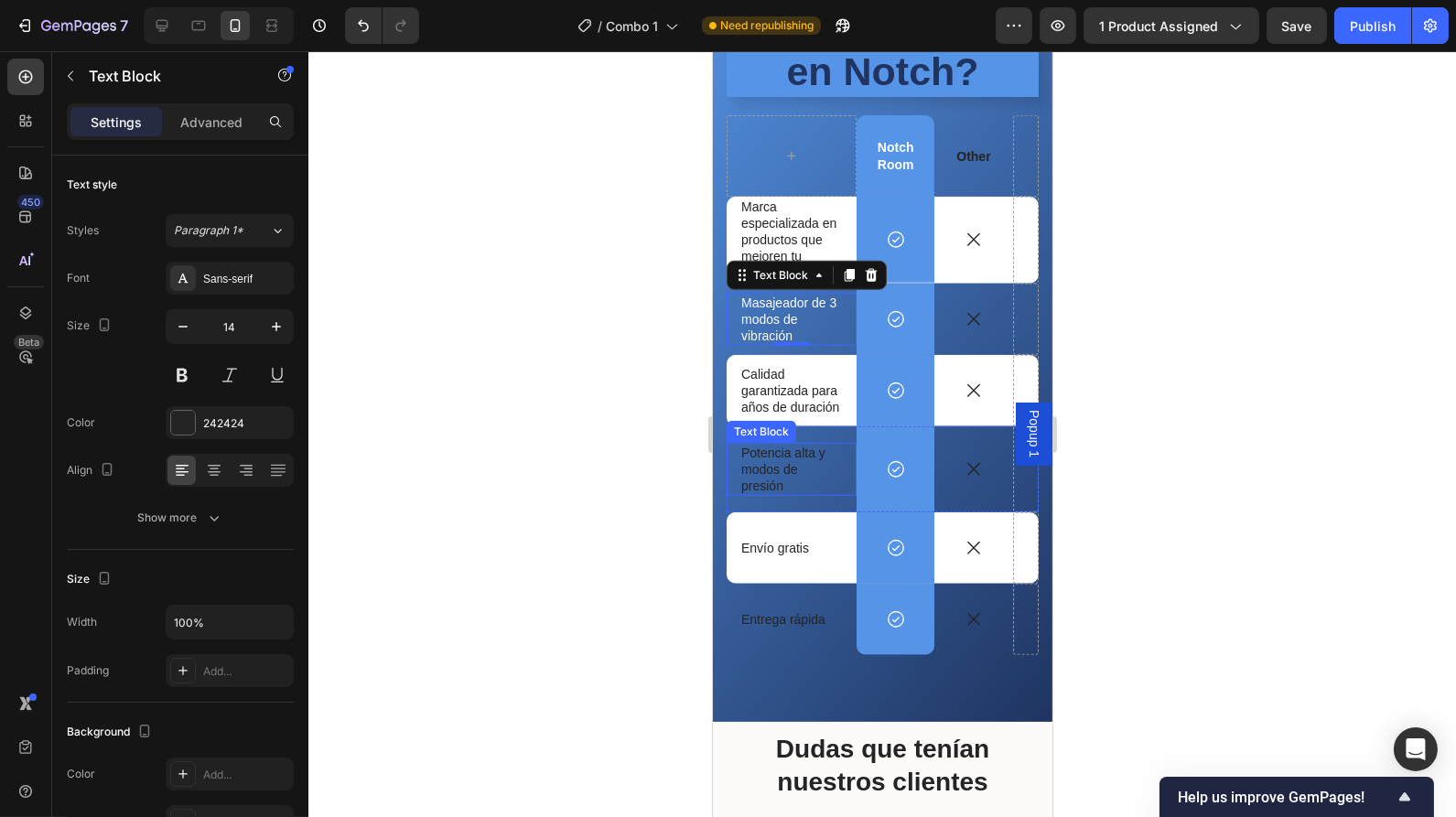
click at [778, 469] on p "Potencia alta y modos de presión" at bounding box center [791, 469] width 101 height 50
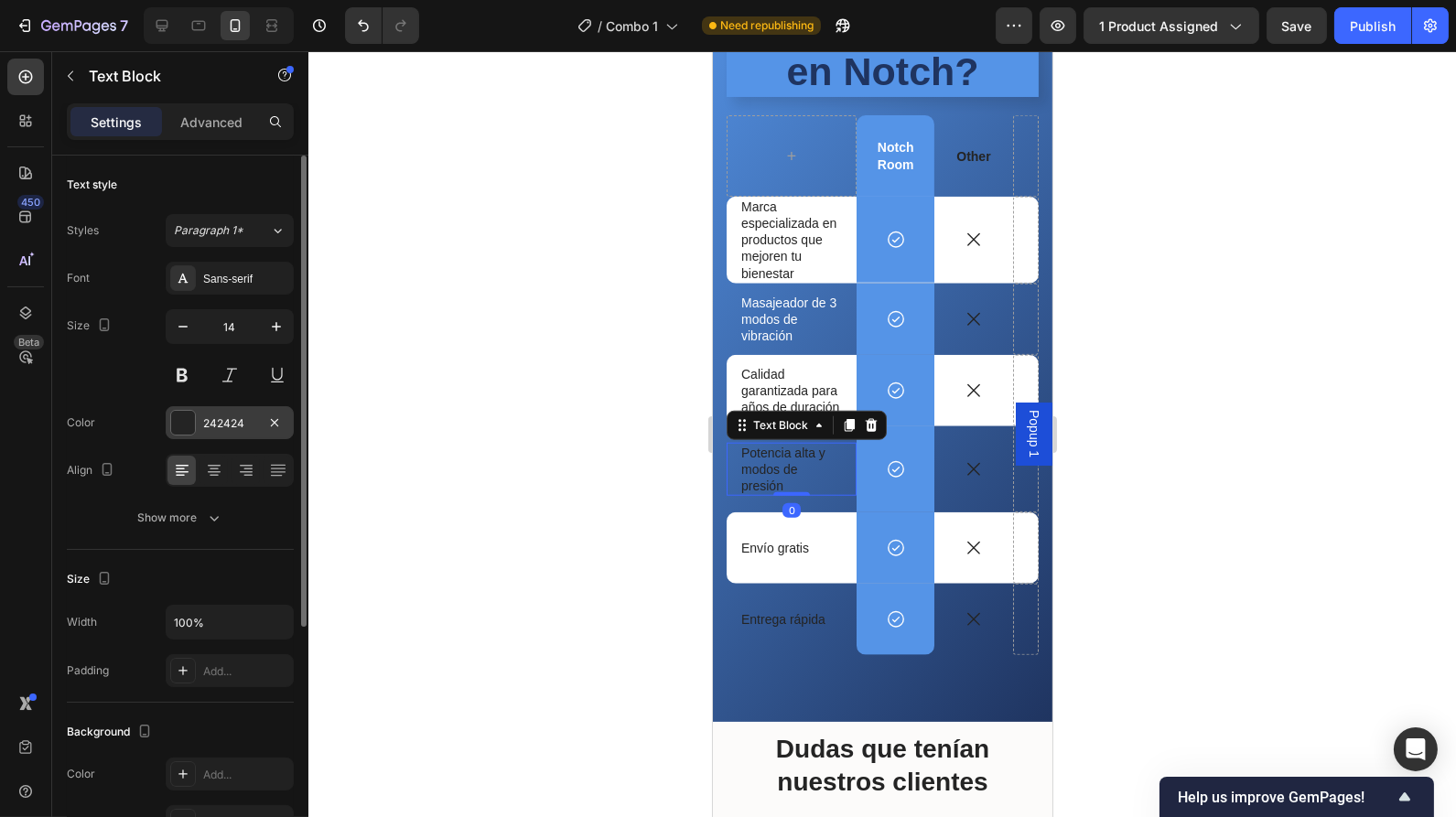
click at [181, 414] on div at bounding box center [183, 422] width 24 height 24
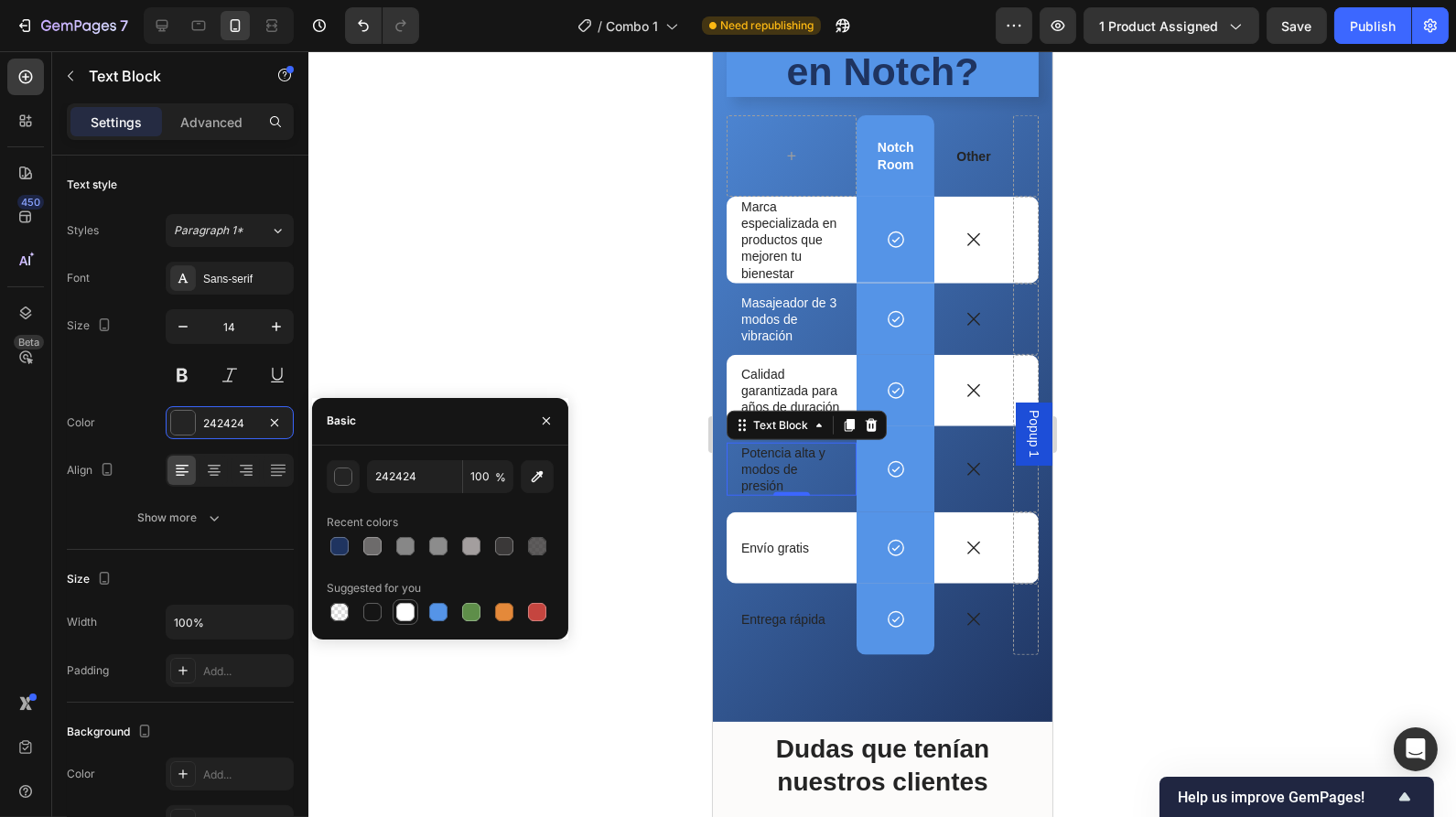
click at [415, 609] on div at bounding box center [405, 612] width 22 height 22
type input "FFFFFF"
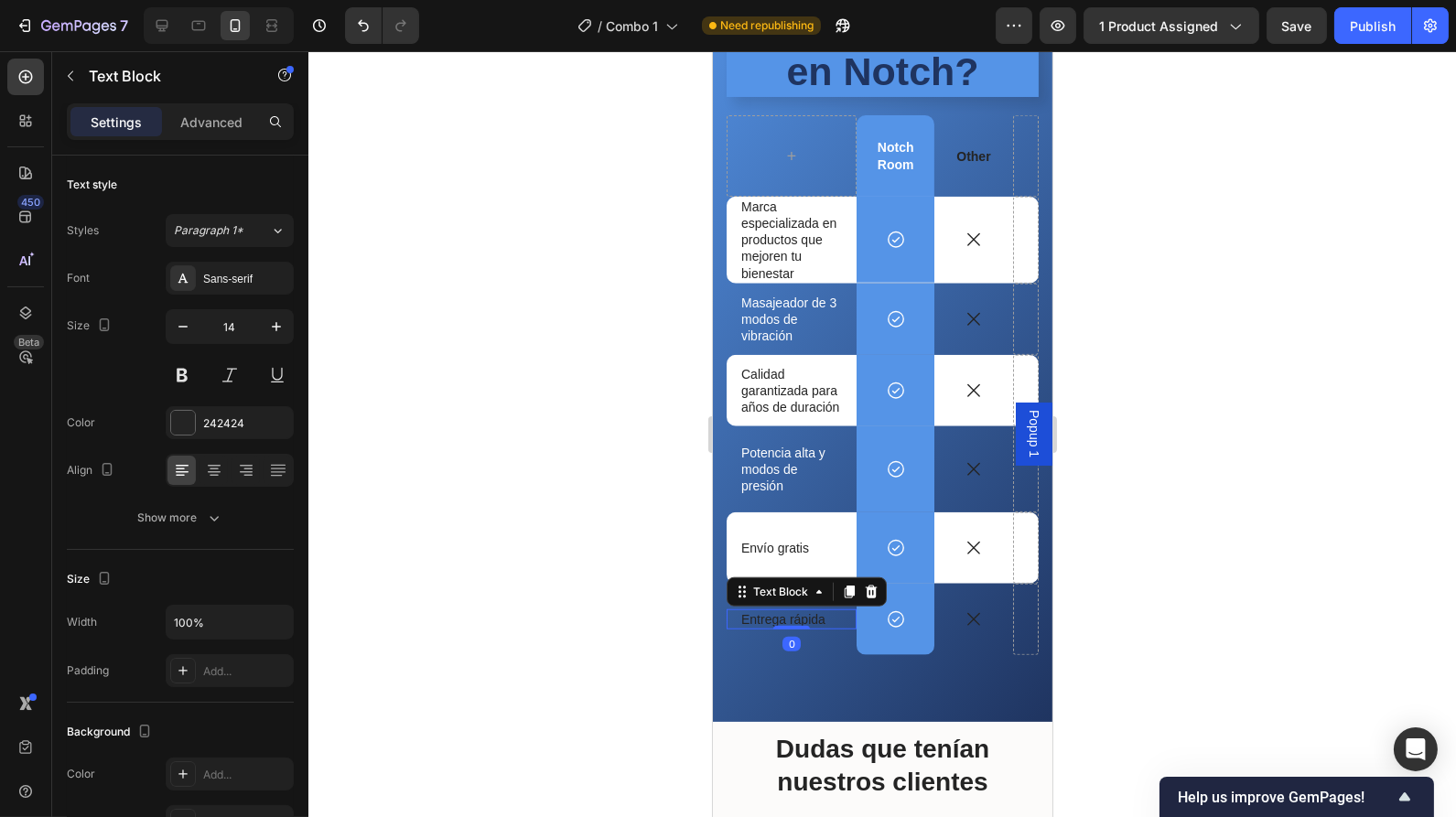
click at [777, 617] on p "Entrega rápida" at bounding box center [791, 619] width 101 height 16
click at [189, 411] on div at bounding box center [183, 422] width 24 height 24
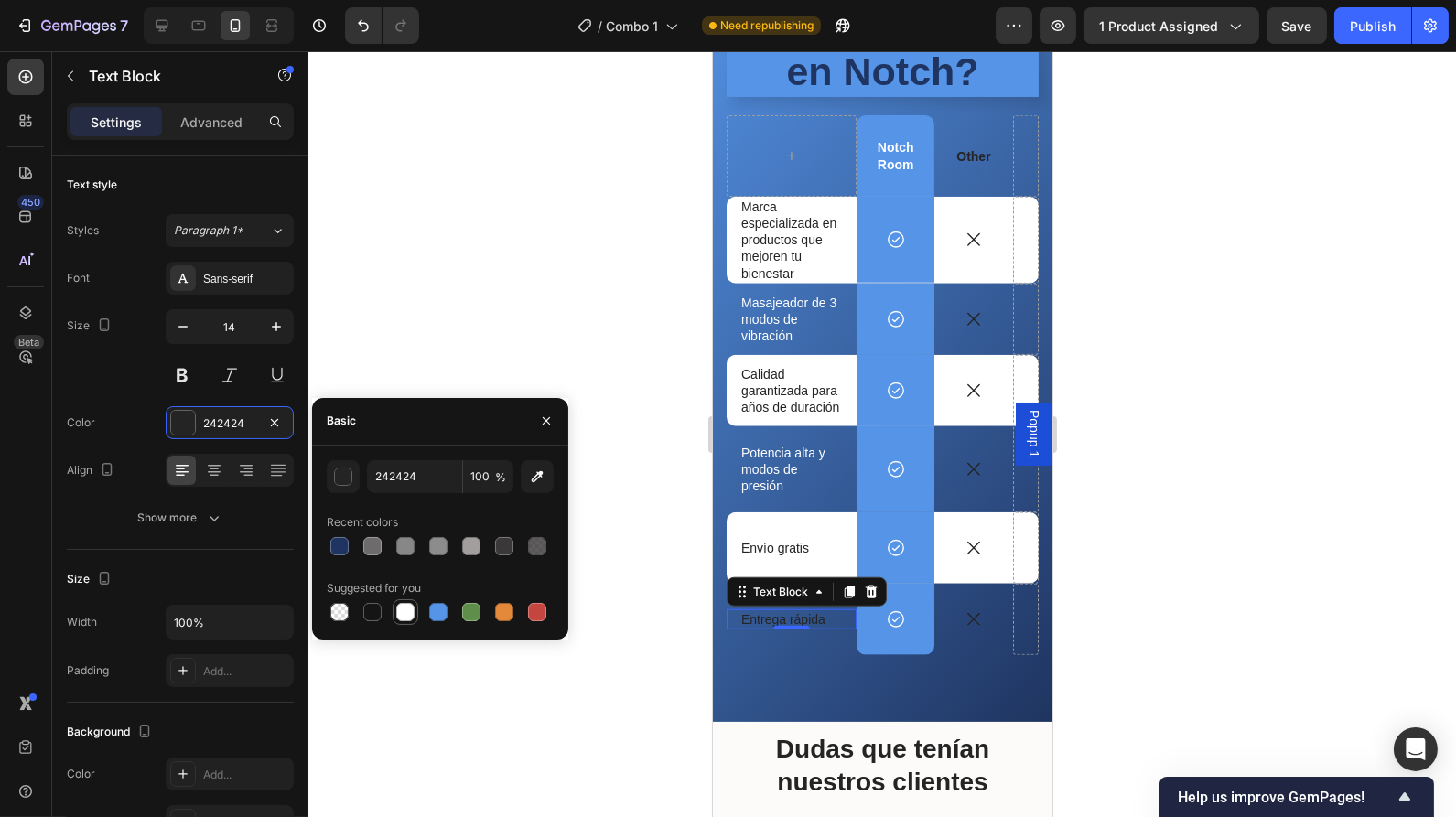
click at [408, 609] on div at bounding box center [405, 612] width 18 height 18
type input "FFFFFF"
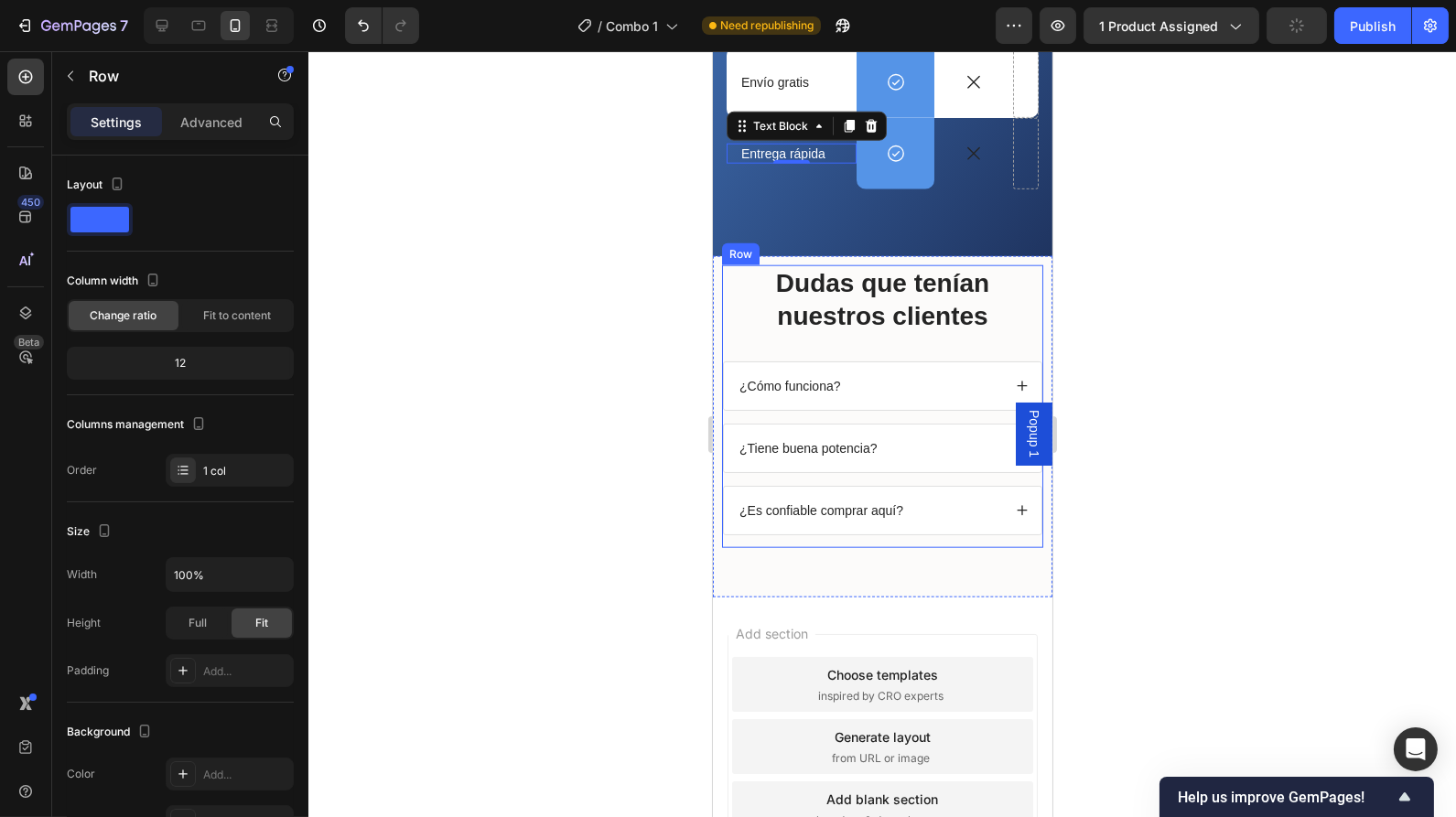
click at [1012, 343] on div "Dudas que tenían nuestros clientes Heading ¿Cómo funciona? ¿Tiene buena potenci…" at bounding box center [881, 407] width 322 height 283
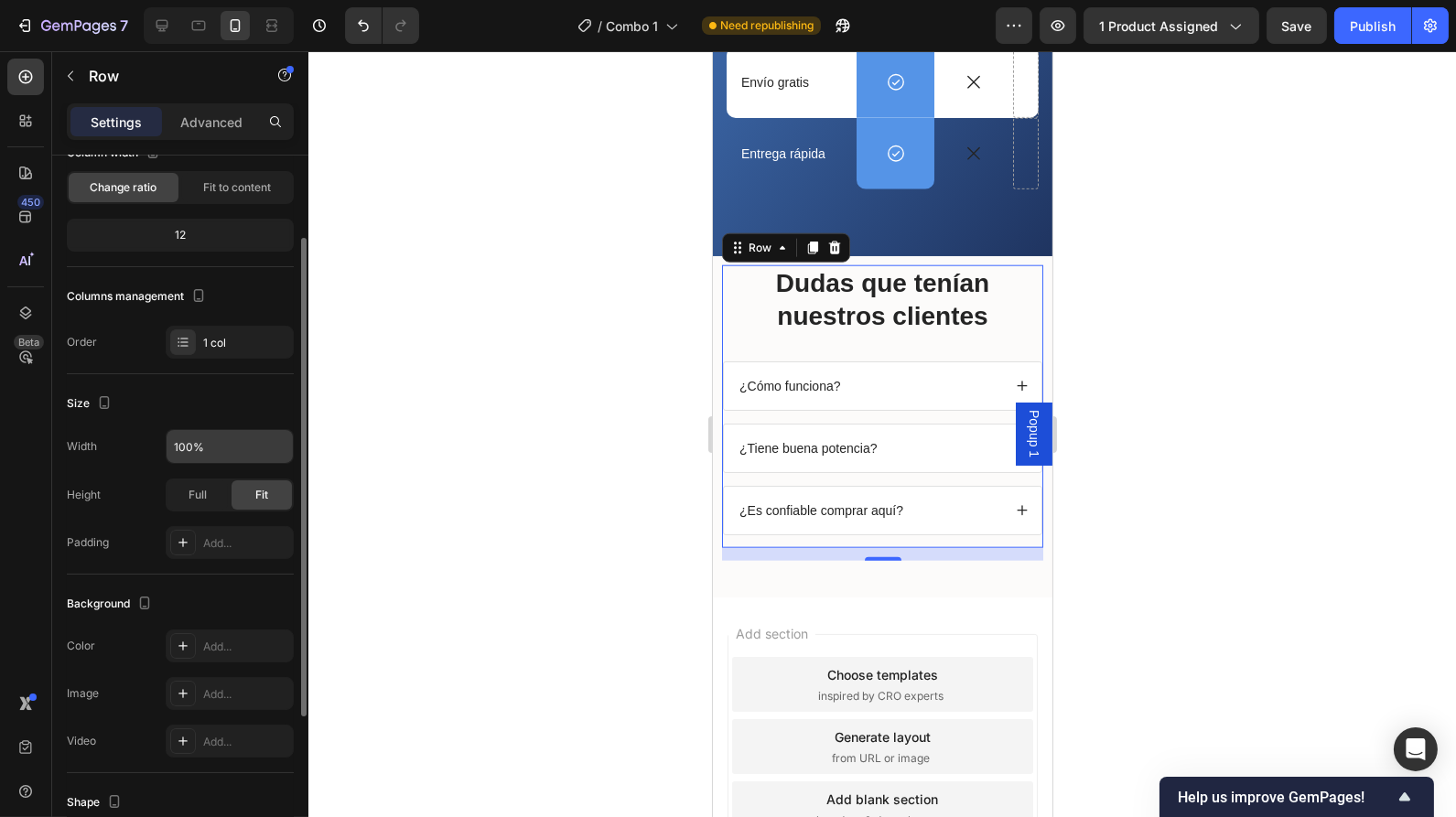
scroll to position [129, 0]
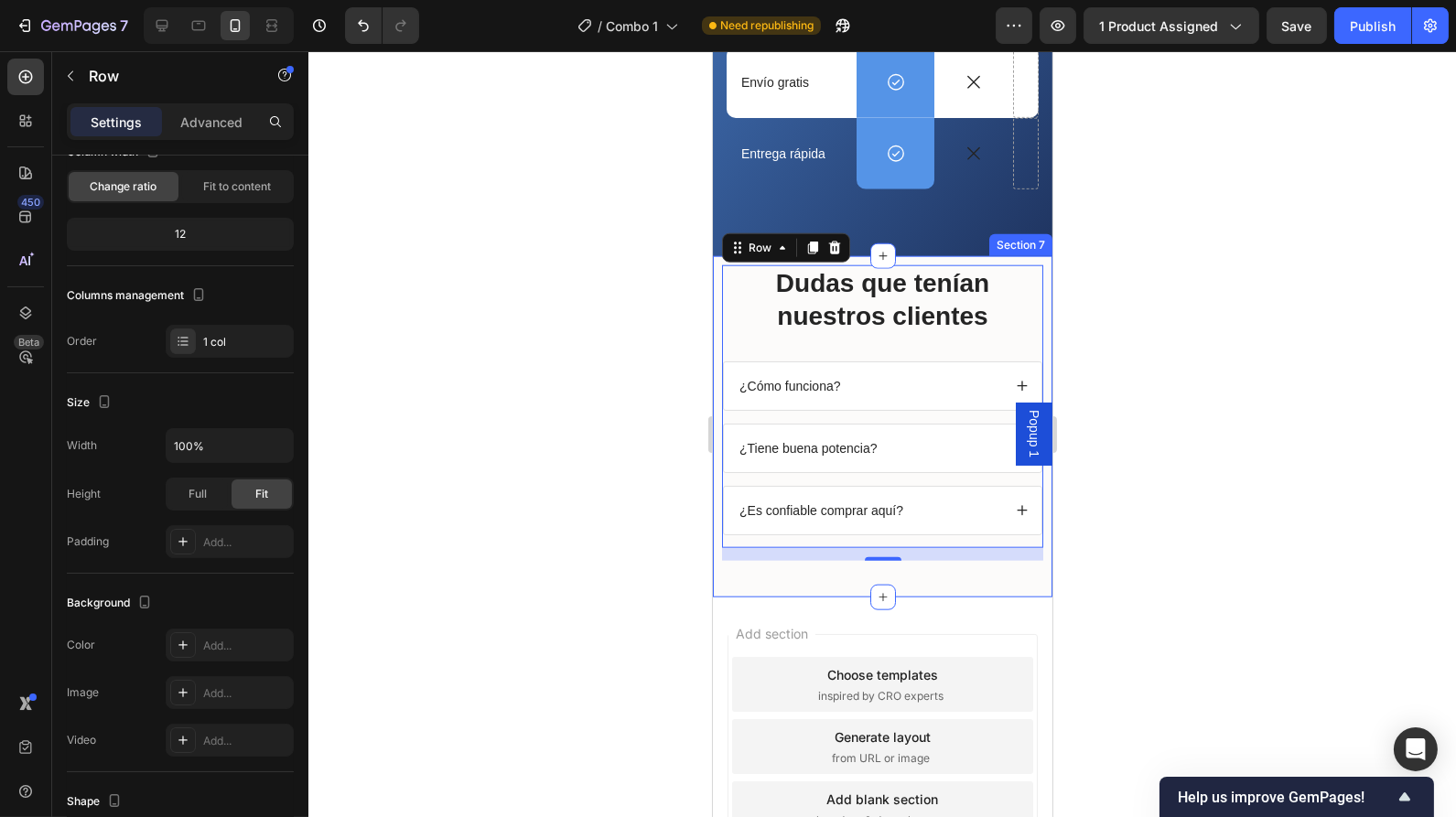
click at [715, 272] on div "Dudas que tenían nuestros clientes Heading ¿Cómo funciona? ¿Tiene buena potenci…" at bounding box center [881, 427] width 340 height 342
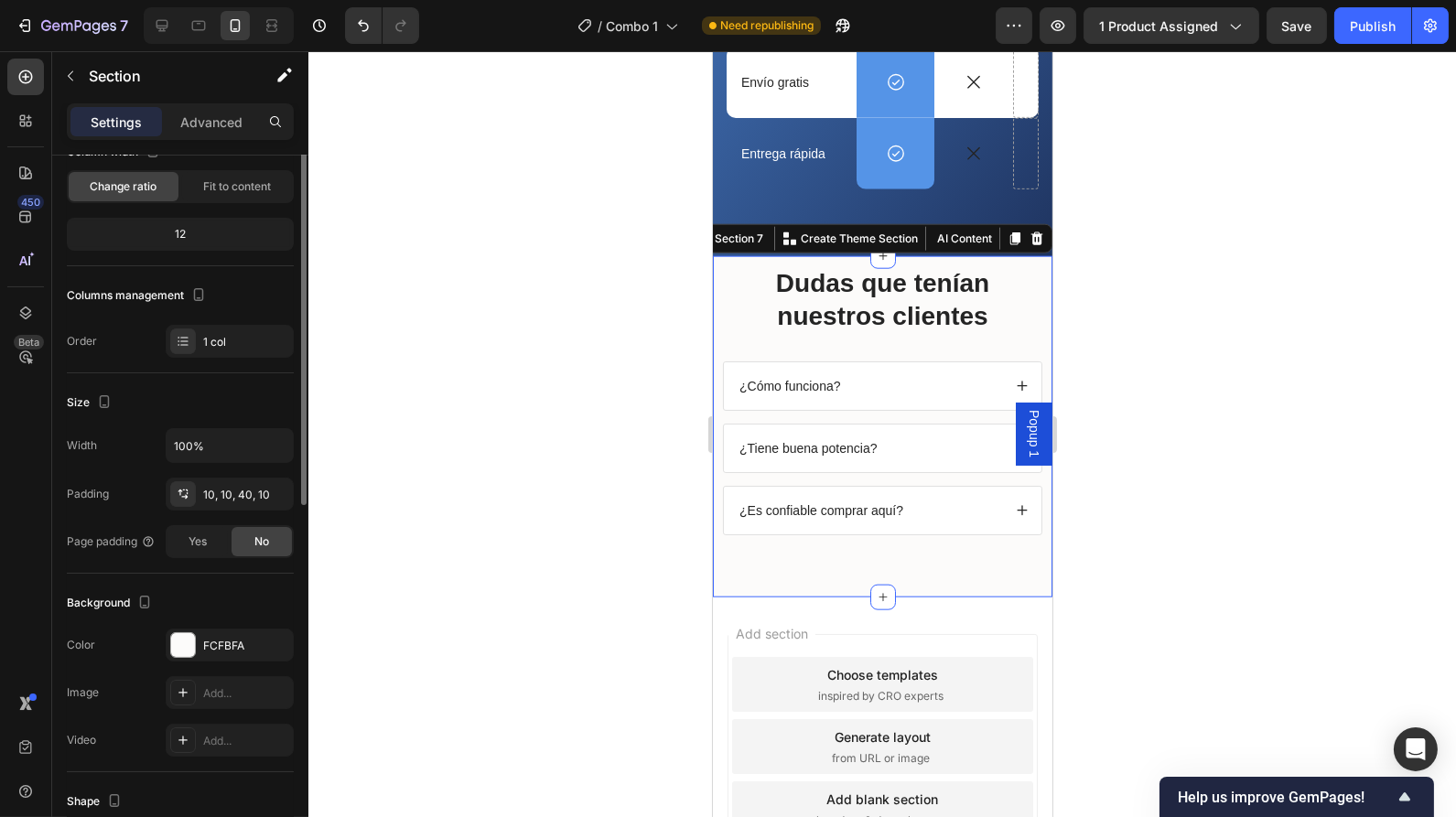
scroll to position [0, 0]
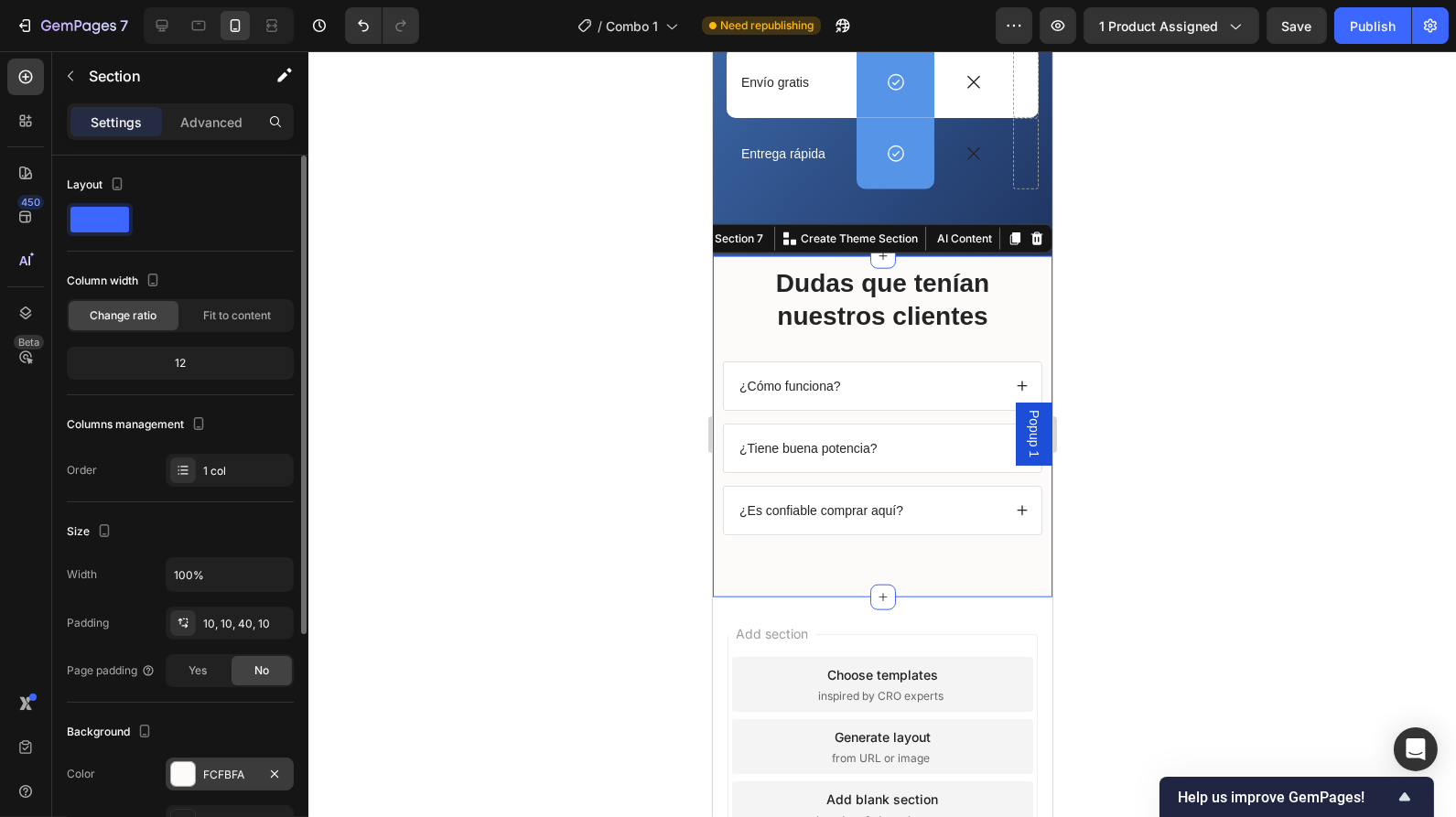
click at [187, 768] on div at bounding box center [183, 774] width 24 height 24
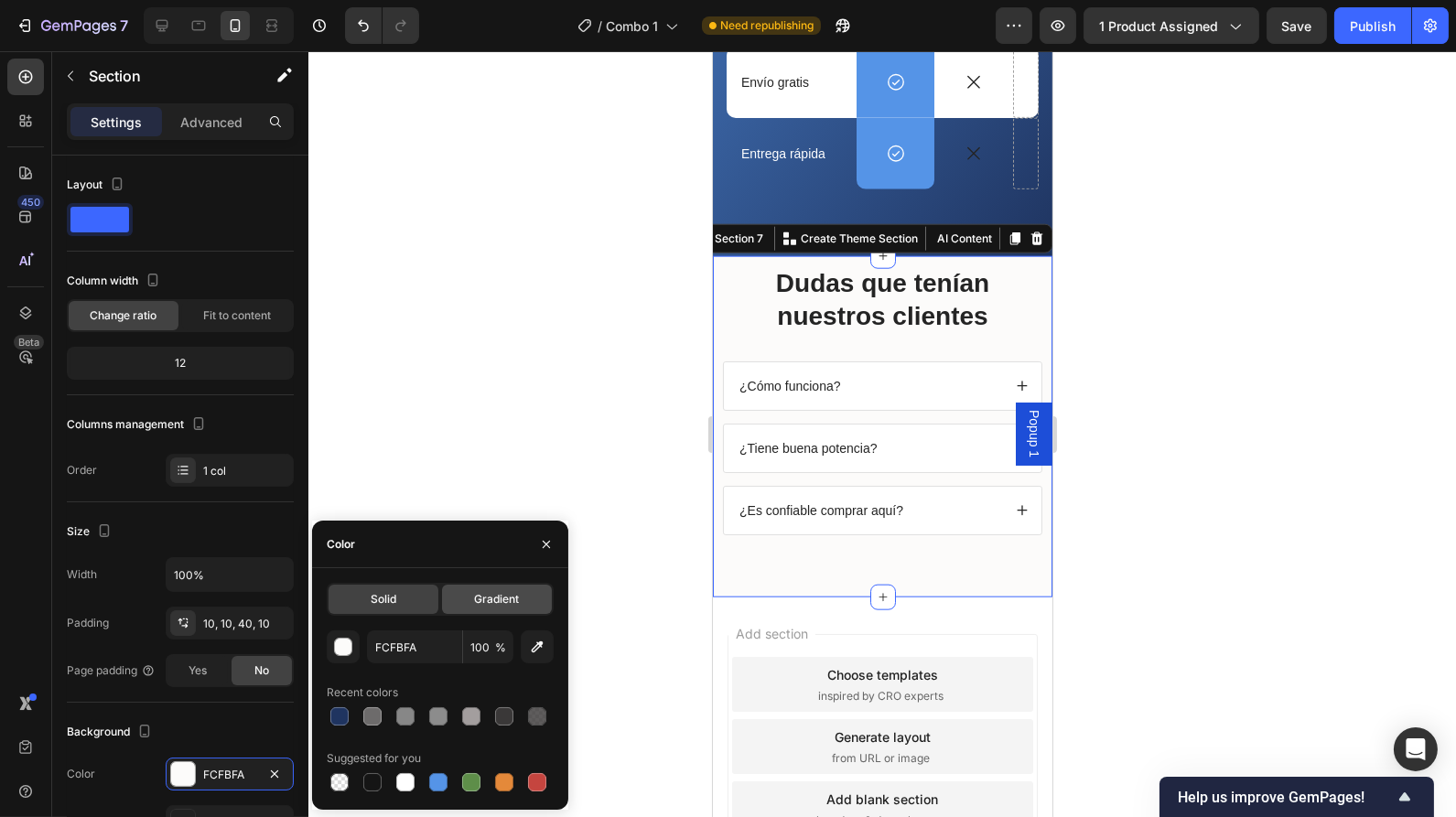
click at [483, 614] on div "Gradient" at bounding box center [497, 599] width 110 height 29
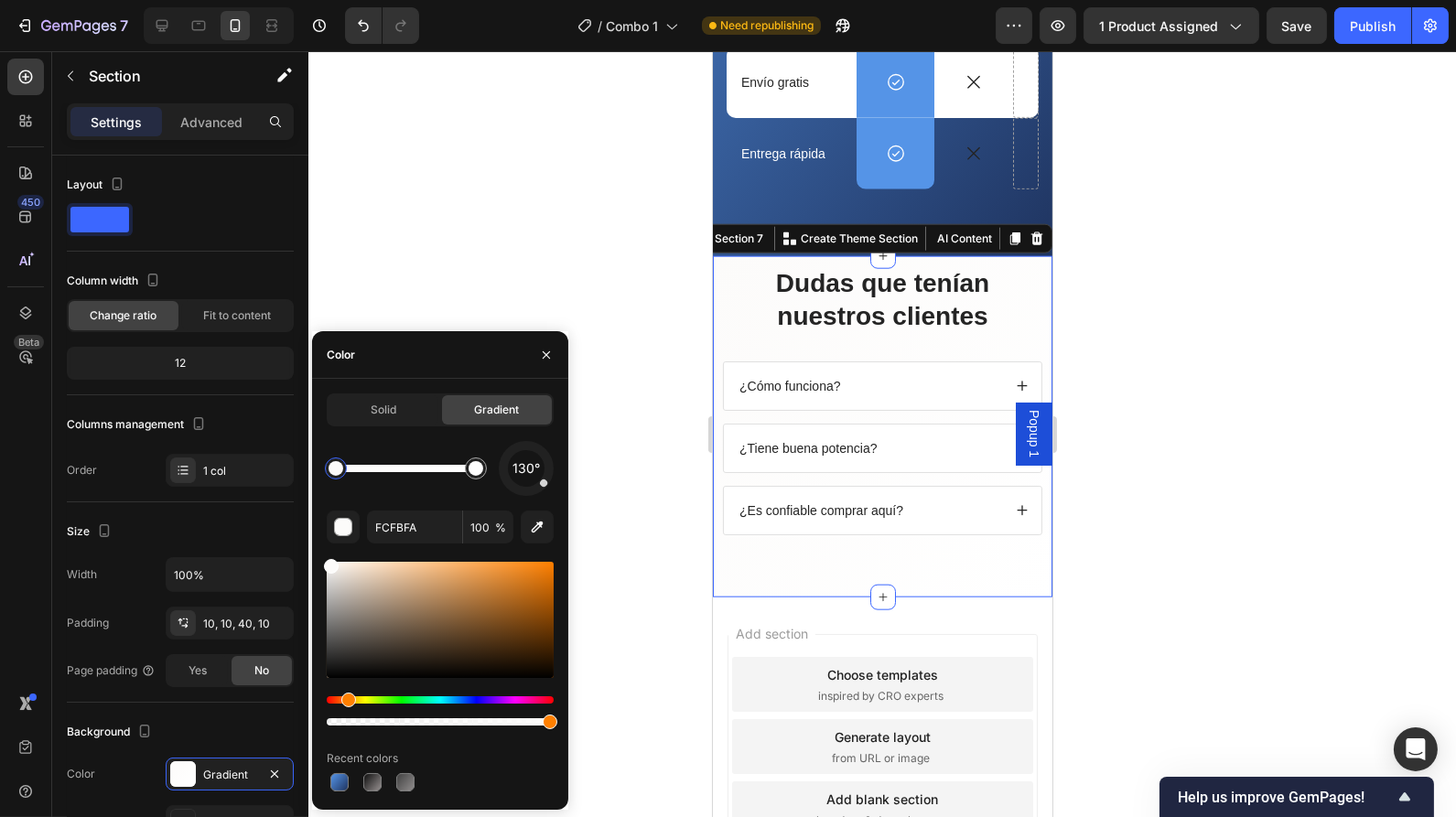
click at [343, 779] on div at bounding box center [340, 782] width 18 height 18
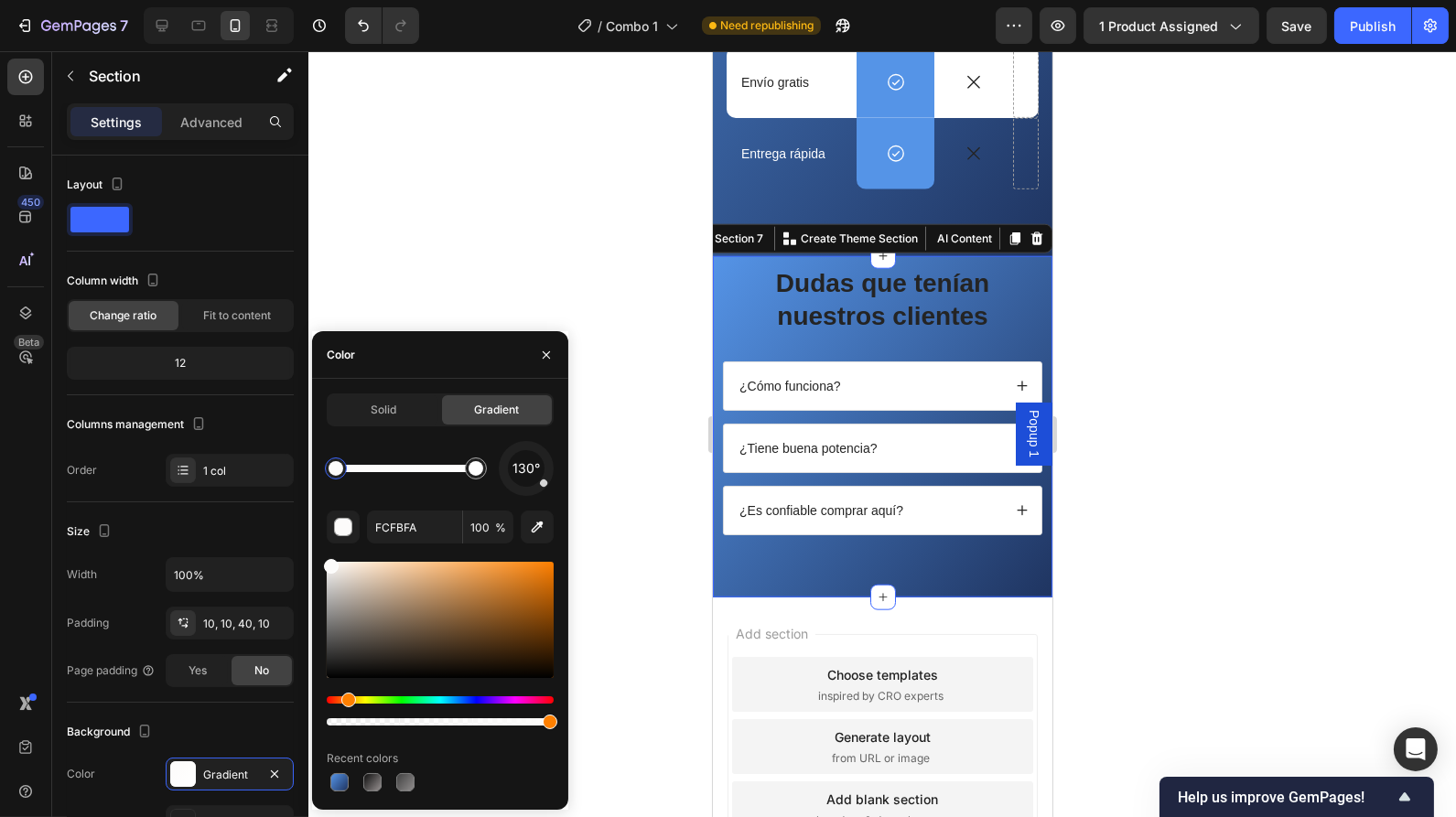
type input "5594E7"
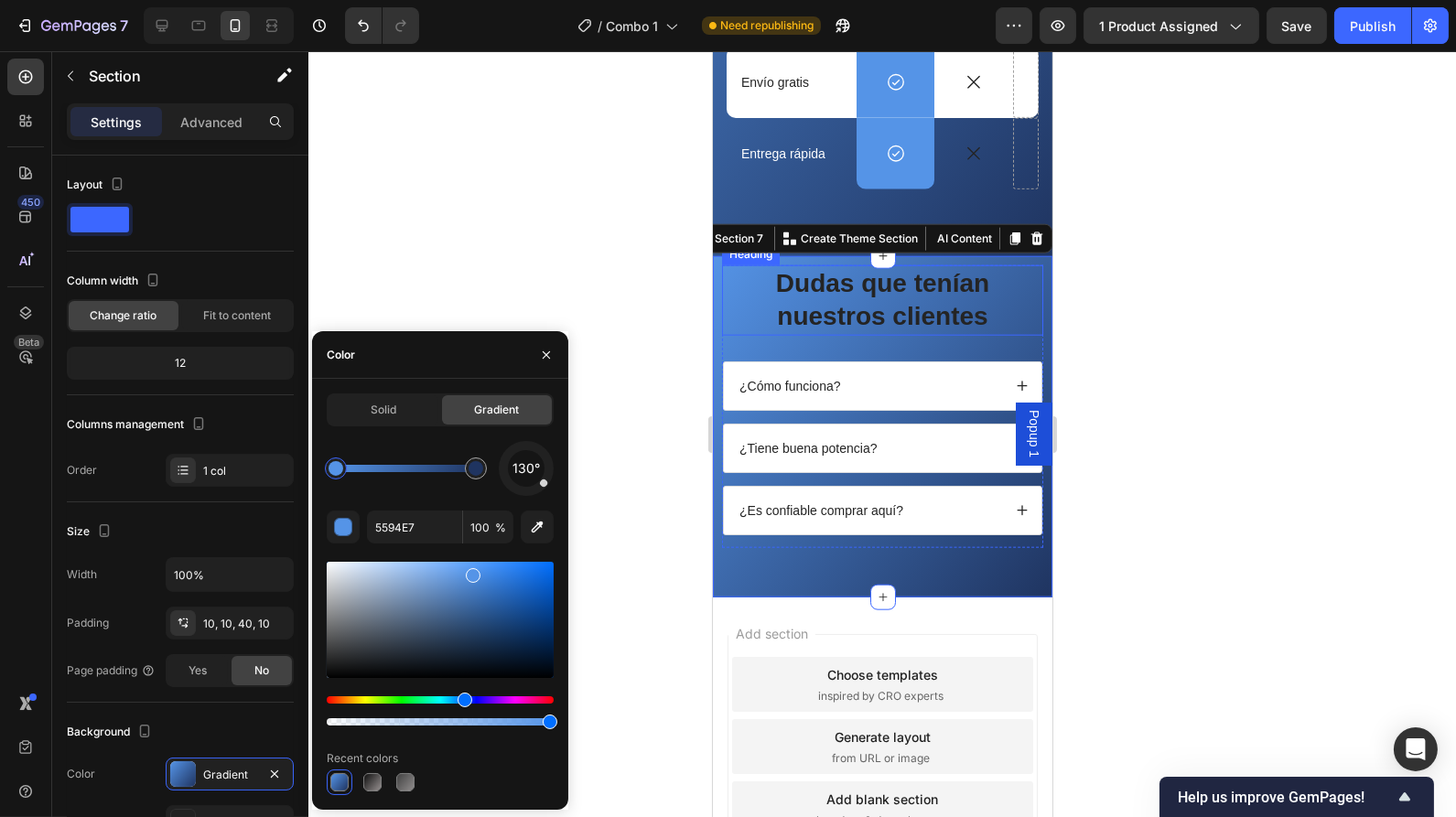
click at [936, 298] on h2 "Dudas que tenían nuestros clientes" at bounding box center [881, 300] width 322 height 71
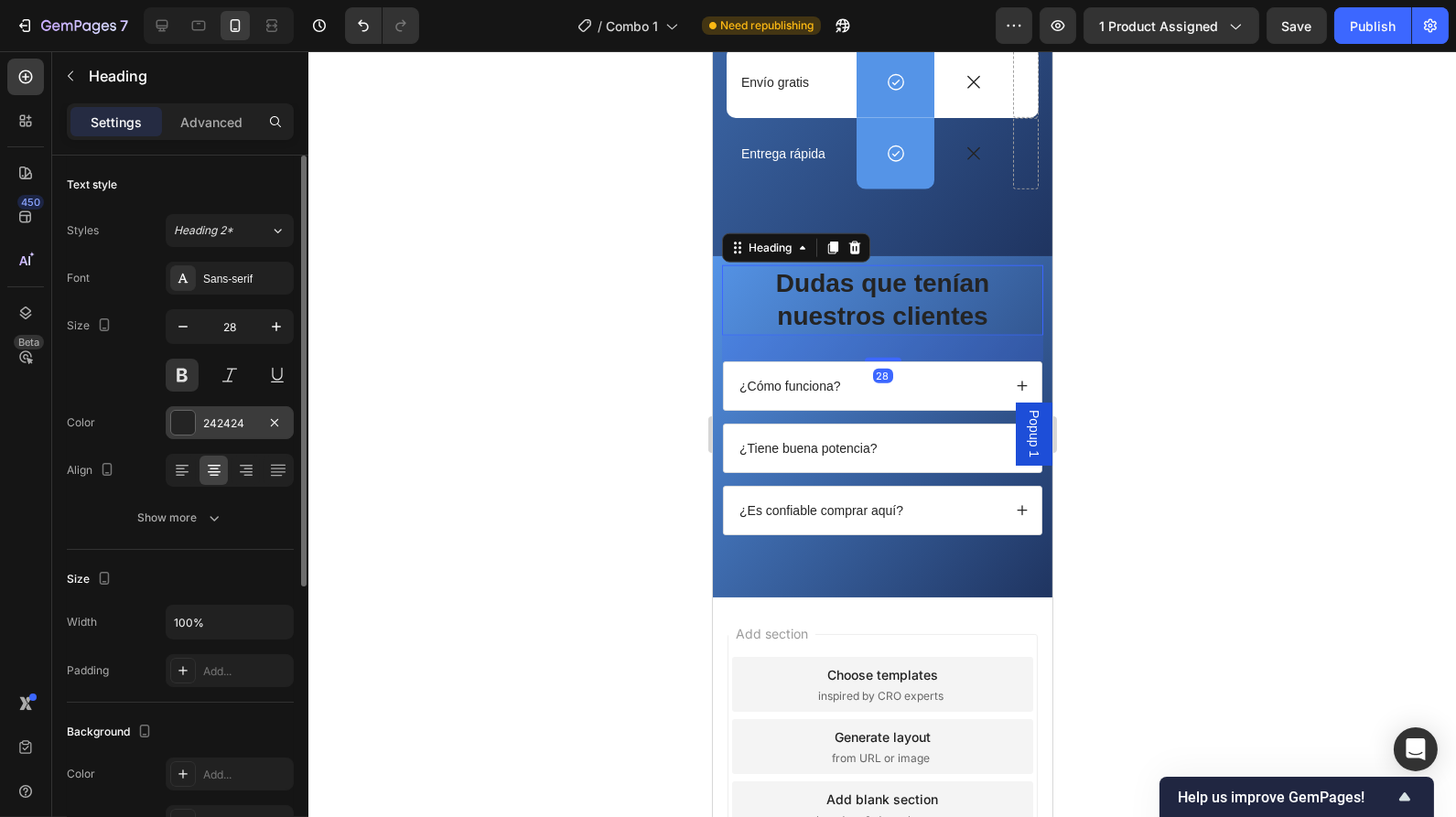
click at [187, 412] on div at bounding box center [183, 422] width 24 height 24
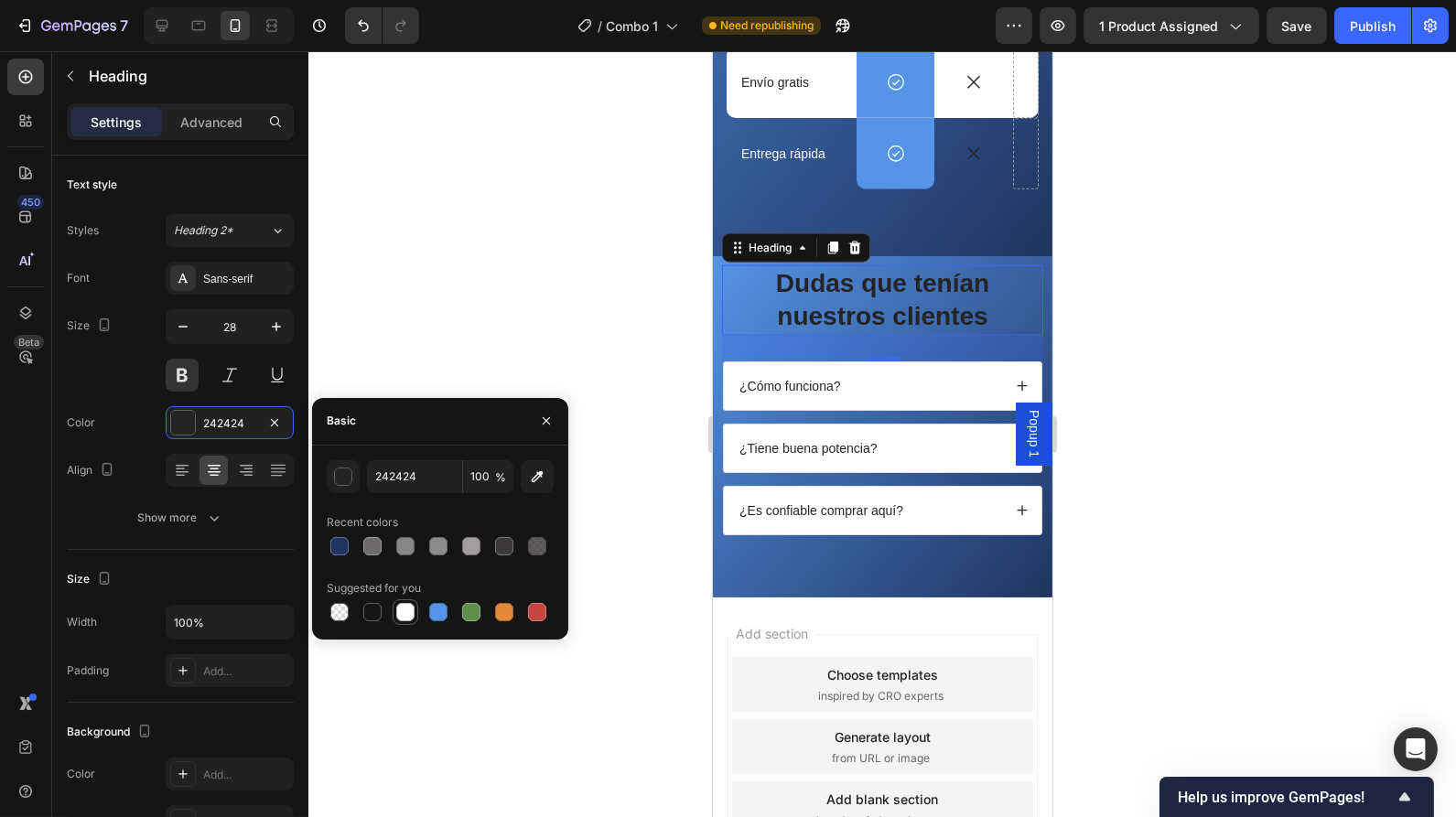
click at [406, 605] on div at bounding box center [405, 612] width 18 height 18
type input "FFFFFF"
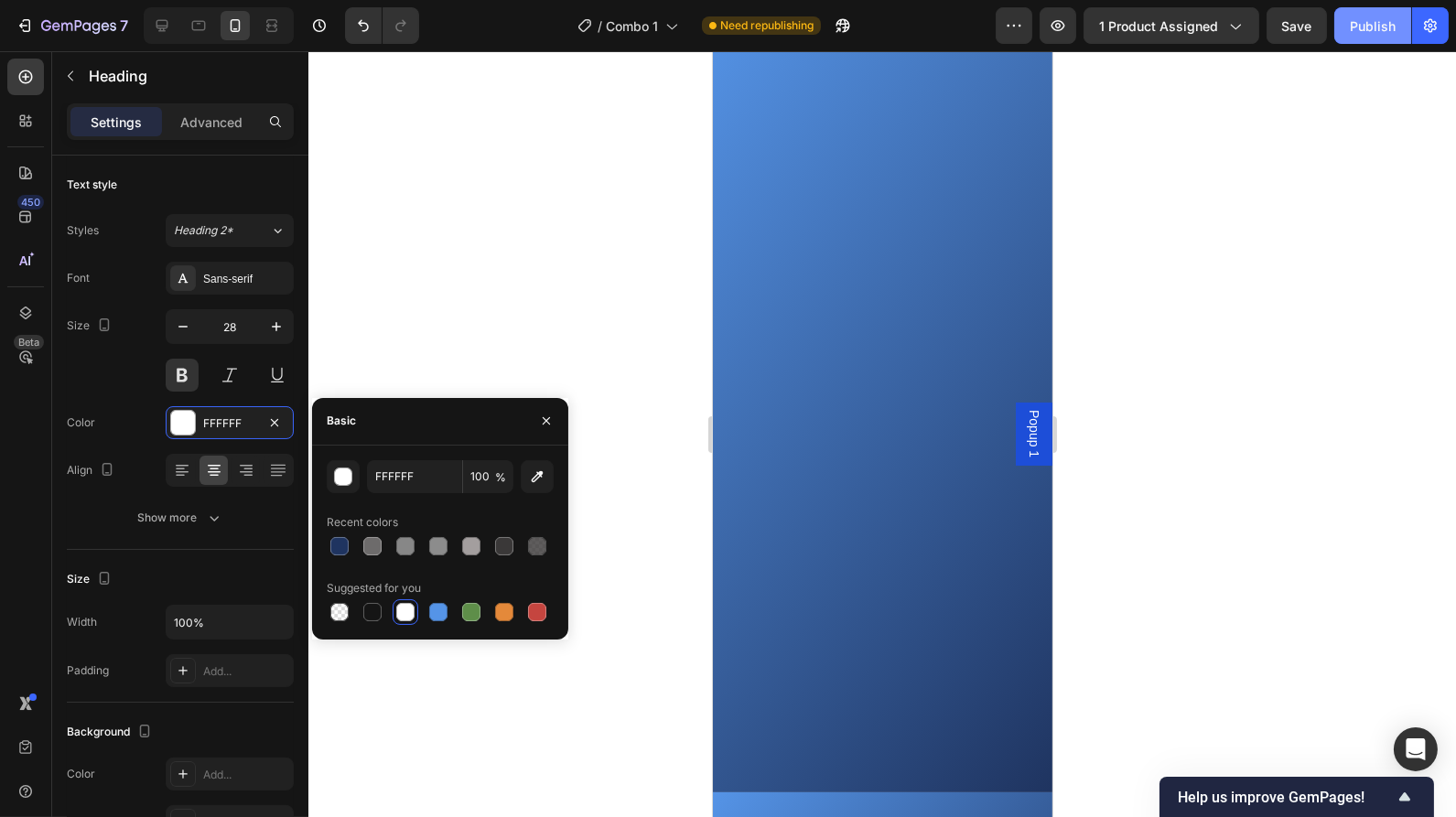
scroll to position [812, 0]
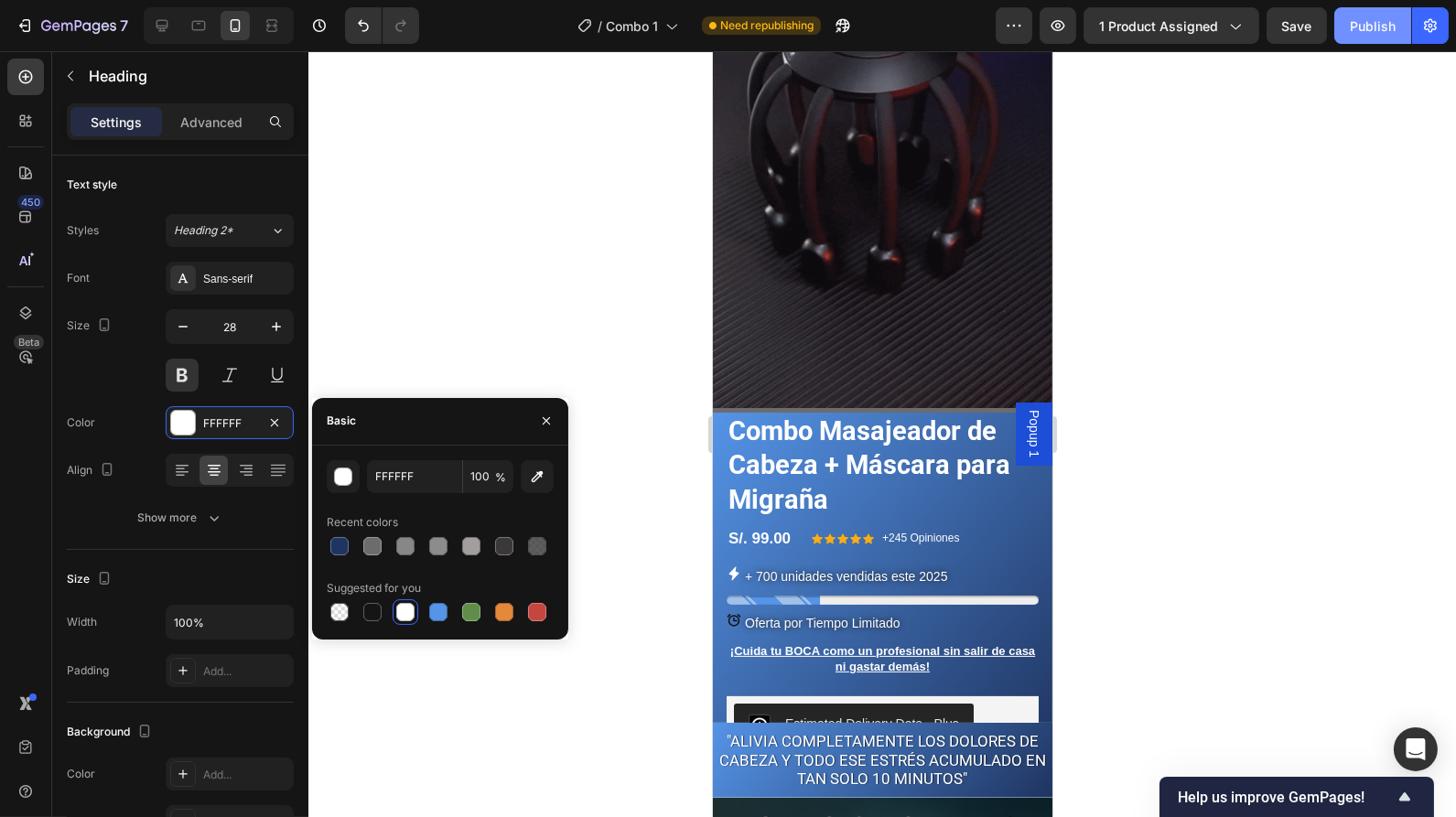
click at [1374, 38] on button "Publish" at bounding box center [1373, 26] width 77 height 37
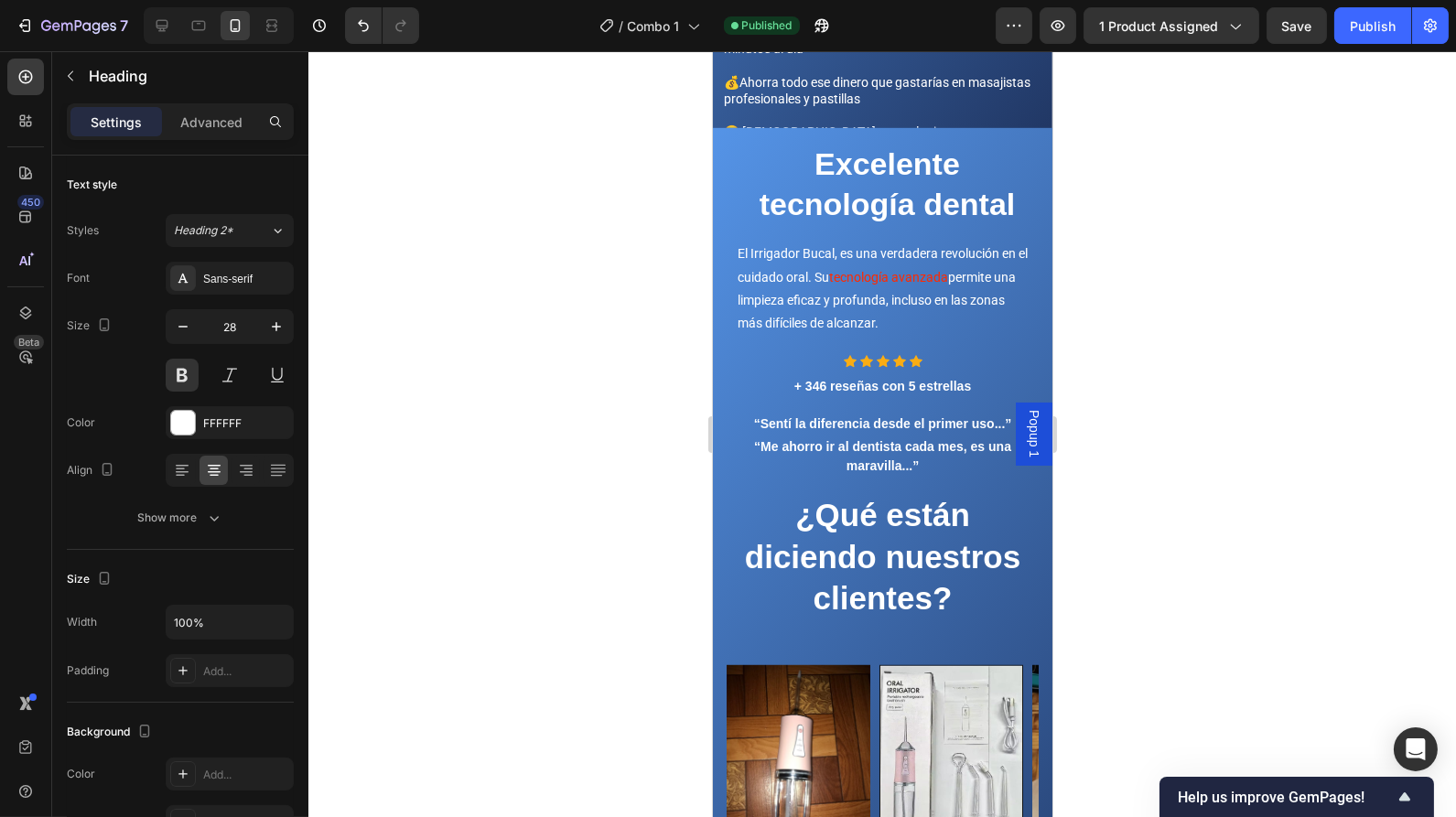
scroll to position [2154, 0]
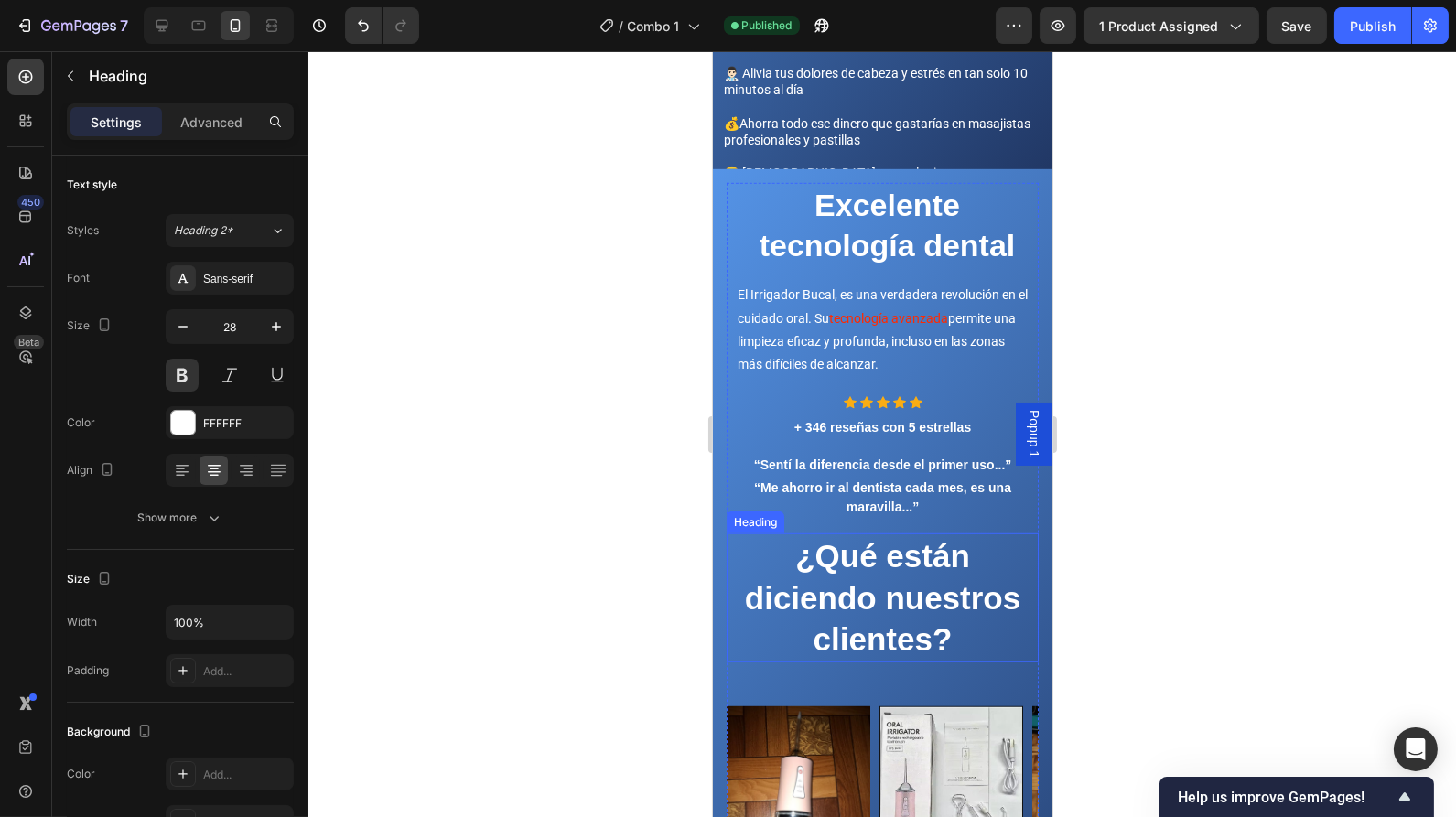
click at [994, 656] on h2 "¿Qué están diciendo nuestros clientes?" at bounding box center [881, 597] width 312 height 129
click at [994, 678] on div "Excelente tecnología dental Heading El Irrigador Bucal, es una verdadera revolu…" at bounding box center [881, 444] width 312 height 523
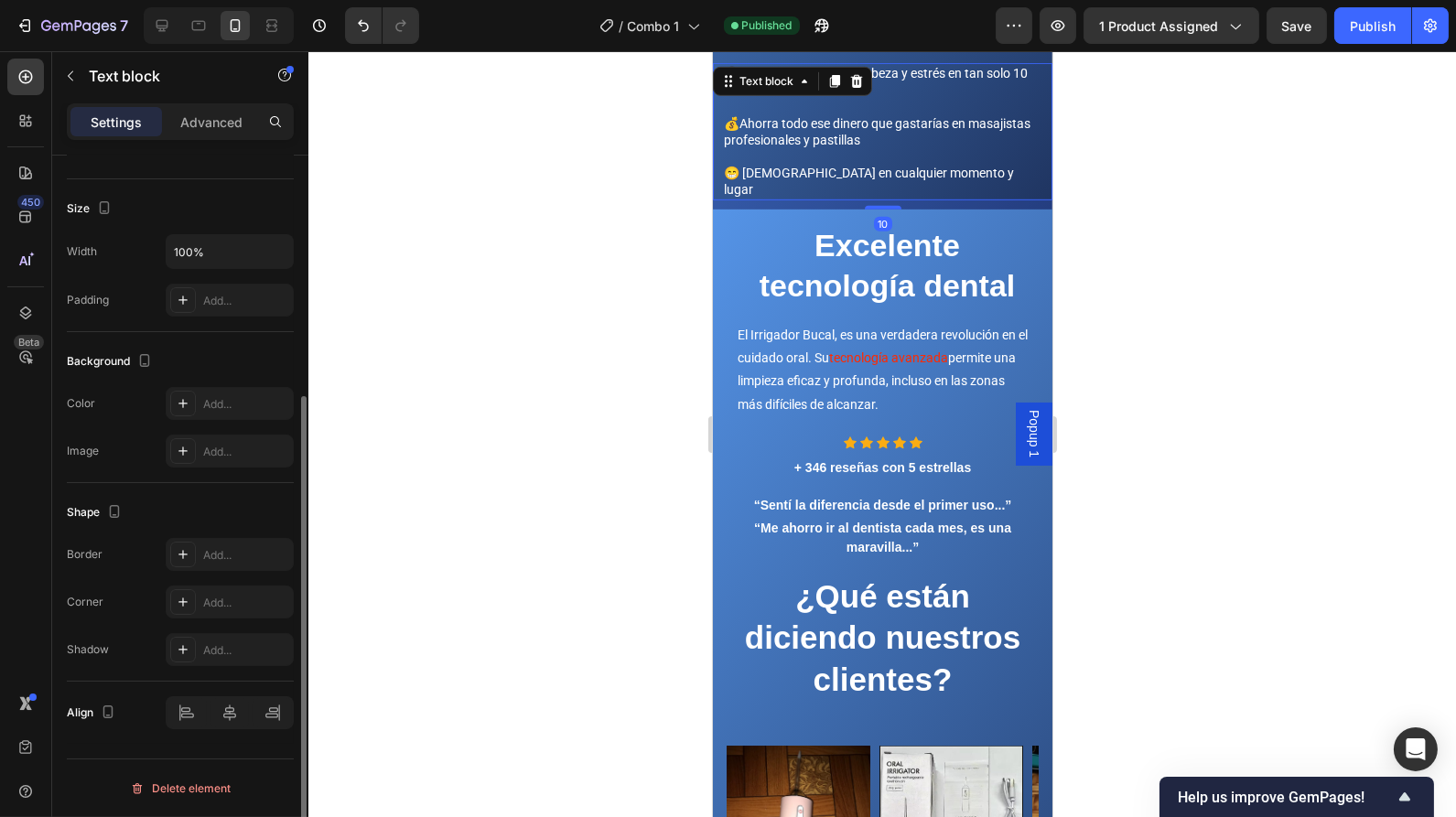
scroll to position [0, 0]
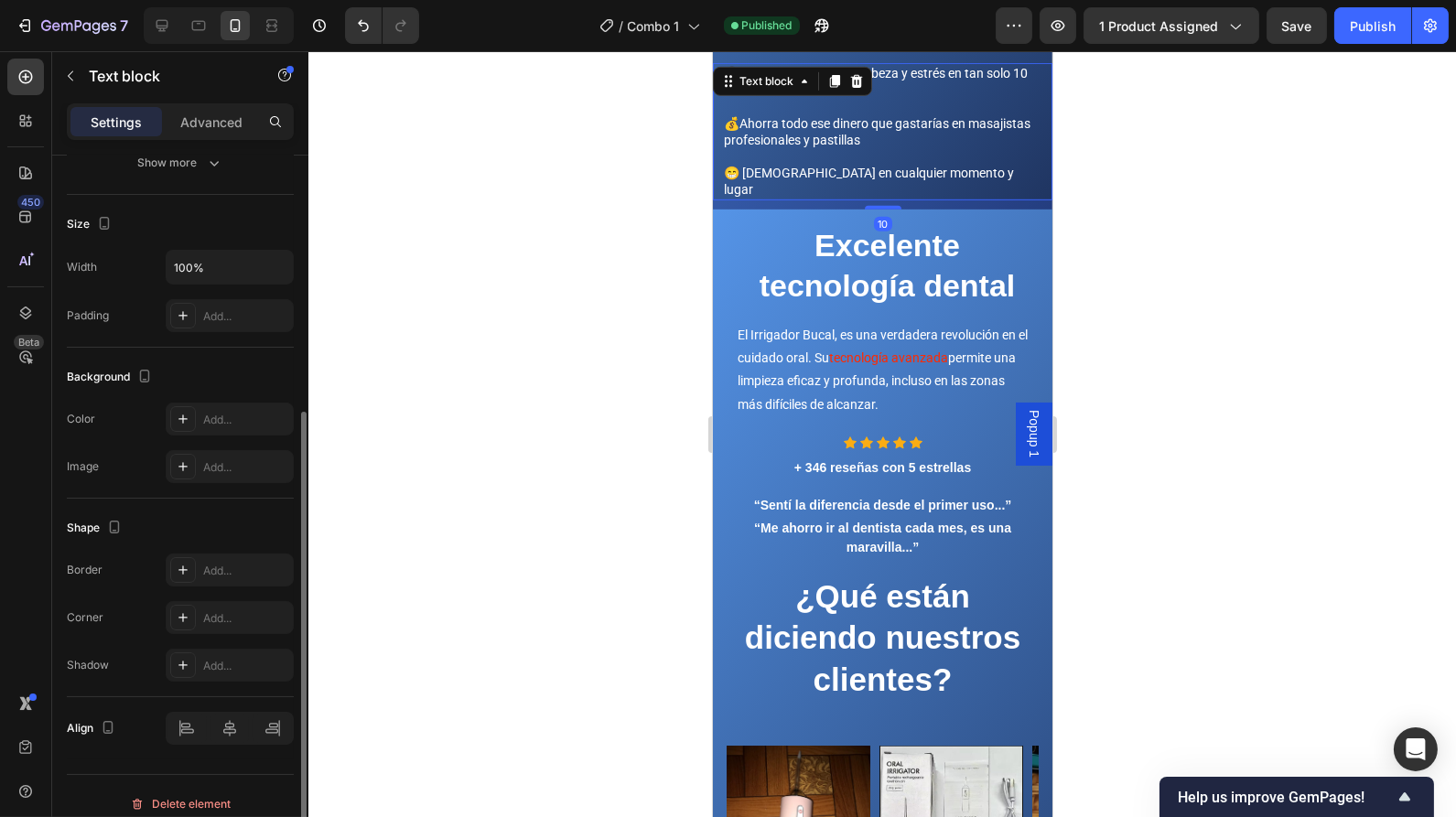
click at [979, 148] on p at bounding box center [881, 157] width 318 height 16
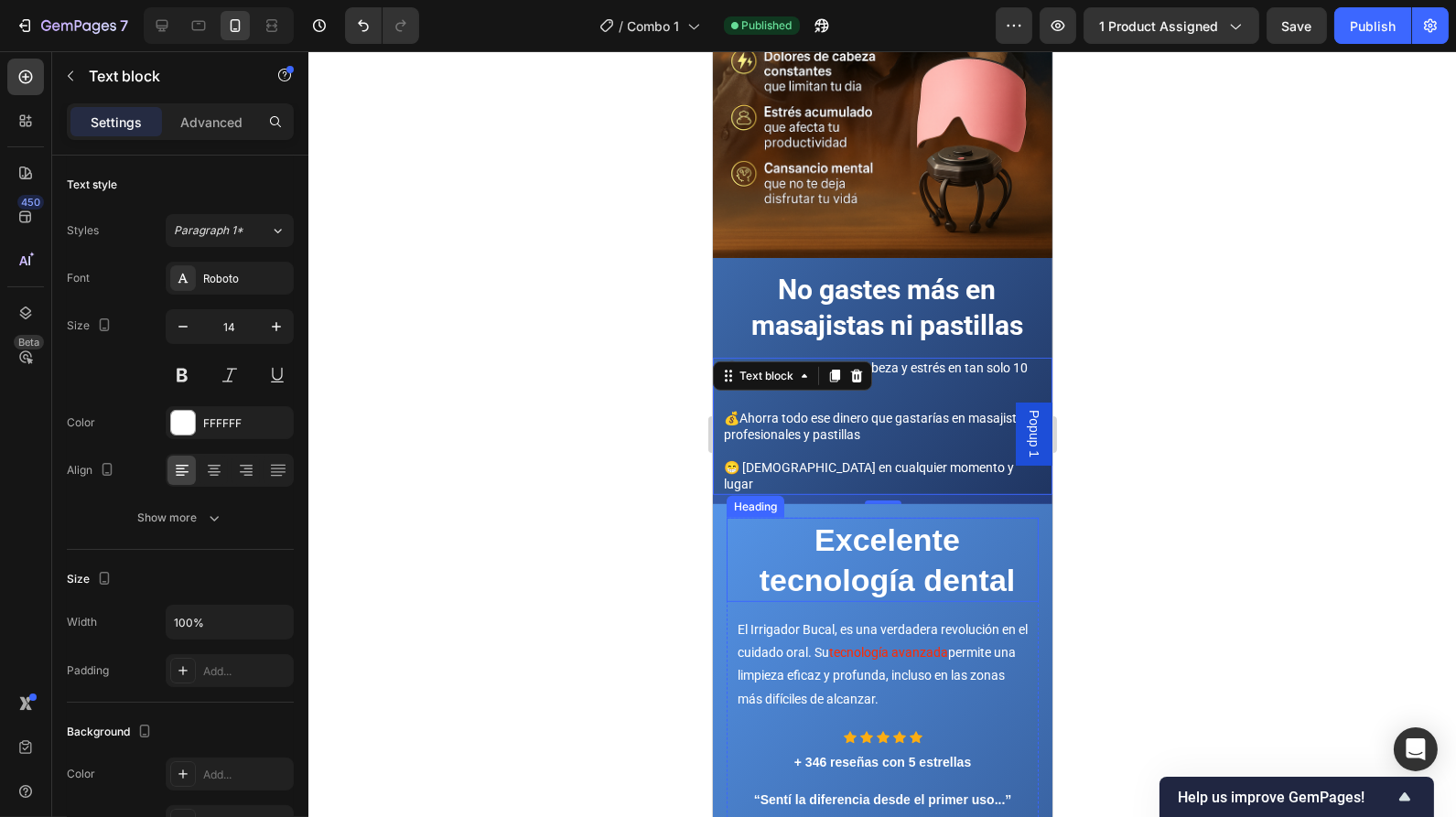
scroll to position [1858, 0]
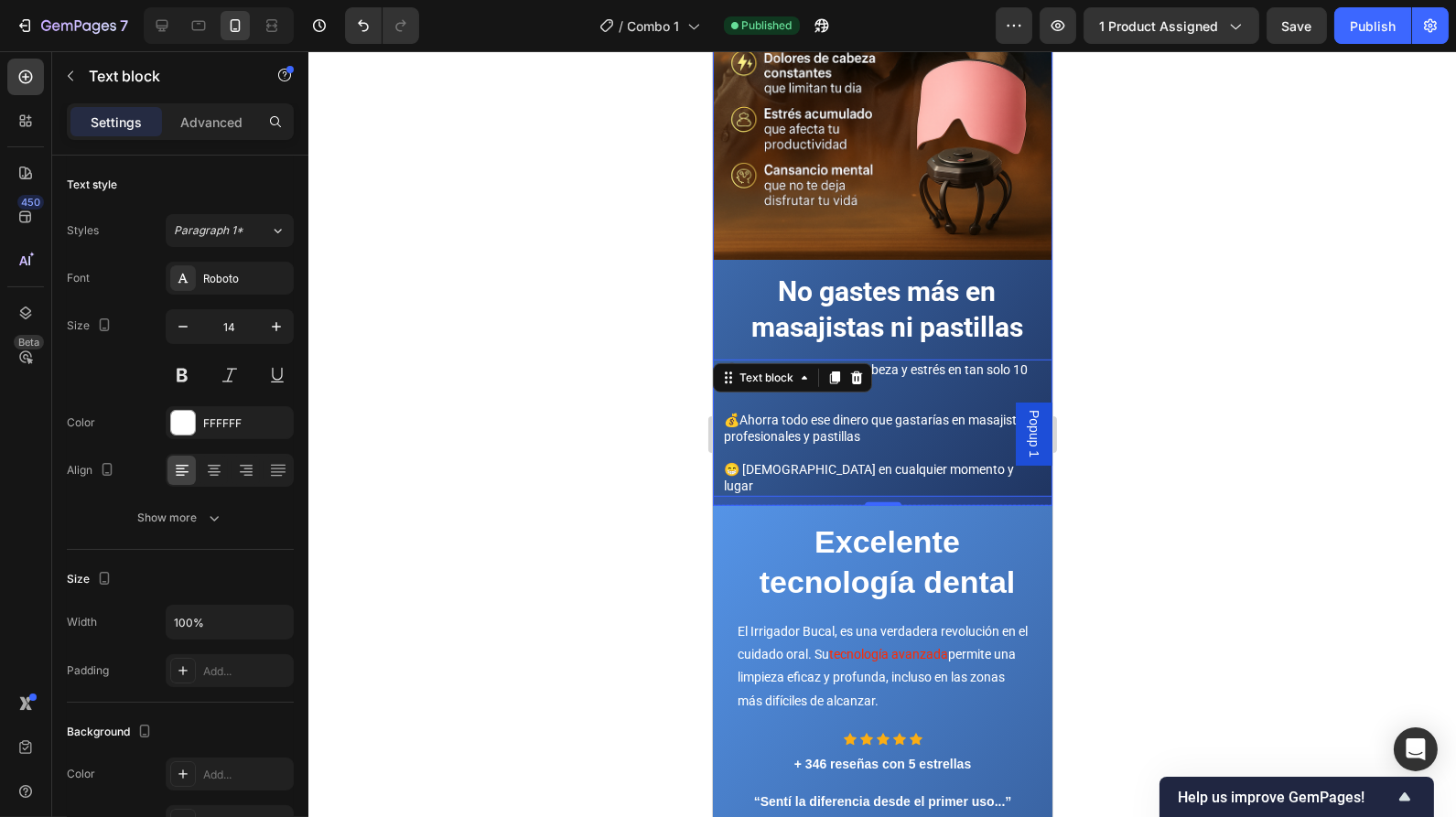
click at [860, 243] on div "Image" at bounding box center [881, 12] width 340 height 523
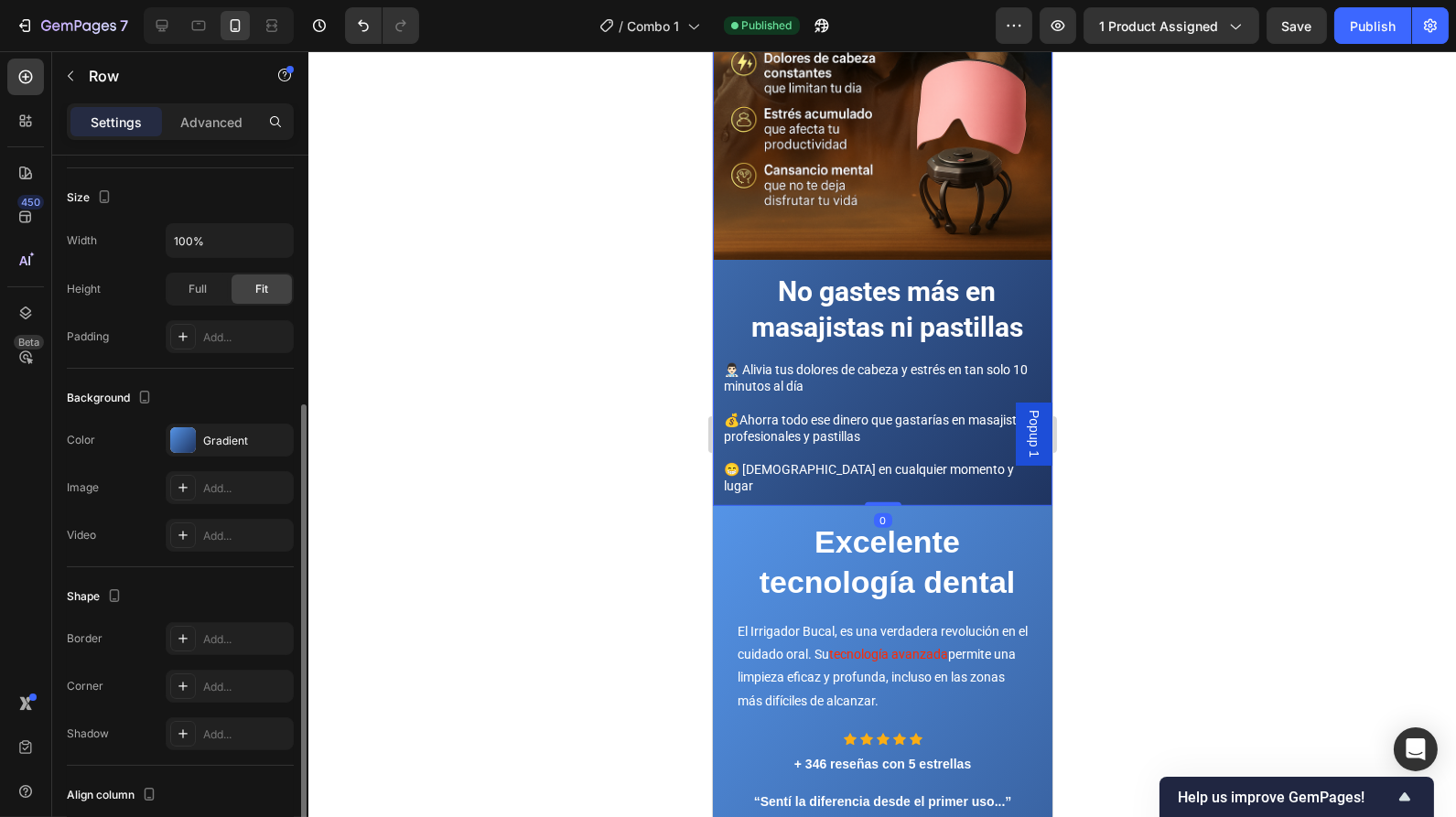
scroll to position [408, 0]
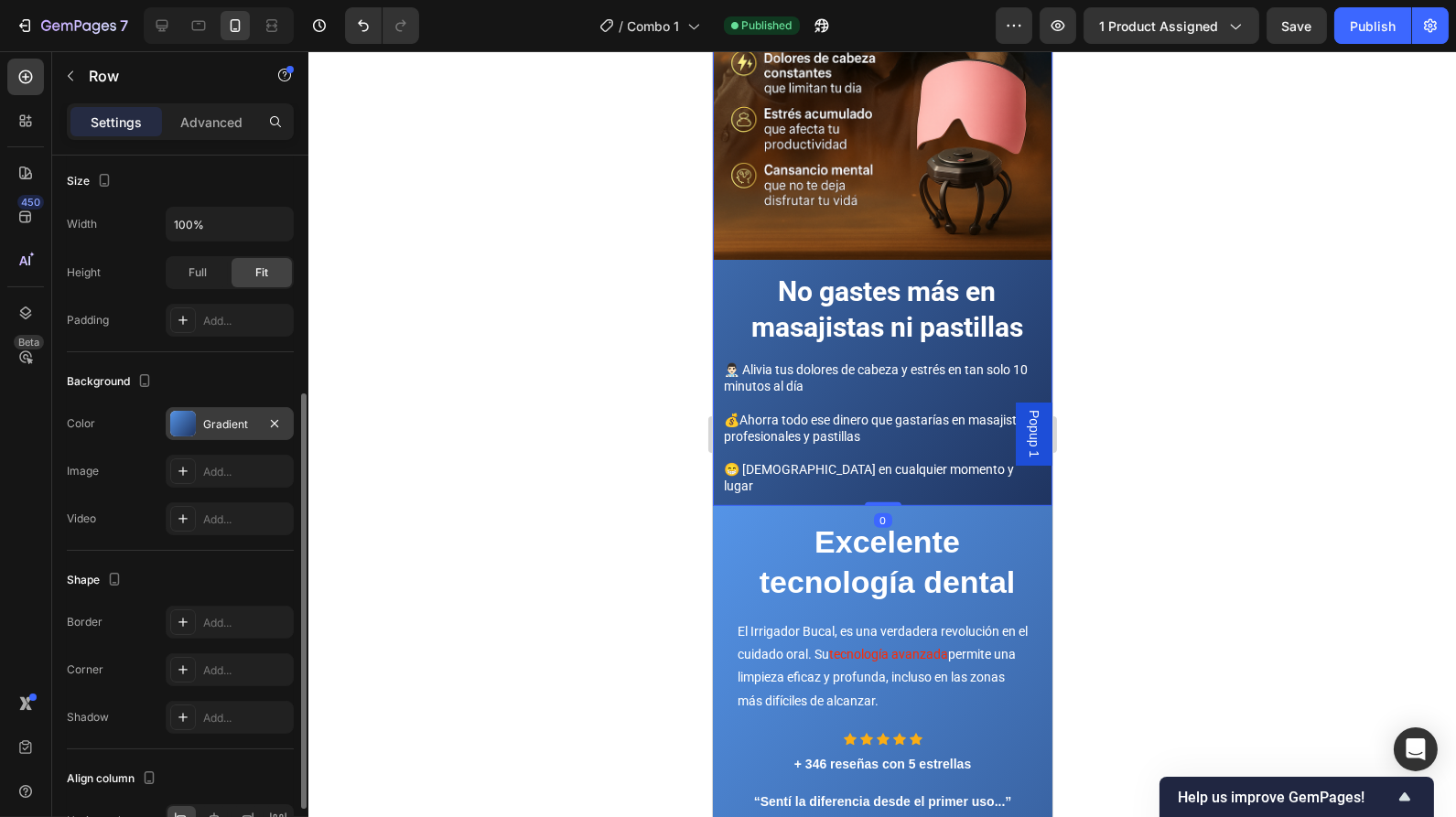
click at [185, 420] on div at bounding box center [183, 423] width 26 height 26
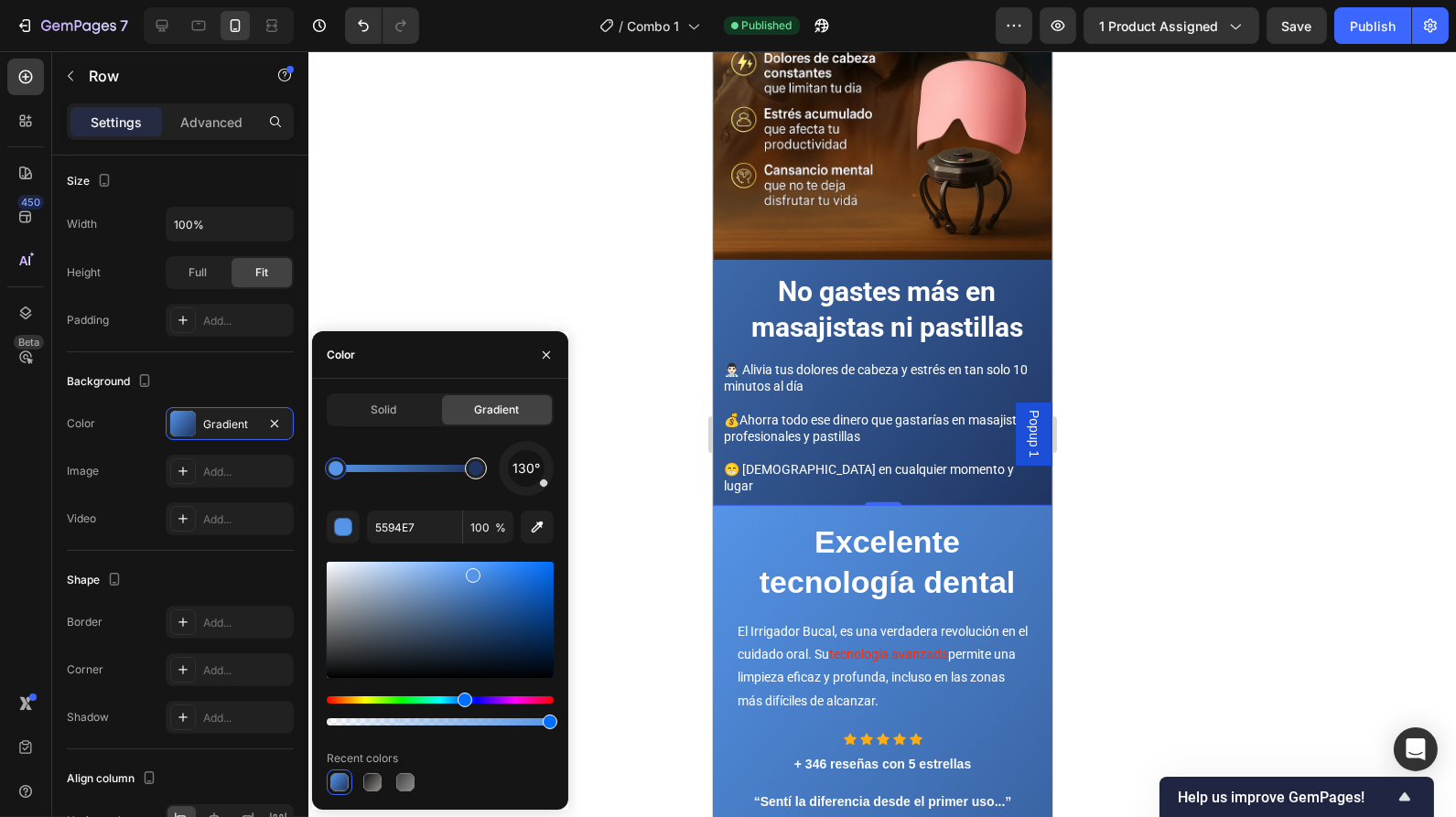
click at [473, 473] on div at bounding box center [476, 468] width 15 height 15
type input "1F3460"
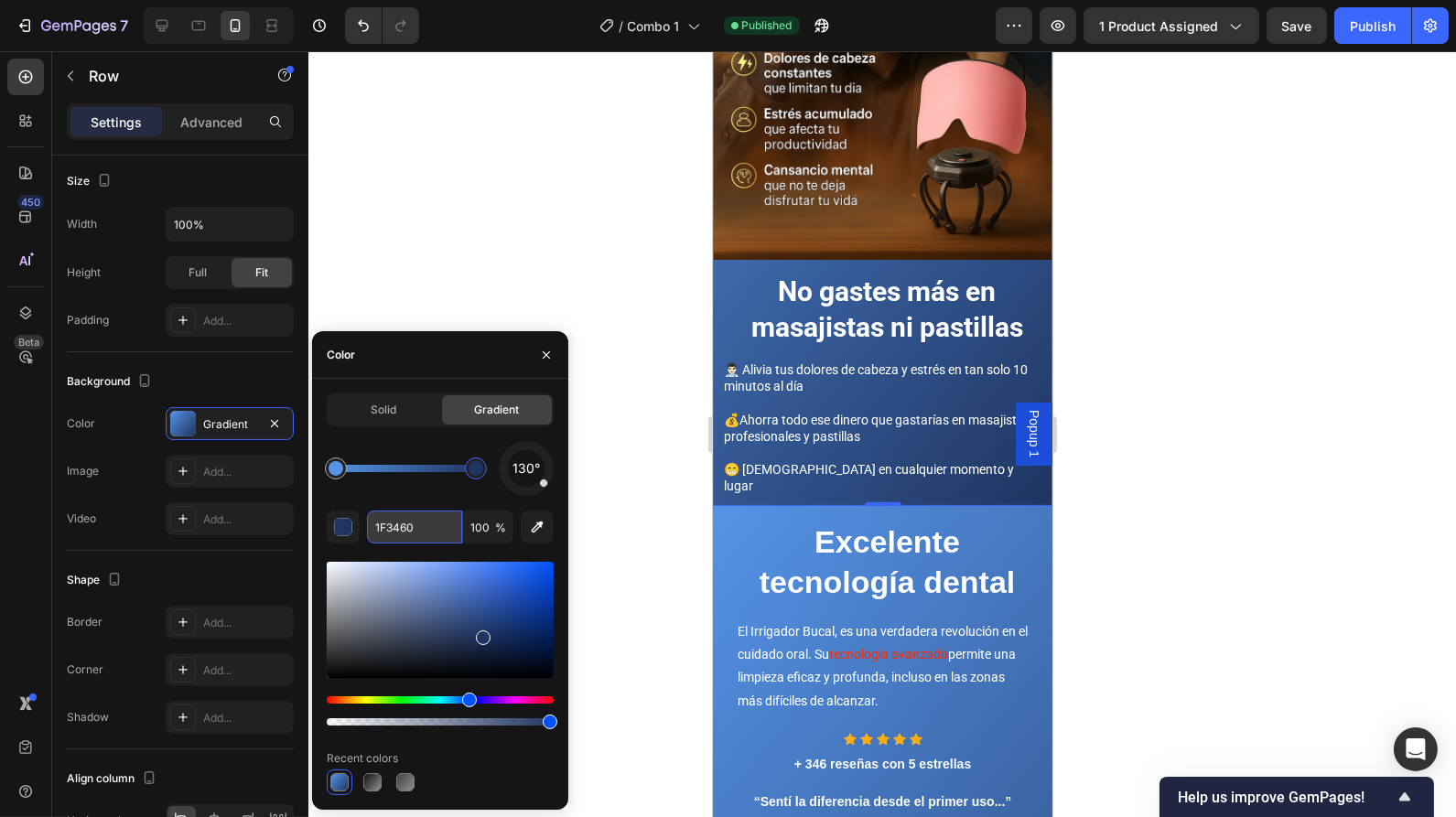
click at [402, 526] on input "1F3460" at bounding box center [415, 527] width 95 height 33
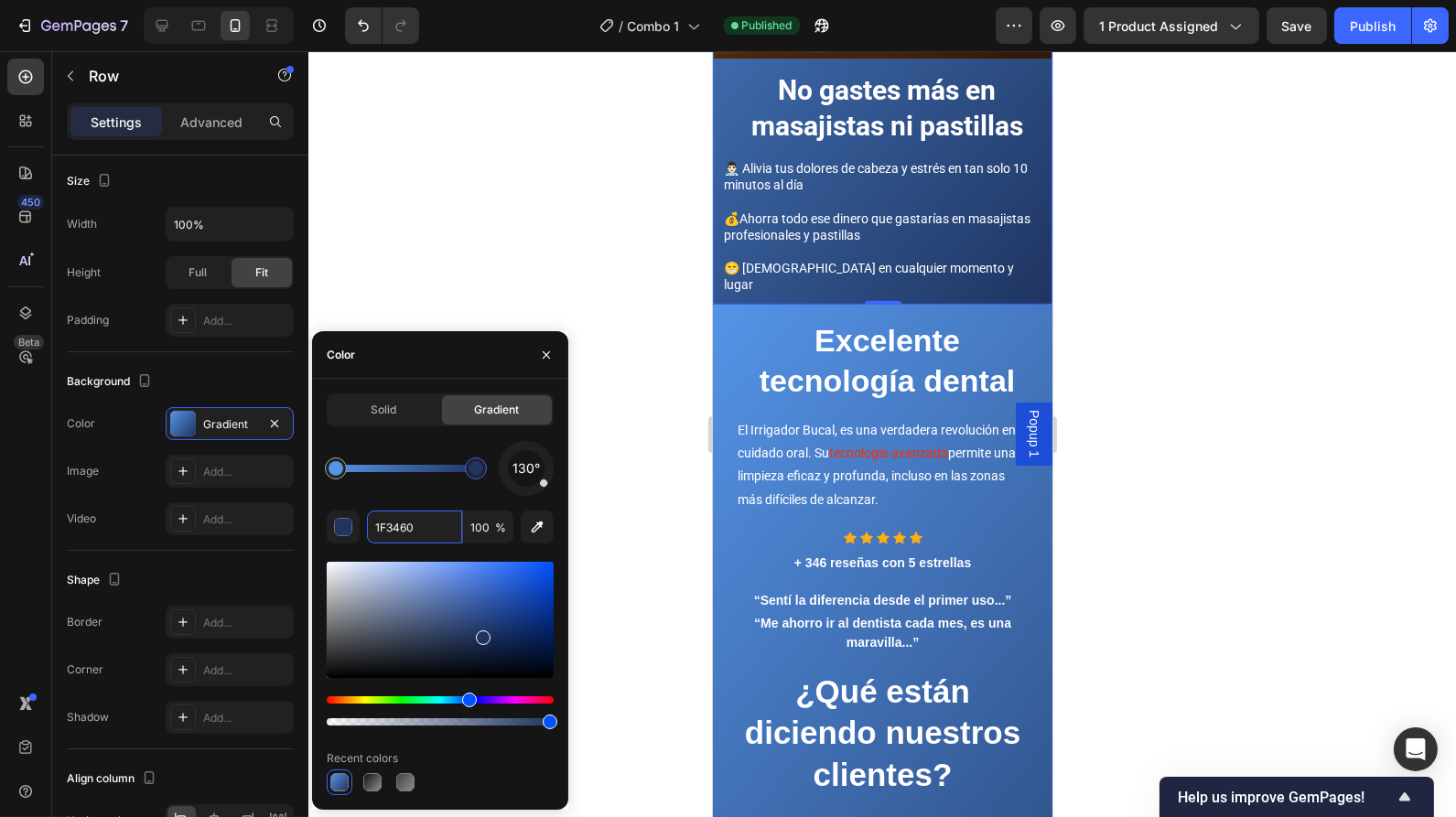
scroll to position [2060, 0]
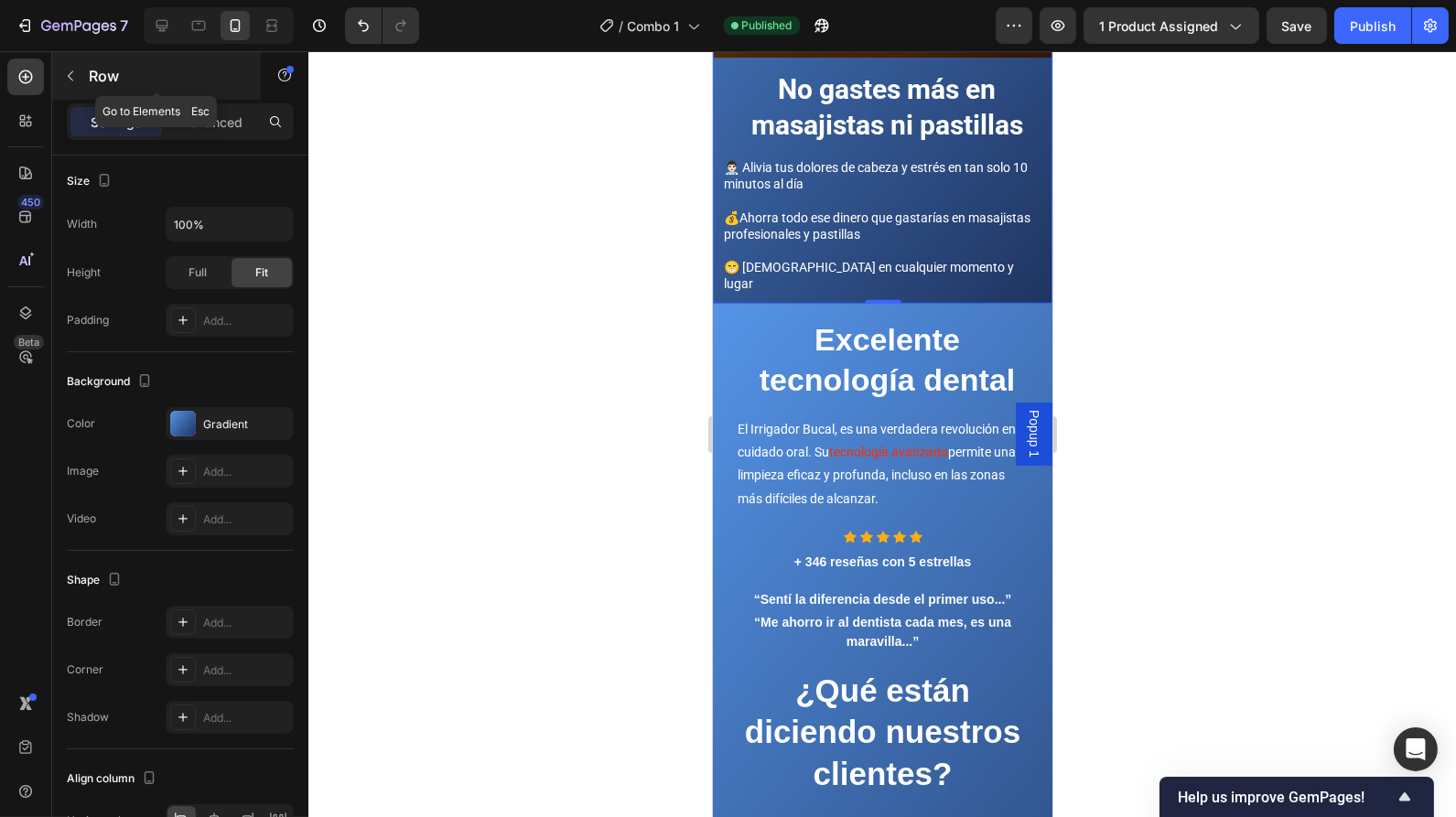
click at [73, 75] on icon "button" at bounding box center [71, 76] width 15 height 15
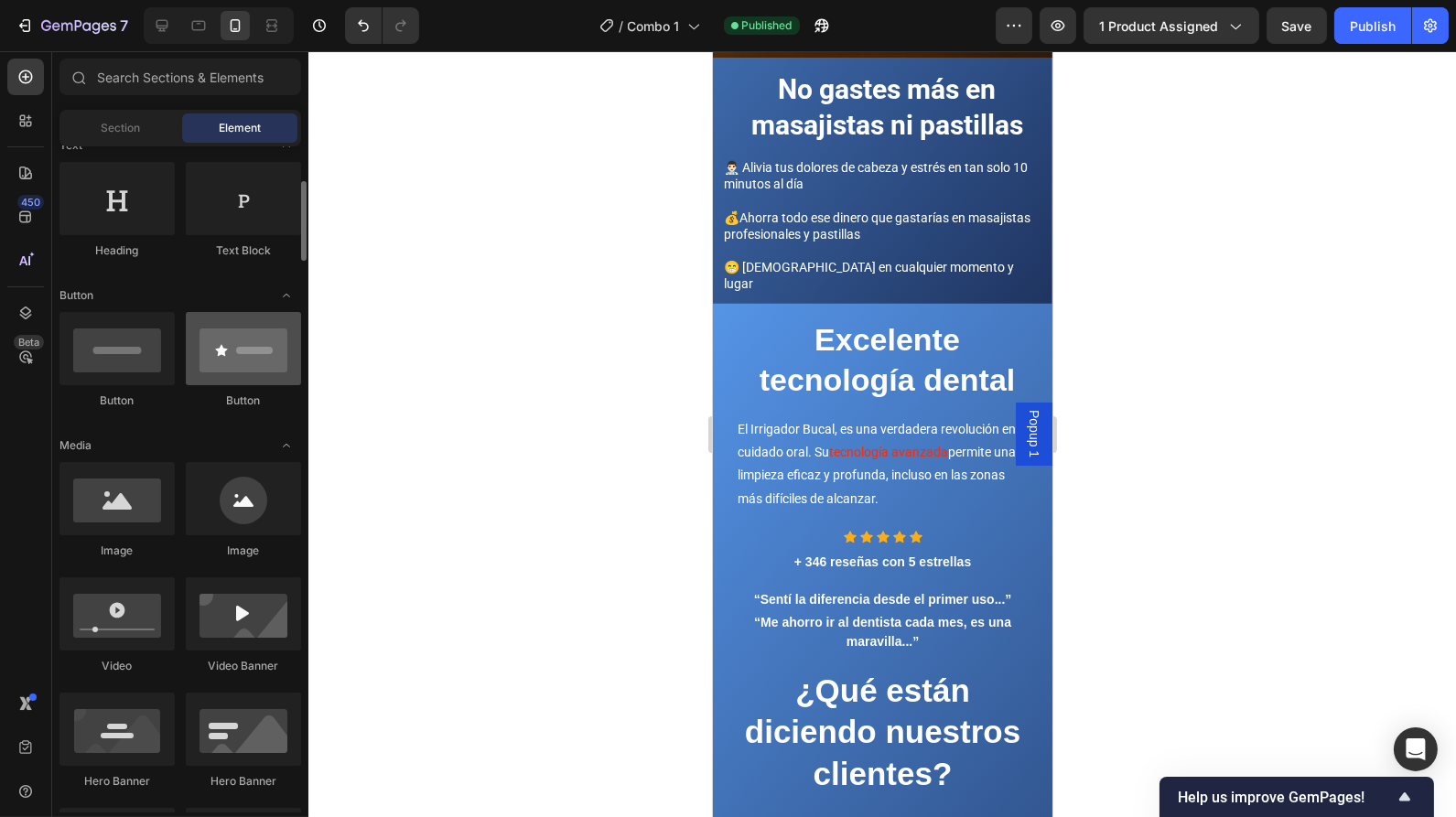
scroll to position [256, 0]
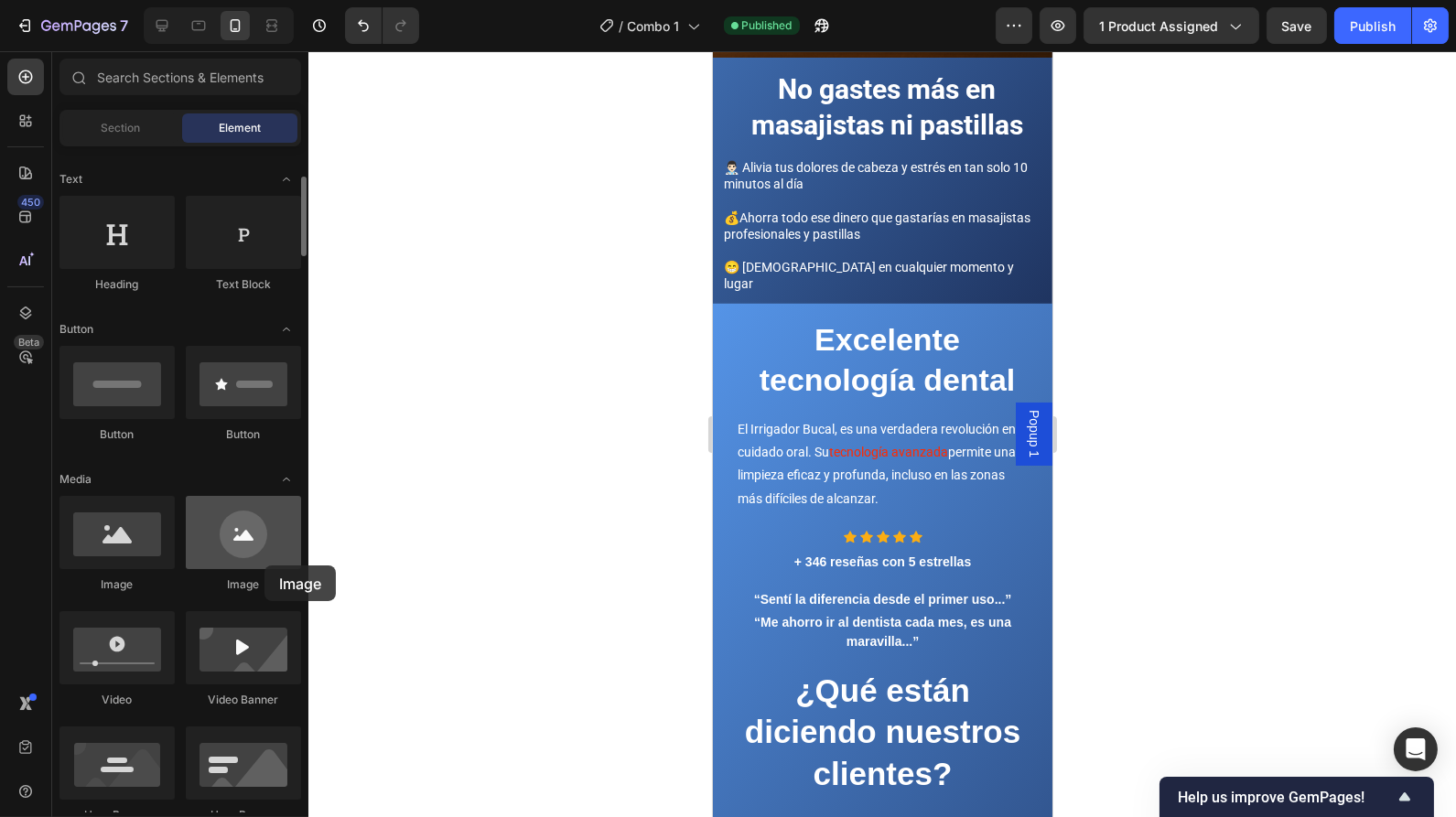
drag, startPoint x: 252, startPoint y: 565, endPoint x: 265, endPoint y: 565, distance: 13.0
click at [265, 565] on div at bounding box center [244, 532] width 115 height 73
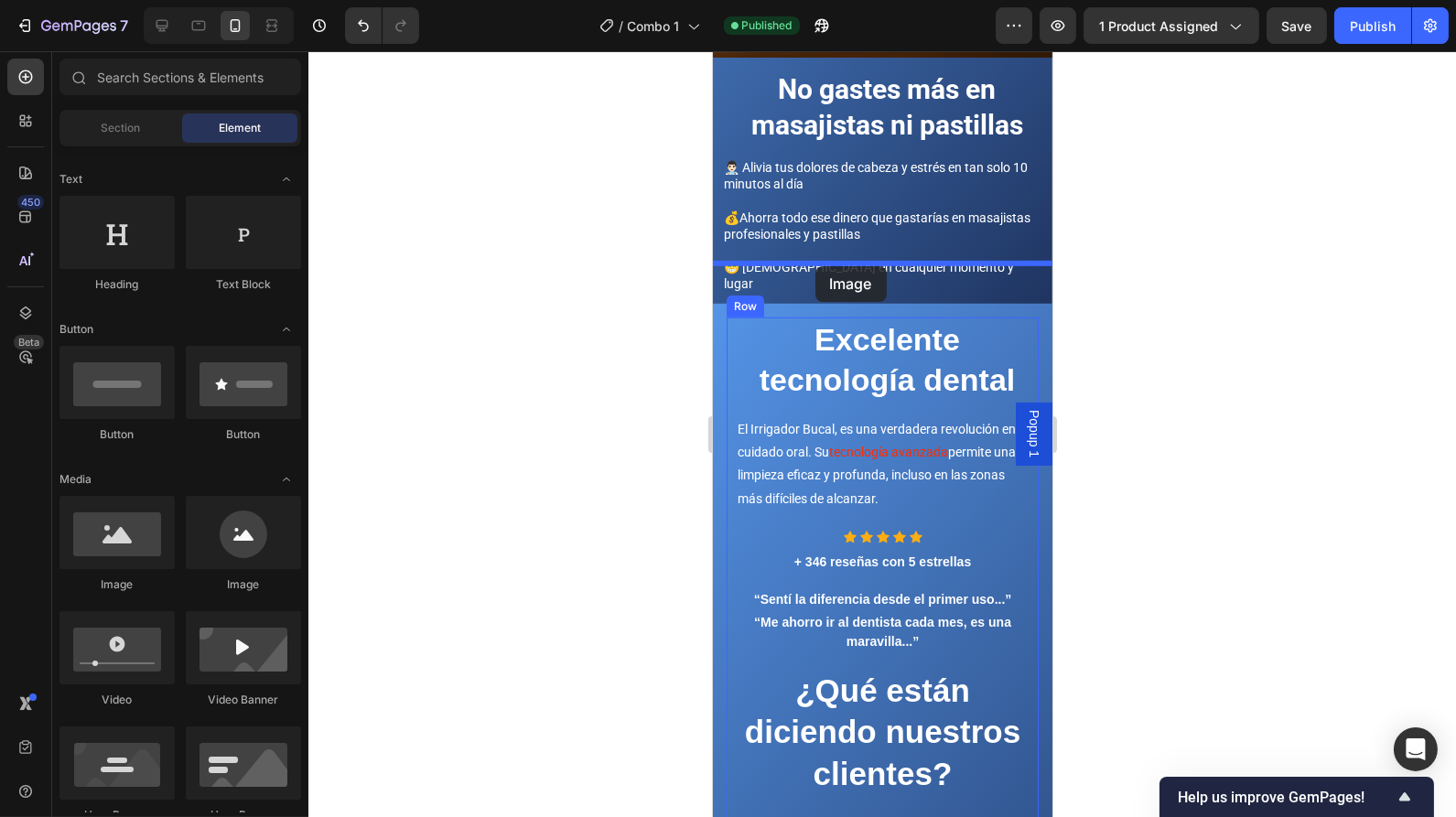
drag, startPoint x: 827, startPoint y: 605, endPoint x: 815, endPoint y: 267, distance: 338.2
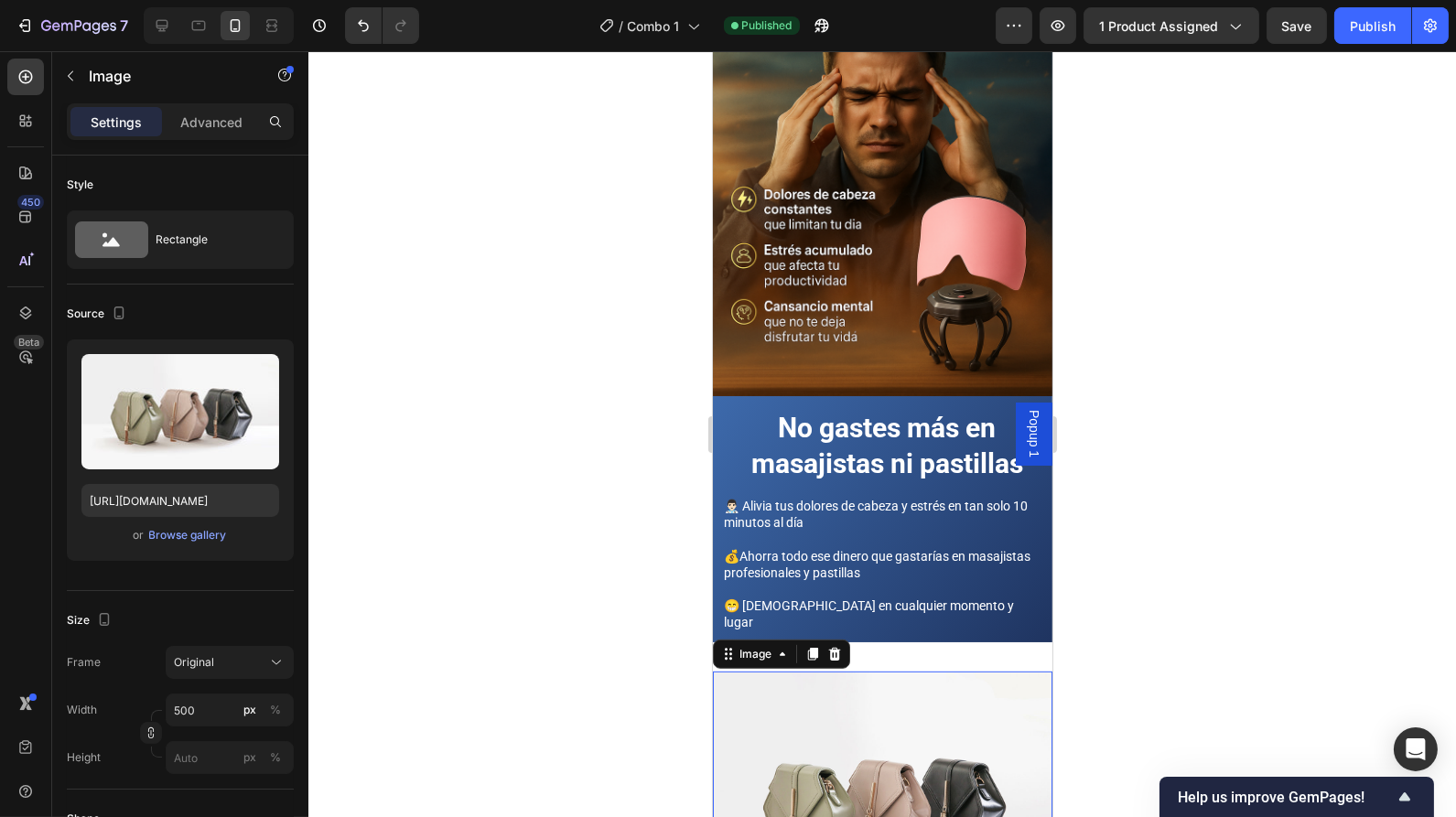
scroll to position [1724, 0]
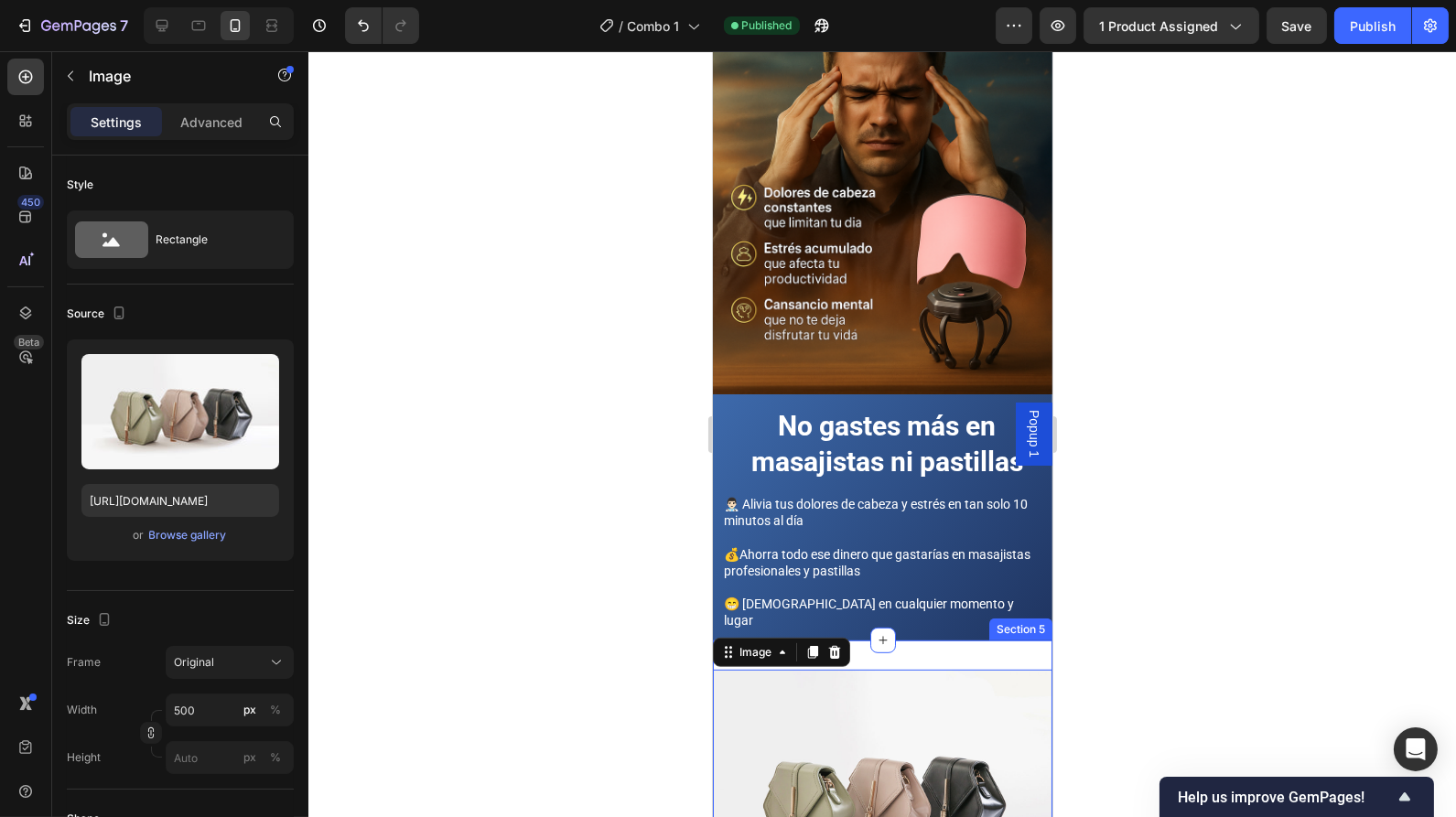
click at [958, 640] on div "Image 0 Section 5" at bounding box center [881, 797] width 340 height 313
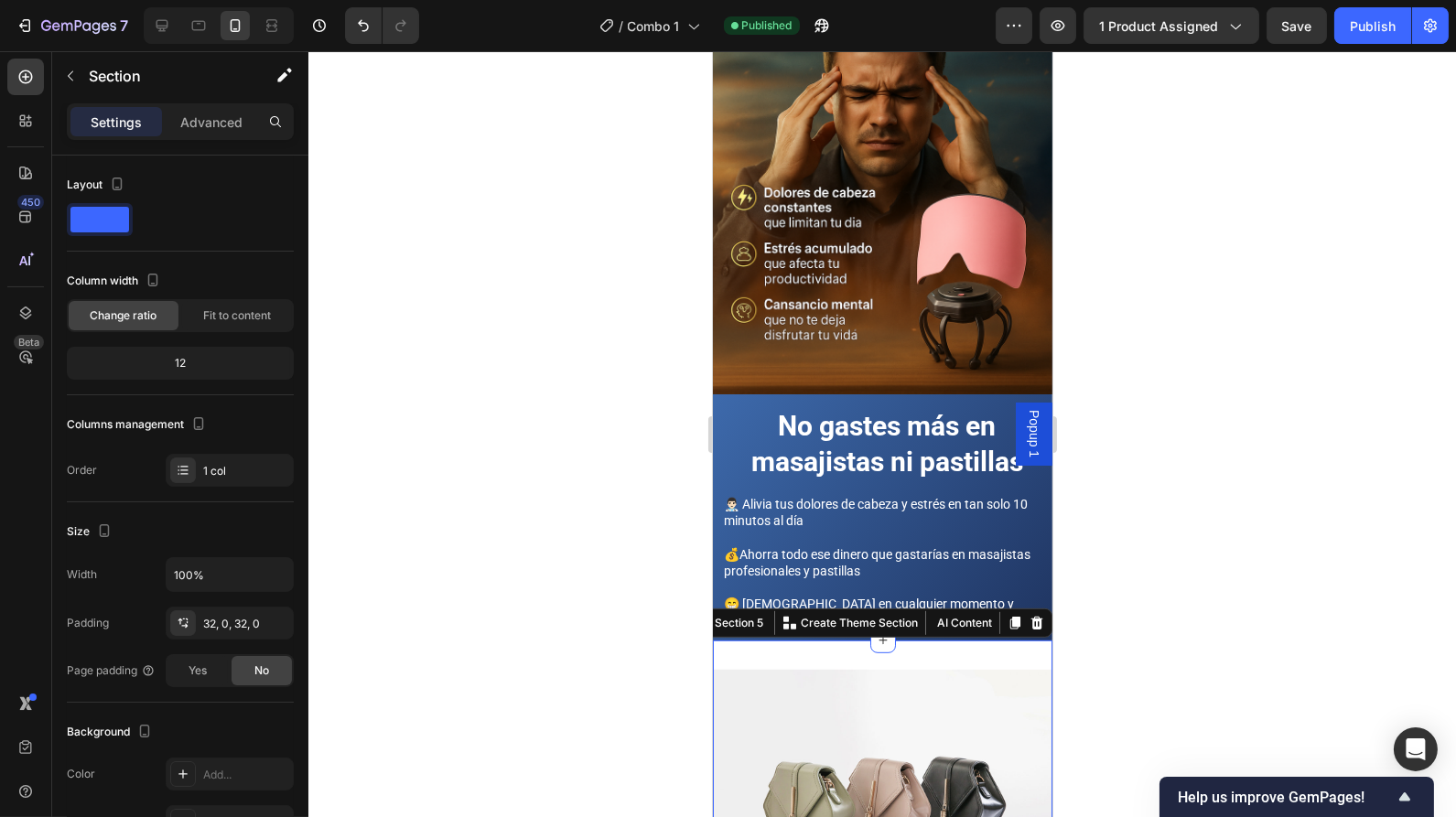
click at [845, 670] on img at bounding box center [881, 797] width 340 height 255
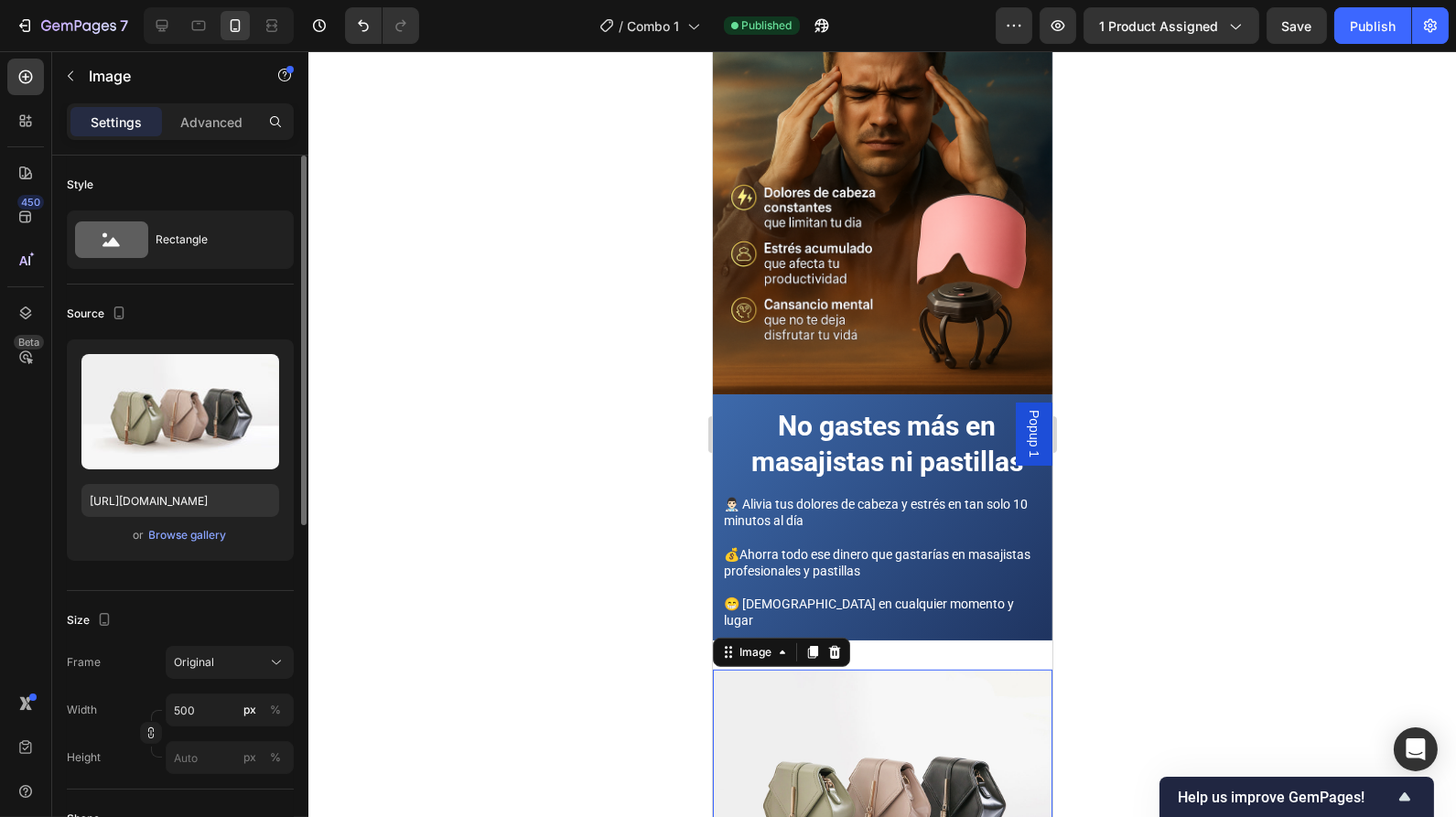
scroll to position [1959, 0]
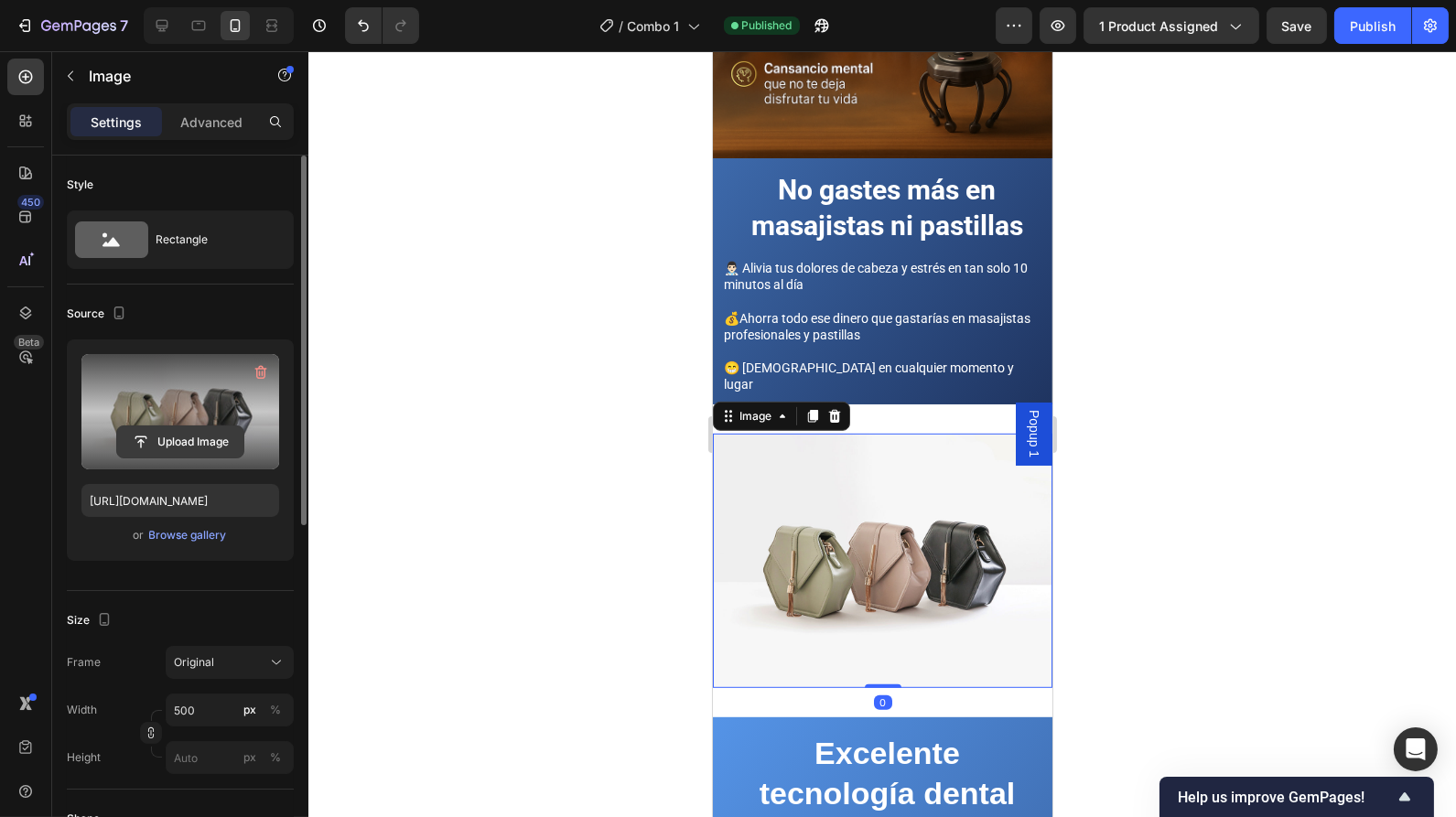
click at [204, 434] on input "file" at bounding box center [181, 441] width 126 height 31
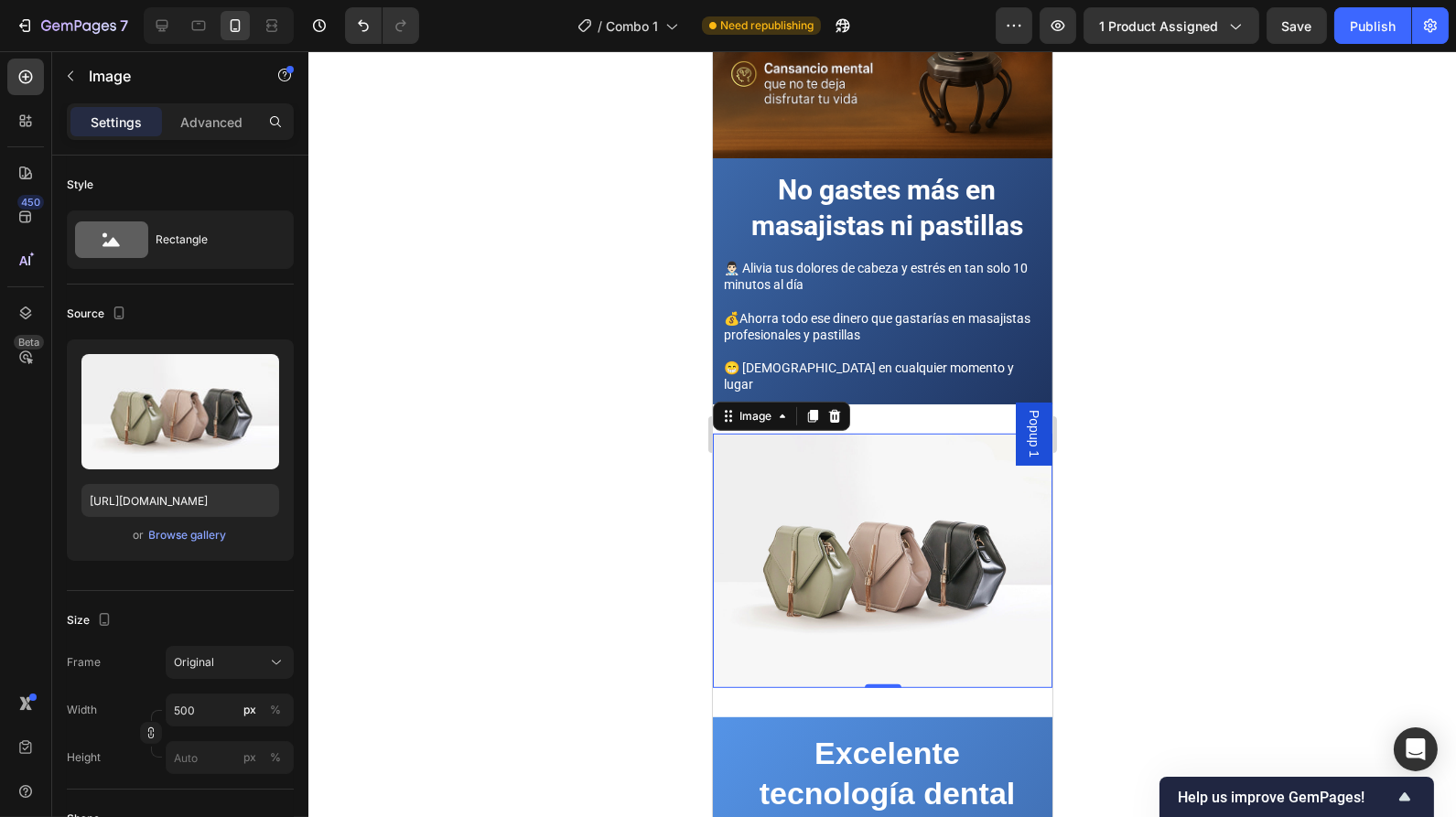
click at [1229, 168] on div at bounding box center [882, 434] width 1147 height 766
click at [801, 461] on img at bounding box center [881, 561] width 340 height 255
click at [165, 534] on div "Browse gallery" at bounding box center [188, 535] width 78 height 16
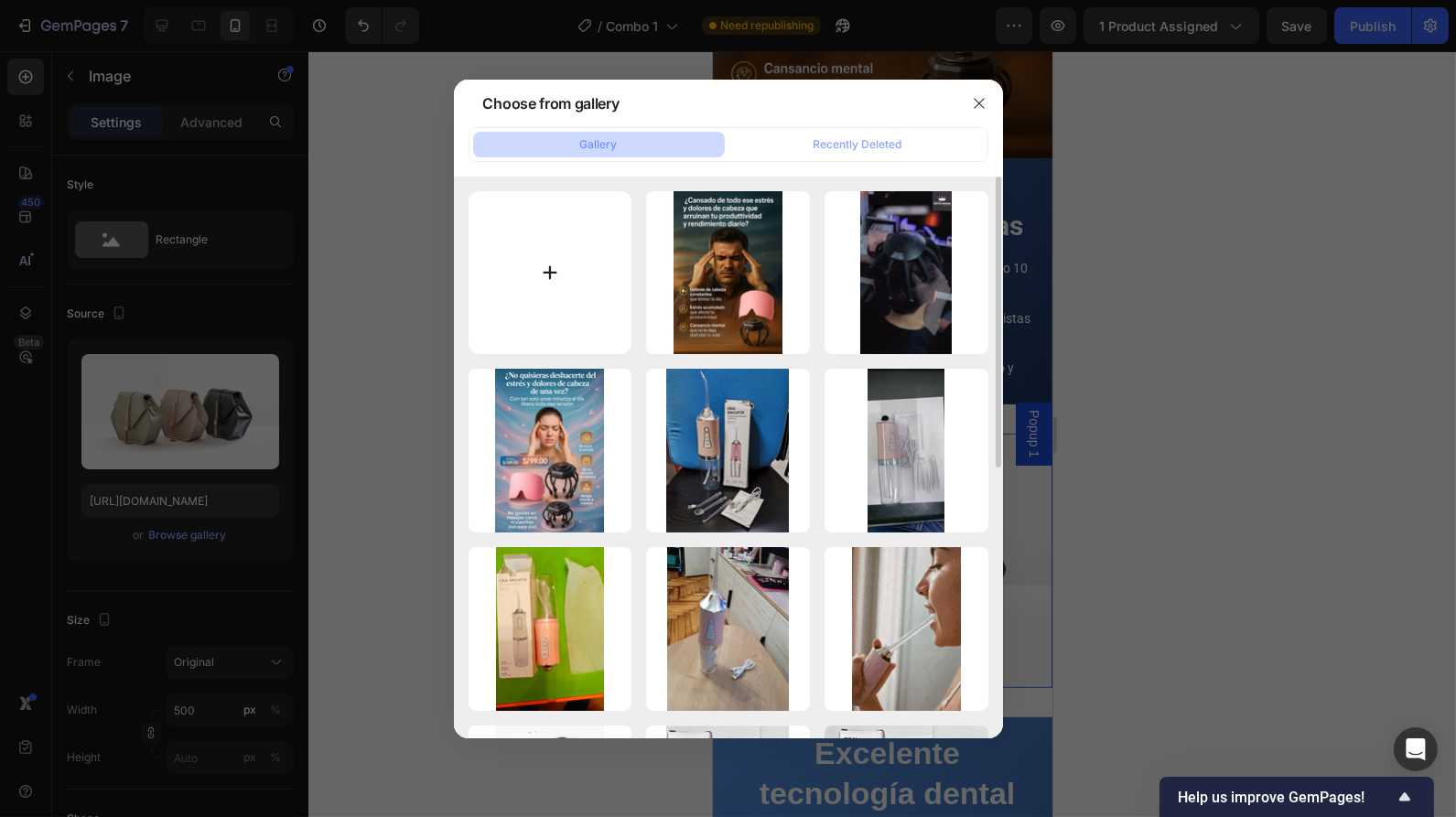
click at [571, 239] on input "file" at bounding box center [550, 273] width 164 height 164
type input "C:\fakepath\¿Cómo usar.png"
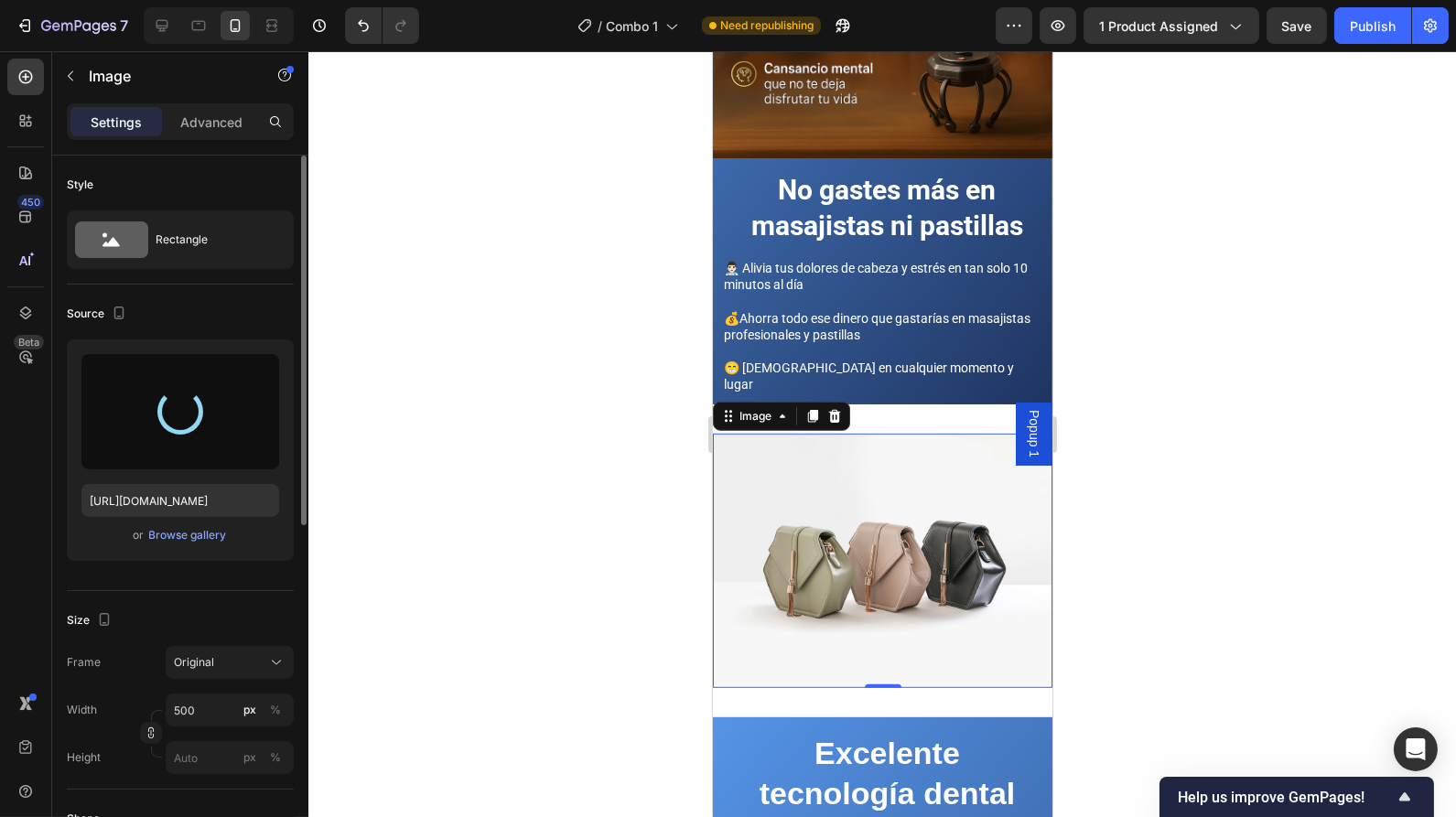
type input "[URL][DOMAIN_NAME]"
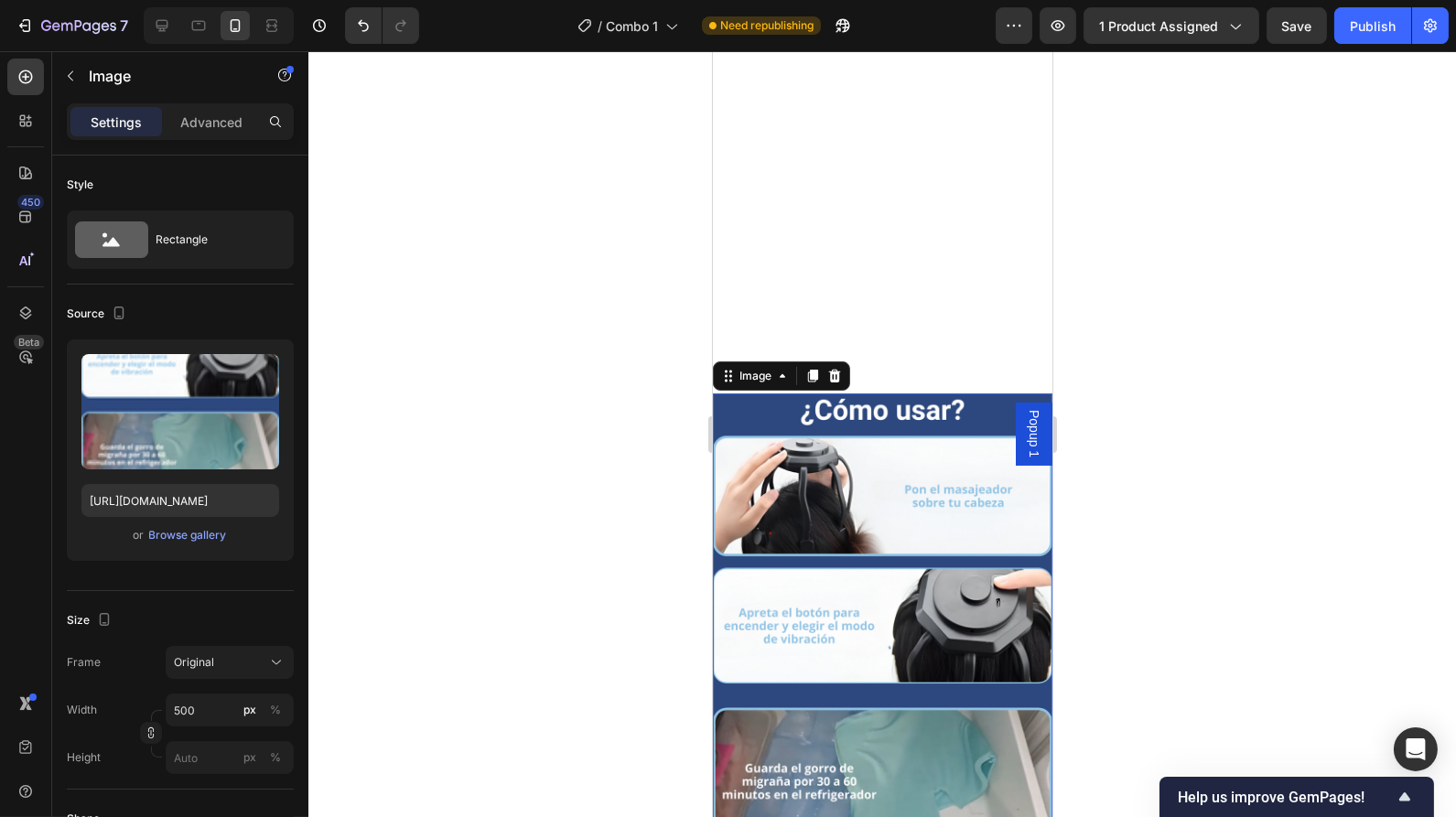
scroll to position [2229, 0]
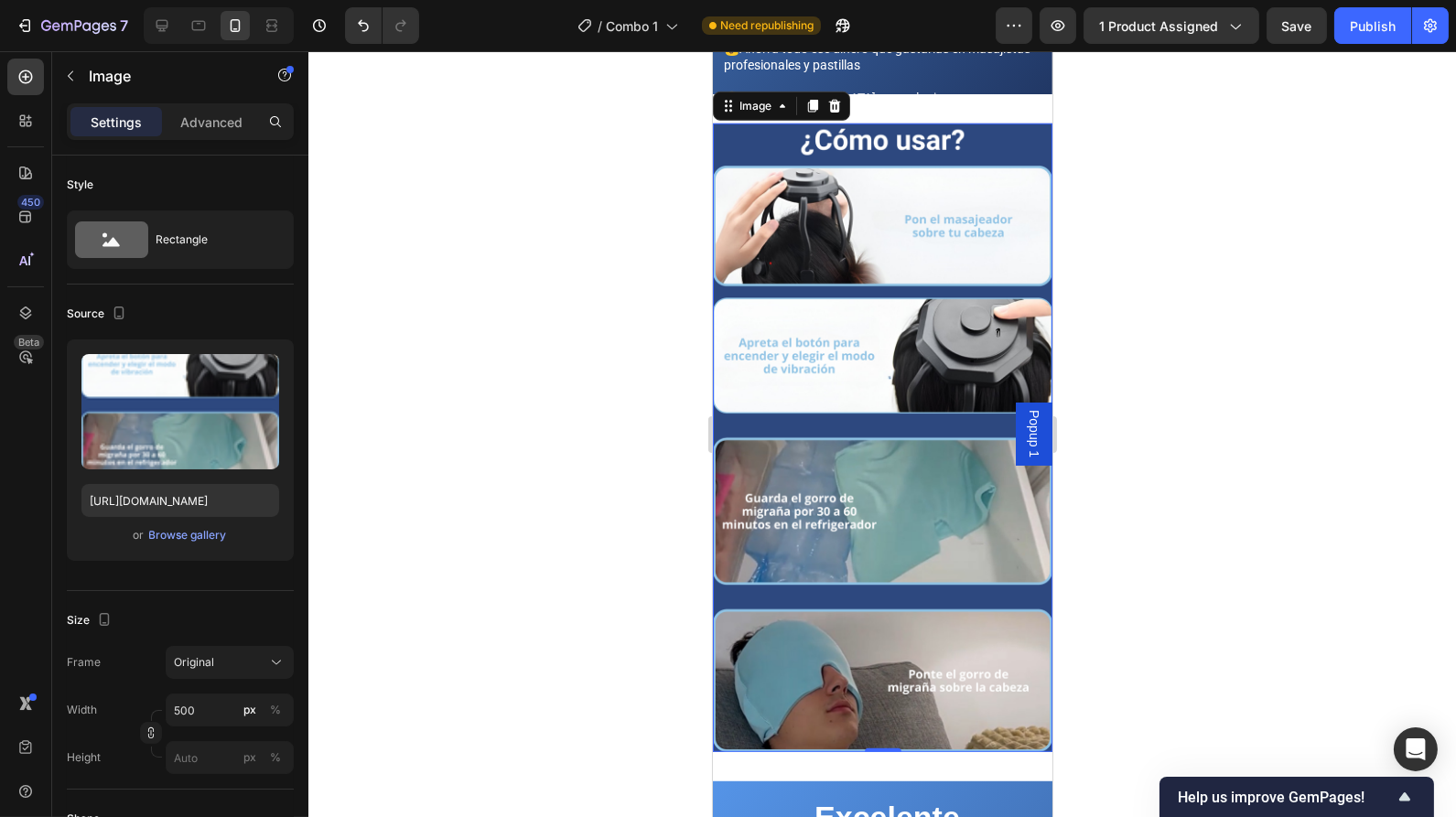
click at [783, 407] on img at bounding box center [881, 438] width 340 height 628
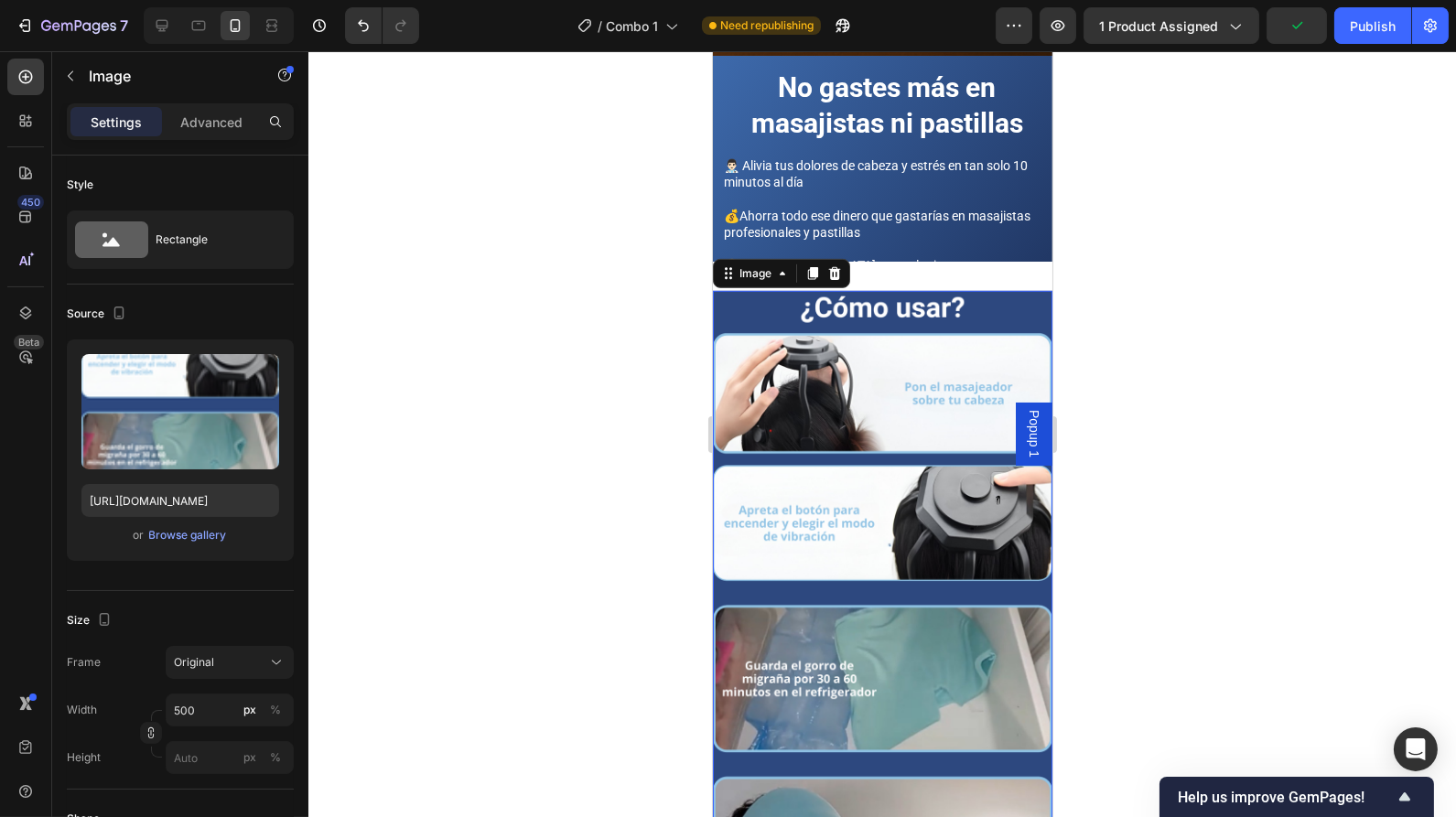
scroll to position [2061, 0]
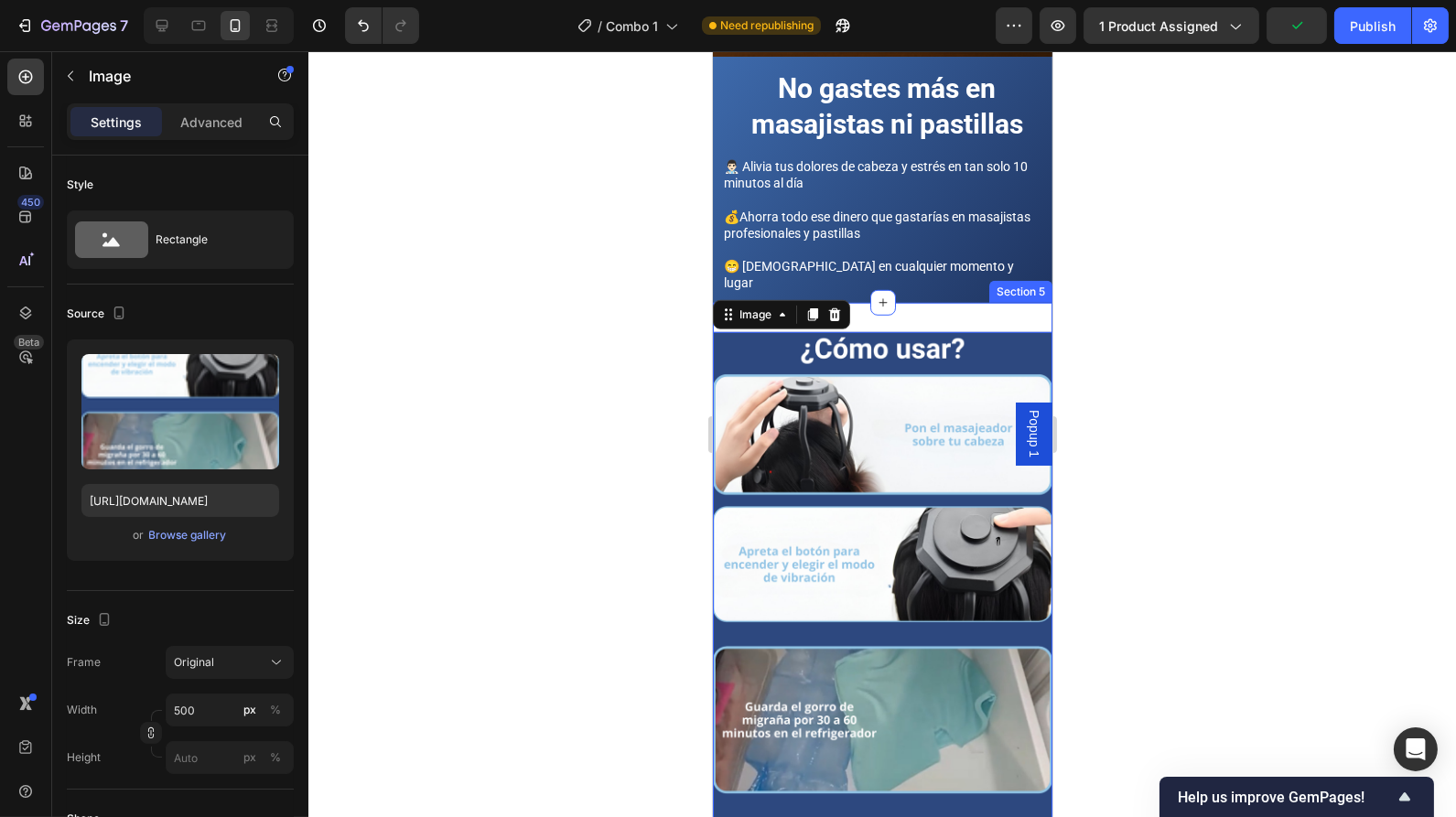
click at [967, 303] on div "Image 0 Section 5" at bounding box center [881, 647] width 340 height 687
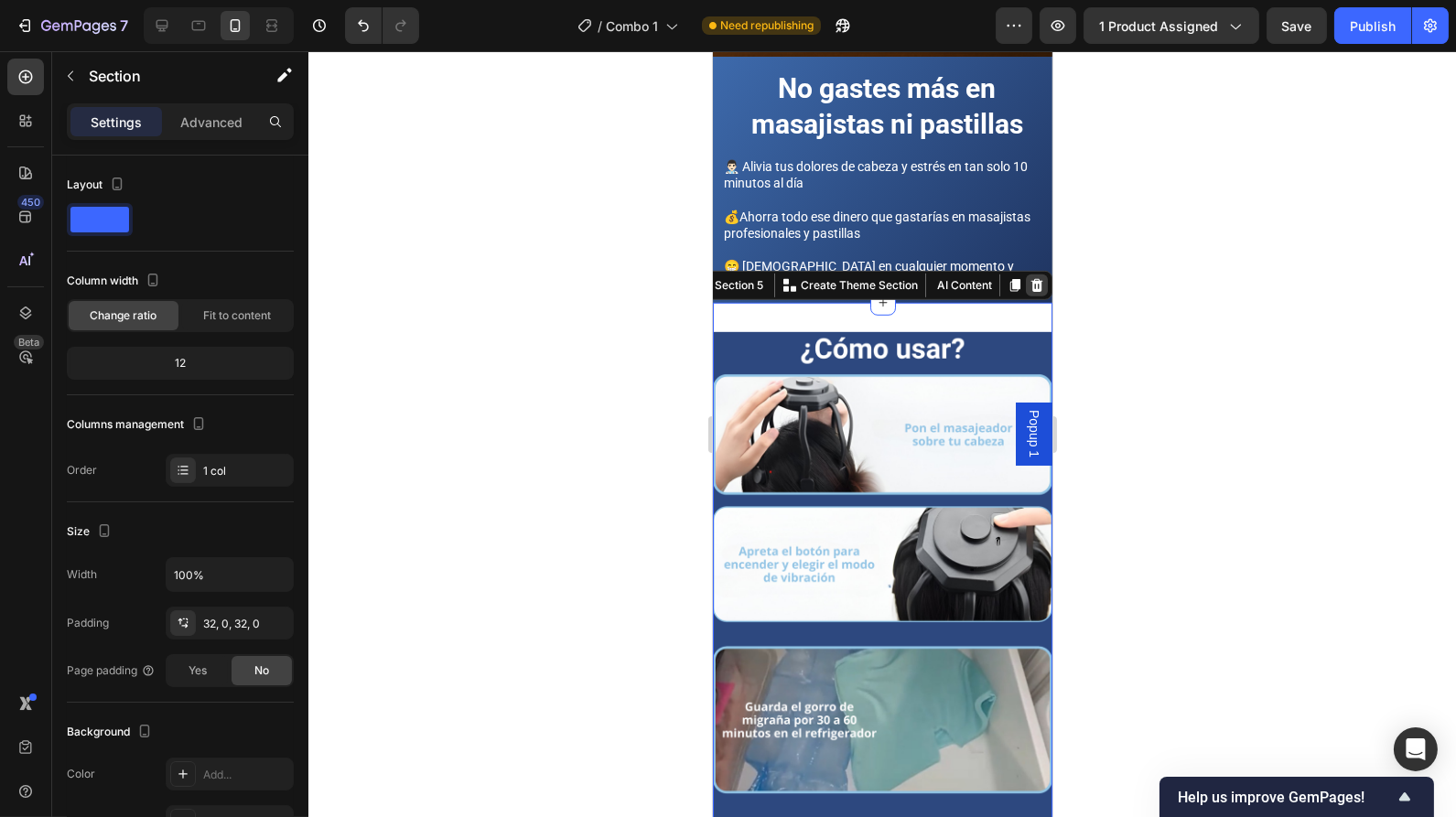
click at [1031, 279] on icon at bounding box center [1036, 286] width 12 height 13
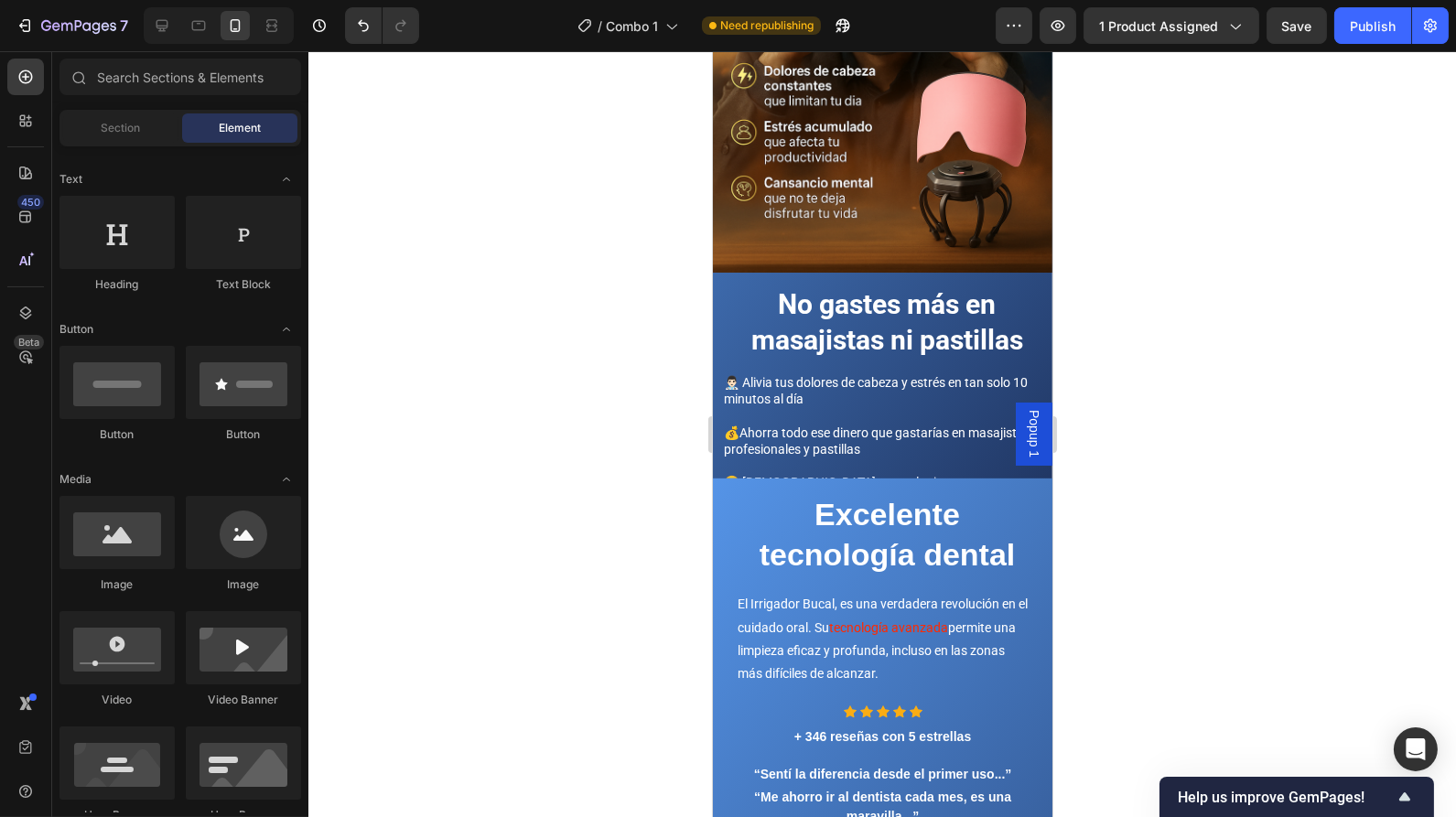
scroll to position [1748, 0]
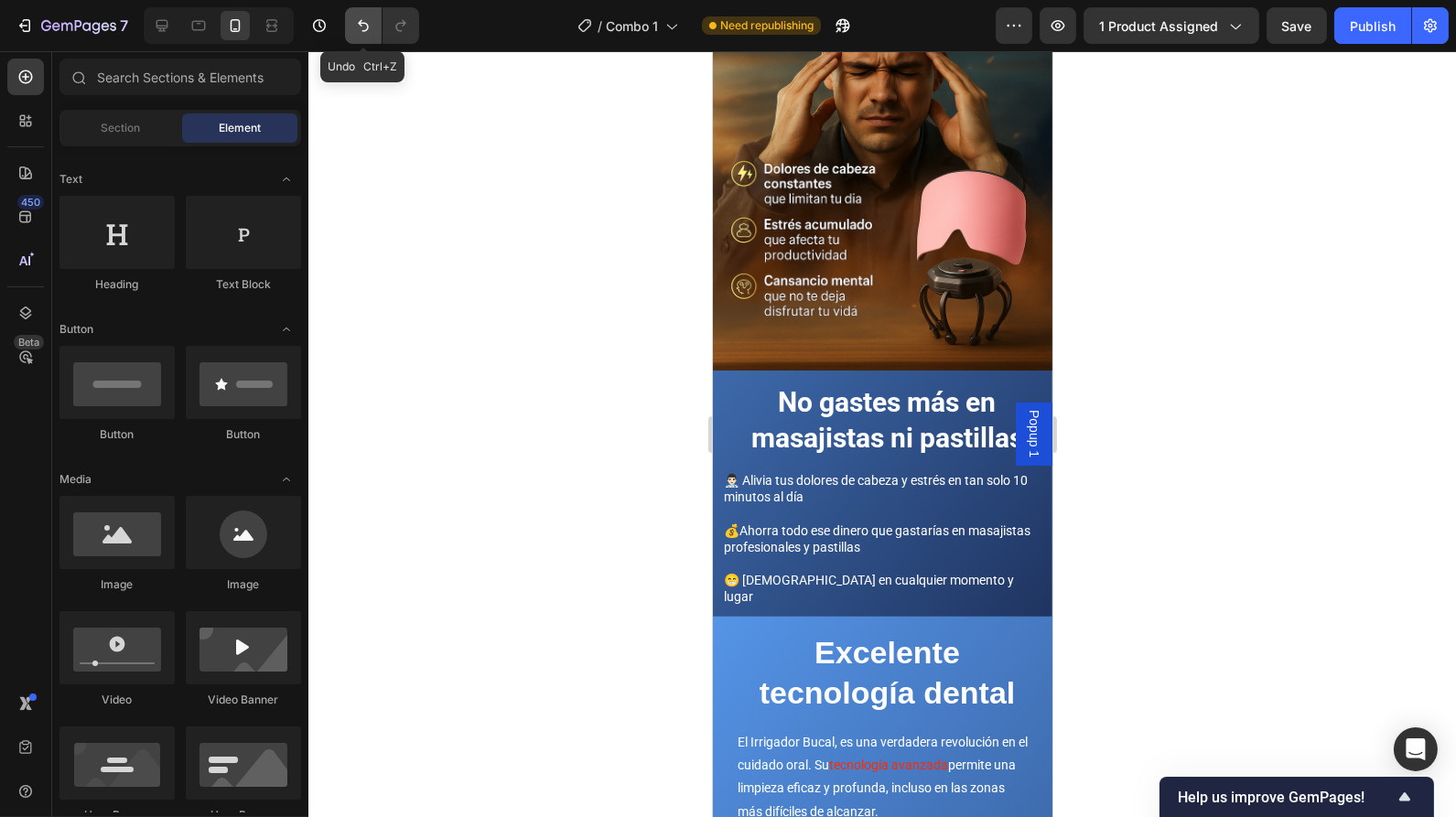
click at [358, 35] on button "Undo/Redo" at bounding box center [364, 26] width 37 height 37
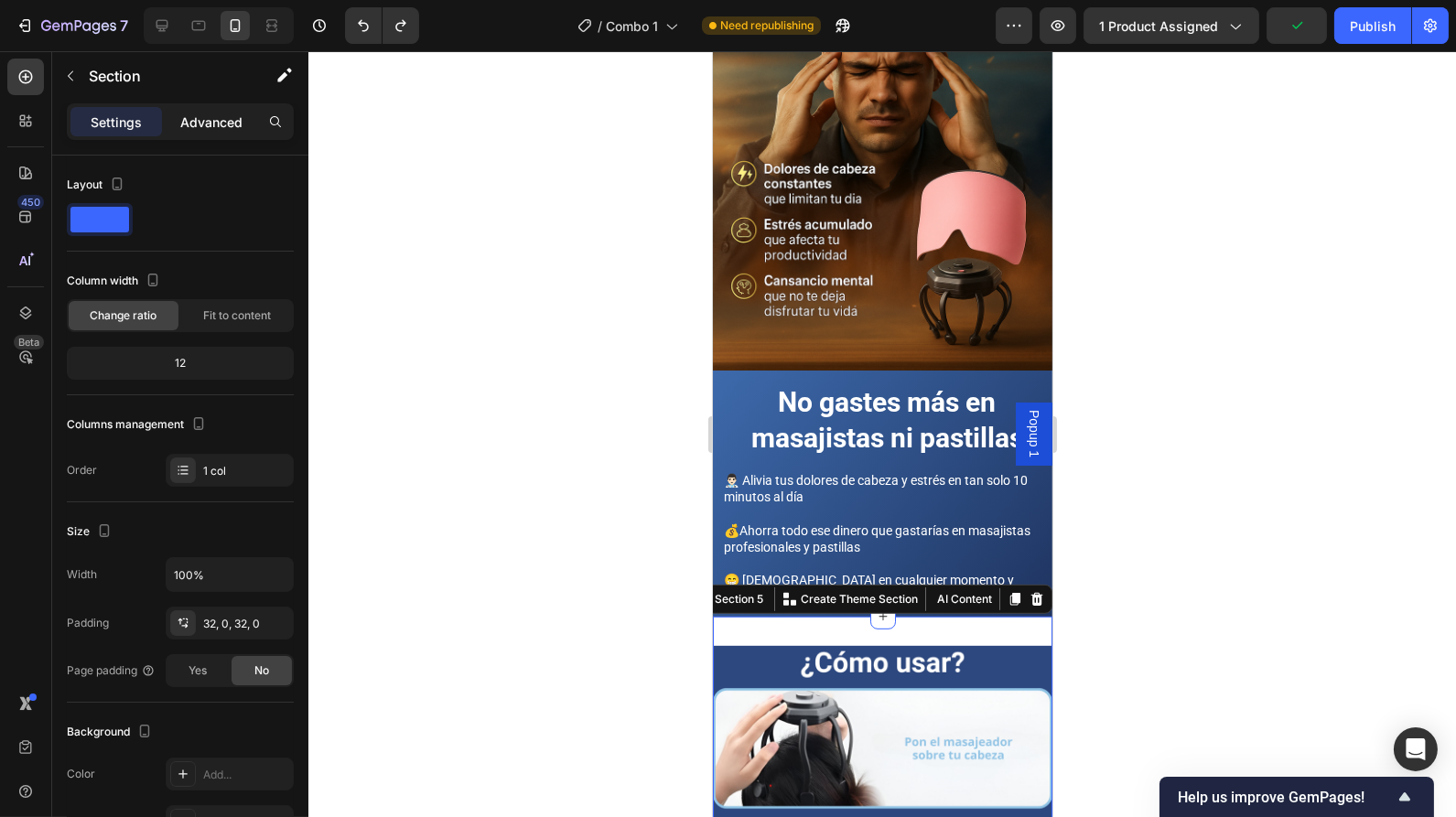
click at [206, 125] on p "Advanced" at bounding box center [212, 122] width 62 height 19
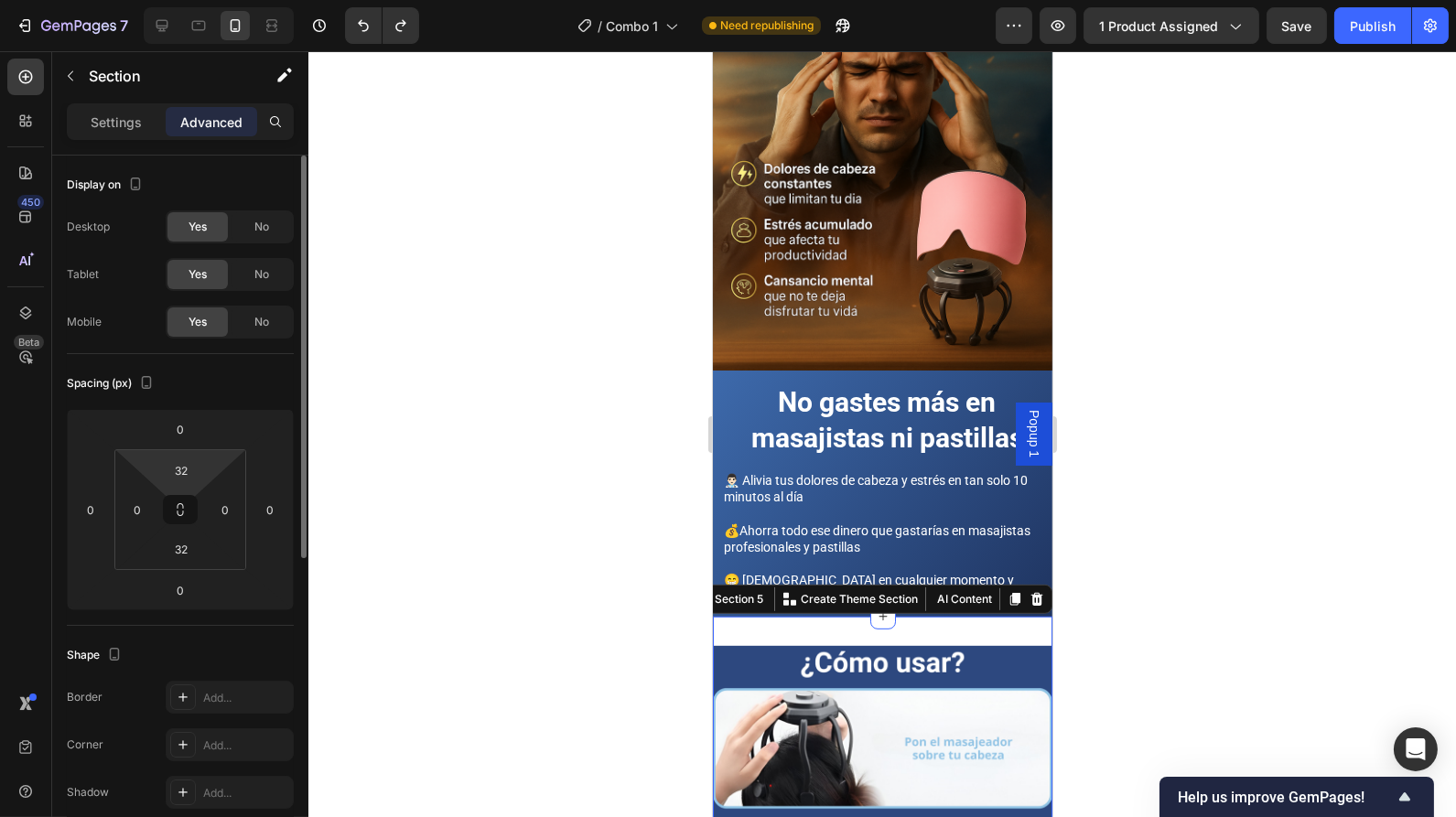
drag, startPoint x: 188, startPoint y: 471, endPoint x: 145, endPoint y: 467, distance: 43.2
click at [188, 472] on input "32" at bounding box center [181, 470] width 37 height 27
click at [145, 467] on div "32 0 32 0" at bounding box center [181, 509] width 132 height 121
type input "10"
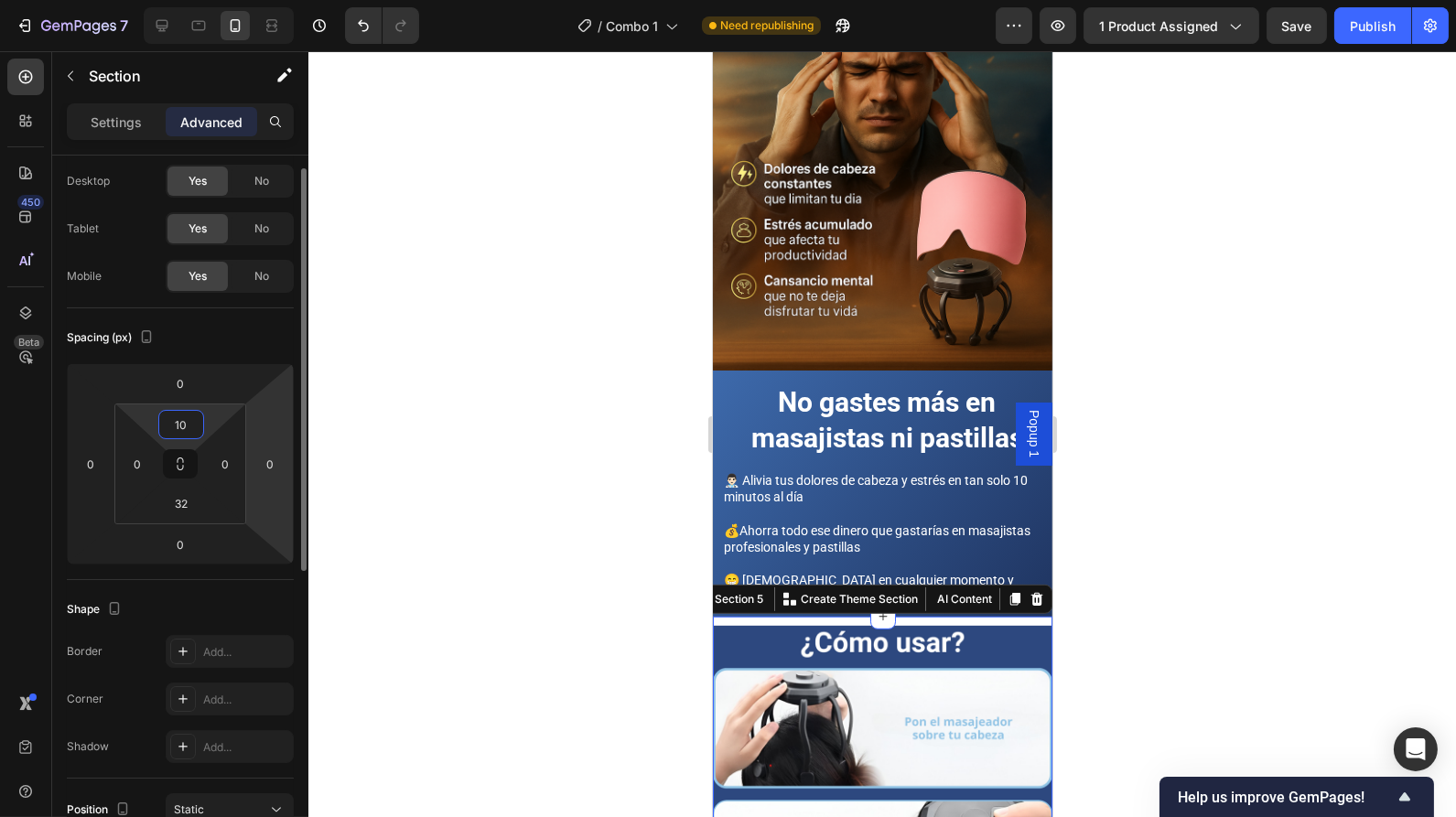
scroll to position [0, 0]
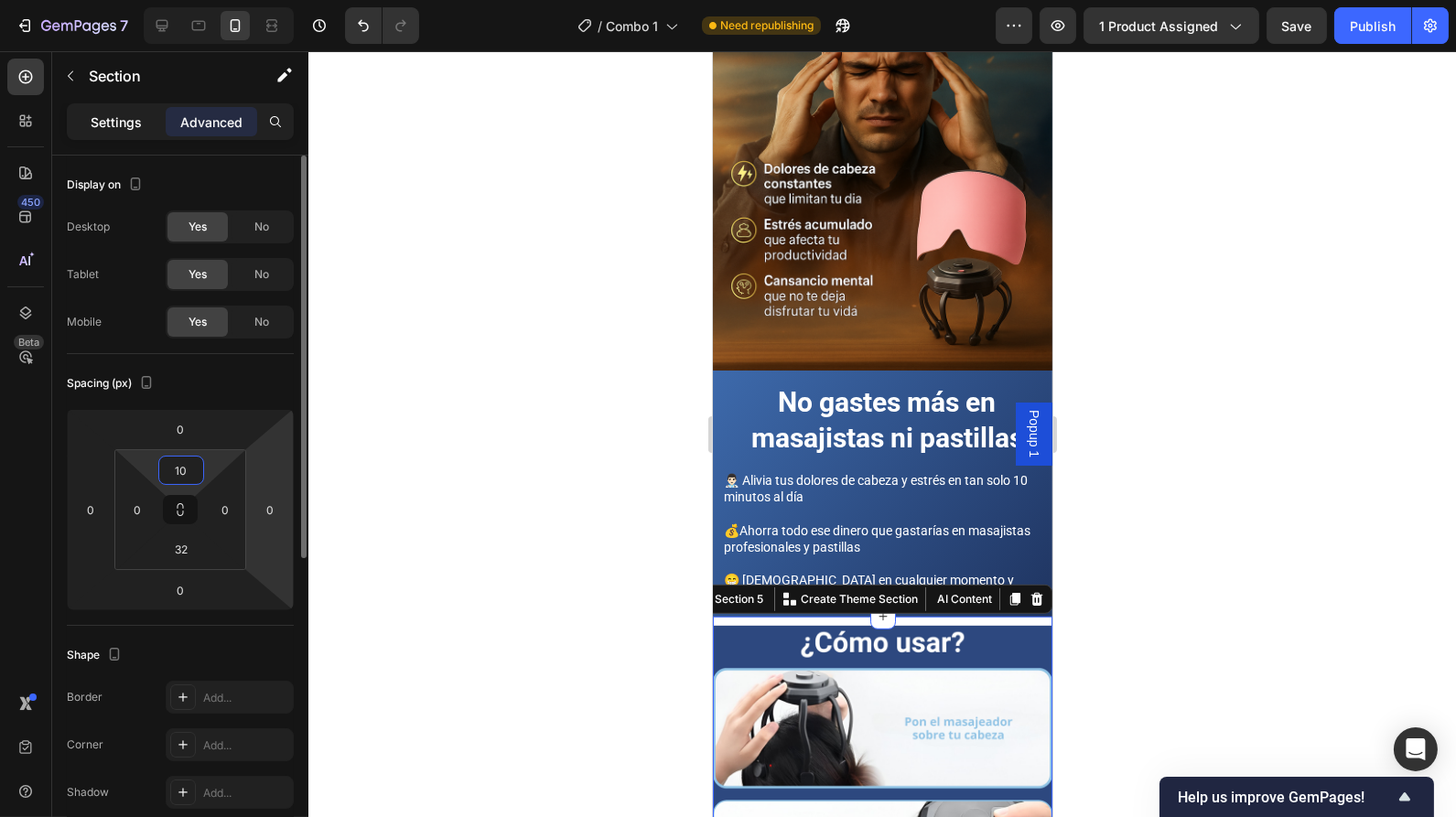
click at [128, 117] on p "Settings" at bounding box center [116, 122] width 51 height 19
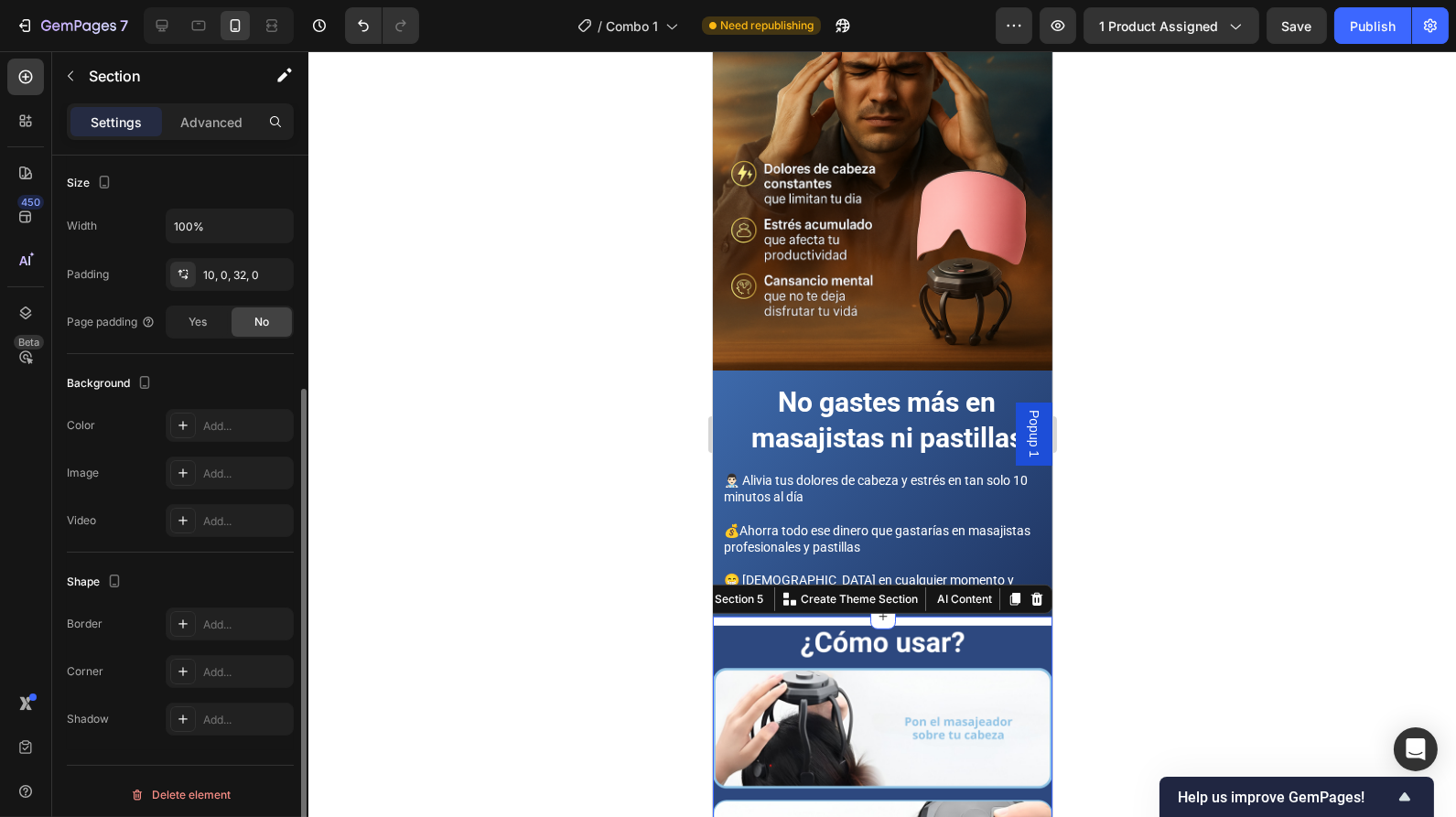
scroll to position [353, 0]
click at [212, 416] on div "Add..." at bounding box center [246, 422] width 86 height 16
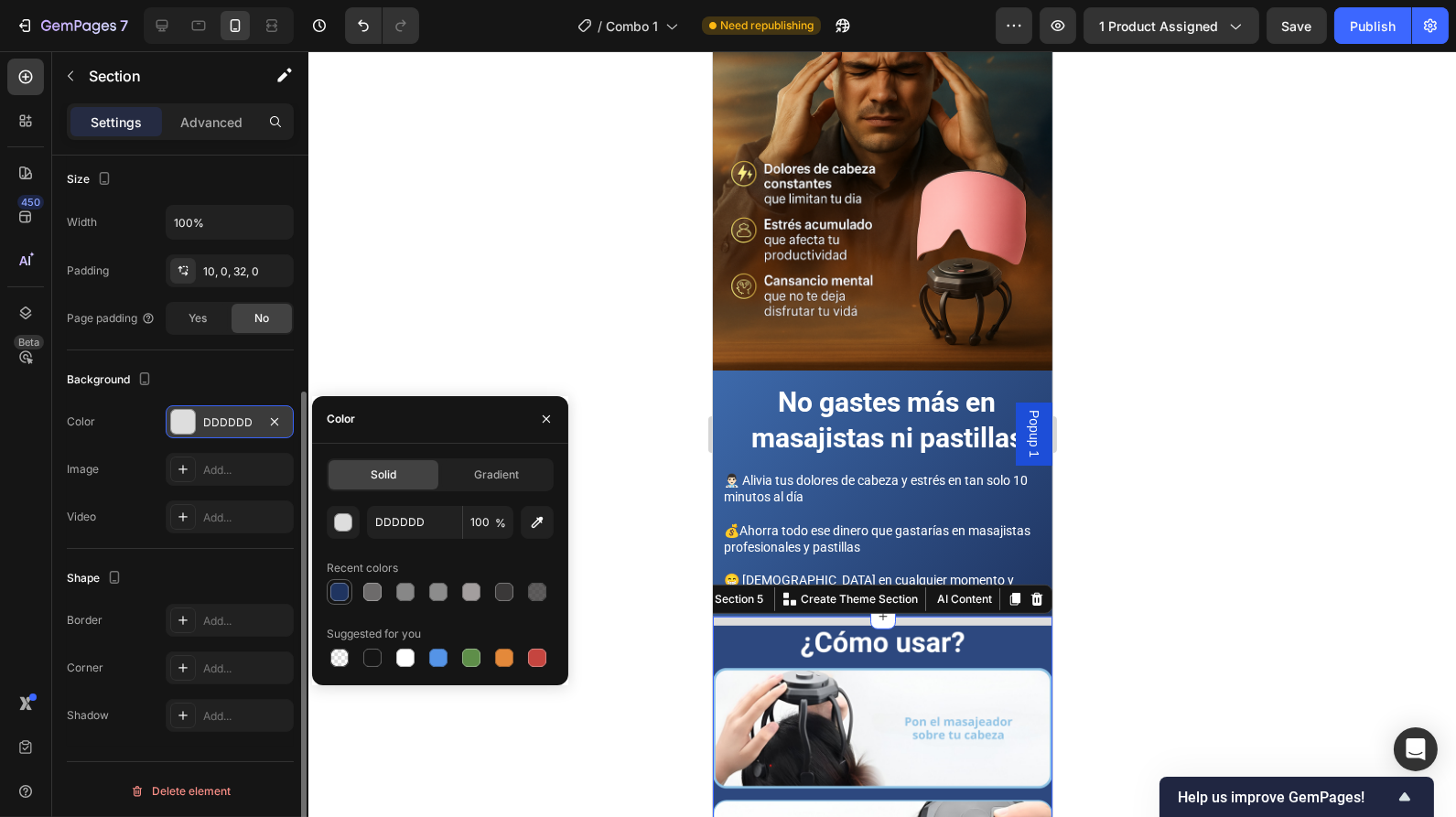
drag, startPoint x: 345, startPoint y: 593, endPoint x: 49, endPoint y: 534, distance: 301.8
click at [345, 593] on div at bounding box center [340, 592] width 18 height 18
type input "1F3460"
click at [1099, 639] on div at bounding box center [882, 434] width 1147 height 766
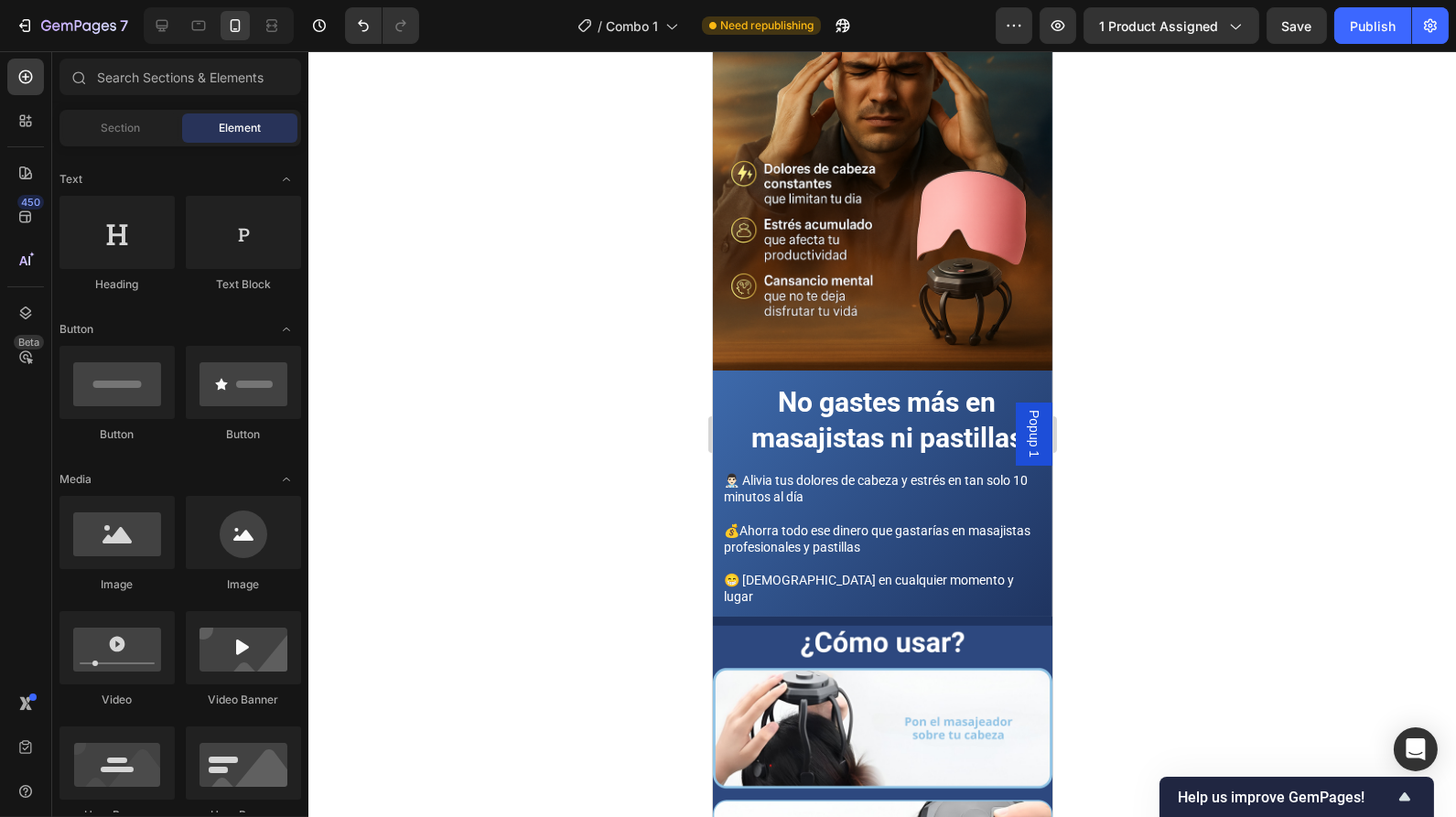
scroll to position [1965, 0]
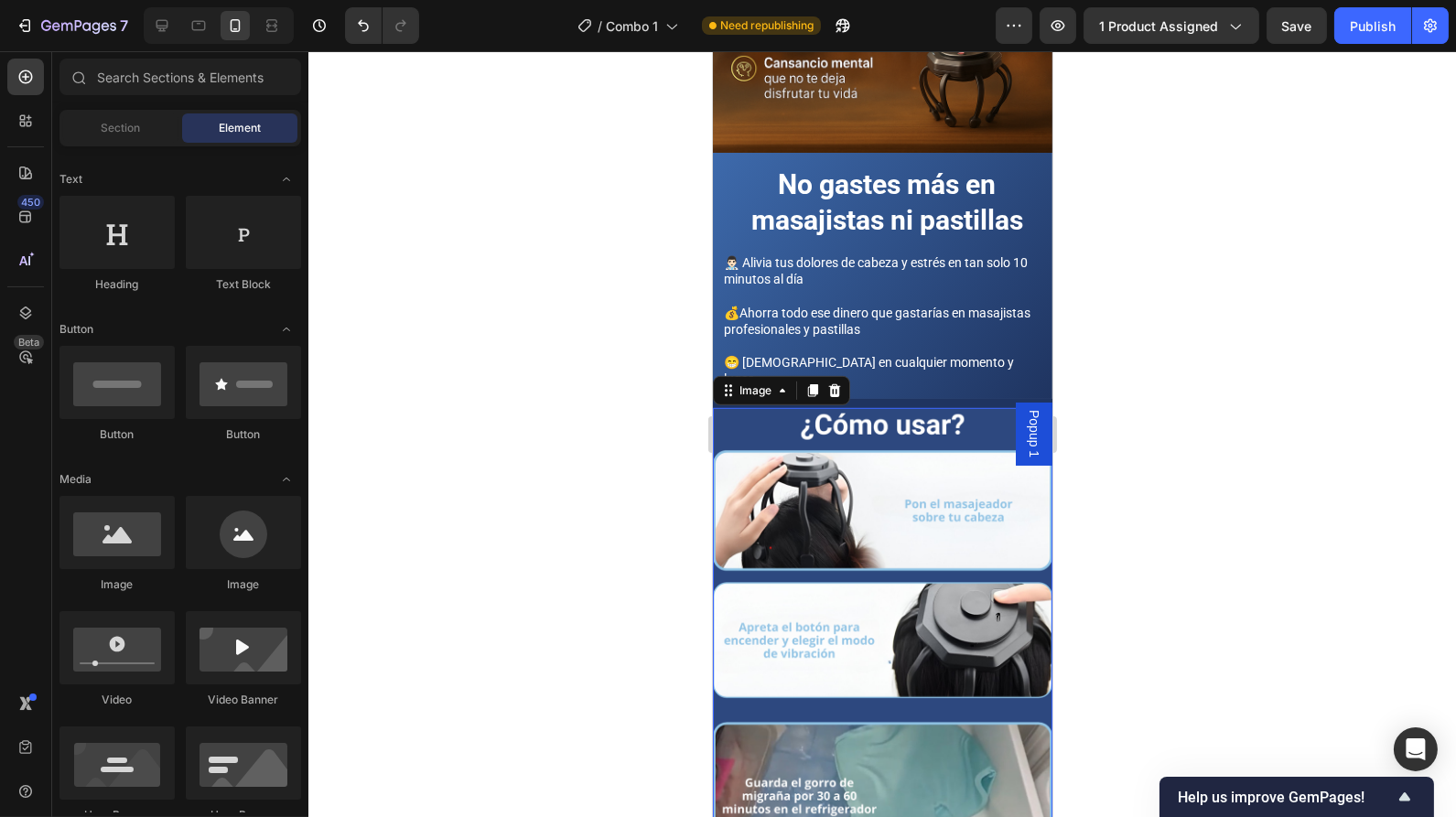
click at [989, 408] on img at bounding box center [881, 722] width 340 height 628
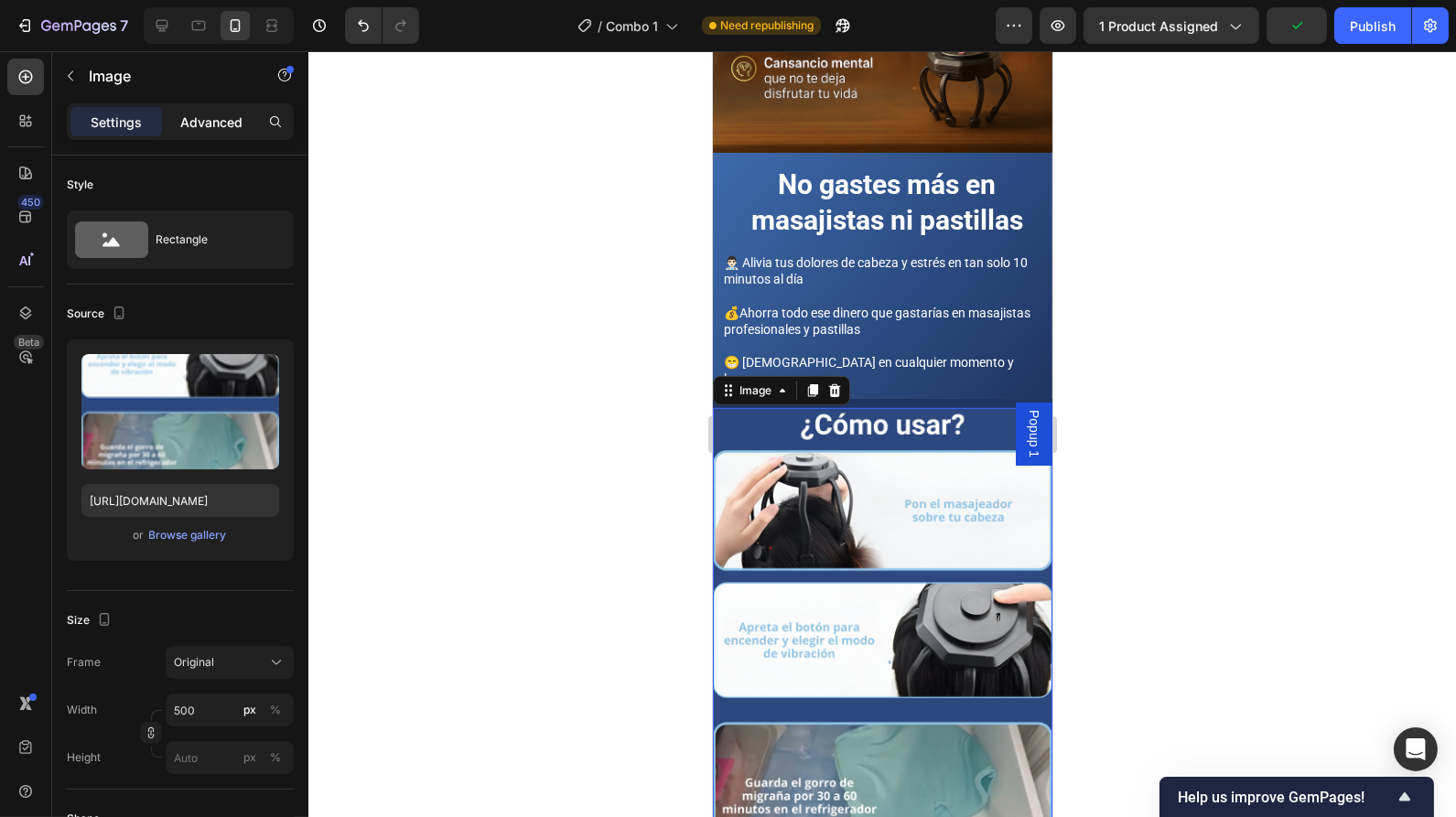
click at [212, 120] on p "Advanced" at bounding box center [212, 122] width 62 height 19
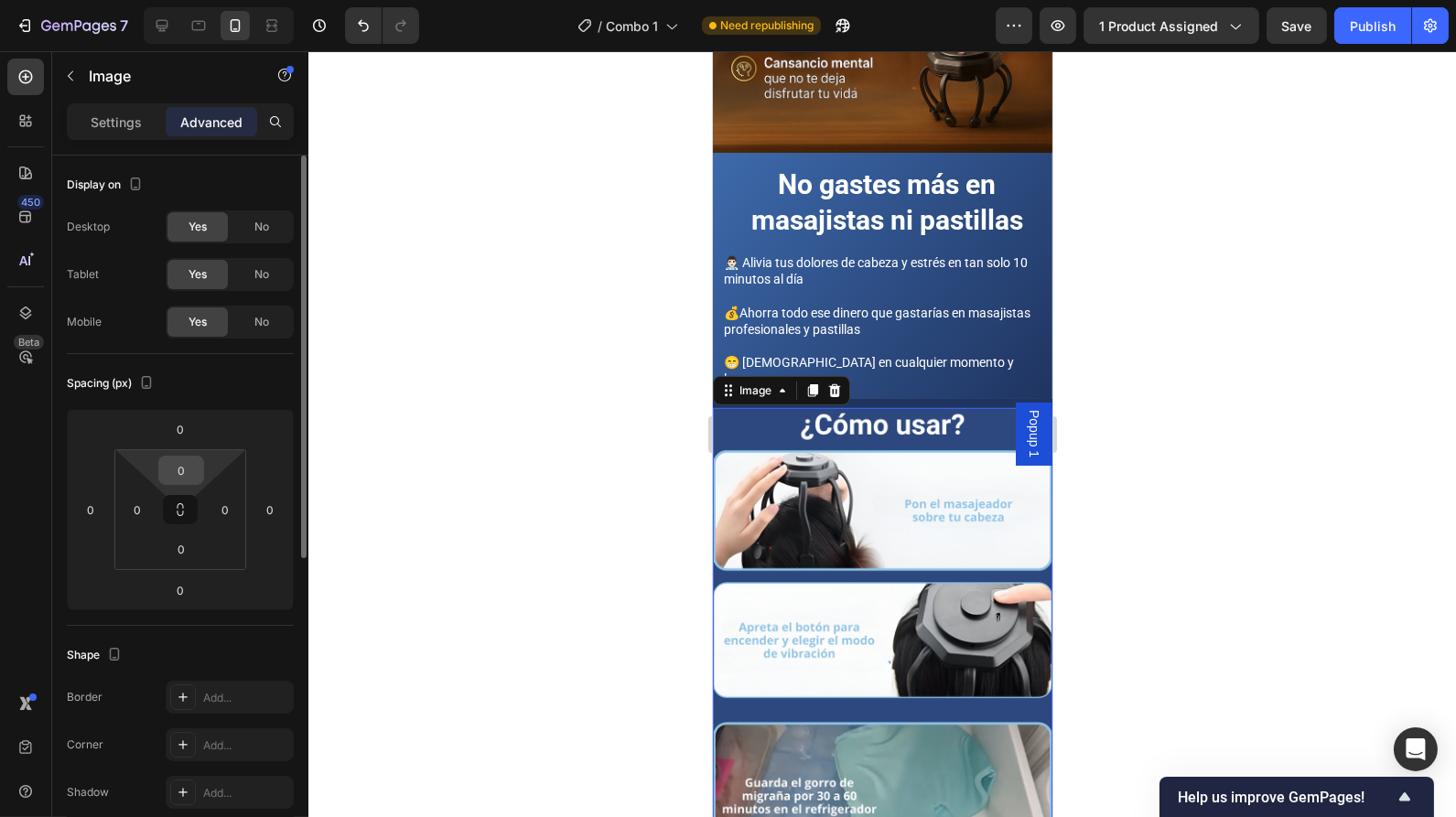
click at [193, 477] on input "0" at bounding box center [181, 470] width 37 height 27
drag, startPoint x: 193, startPoint y: 474, endPoint x: 168, endPoint y: 470, distance: 25.3
click at [168, 470] on input "0" at bounding box center [181, 470] width 37 height 27
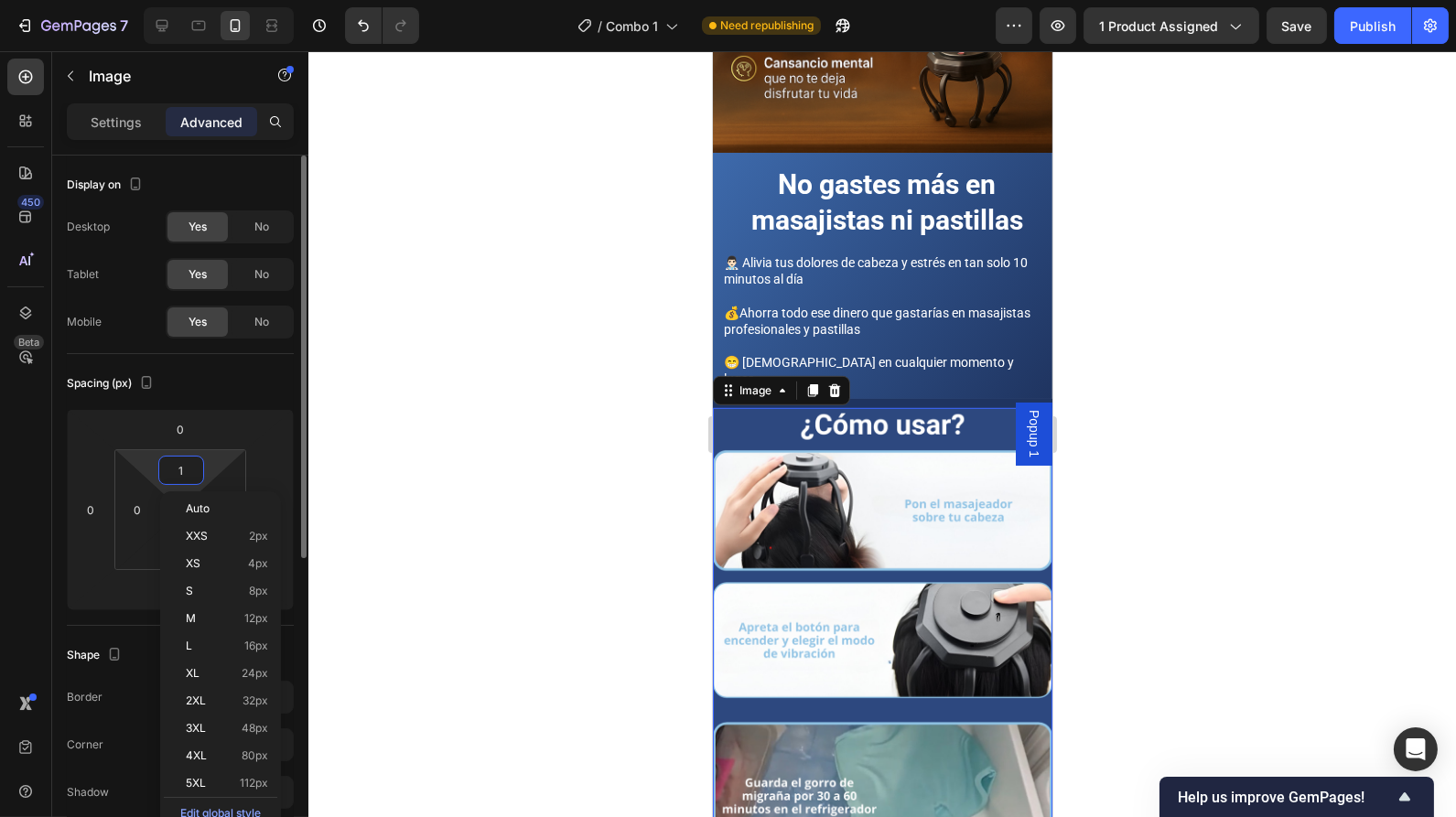
type input "10"
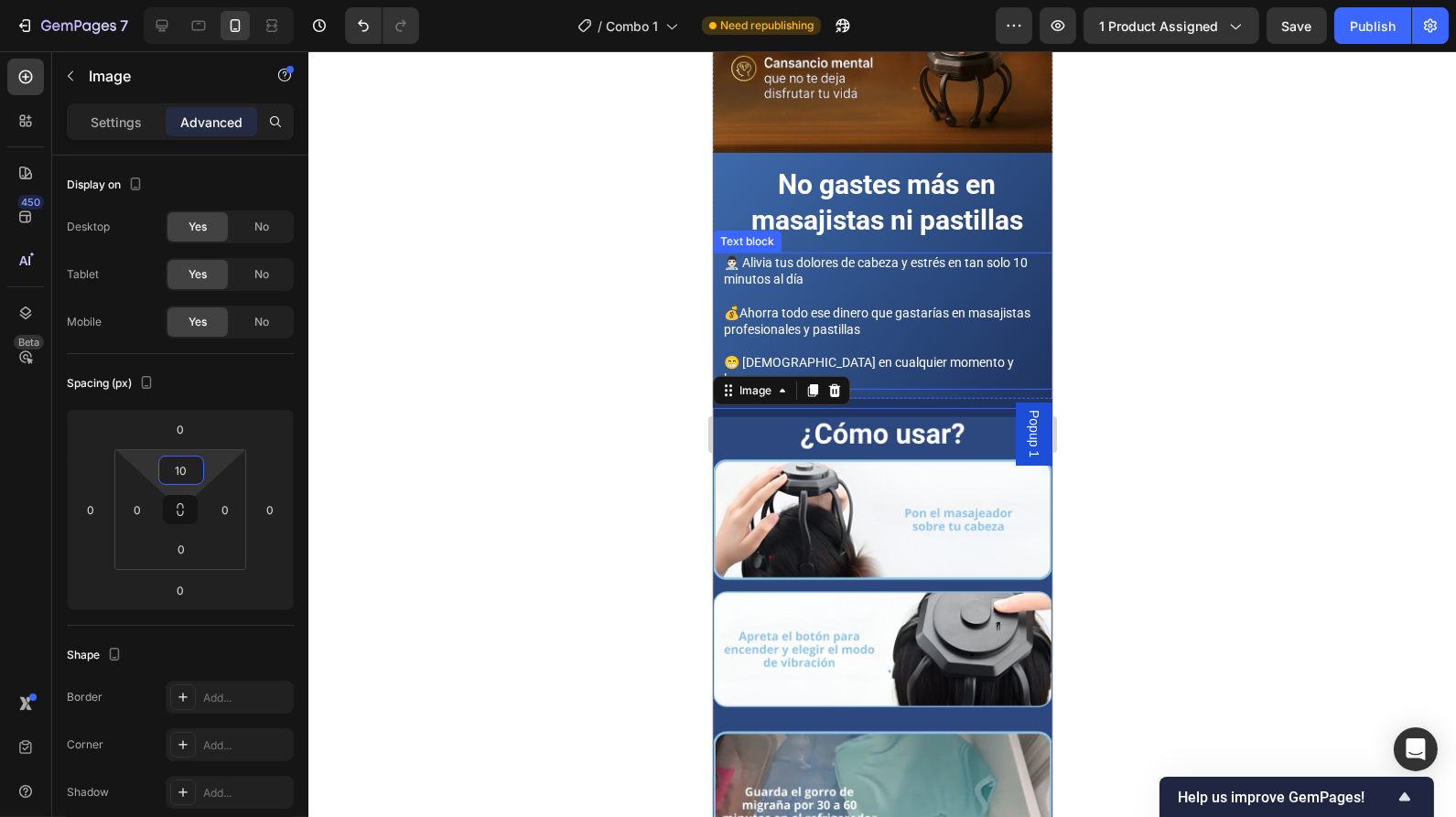
click at [1031, 277] on div "👨🏻‍⚕️ Alivia tus dolores de cabeza y estrés en tan solo 10 minutos al día 💰Ahor…" at bounding box center [881, 321] width 340 height 137
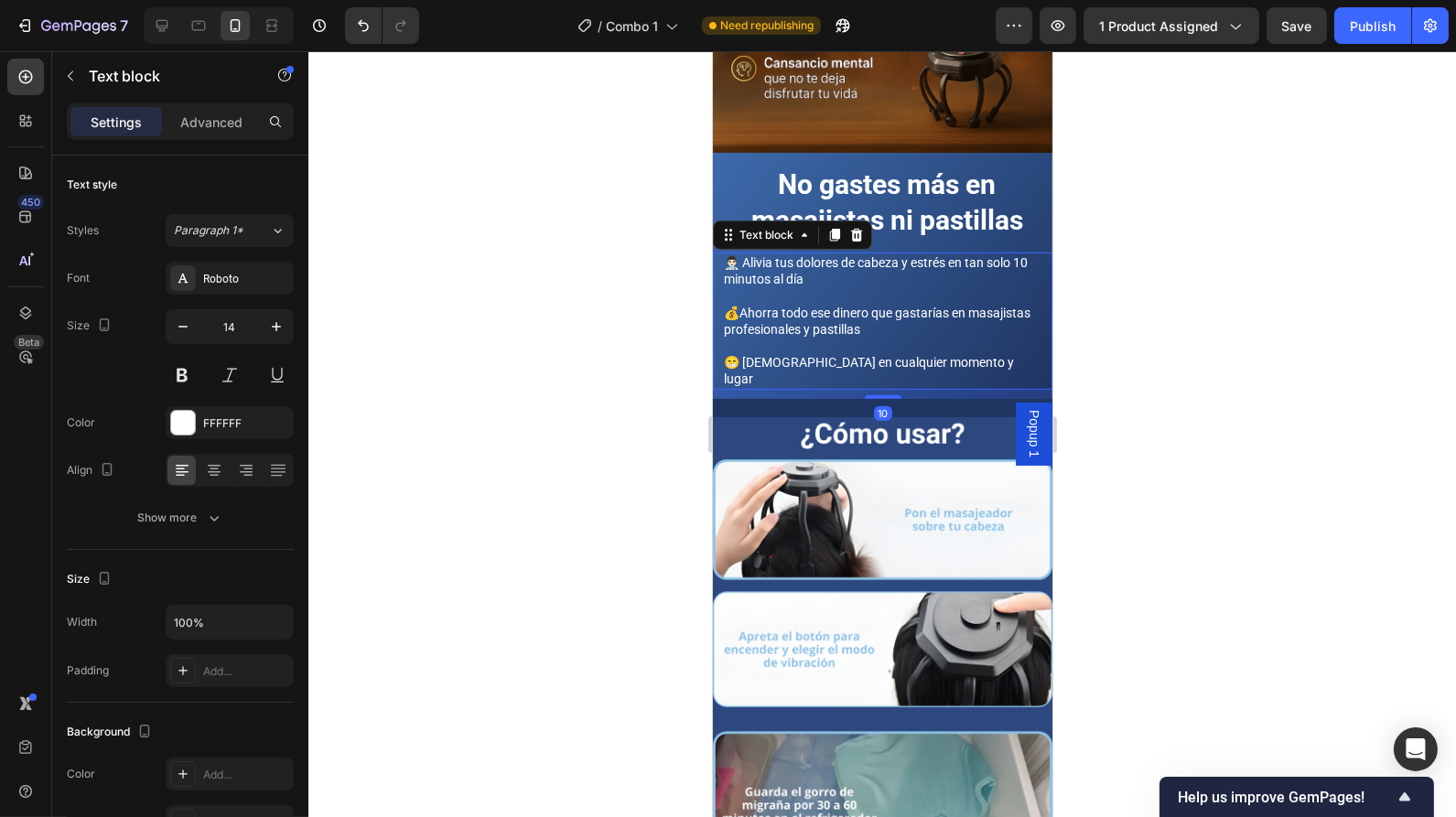
click at [1120, 295] on div at bounding box center [882, 434] width 1147 height 766
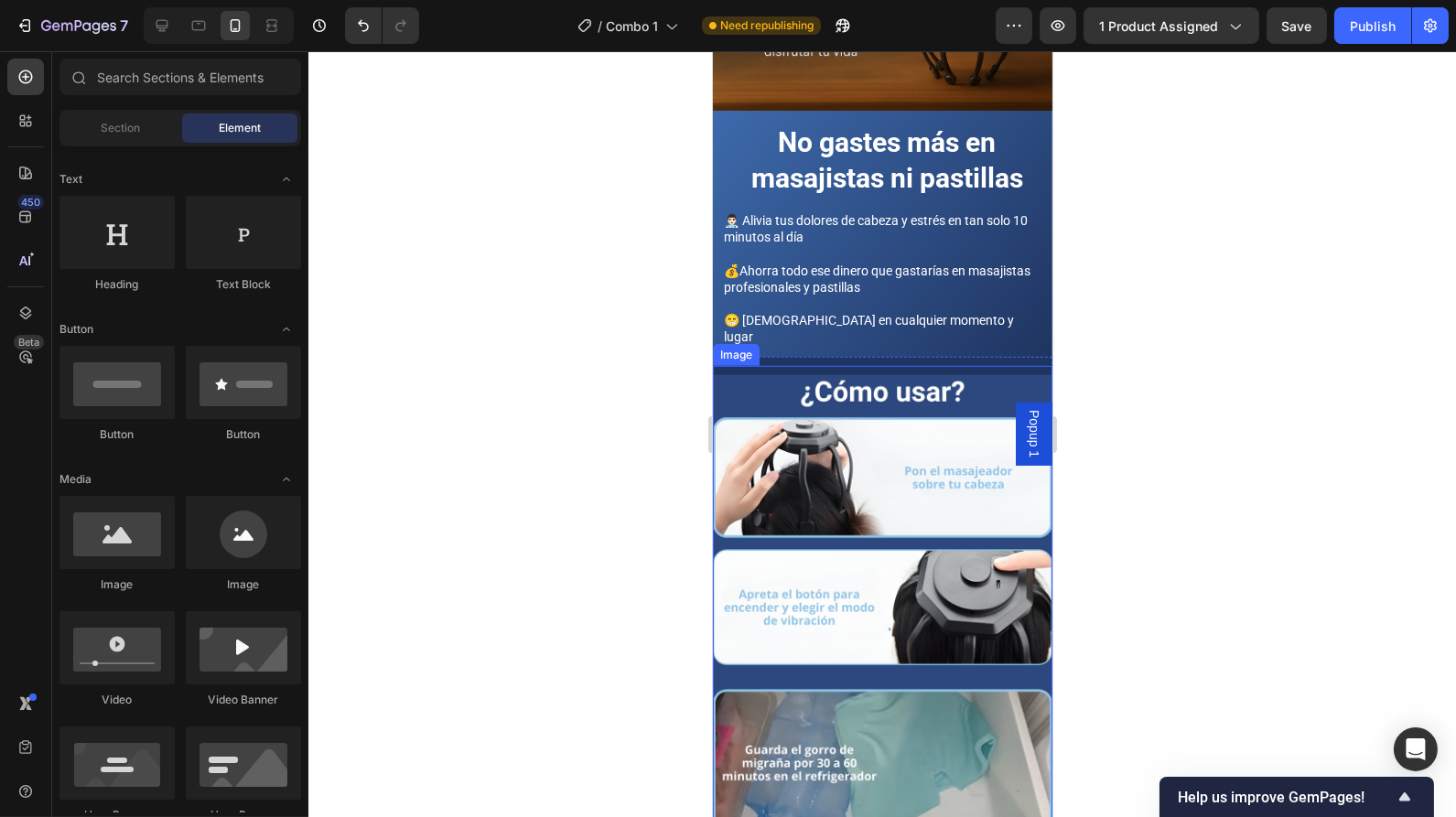
scroll to position [2138, 0]
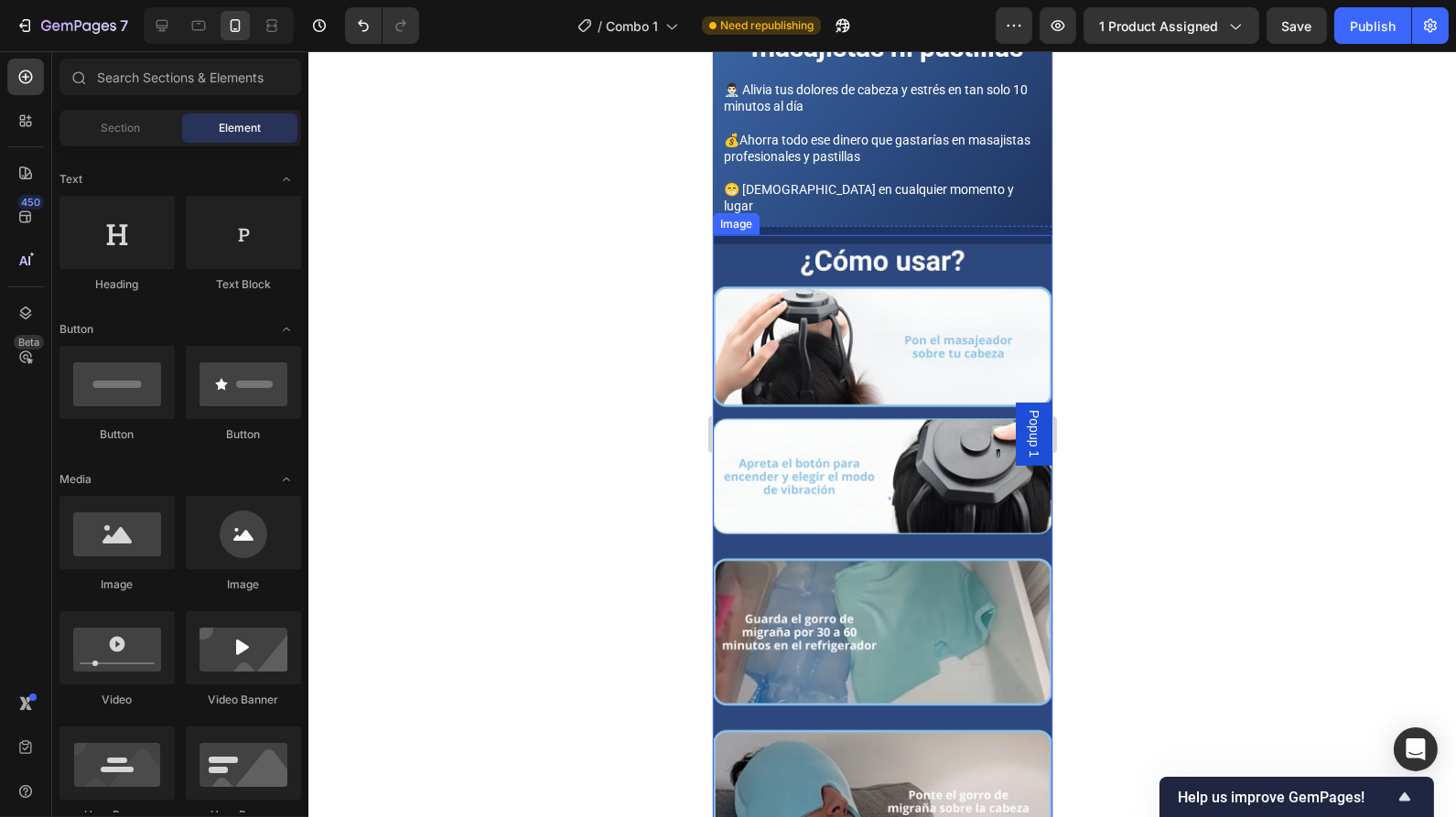
click at [963, 245] on img at bounding box center [881, 559] width 340 height 628
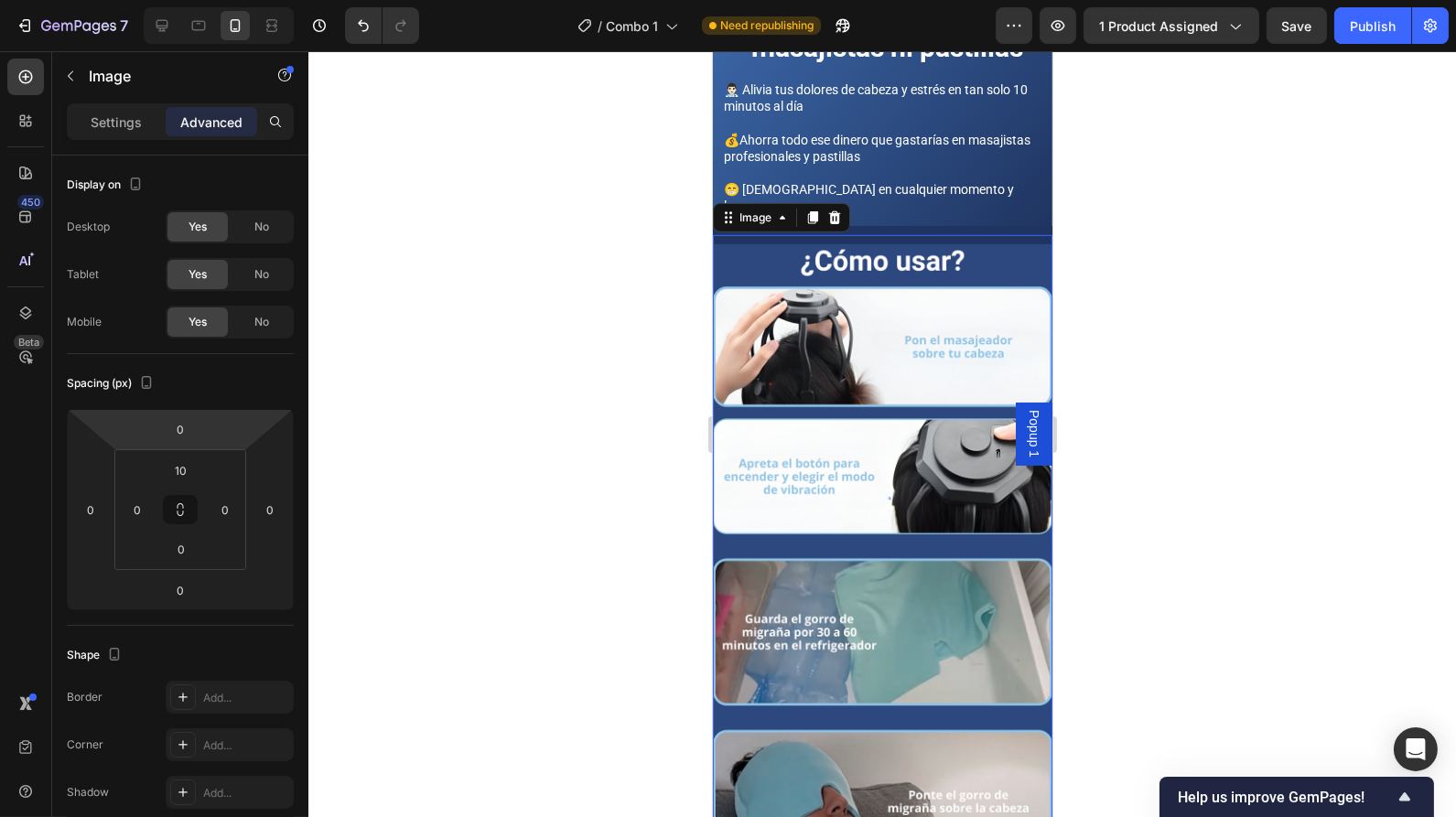
click at [751, 245] on img at bounding box center [881, 559] width 340 height 628
click at [138, 123] on p "Settings" at bounding box center [116, 122] width 51 height 19
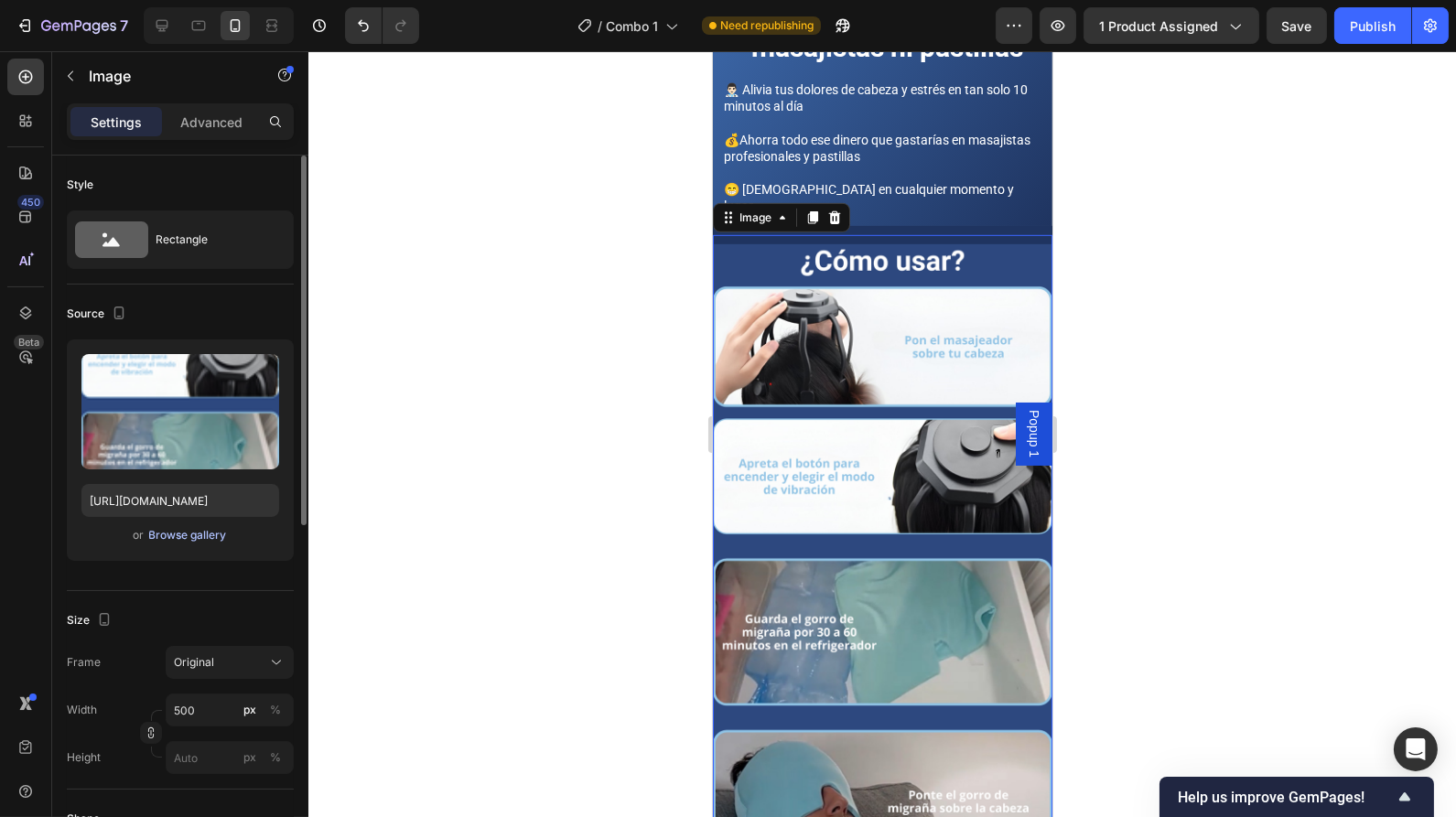
click at [184, 538] on div "Browse gallery" at bounding box center [188, 535] width 78 height 16
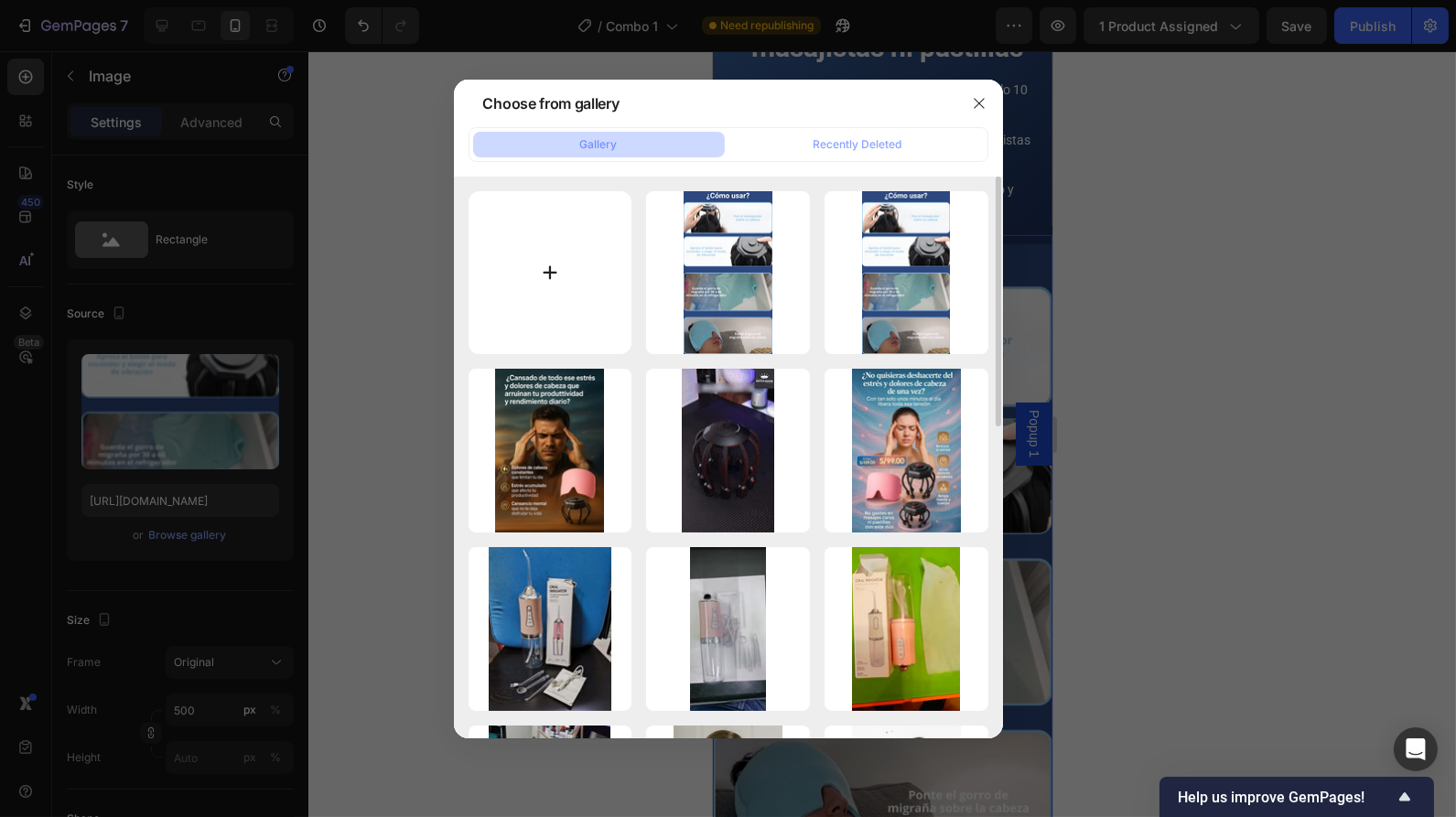
click at [568, 254] on input "file" at bounding box center [550, 273] width 164 height 164
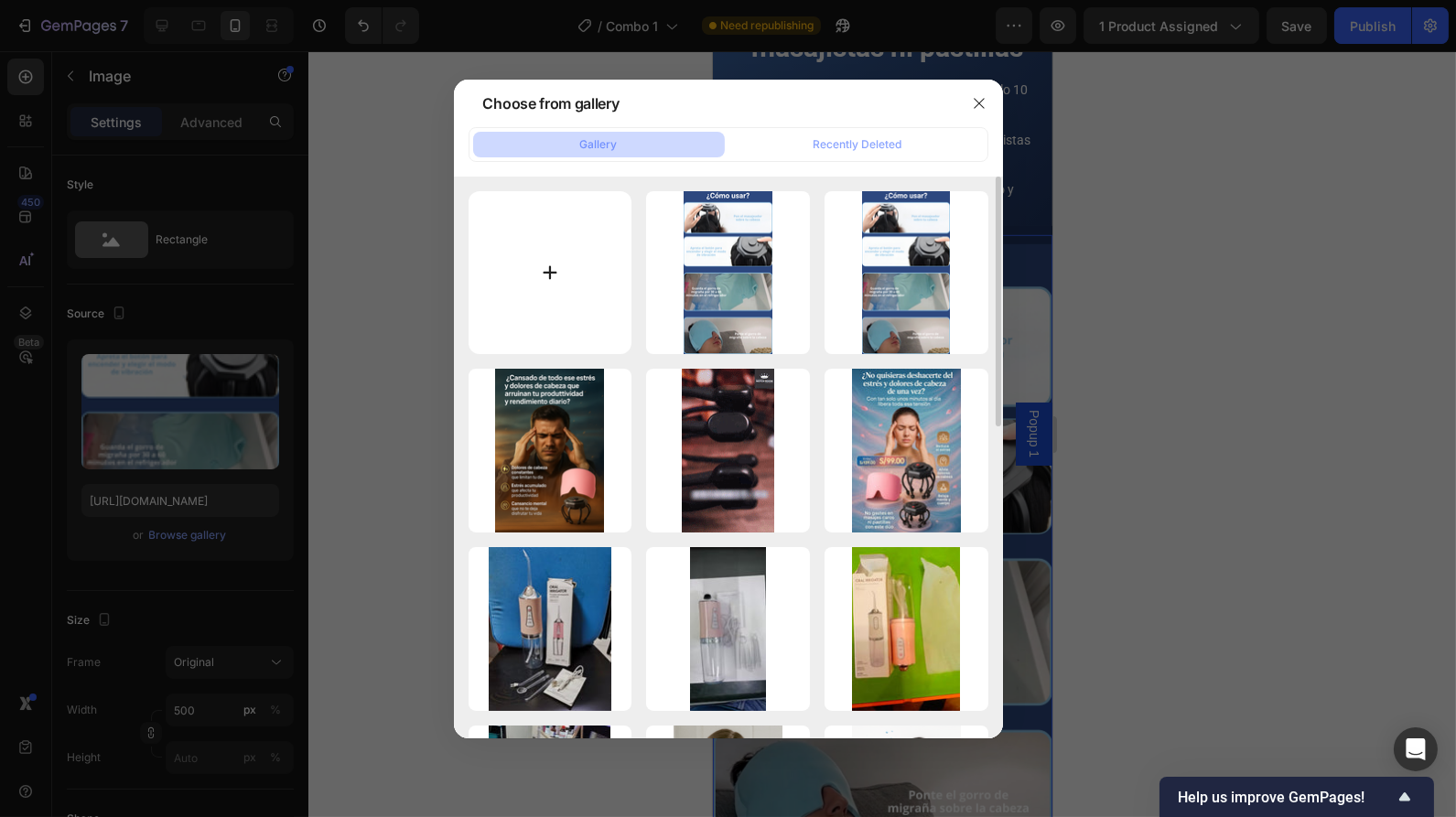
type input "C:\fakepath\¿Cómo usar.png"
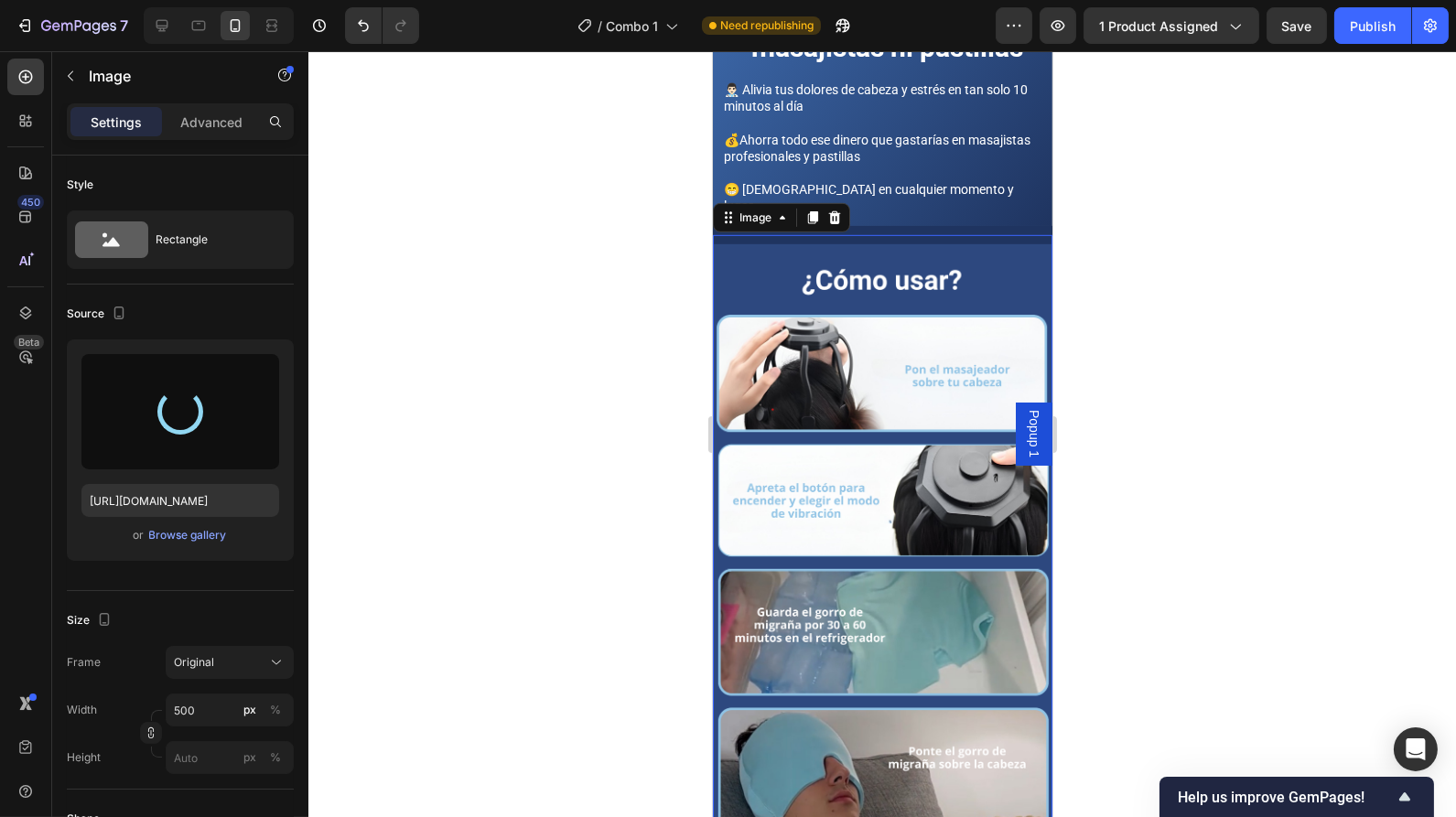
type input "[URL][DOMAIN_NAME]"
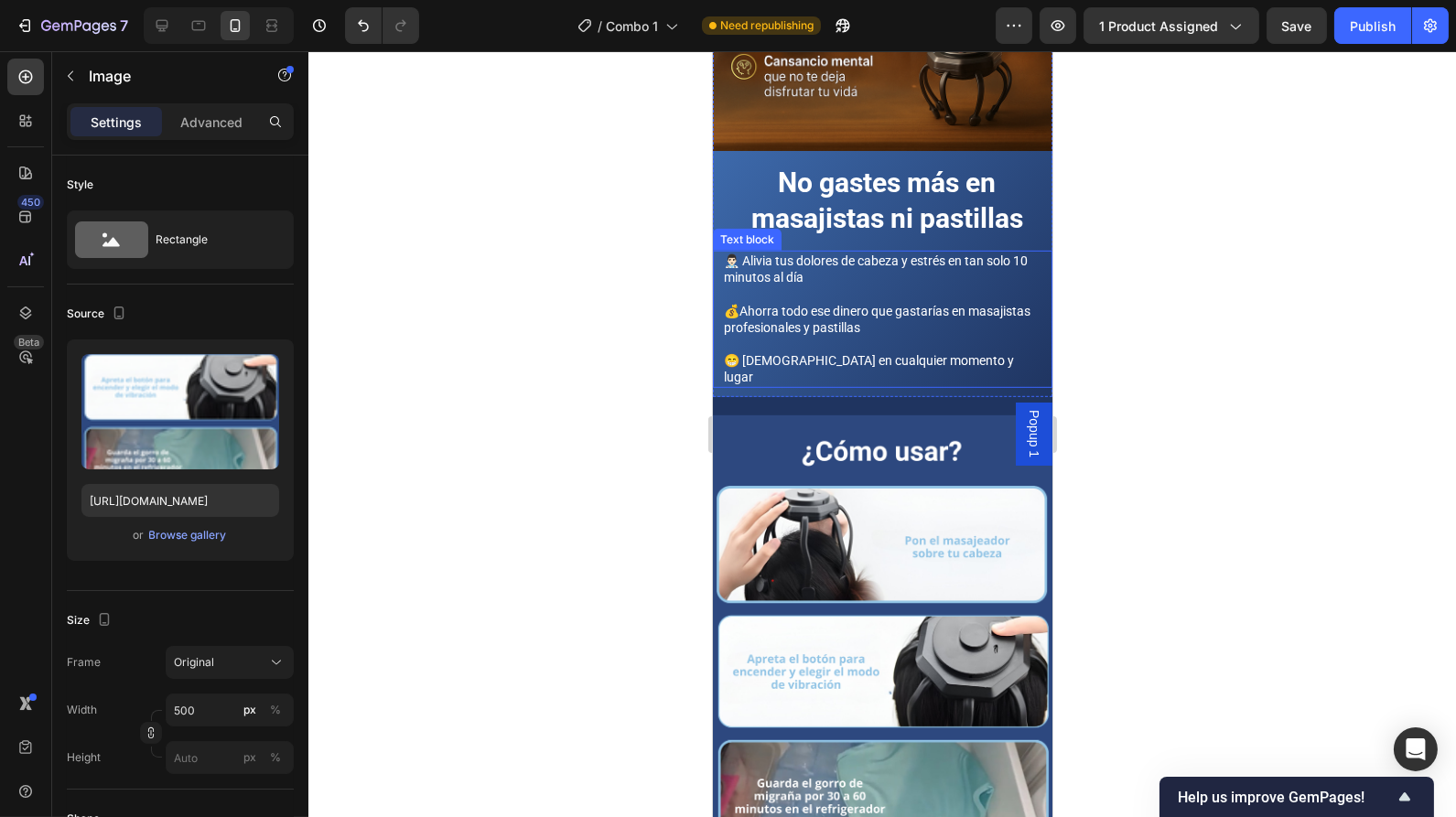
scroll to position [1967, 0]
click at [961, 396] on div "Image Section 5" at bounding box center [881, 718] width 340 height 645
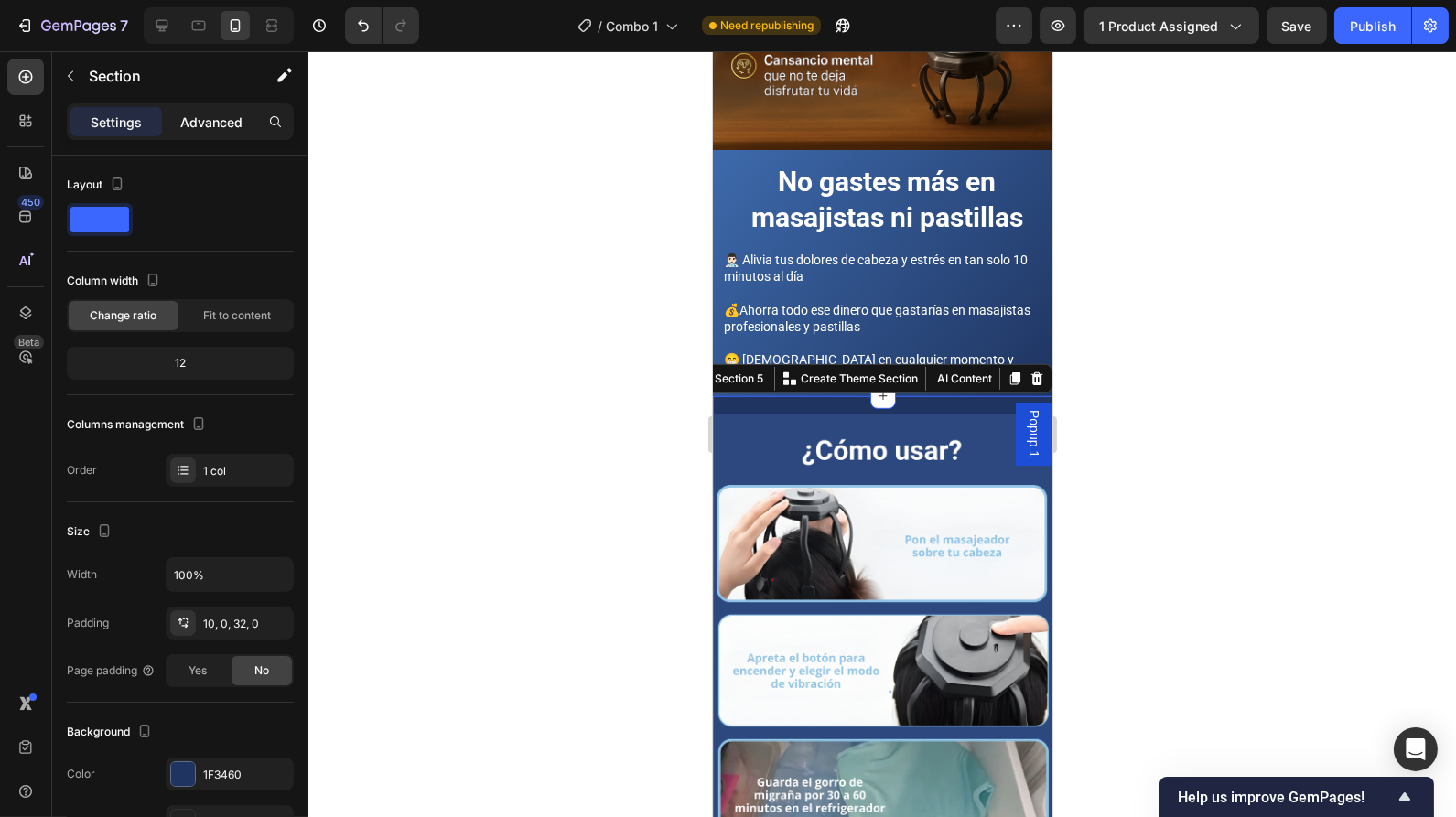
click at [236, 117] on p "Advanced" at bounding box center [212, 122] width 62 height 19
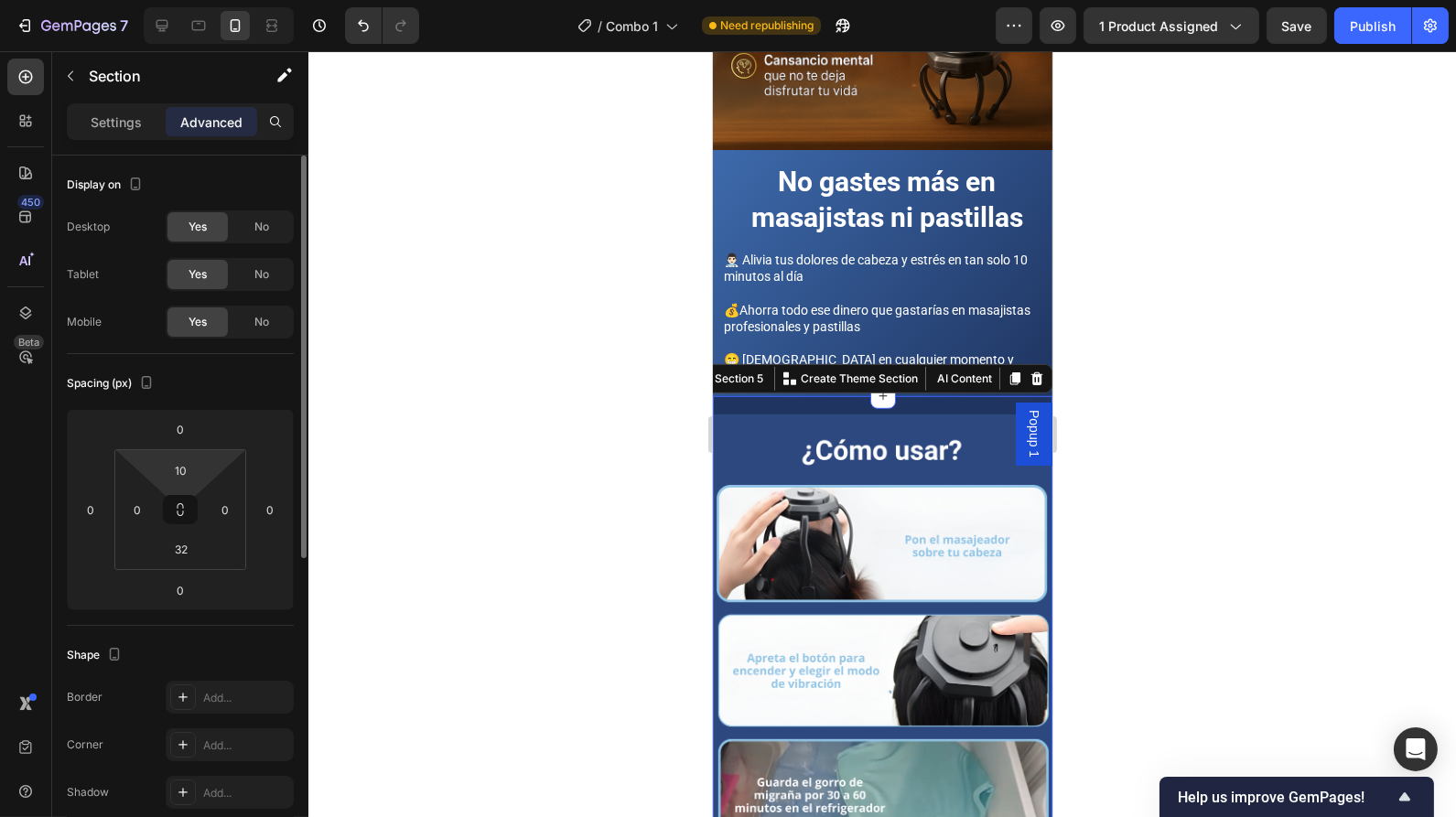
click at [191, 0] on html "7 / Combo 1 Need republishing Preview 1 product assigned Save Publish 450 Beta …" at bounding box center [728, 0] width 1456 height 0
click at [194, 463] on input "10" at bounding box center [181, 470] width 37 height 27
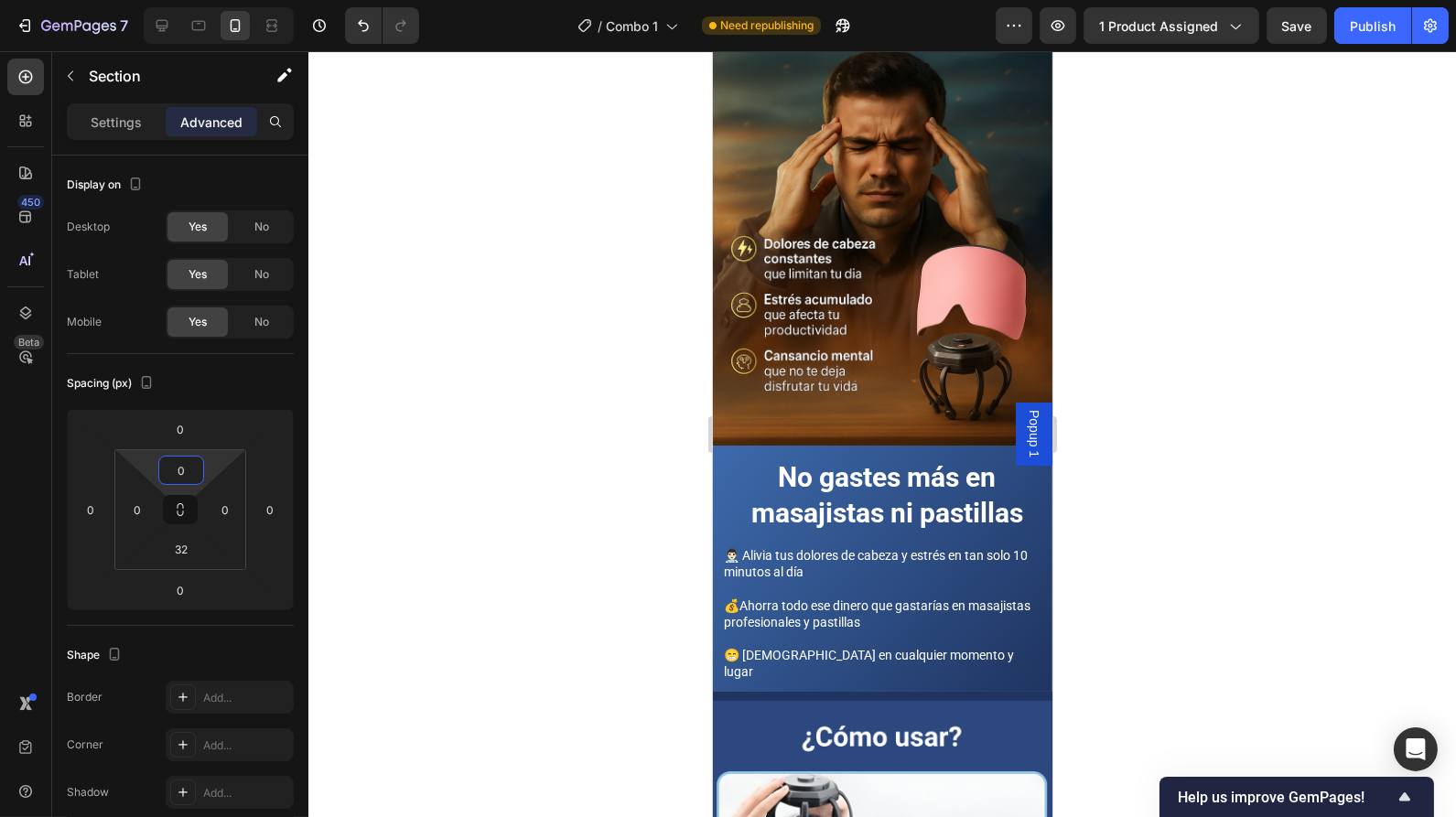
scroll to position [1674, 0]
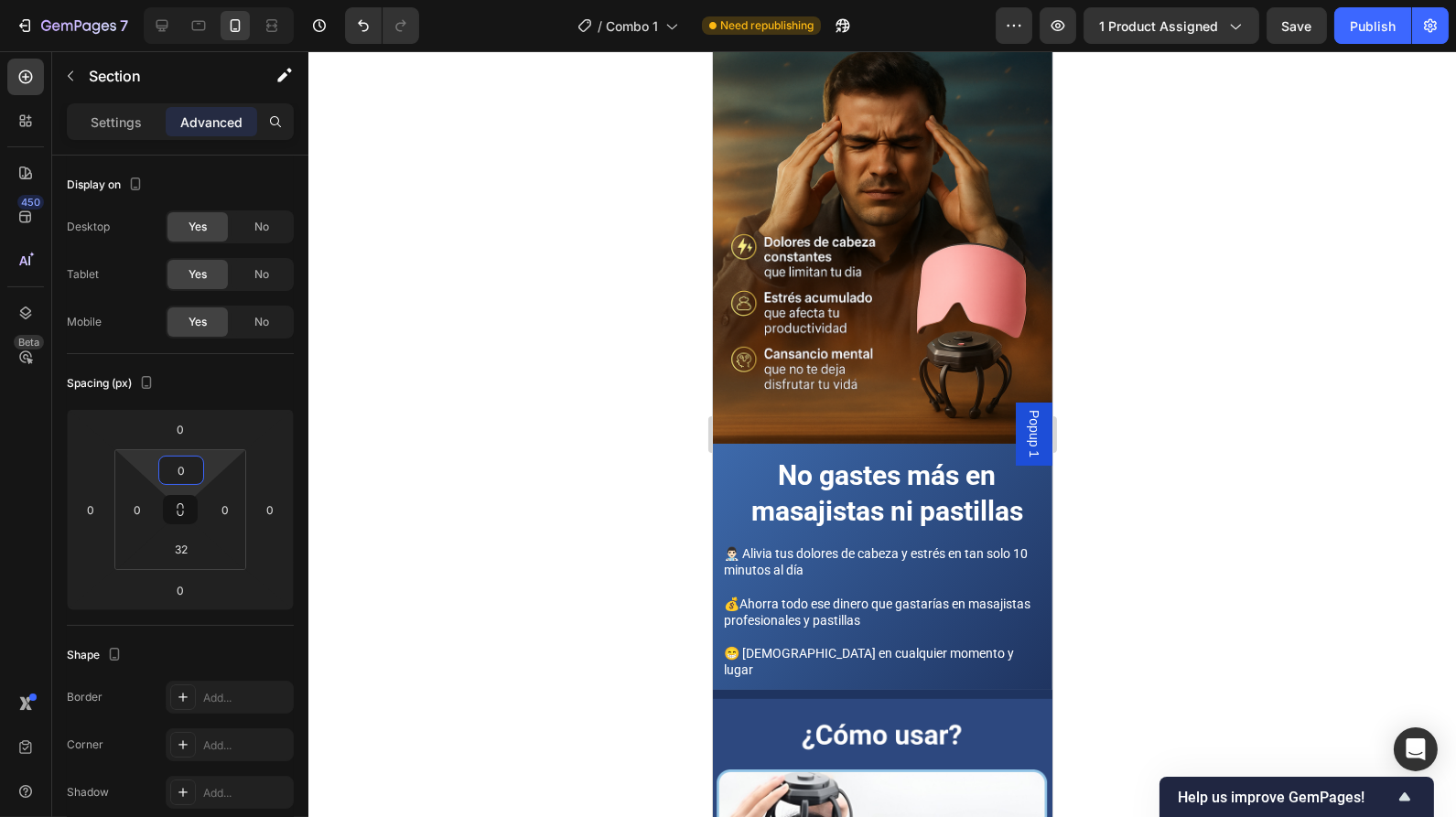
type input "0"
